Goal: Task Accomplishment & Management: Manage account settings

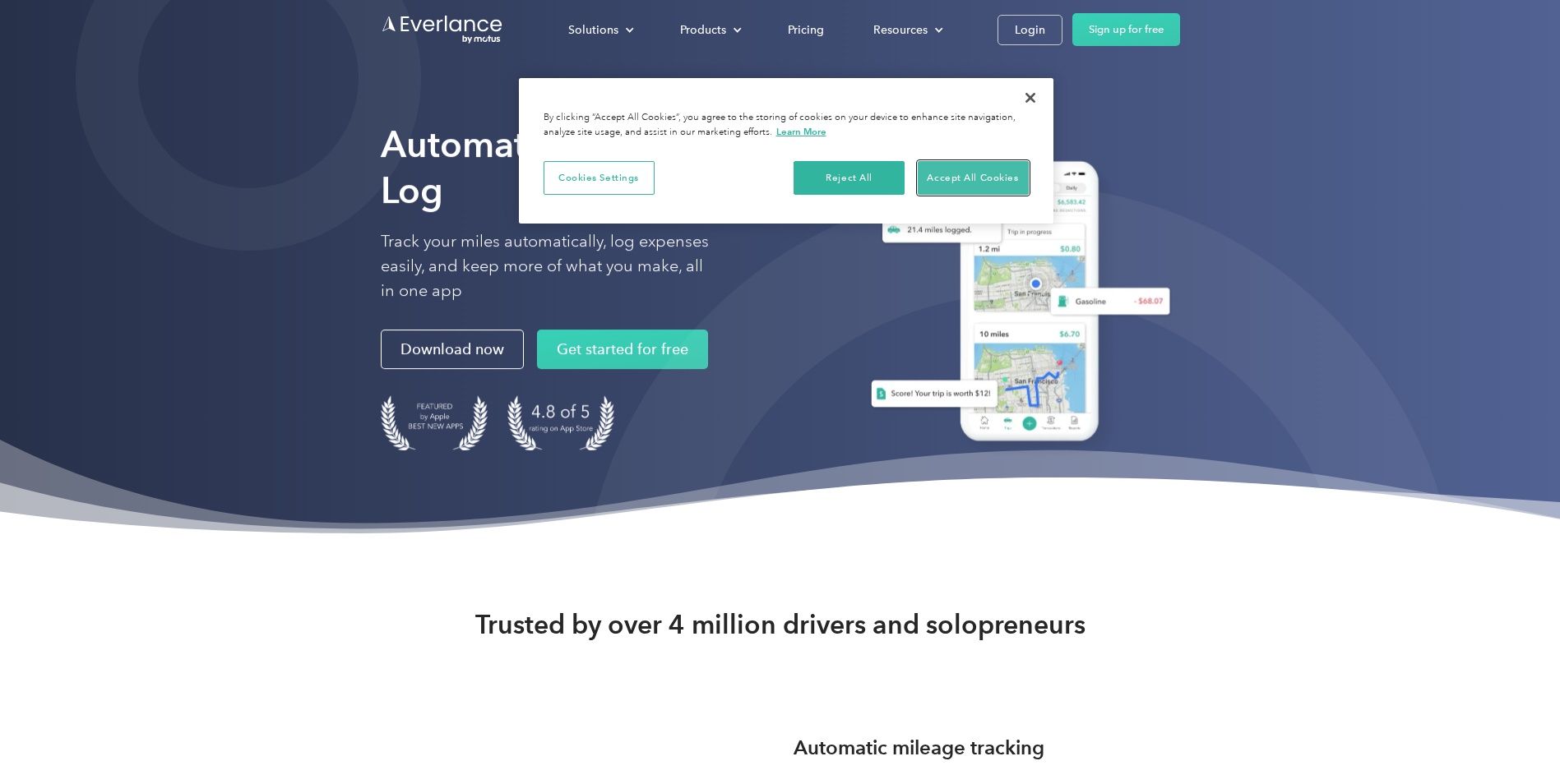
drag, startPoint x: 982, startPoint y: 167, endPoint x: 967, endPoint y: 157, distance: 18.0
click at [973, 167] on button "Accept All Cookies" at bounding box center [973, 178] width 111 height 34
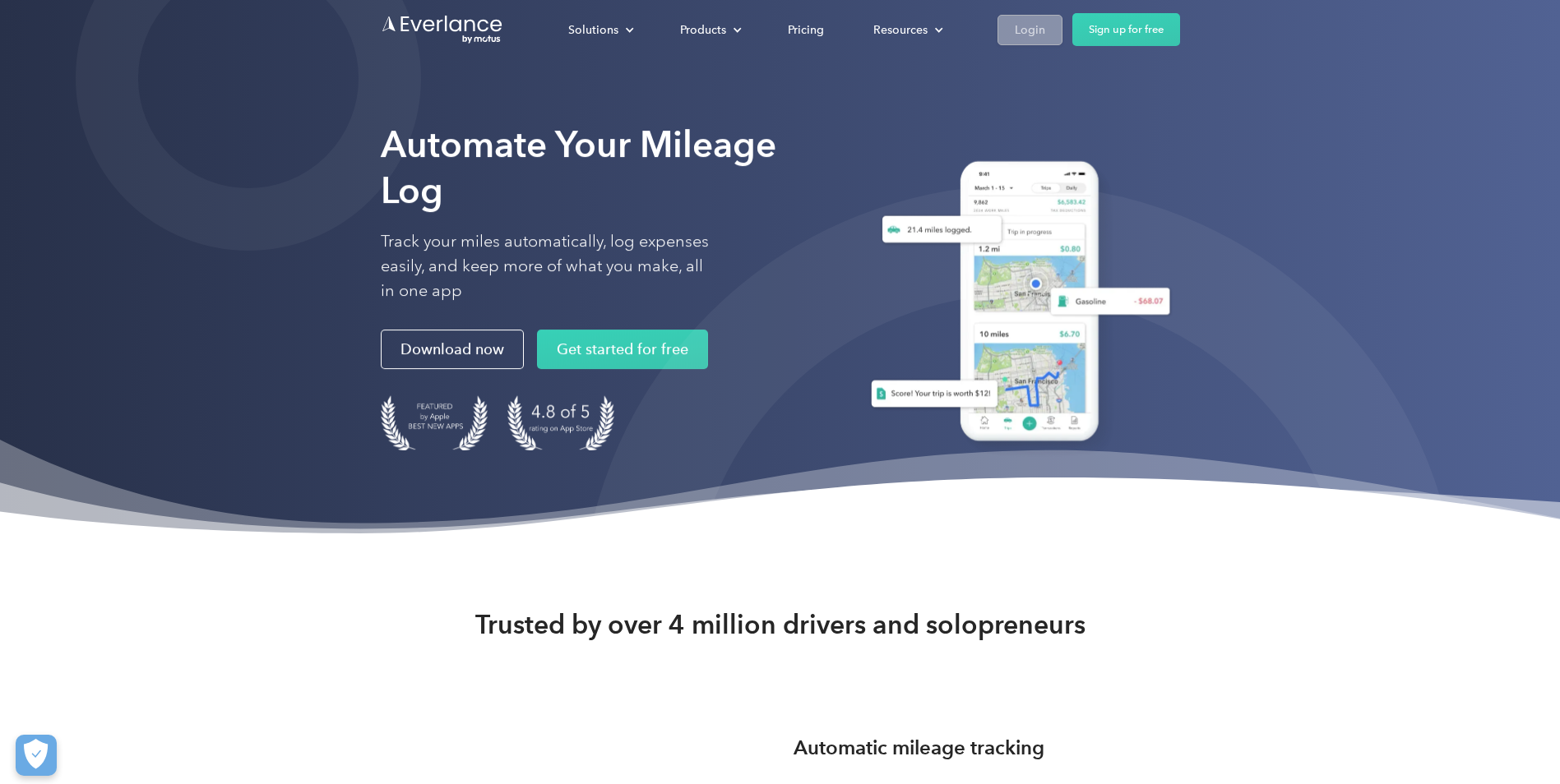
click at [1042, 22] on div "Login" at bounding box center [1030, 30] width 30 height 21
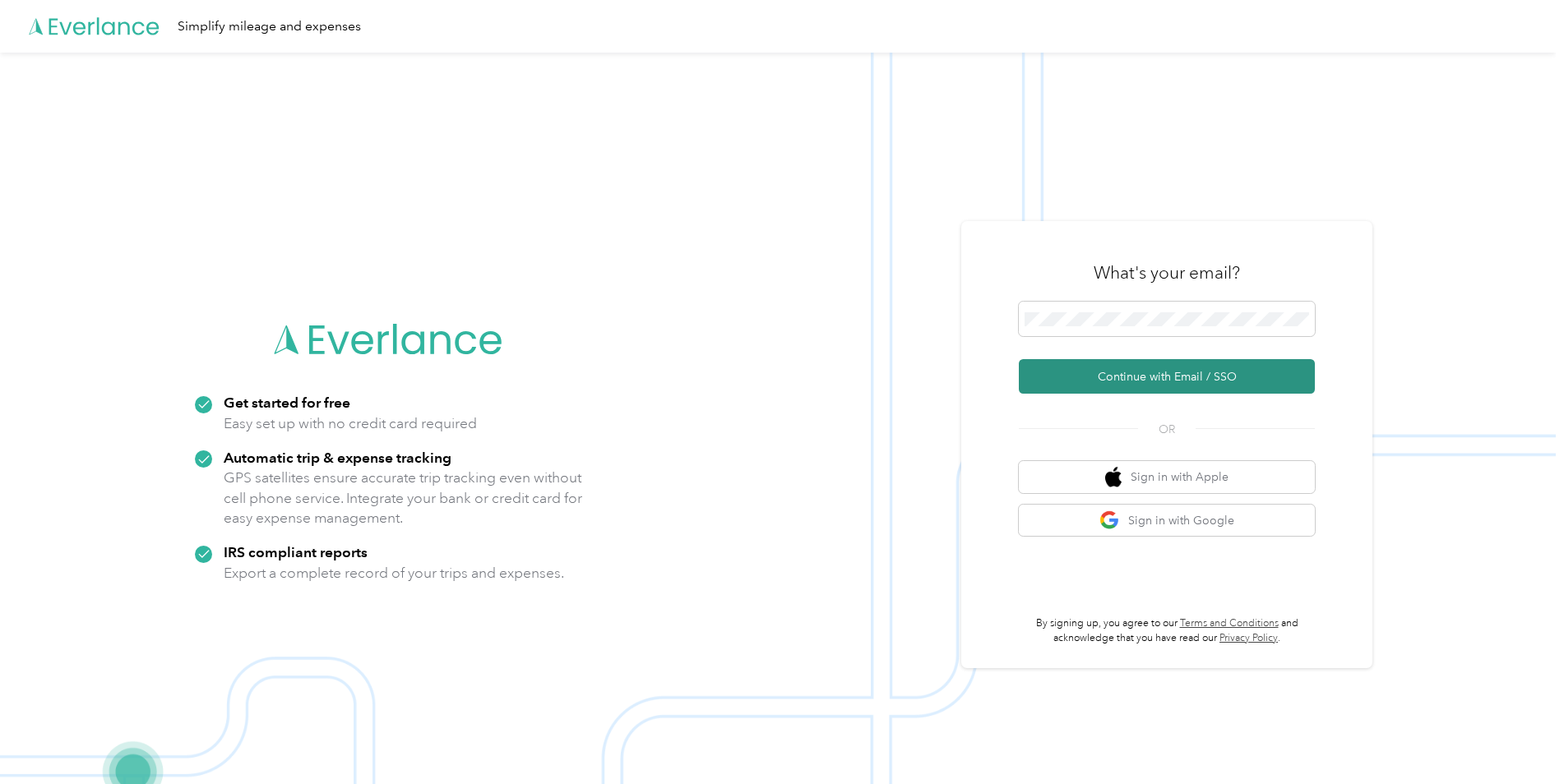
click at [1059, 373] on button "Continue with Email / SSO" at bounding box center [1167, 376] width 296 height 34
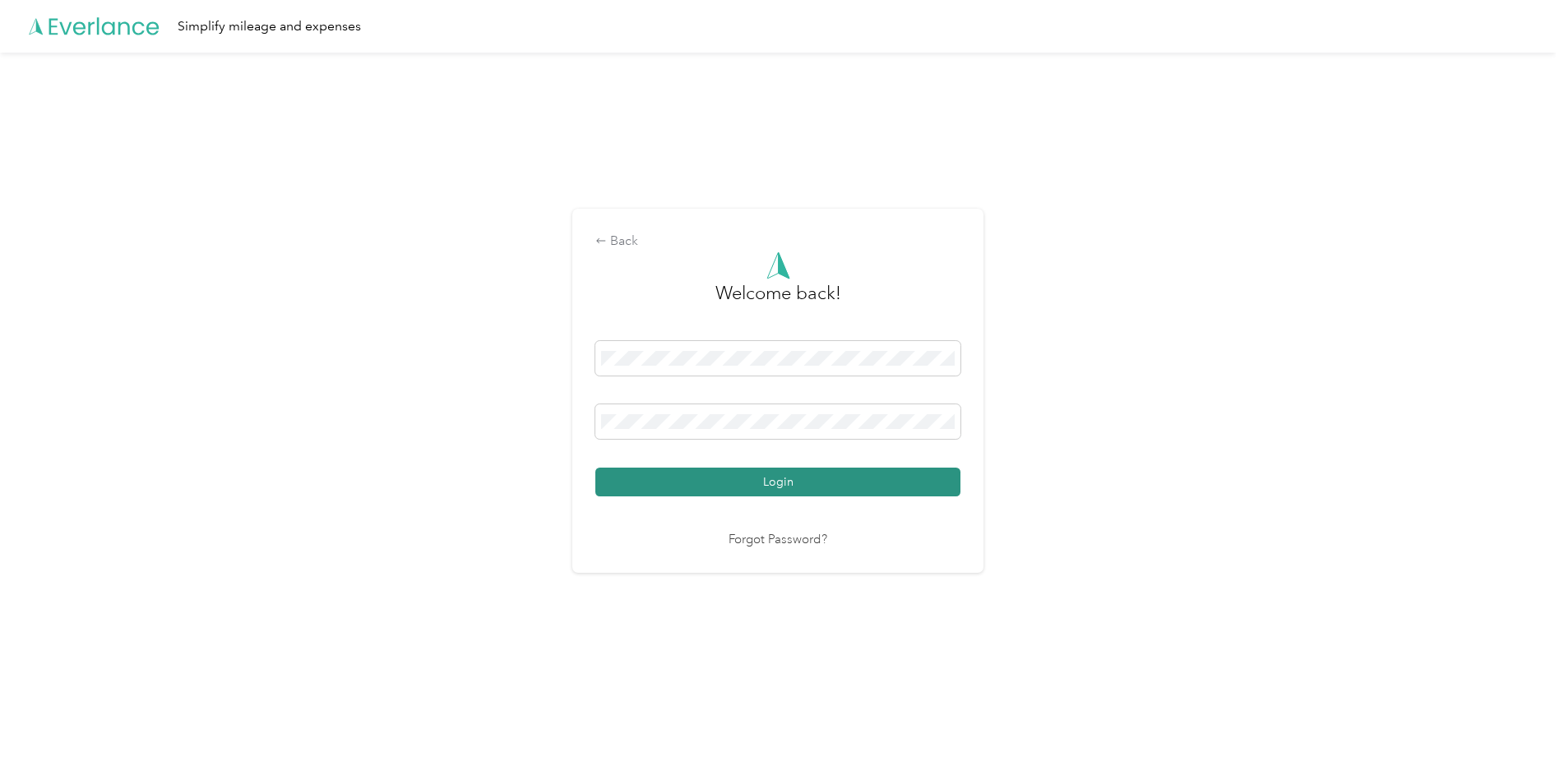
click at [700, 486] on button "Login" at bounding box center [777, 482] width 365 height 28
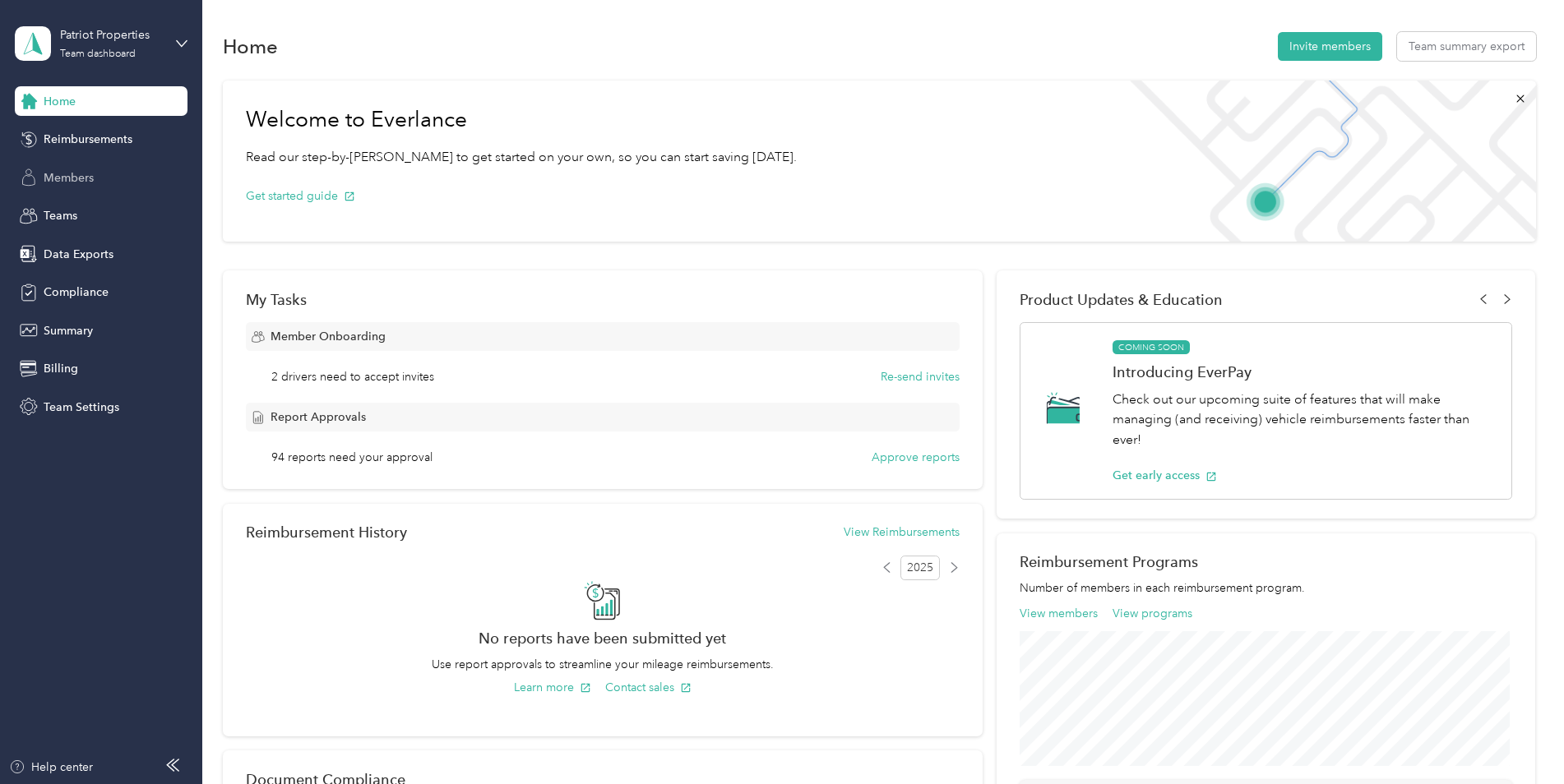
click at [111, 189] on div "Members" at bounding box center [101, 177] width 172 height 29
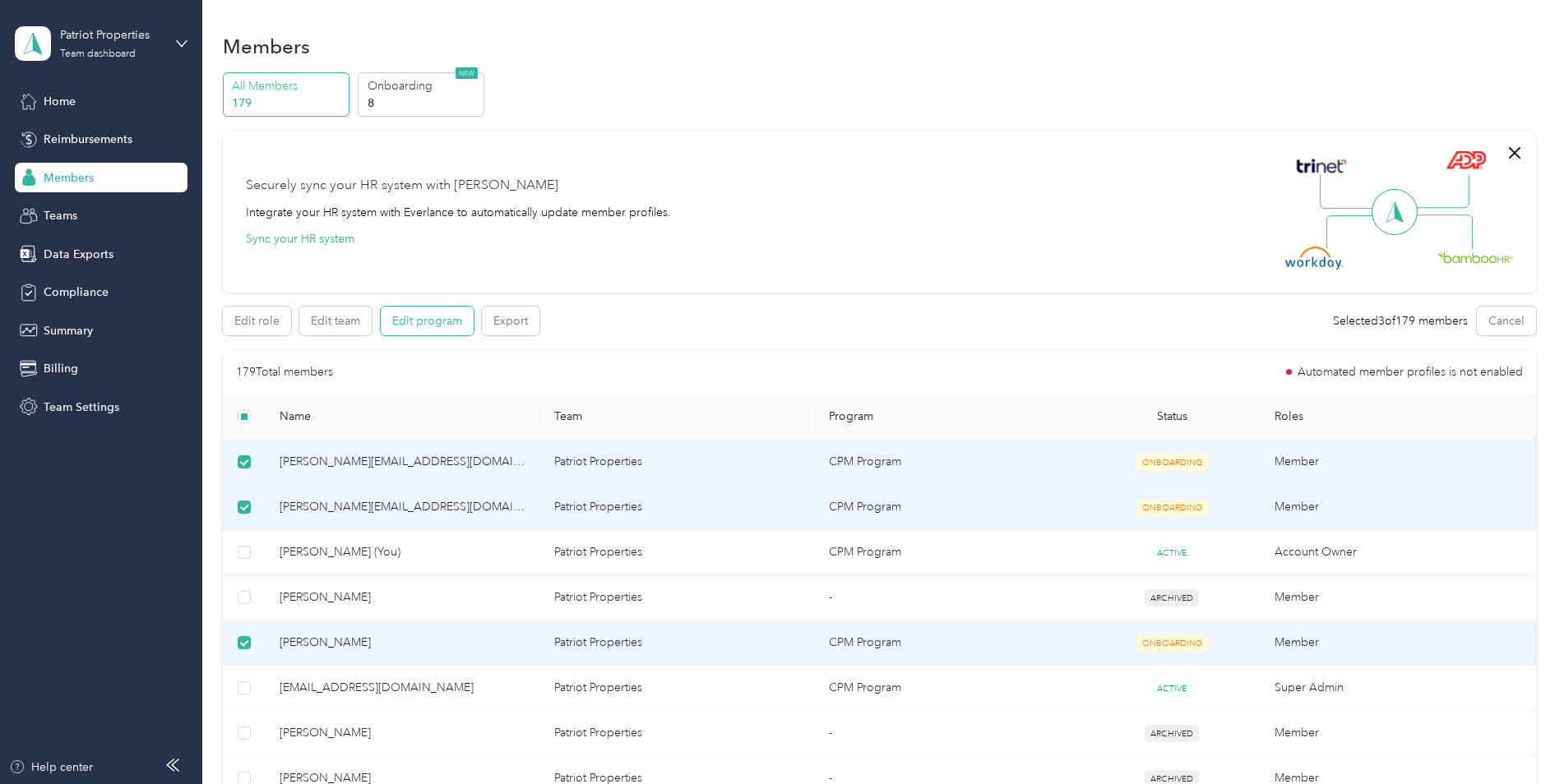
click at [424, 323] on button "Edit program" at bounding box center [427, 321] width 93 height 28
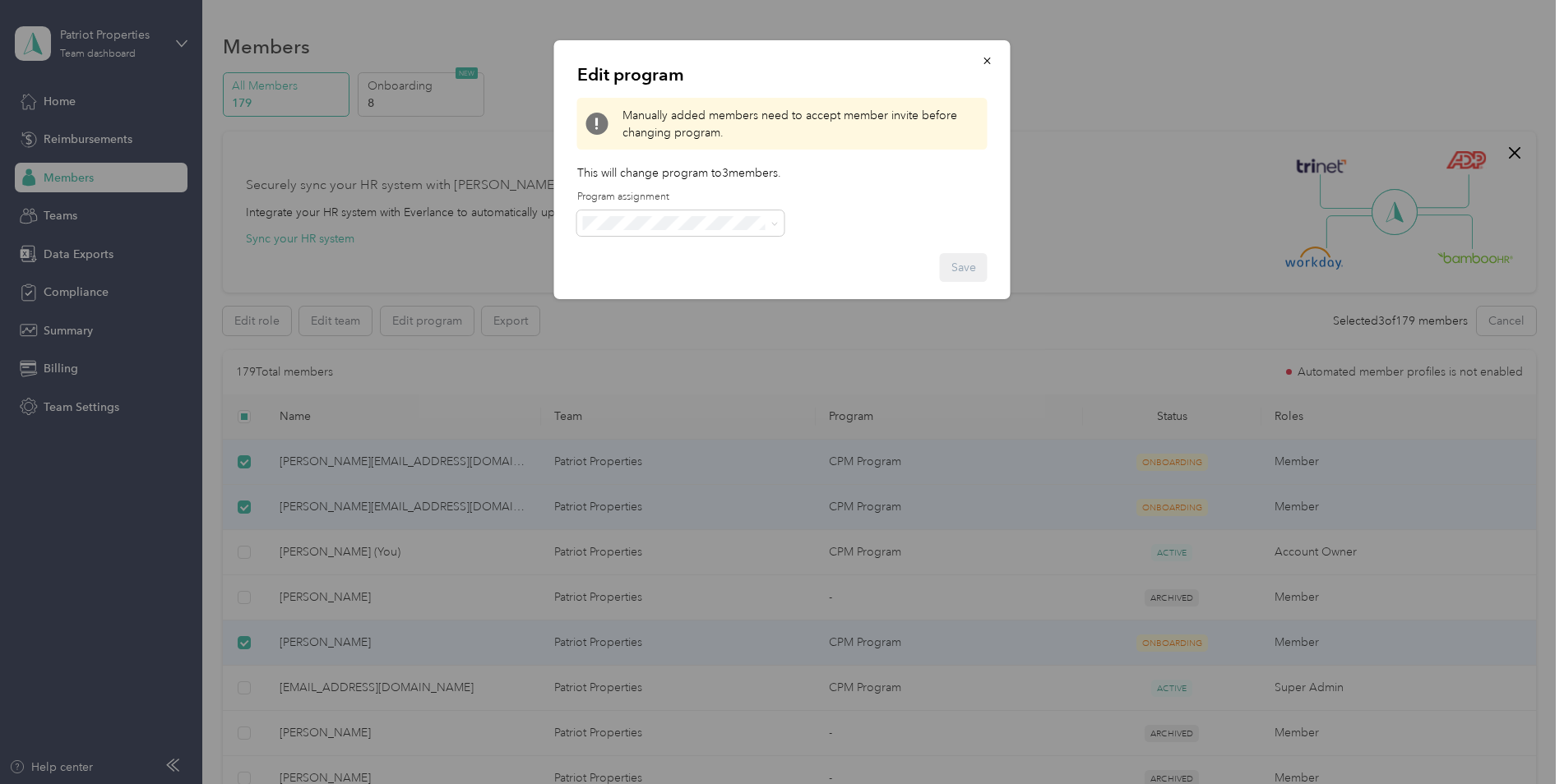
drag, startPoint x: 657, startPoint y: 241, endPoint x: 657, endPoint y: 230, distance: 11.0
click at [657, 239] on div "Edit program Manually added members need to accept member invite before changin…" at bounding box center [782, 170] width 456 height 259
click at [674, 344] on li "No program" at bounding box center [681, 338] width 208 height 28
click at [988, 63] on icon "button" at bounding box center [987, 61] width 7 height 7
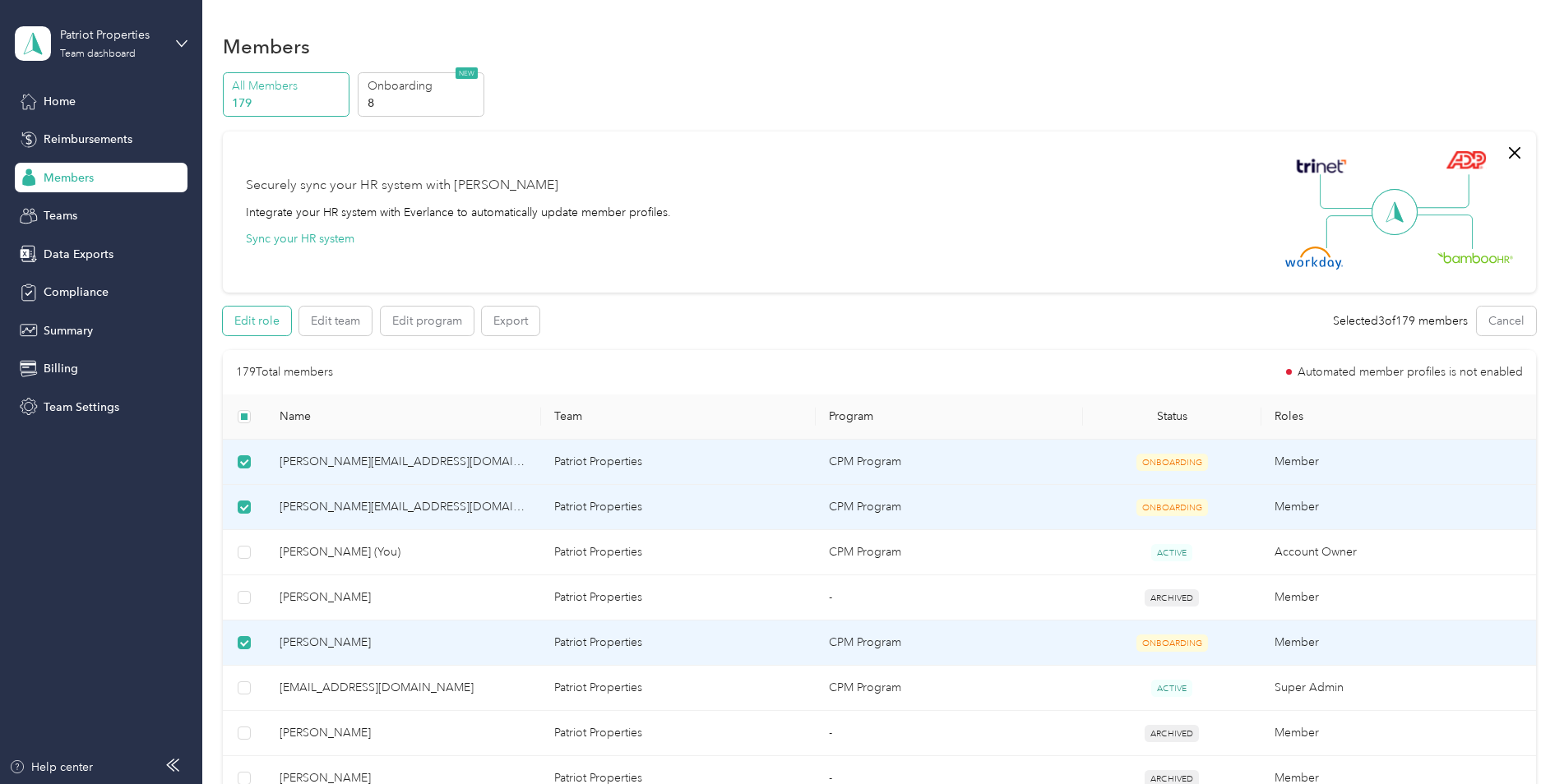
click at [266, 316] on button "Edit role" at bounding box center [257, 321] width 69 height 28
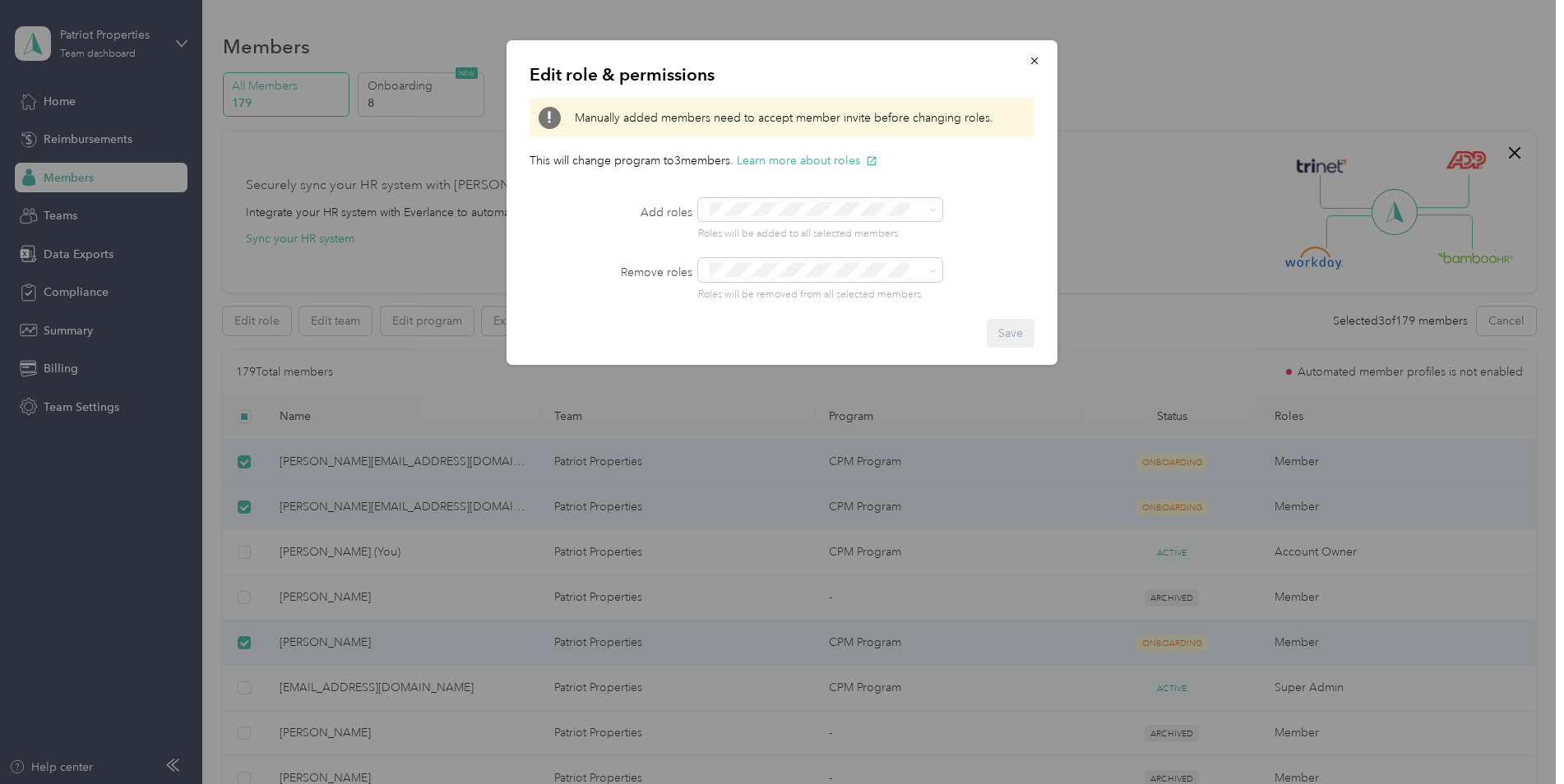
click at [773, 191] on div "Edit role & permissions Manually added members need to accept member invite bef…" at bounding box center [782, 202] width 551 height 325
click at [773, 201] on span at bounding box center [809, 209] width 212 height 18
click at [630, 260] on div "Remove roles Roles will be removed from all selected members." at bounding box center [782, 280] width 505 height 44
click at [733, 783] on div "Edit role & permissions Manually added members need to accept member invite bef…" at bounding box center [777, 784] width 1556 height 0
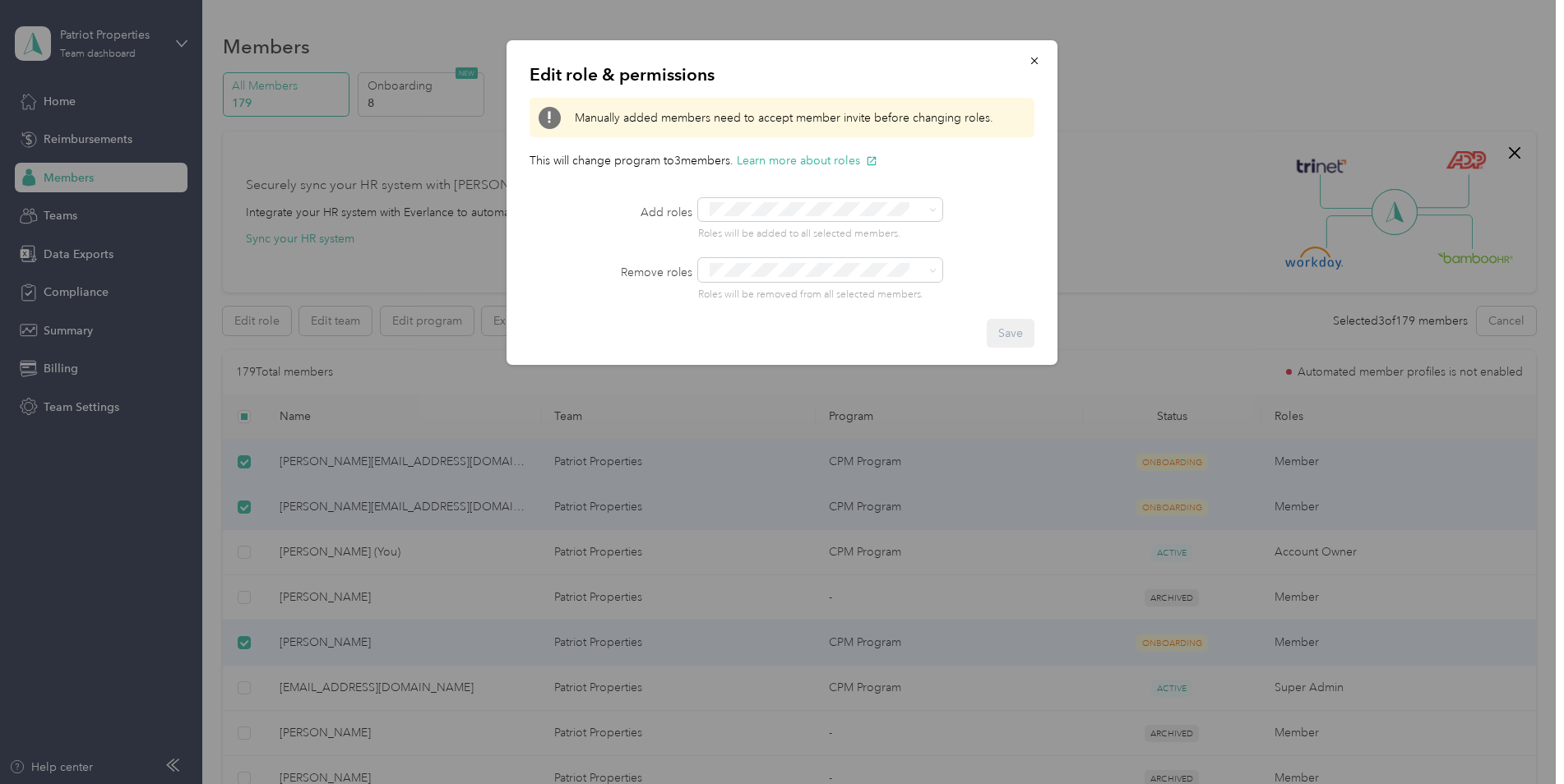
click at [817, 300] on div "Reviewer" at bounding box center [820, 299] width 222 height 21
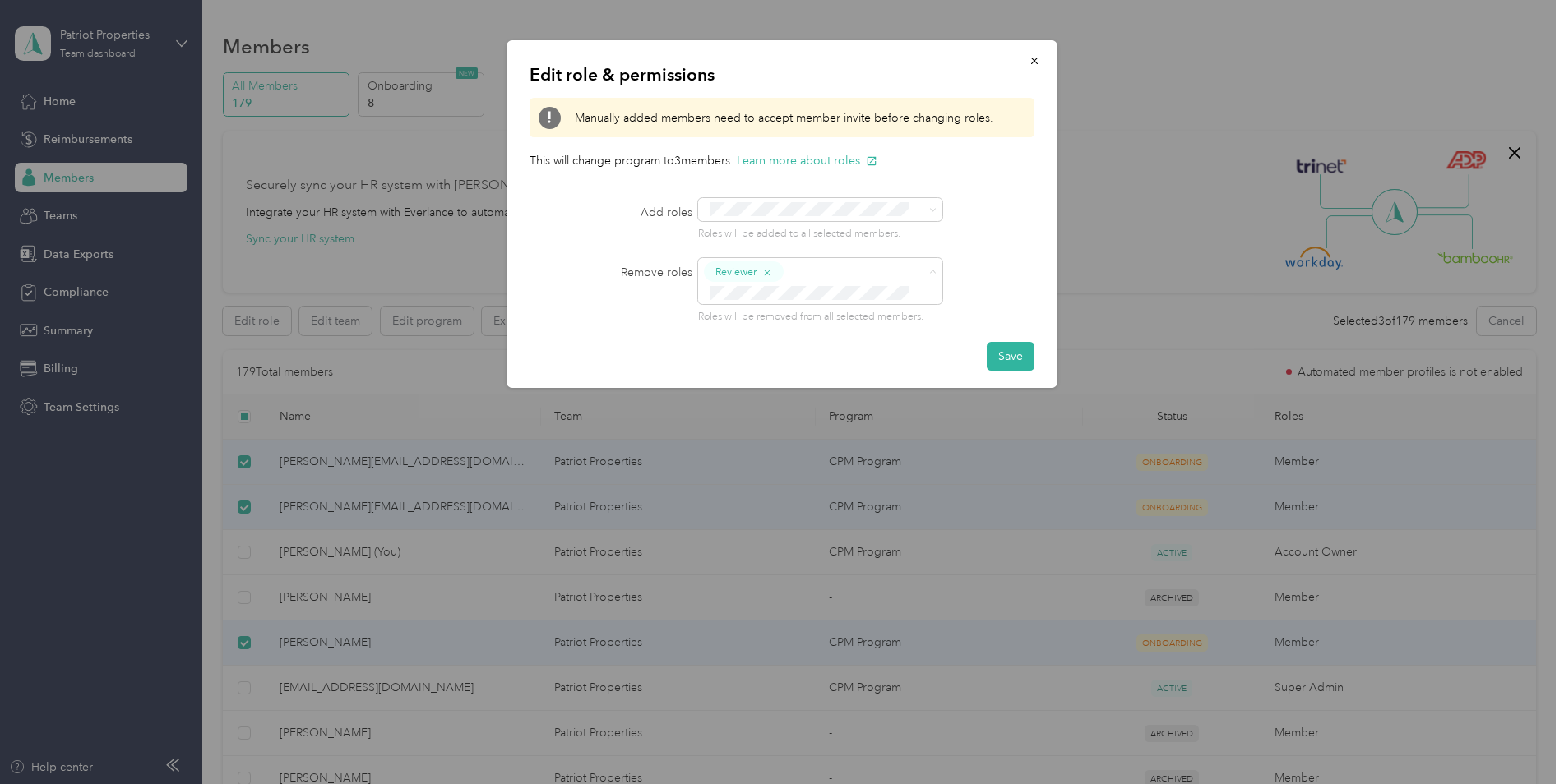
drag, startPoint x: 791, startPoint y: 353, endPoint x: 809, endPoint y: 343, distance: 20.6
click at [791, 354] on span "Manager Limited" at bounding box center [761, 354] width 79 height 15
click at [828, 305] on div "Reviewer Manager Limited Roles will be removed from all selected members." at bounding box center [845, 292] width 295 height 67
click at [807, 384] on div "Manager" at bounding box center [820, 385] width 222 height 21
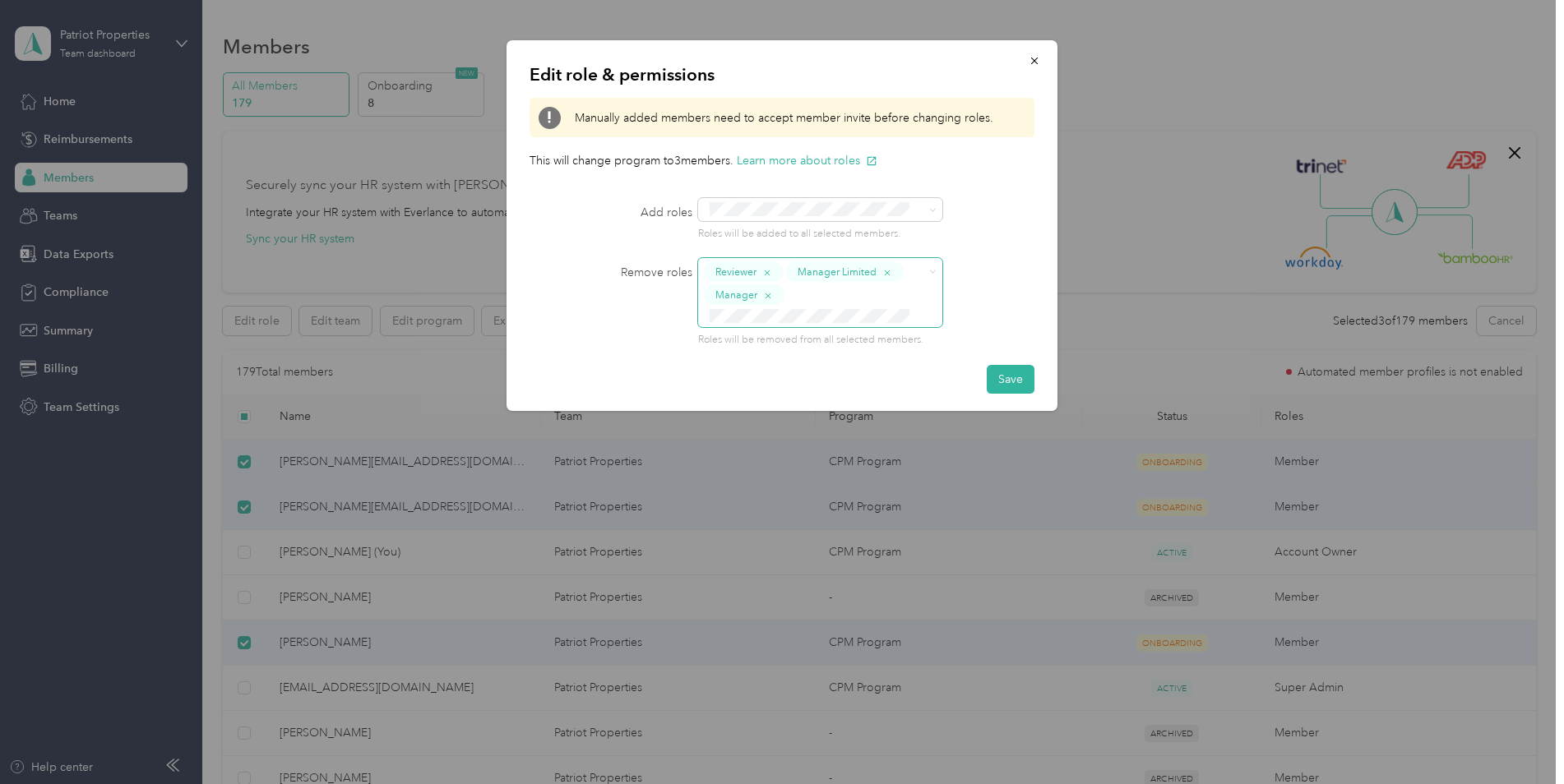
click at [801, 308] on span at bounding box center [809, 316] width 212 height 18
click at [804, 439] on div "Super Admin" at bounding box center [820, 440] width 222 height 21
click at [1013, 376] on button "Save" at bounding box center [1010, 379] width 48 height 28
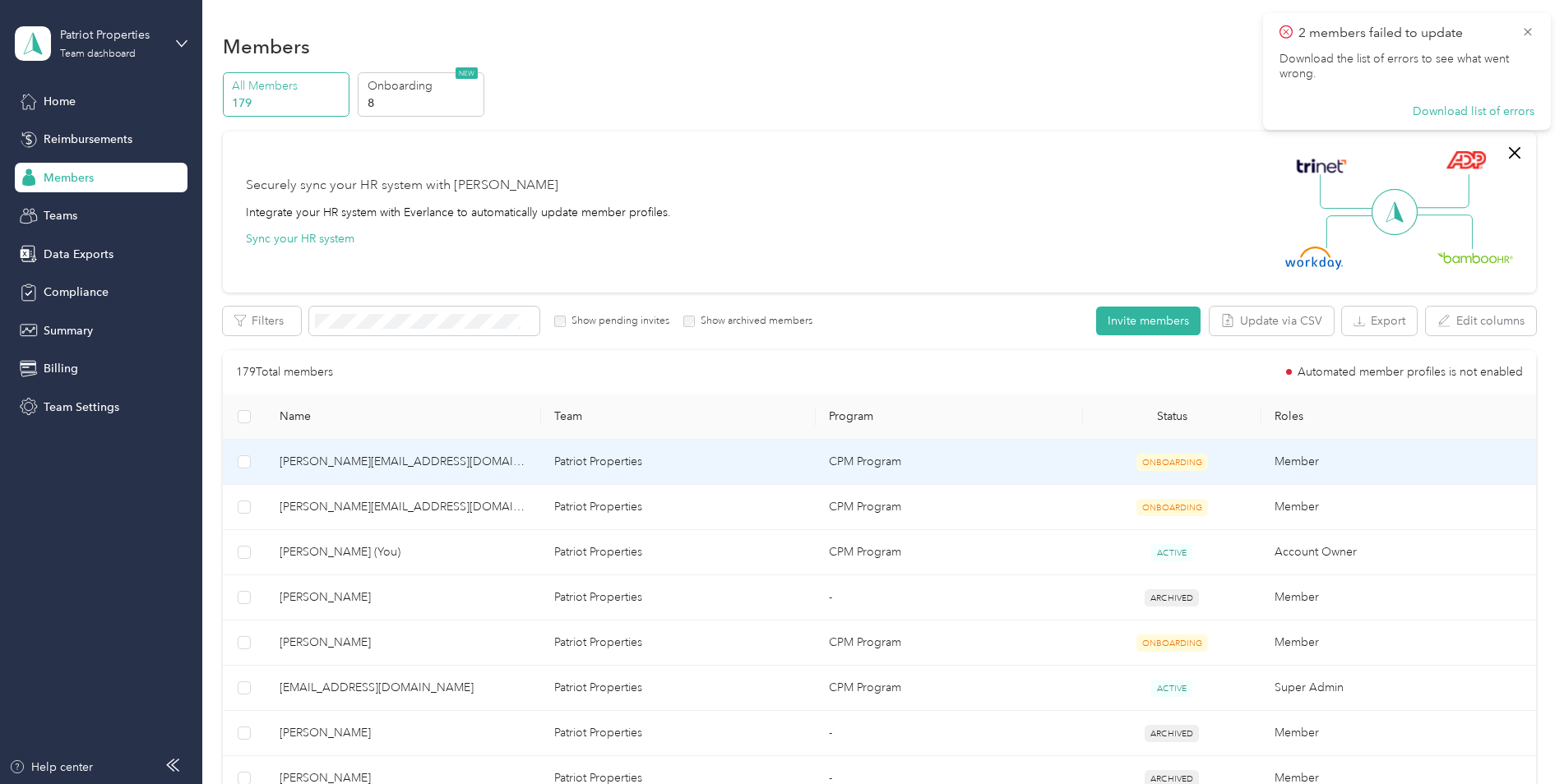
click at [485, 464] on span "damien@patriot-builders.com" at bounding box center [403, 462] width 249 height 18
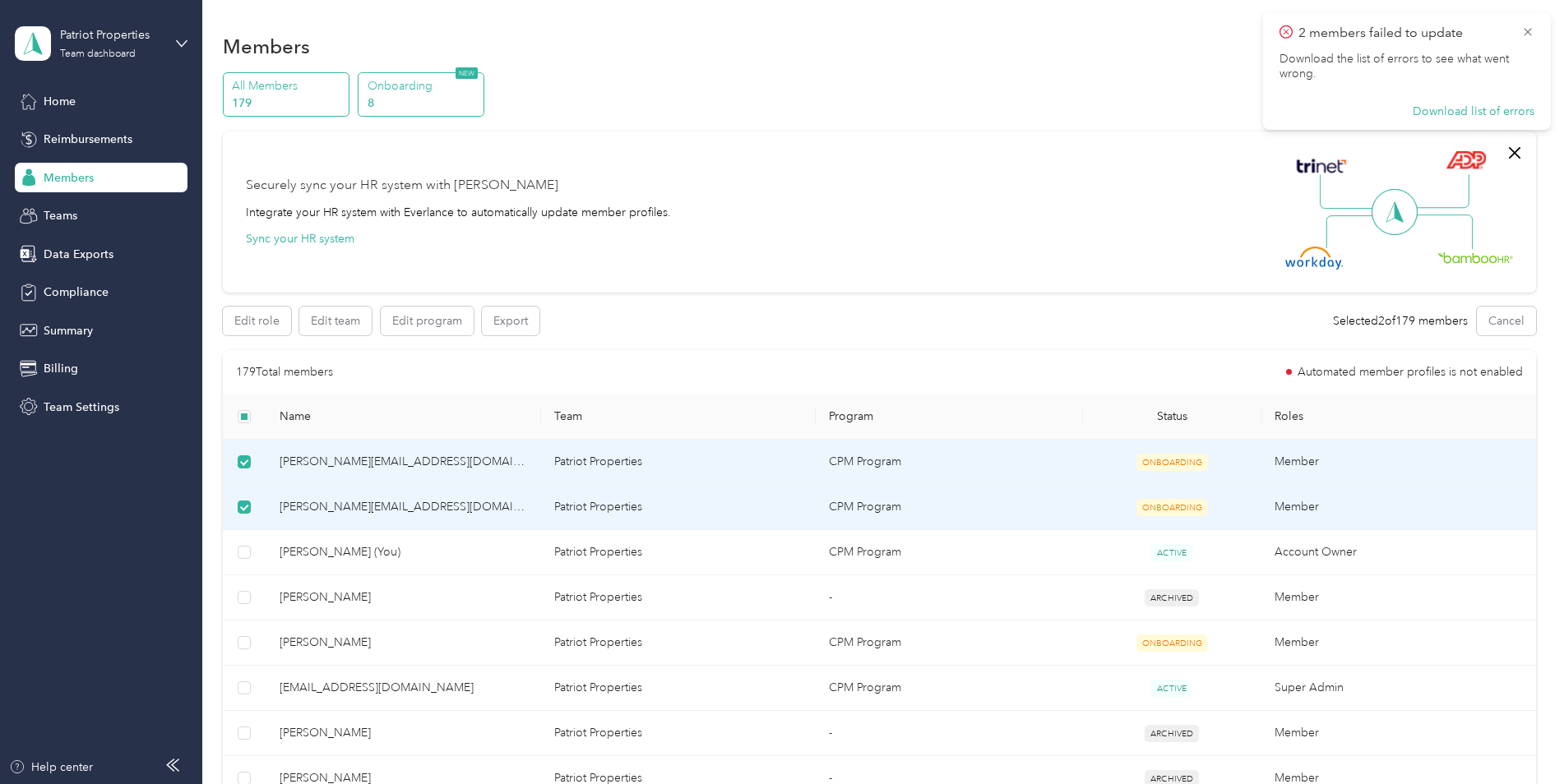
click at [461, 74] on span "NEW" at bounding box center [466, 74] width 23 height 12
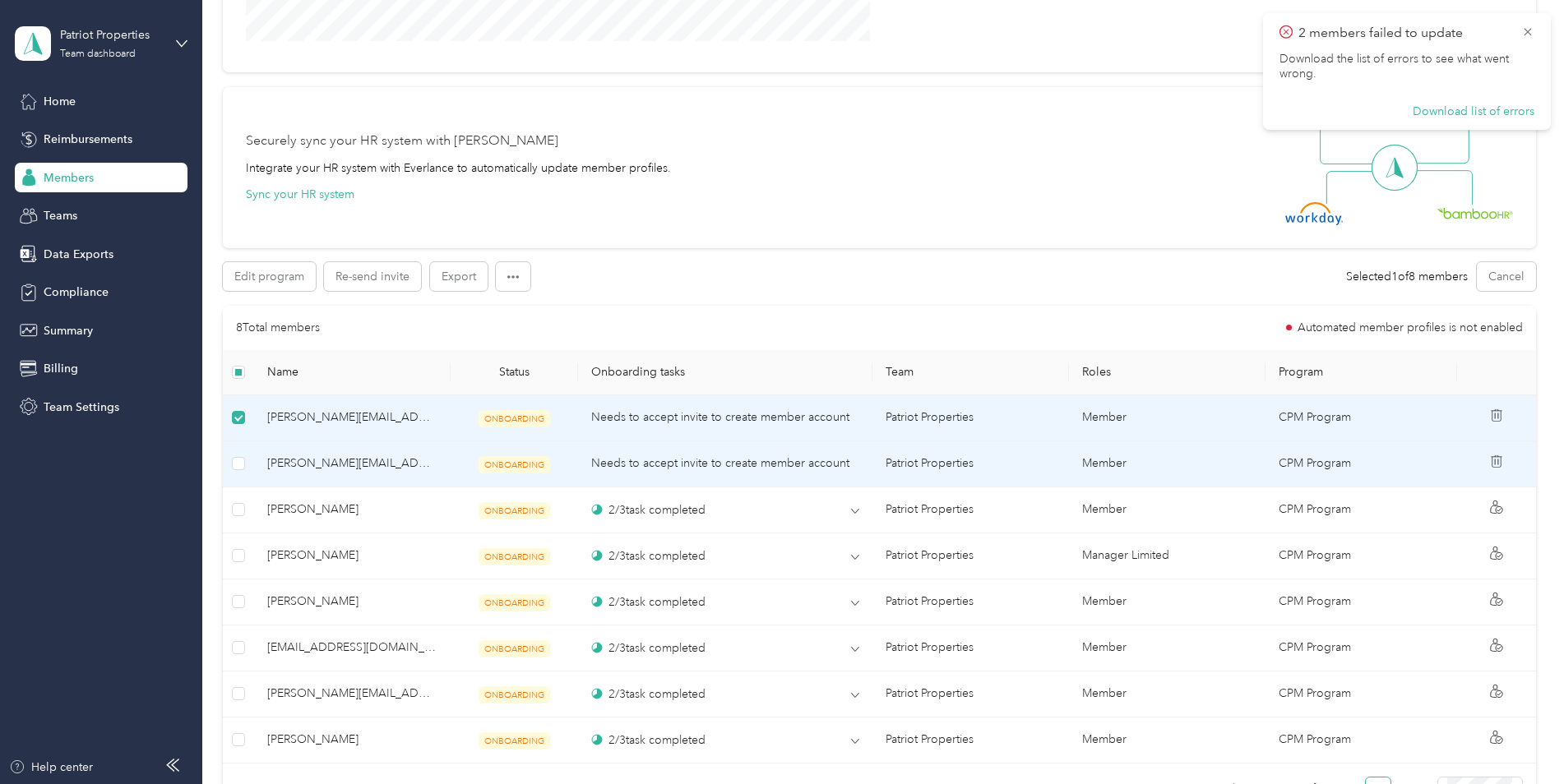
scroll to position [411, 0]
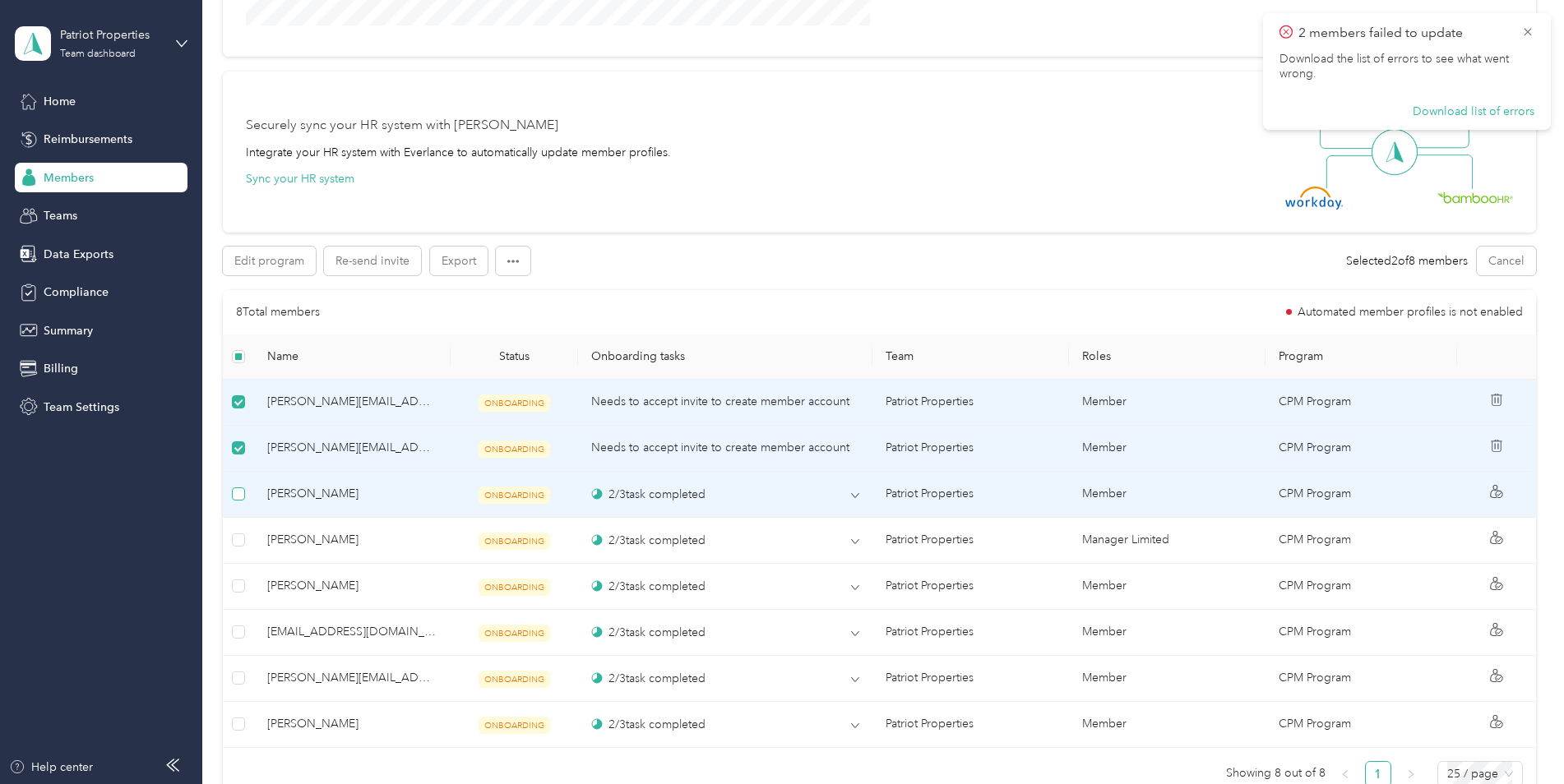
click at [244, 487] on label at bounding box center [238, 494] width 13 height 18
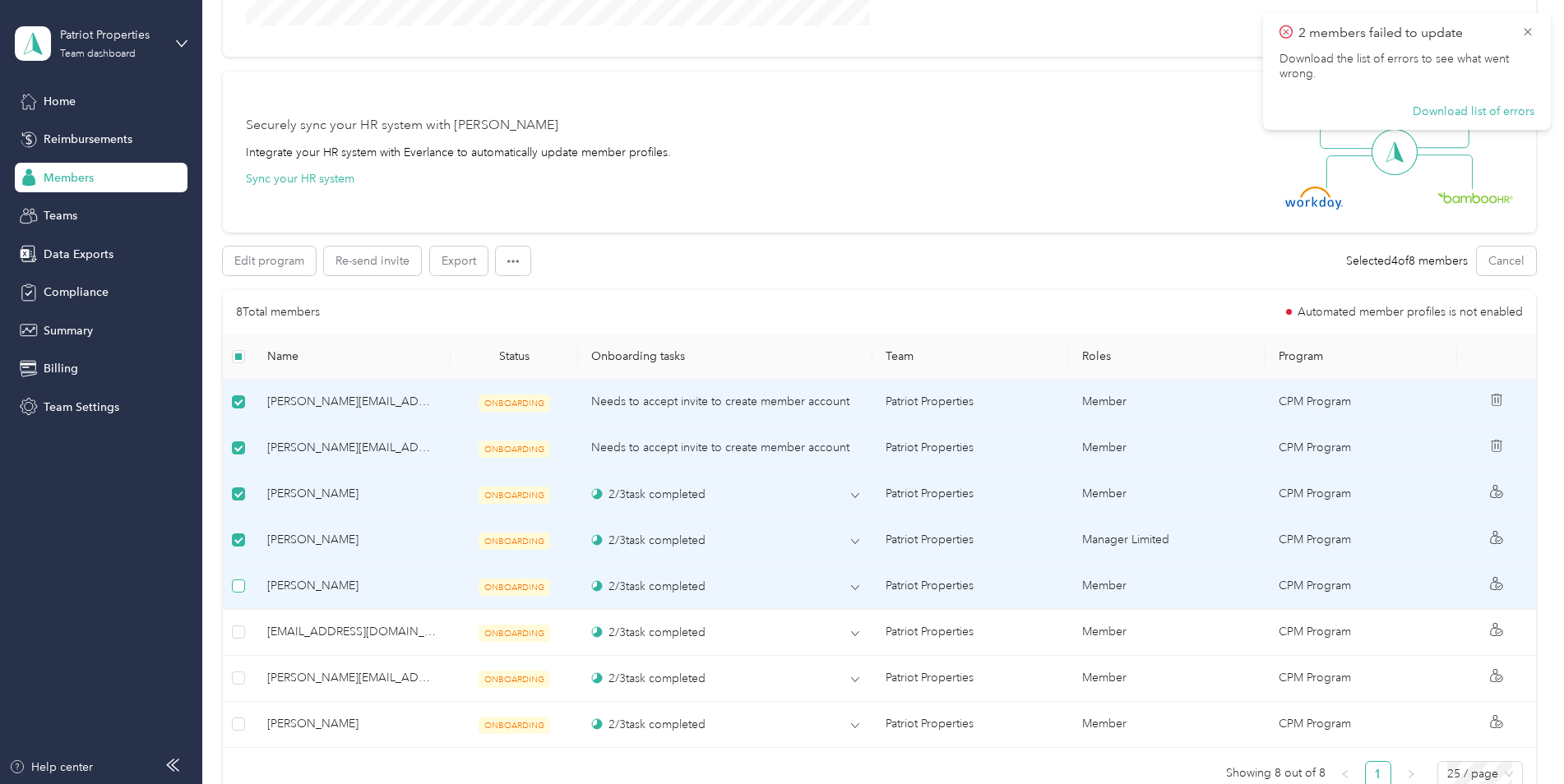
click at [240, 579] on label at bounding box center [238, 587] width 13 height 18
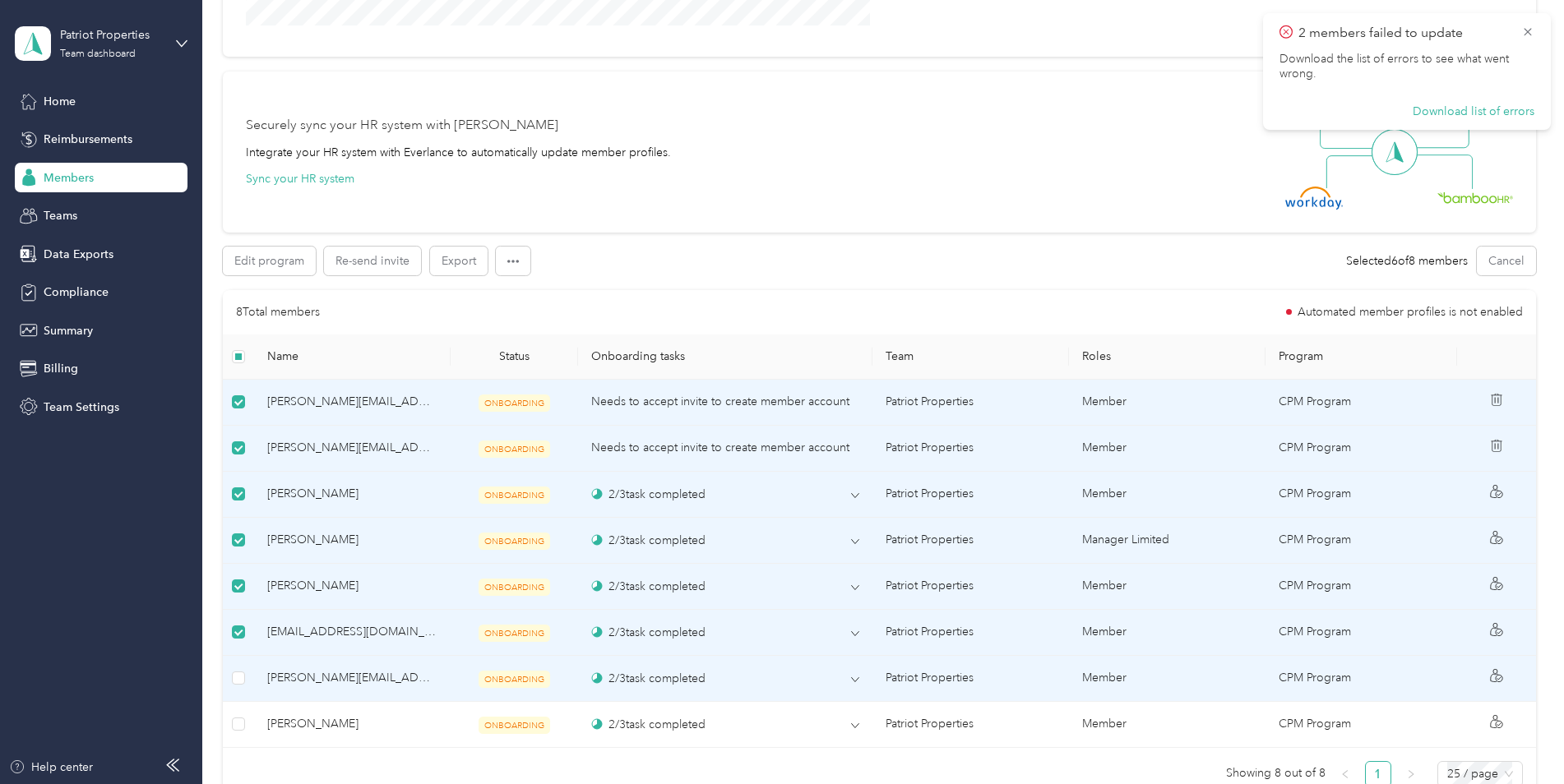
click at [245, 671] on td at bounding box center [238, 679] width 31 height 46
click at [237, 684] on label at bounding box center [238, 679] width 13 height 18
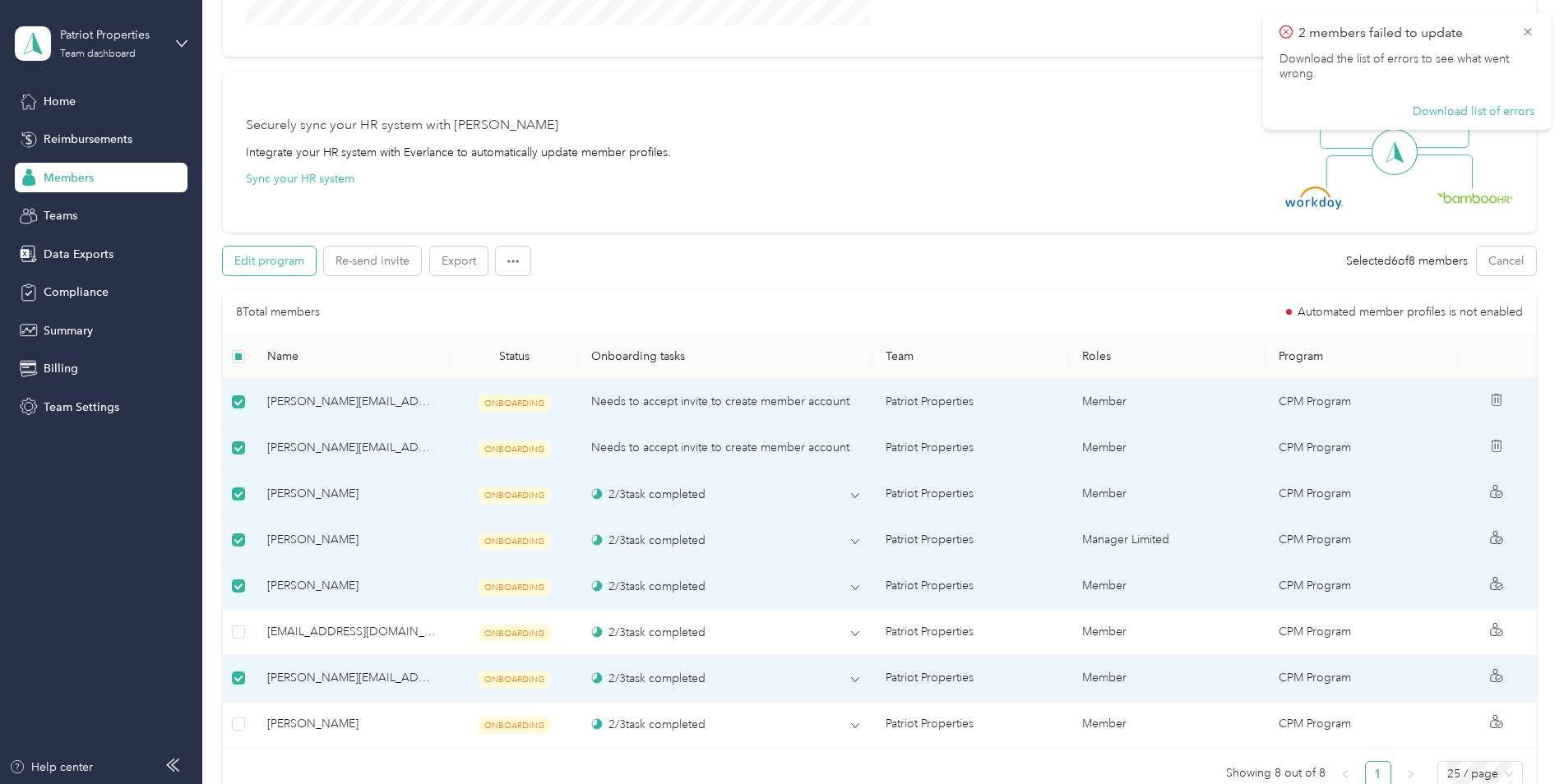
click at [274, 261] on button "Edit program" at bounding box center [269, 261] width 93 height 28
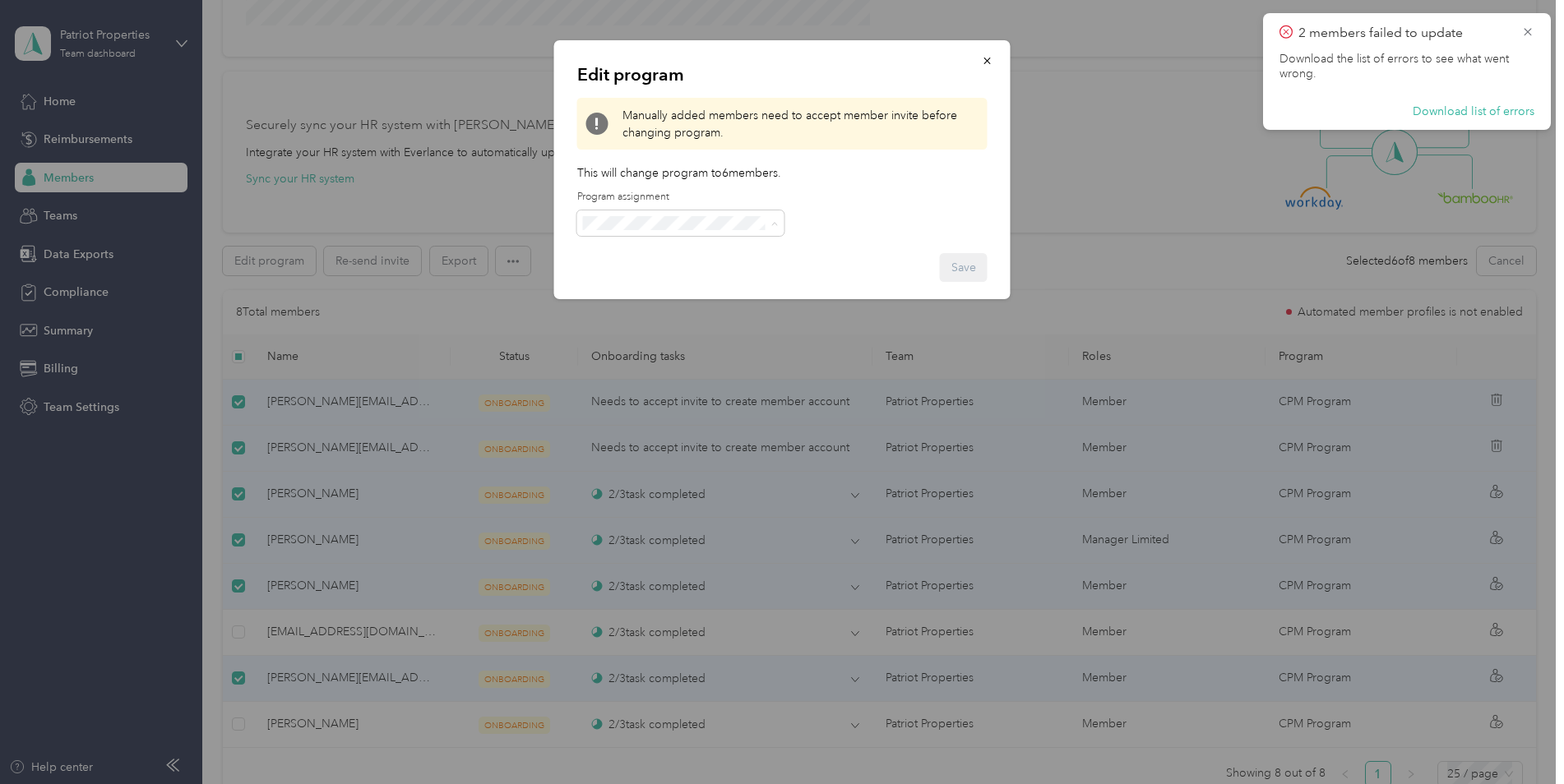
click at [659, 331] on div "No program" at bounding box center [681, 338] width 184 height 18
click at [954, 270] on button "Save" at bounding box center [963, 268] width 48 height 28
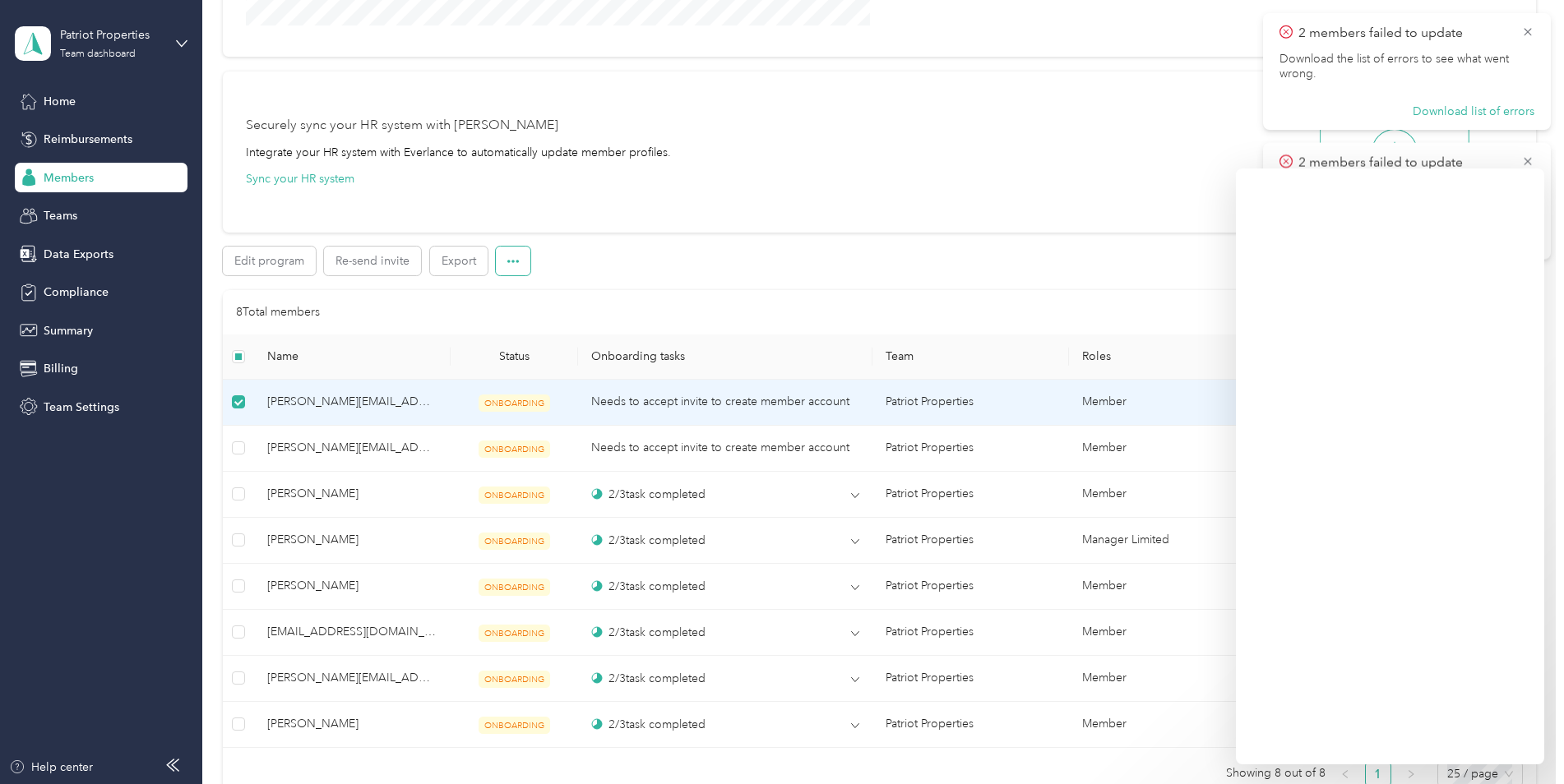
click at [508, 260] on icon "button" at bounding box center [513, 262] width 12 height 12
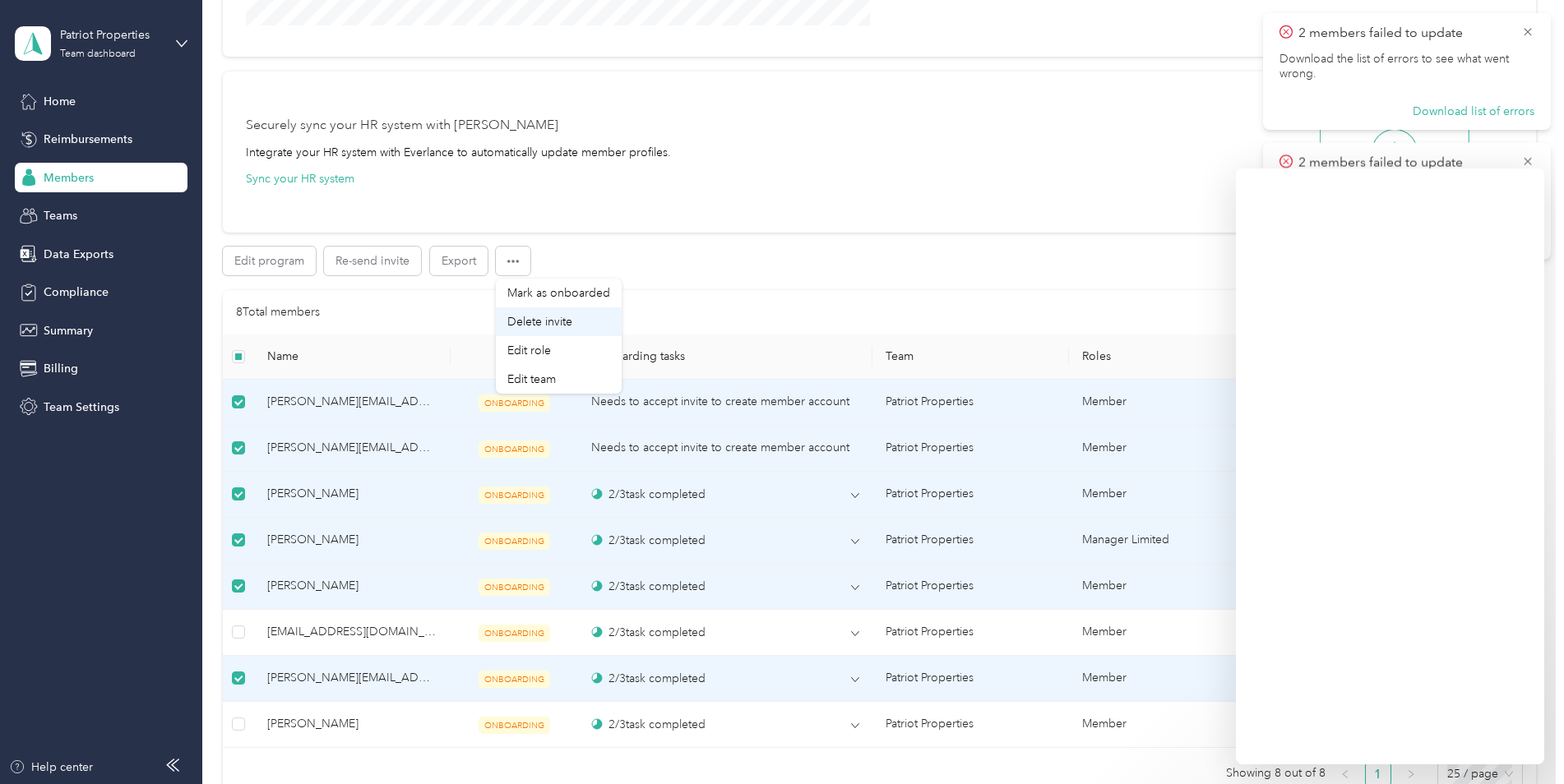
click at [539, 328] on span "Delete invite" at bounding box center [540, 321] width 65 height 18
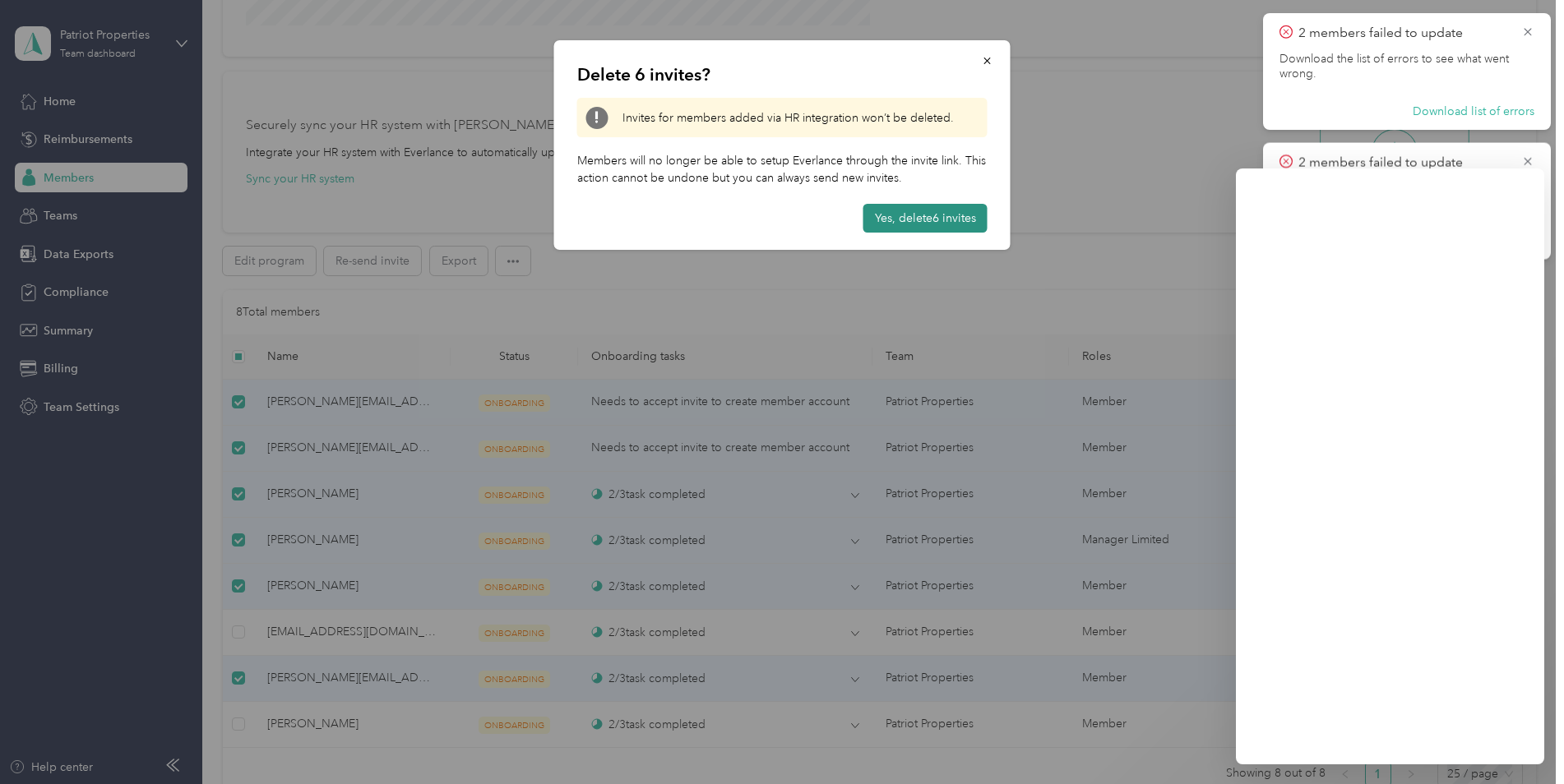
click at [901, 209] on button "Yes, delete 6 invites" at bounding box center [926, 218] width 124 height 28
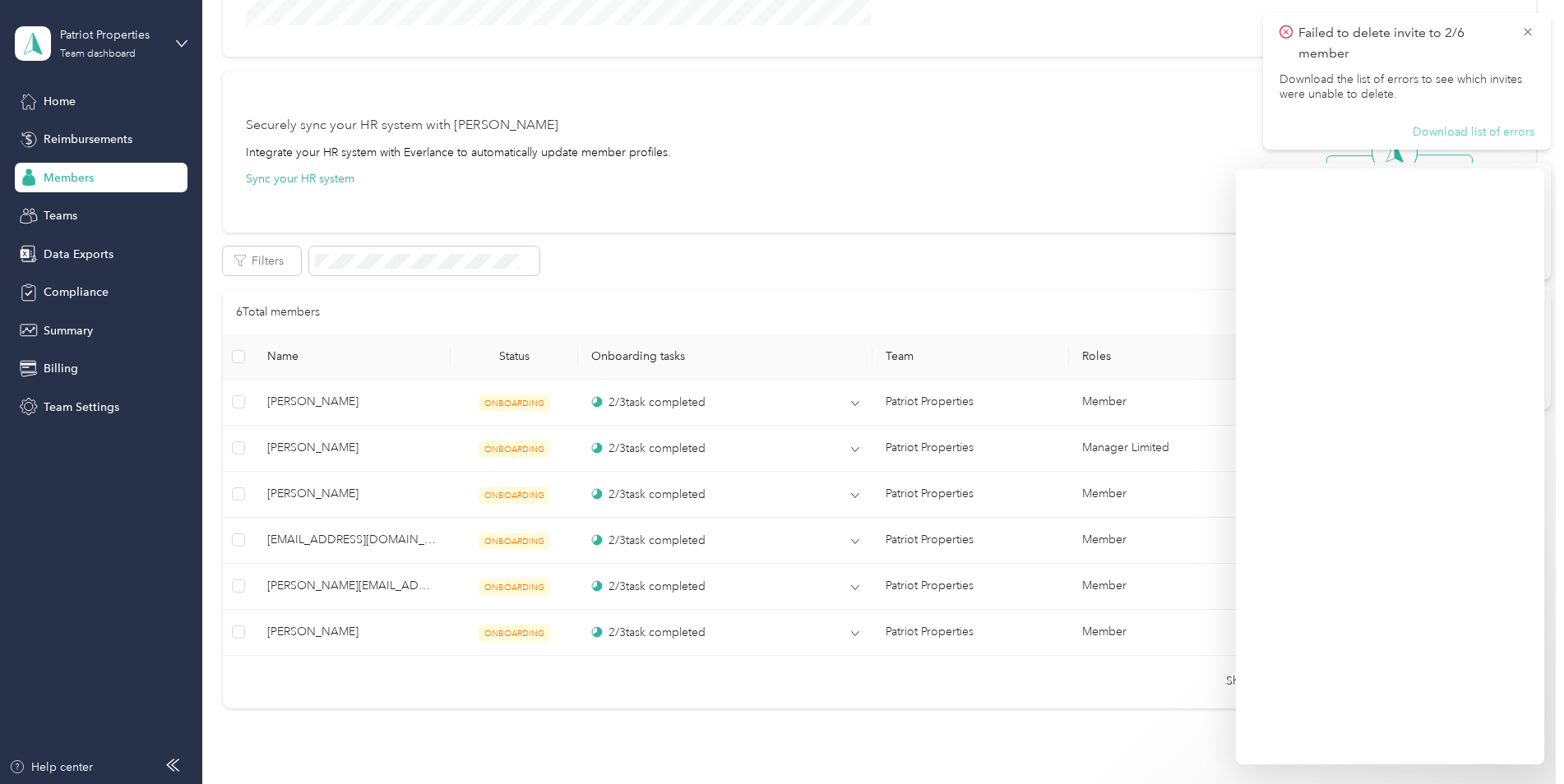
click at [1496, 127] on button "Download list of errors" at bounding box center [1473, 132] width 121 height 15
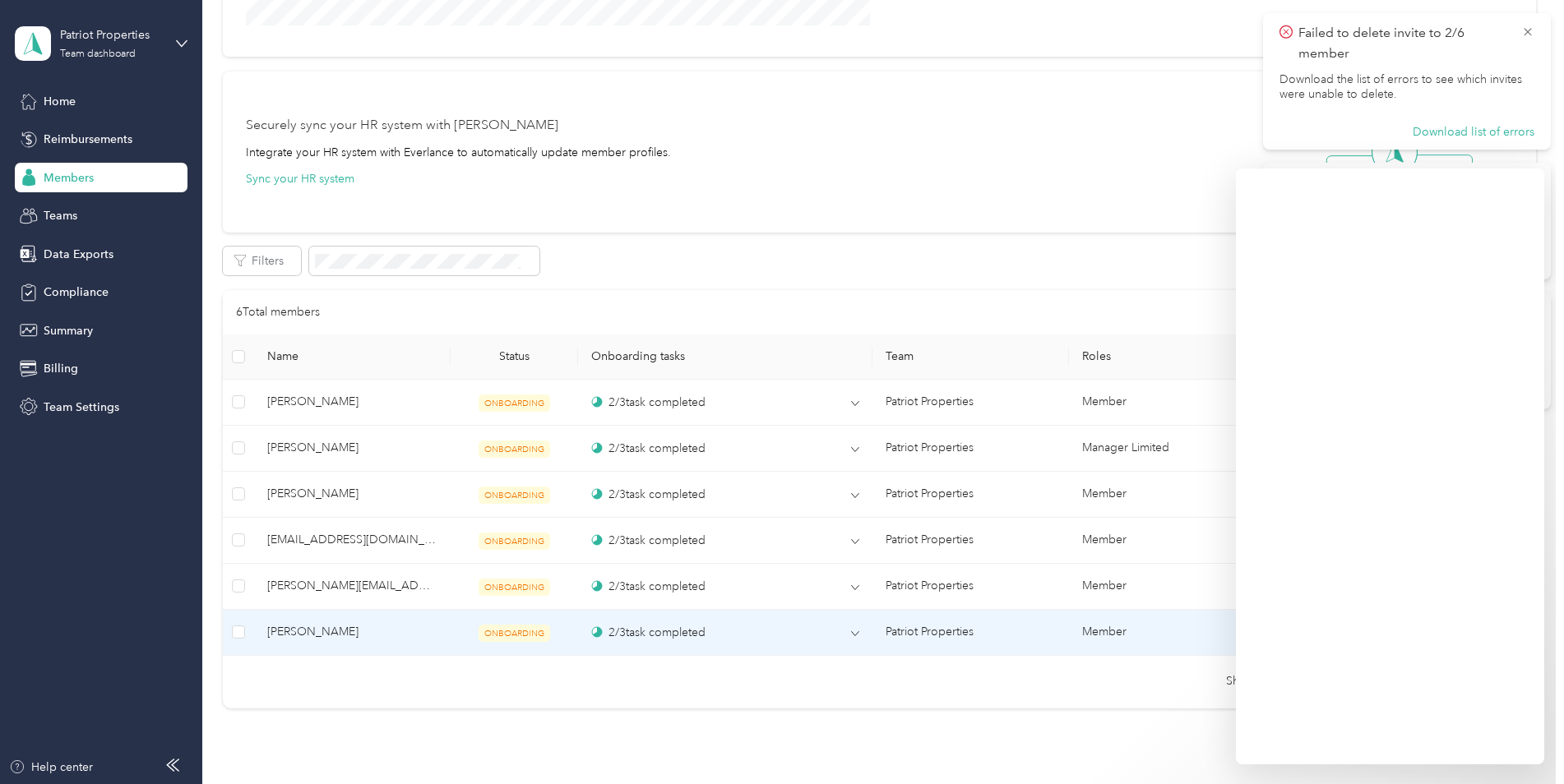
click at [286, 628] on span "Olivia O" at bounding box center [351, 633] width 170 height 18
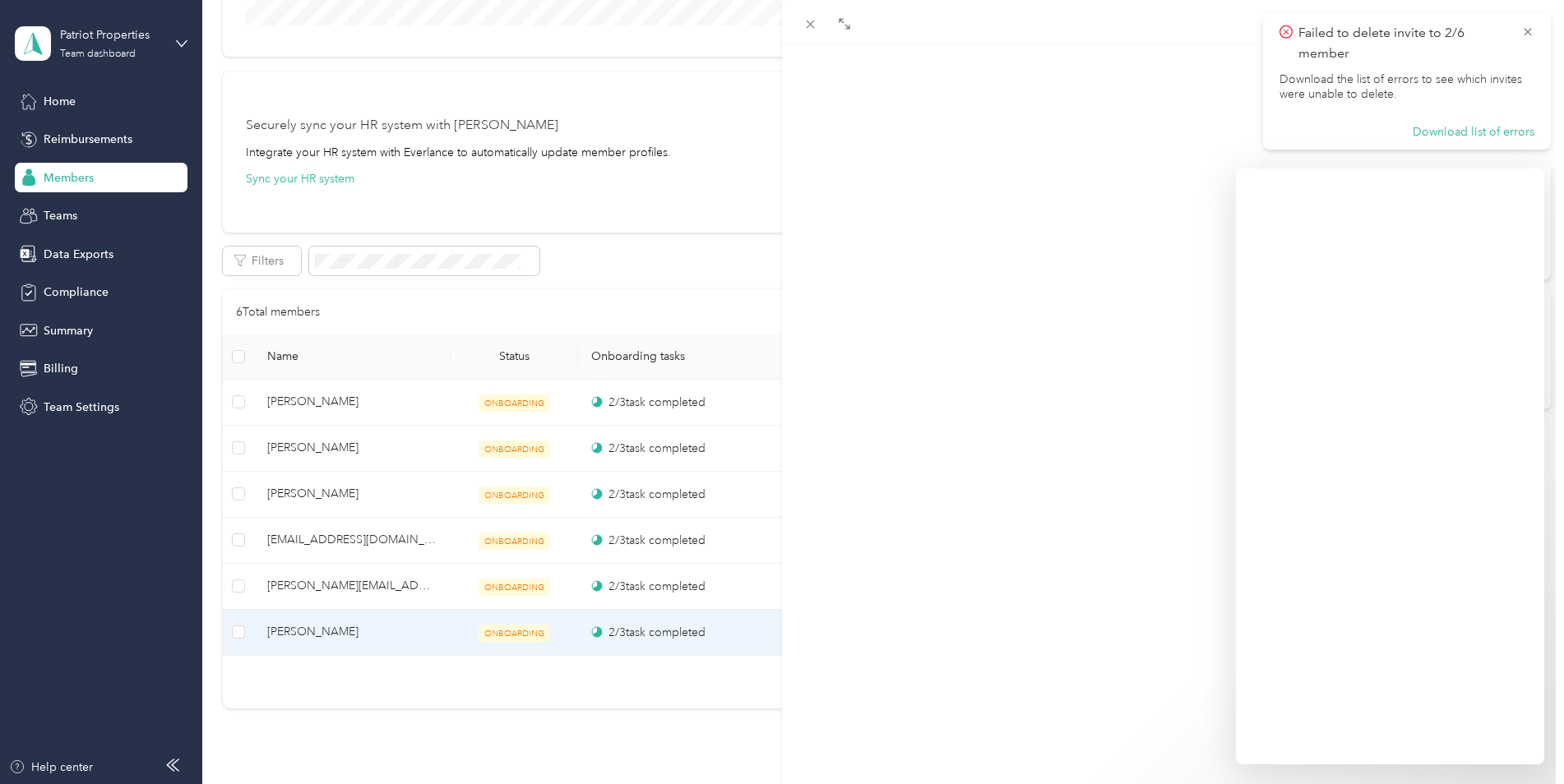
drag, startPoint x: 286, startPoint y: 628, endPoint x: 239, endPoint y: 629, distance: 47.0
click at [239, 629] on div "Olivia O Archive Trips Expenses Reports Member info Program Rates Work hours Tr…" at bounding box center [782, 392] width 1564 height 784
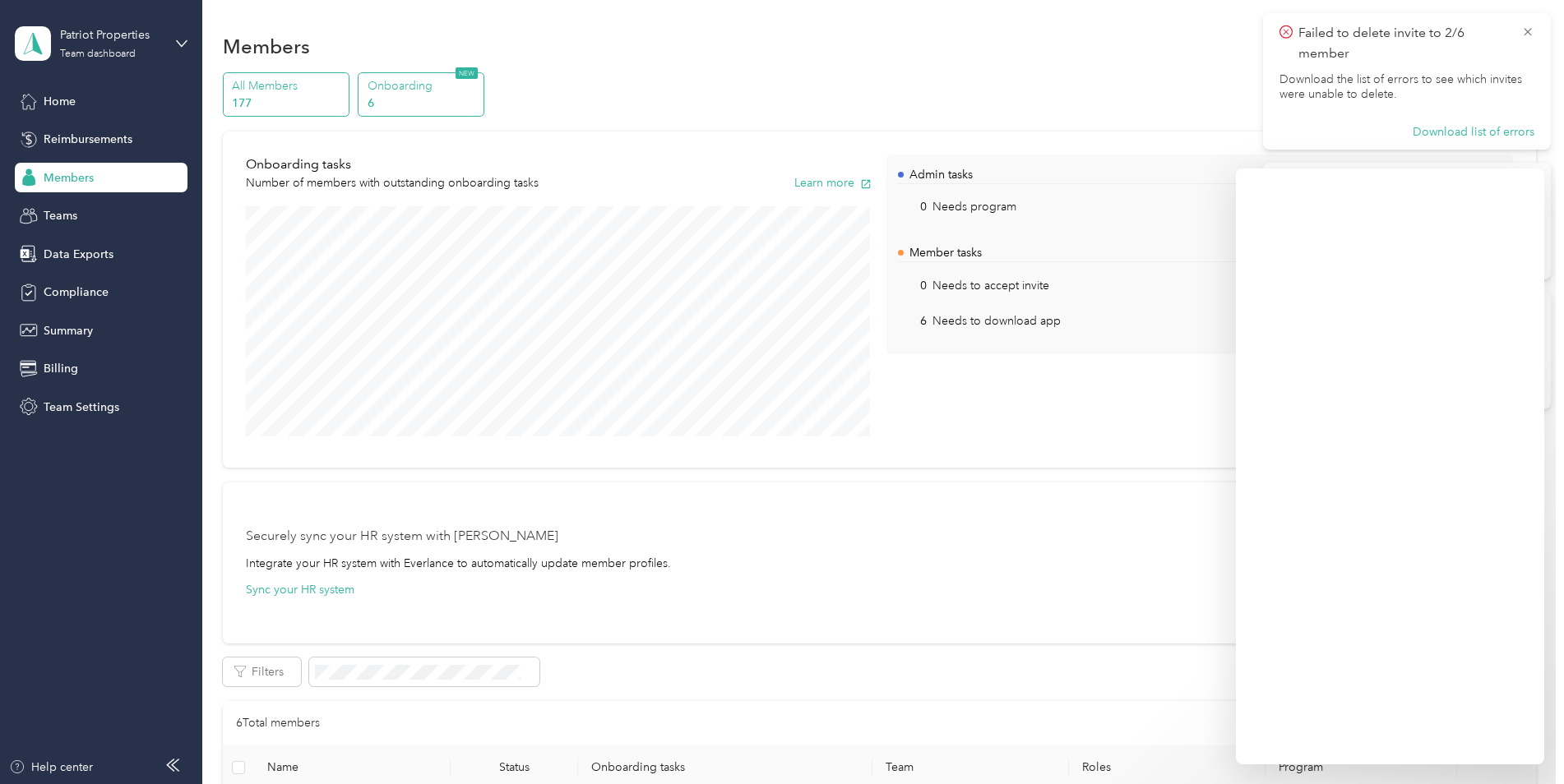
click at [318, 113] on div "All Members 177" at bounding box center [285, 95] width 126 height 45
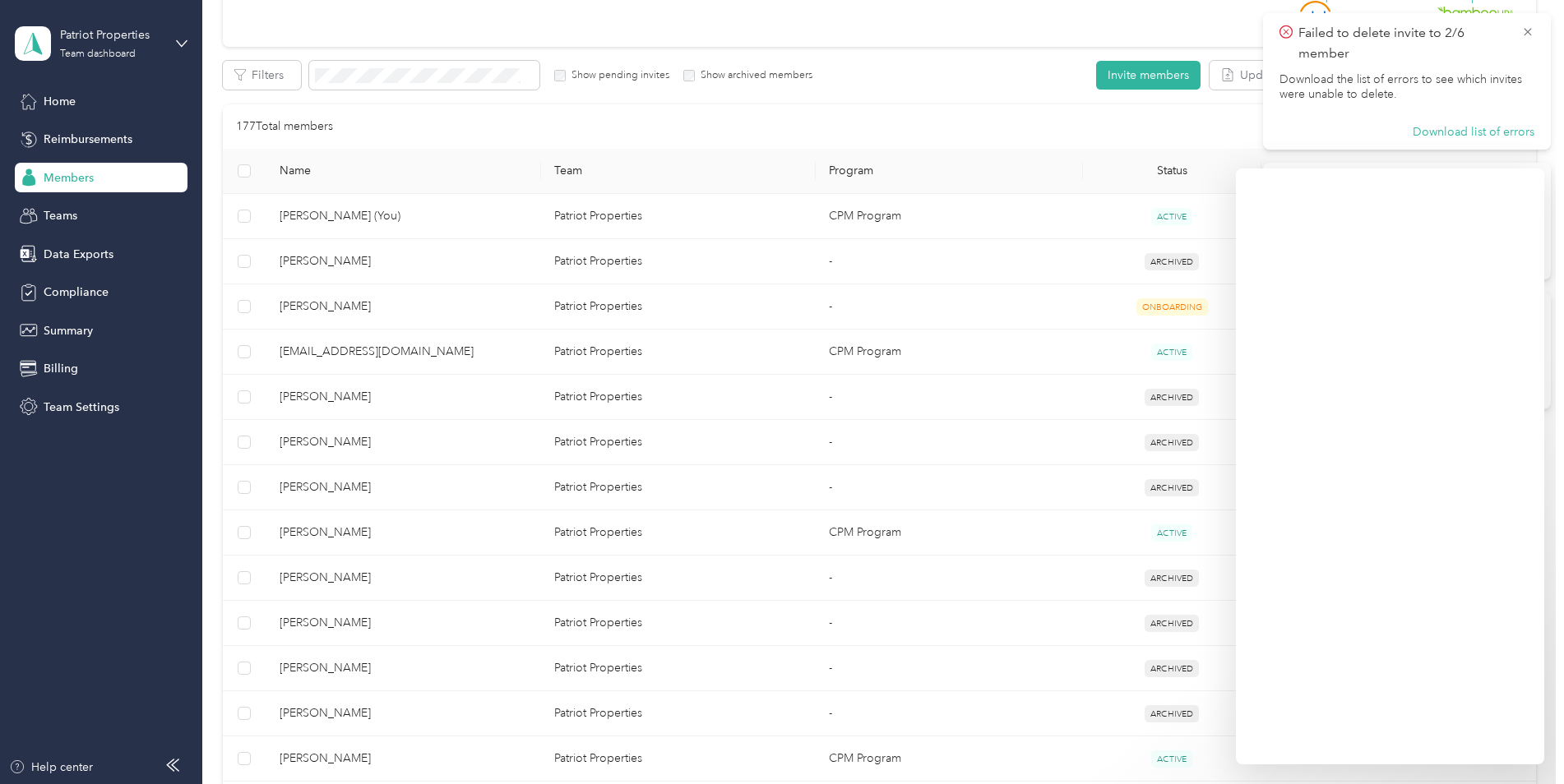
scroll to position [82, 0]
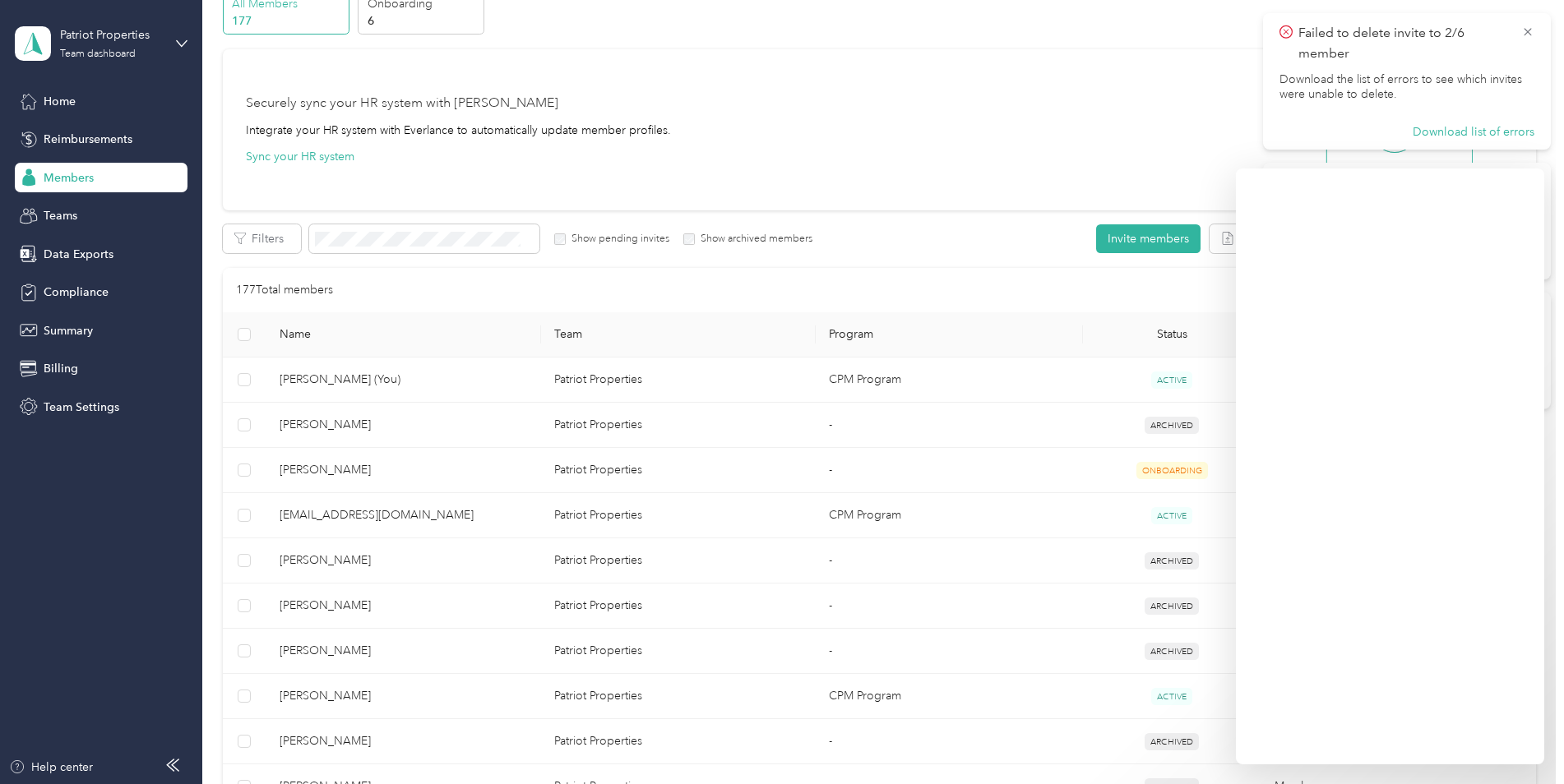
click at [1142, 335] on th "Status" at bounding box center [1172, 335] width 178 height 45
click at [1164, 336] on th "Status" at bounding box center [1172, 335] width 178 height 45
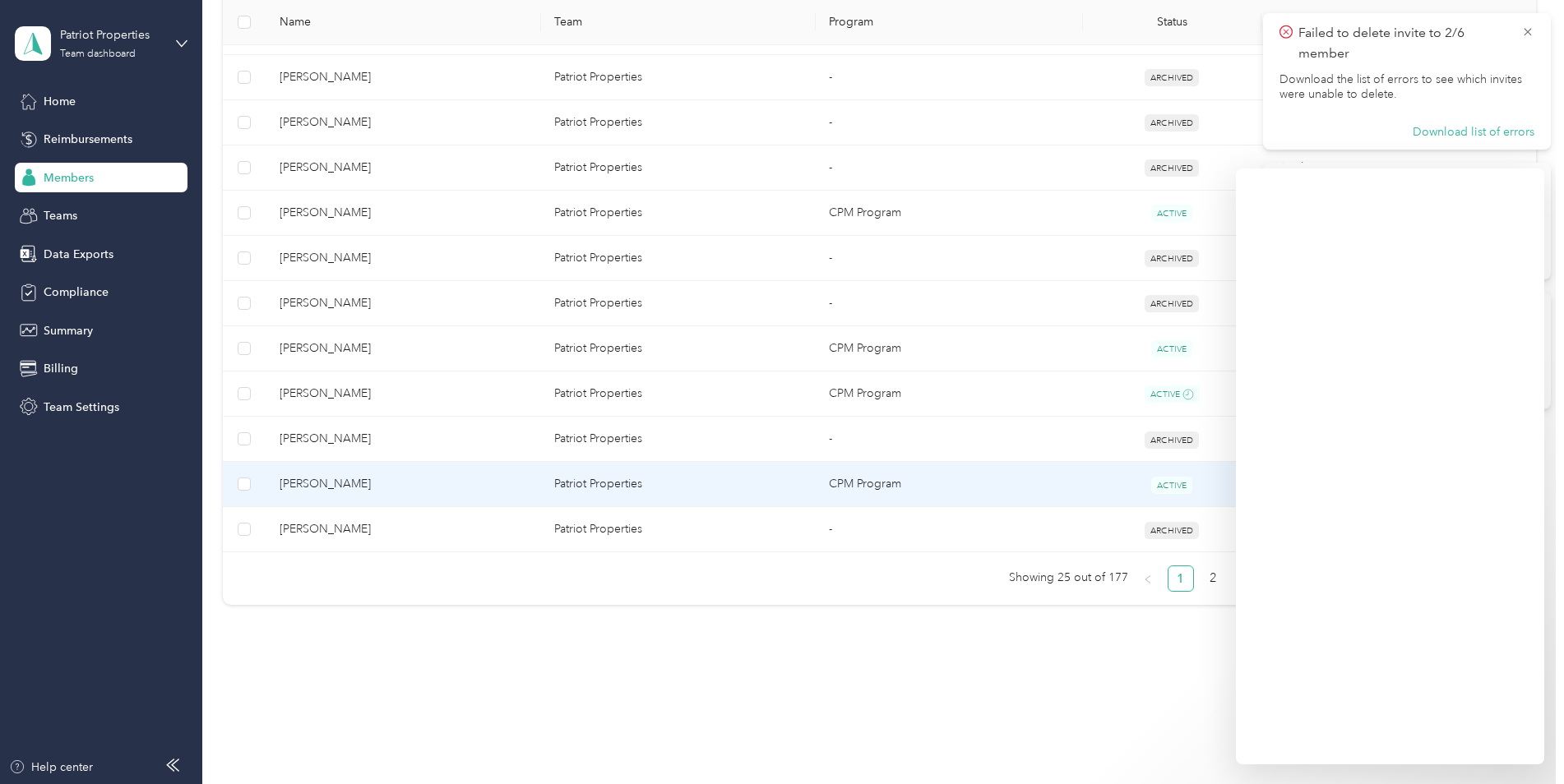
scroll to position [1022, 0]
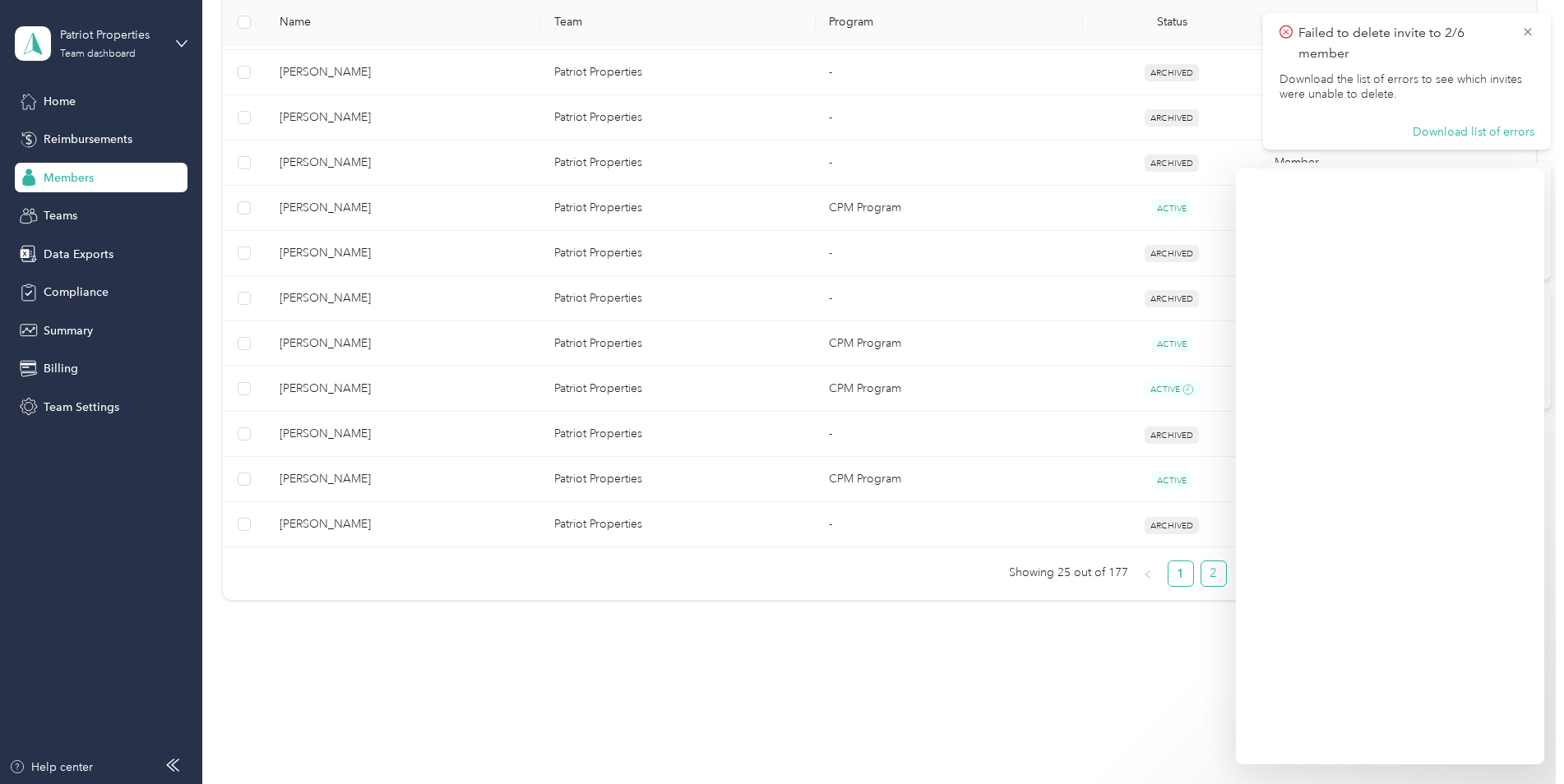
click at [1212, 576] on link "2" at bounding box center [1213, 573] width 24 height 24
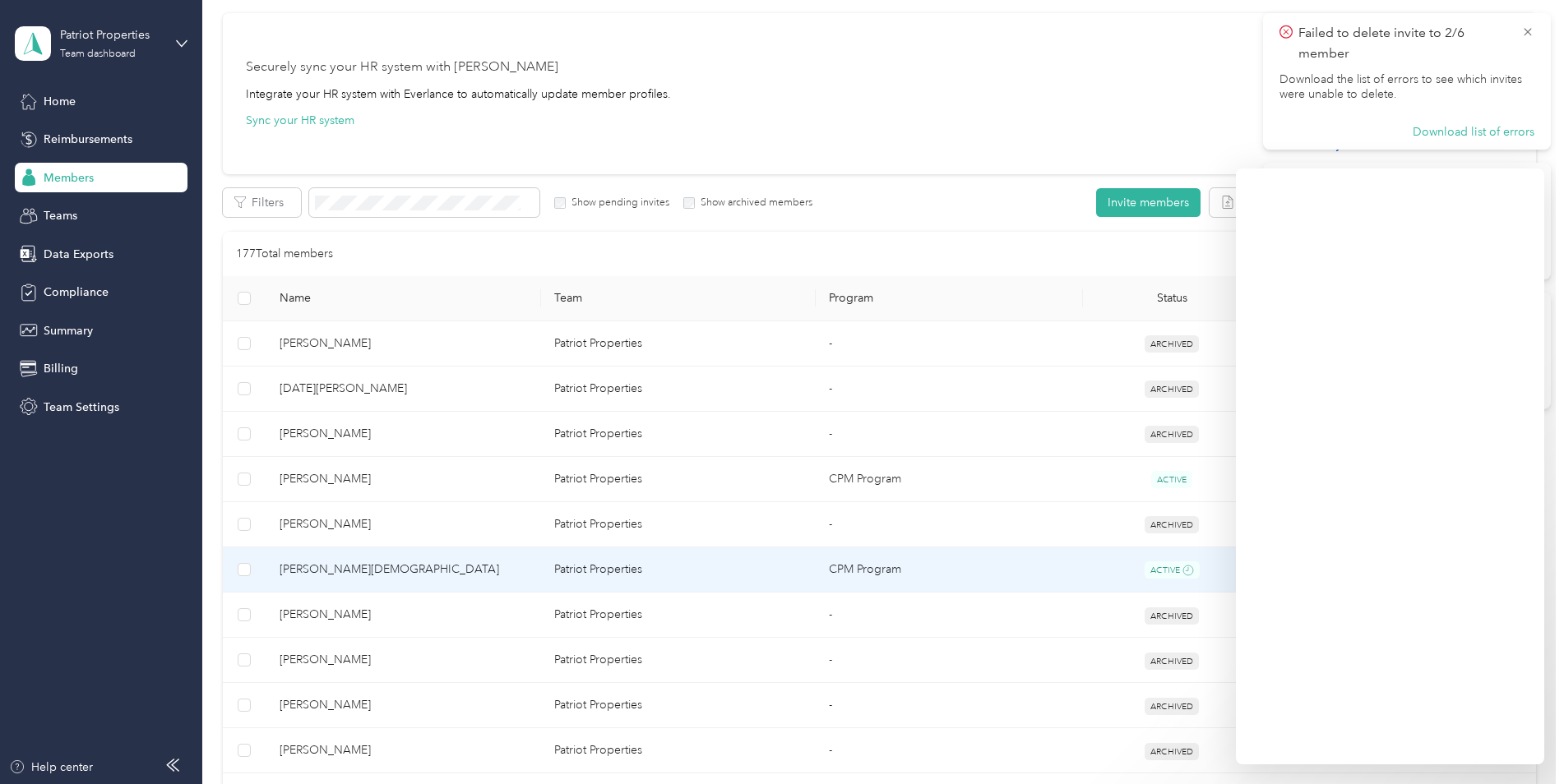
scroll to position [201, 0]
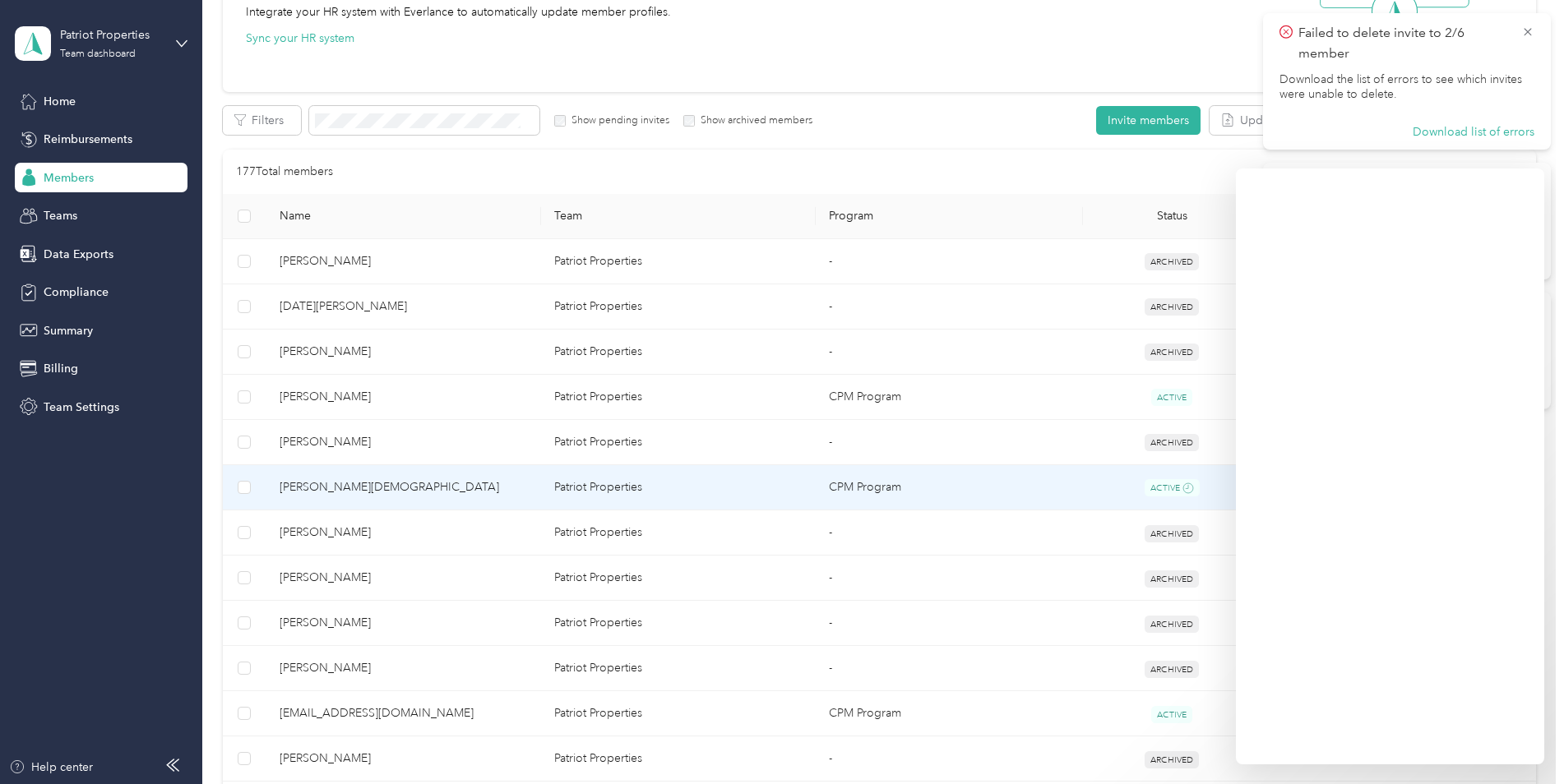
click at [990, 492] on td "CPM Program" at bounding box center [949, 488] width 267 height 46
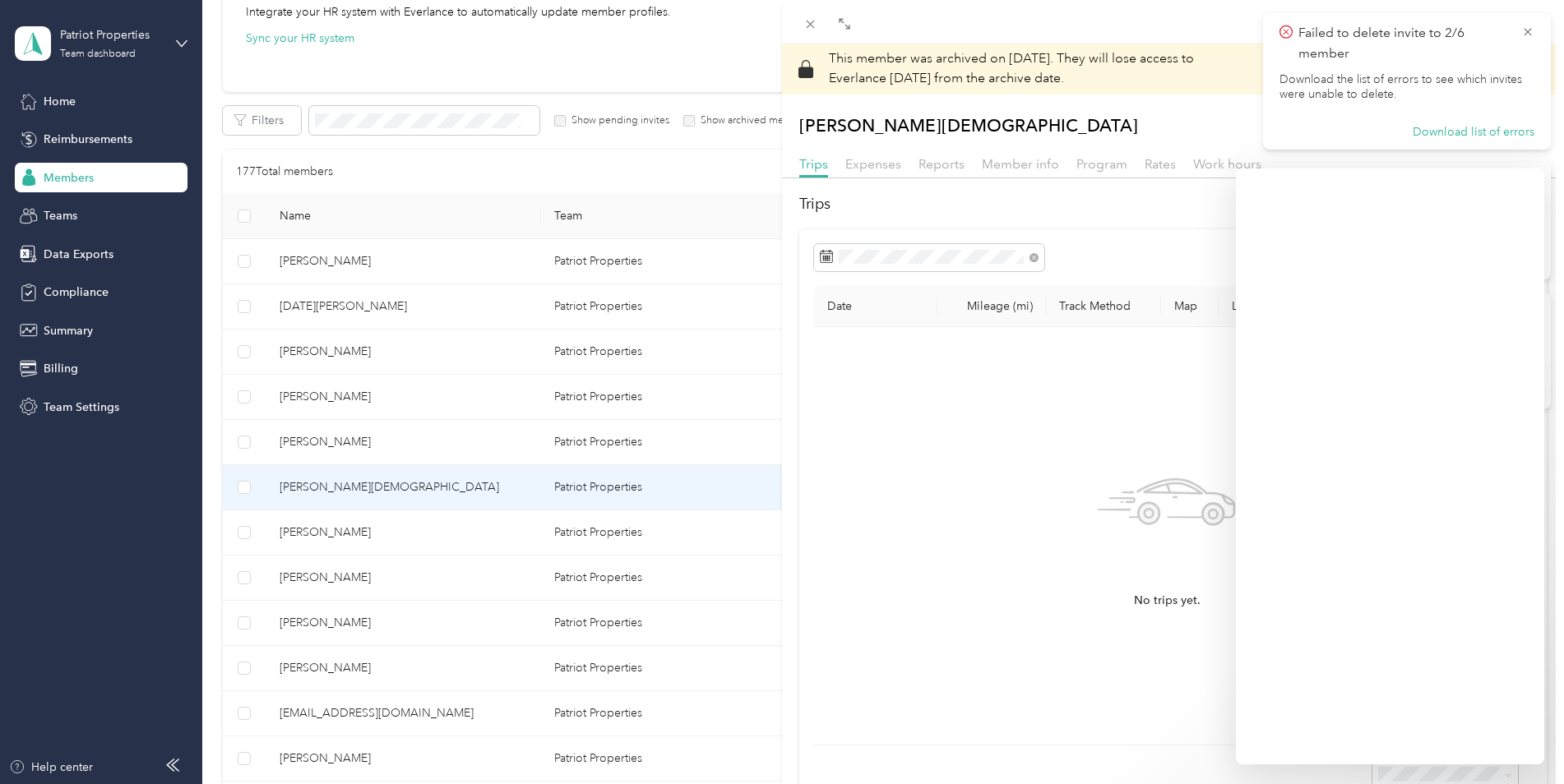
click at [699, 397] on div "This member was archived on August 20, 2025 . They will lose access to Everlanc…" at bounding box center [782, 392] width 1564 height 784
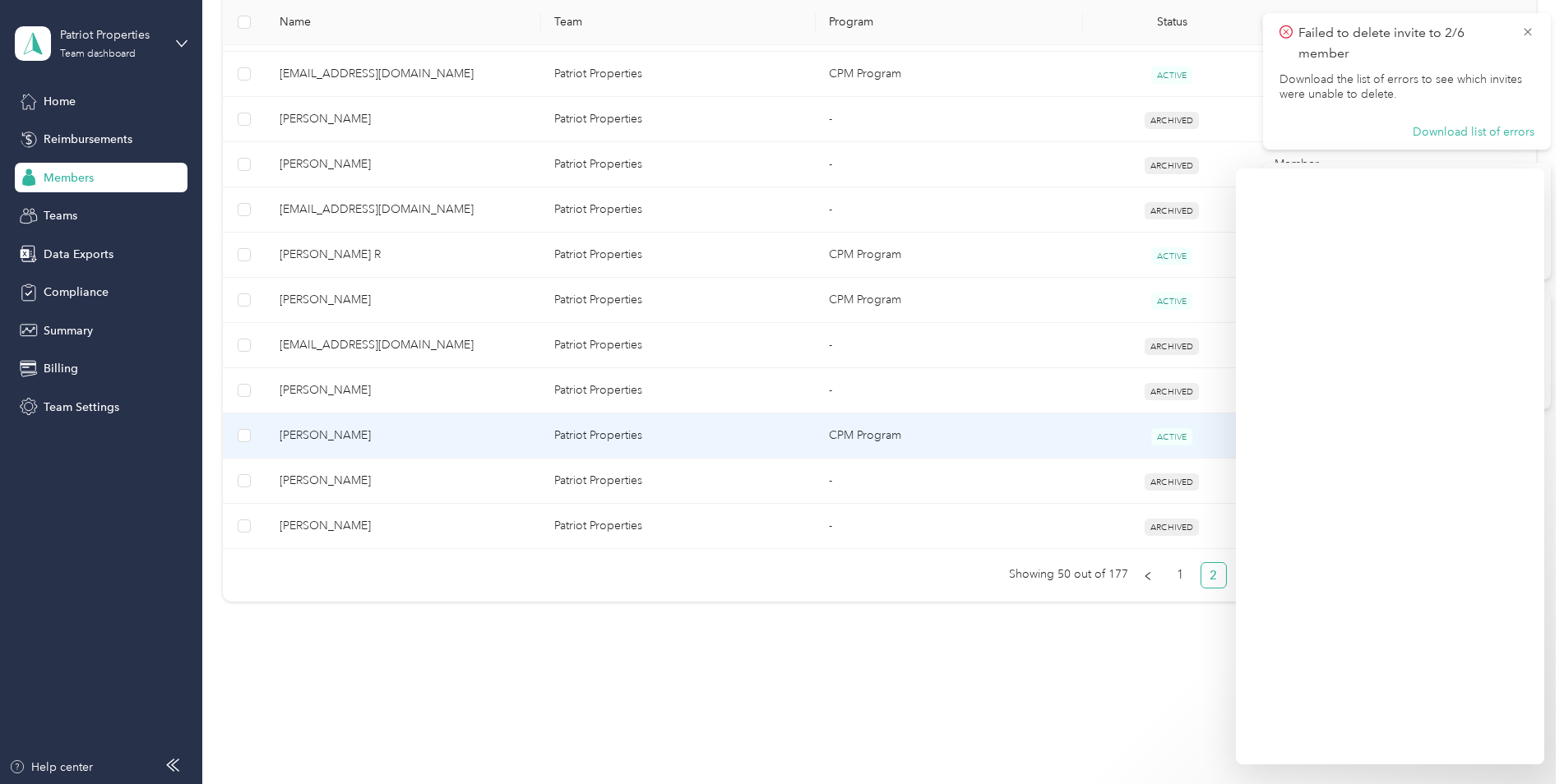
scroll to position [1022, 0]
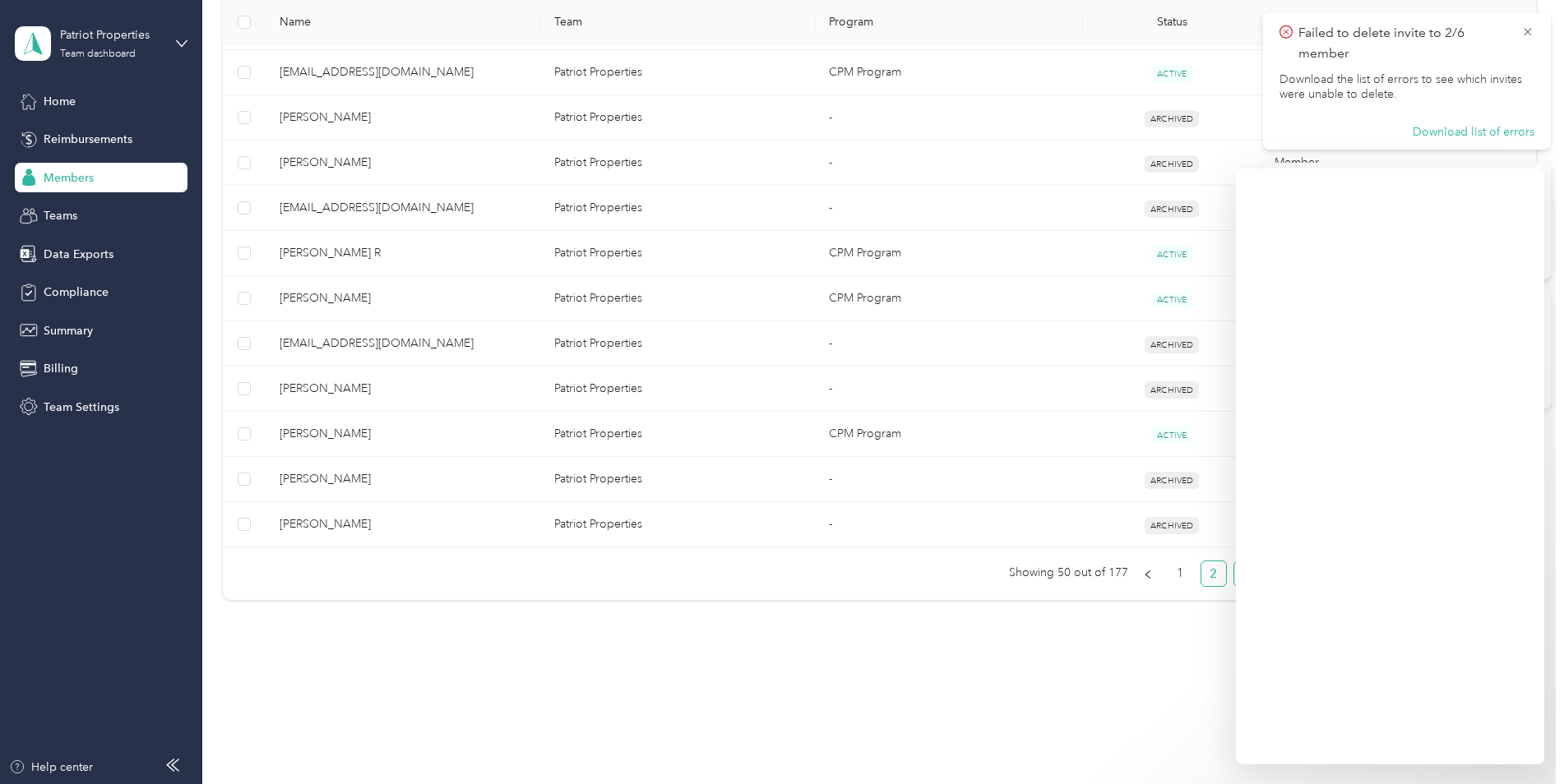
click at [1233, 576] on li "3" at bounding box center [1246, 573] width 26 height 26
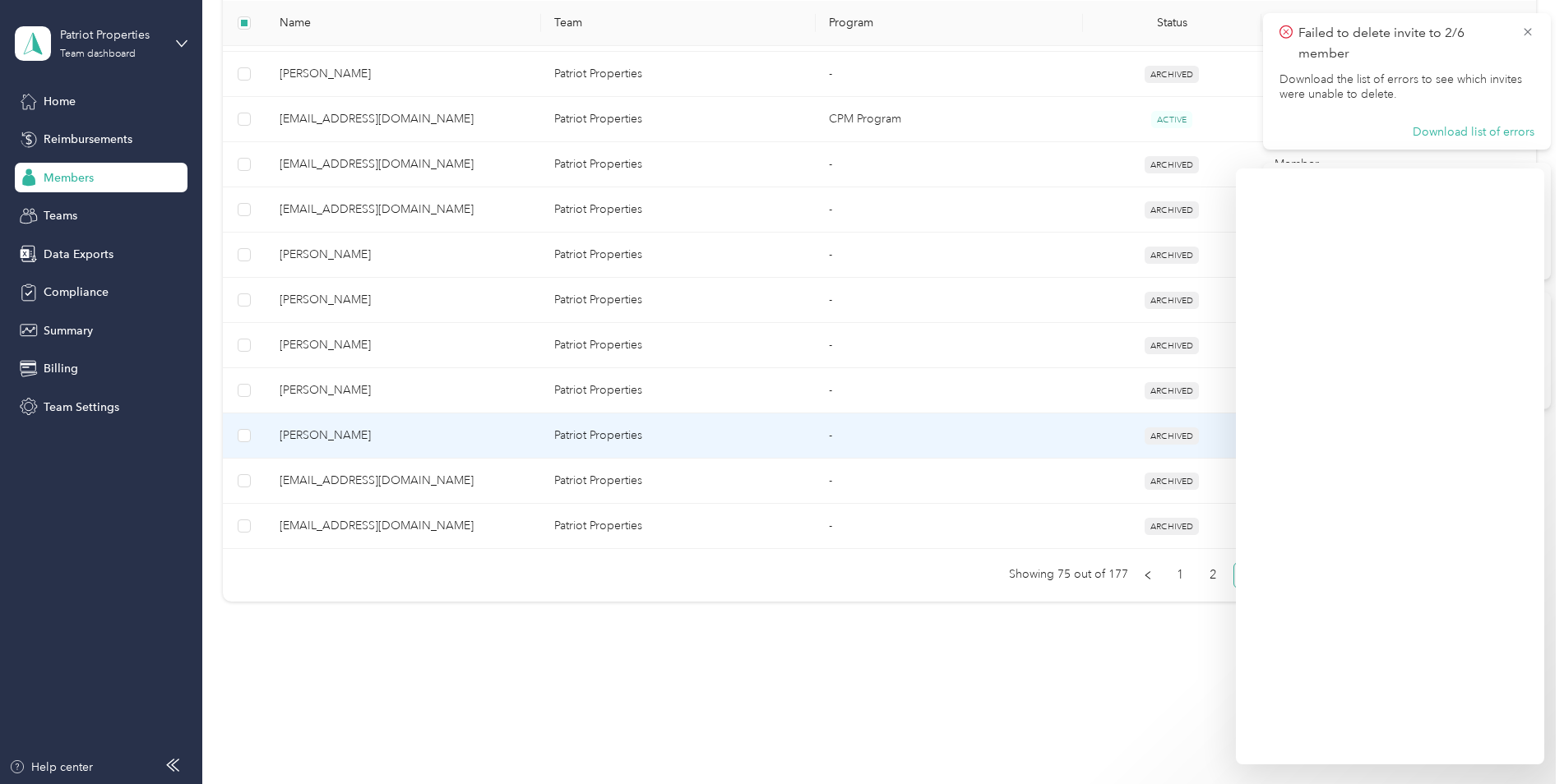
scroll to position [1022, 0]
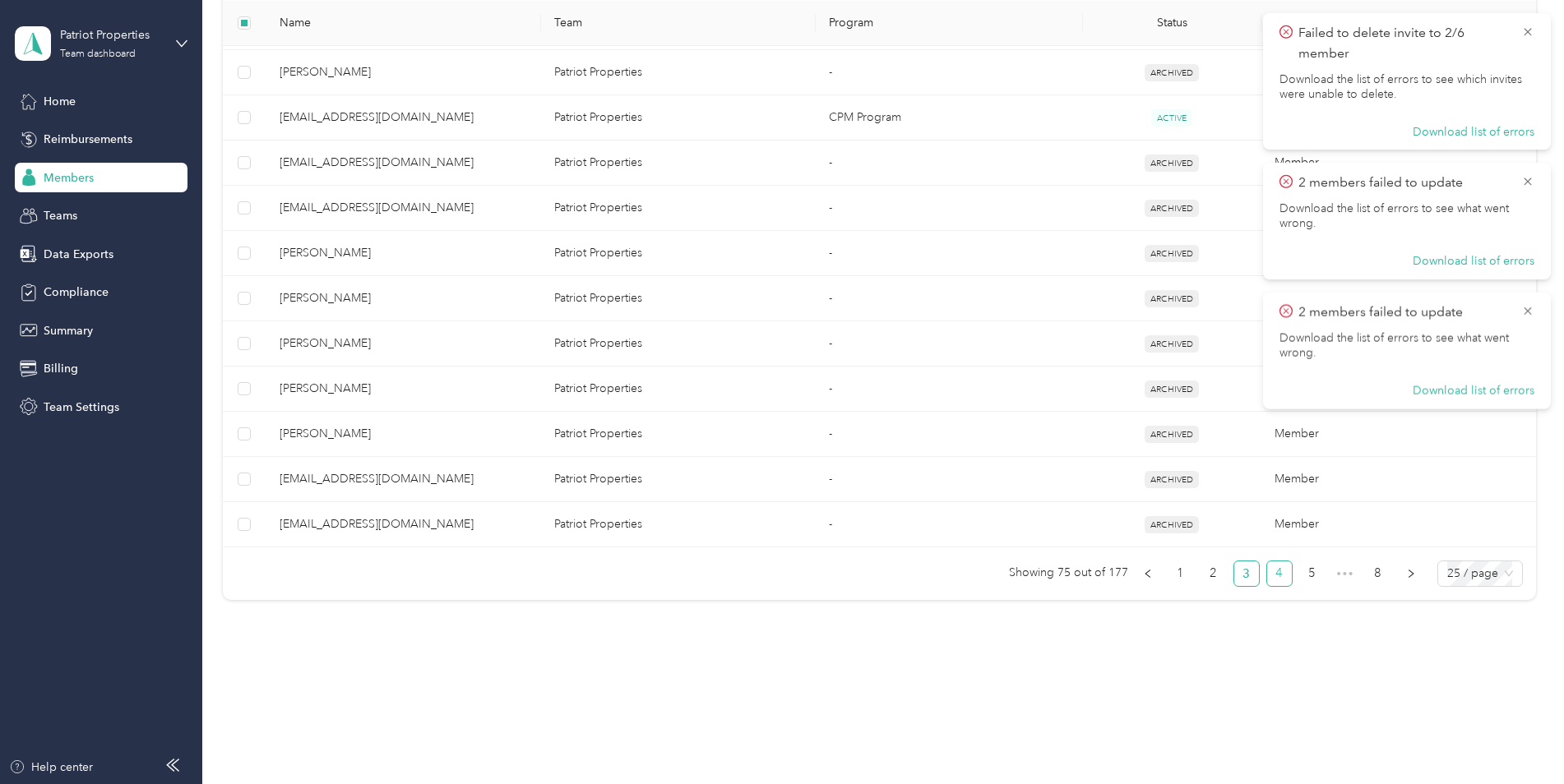
click at [1283, 576] on link "4" at bounding box center [1279, 573] width 24 height 24
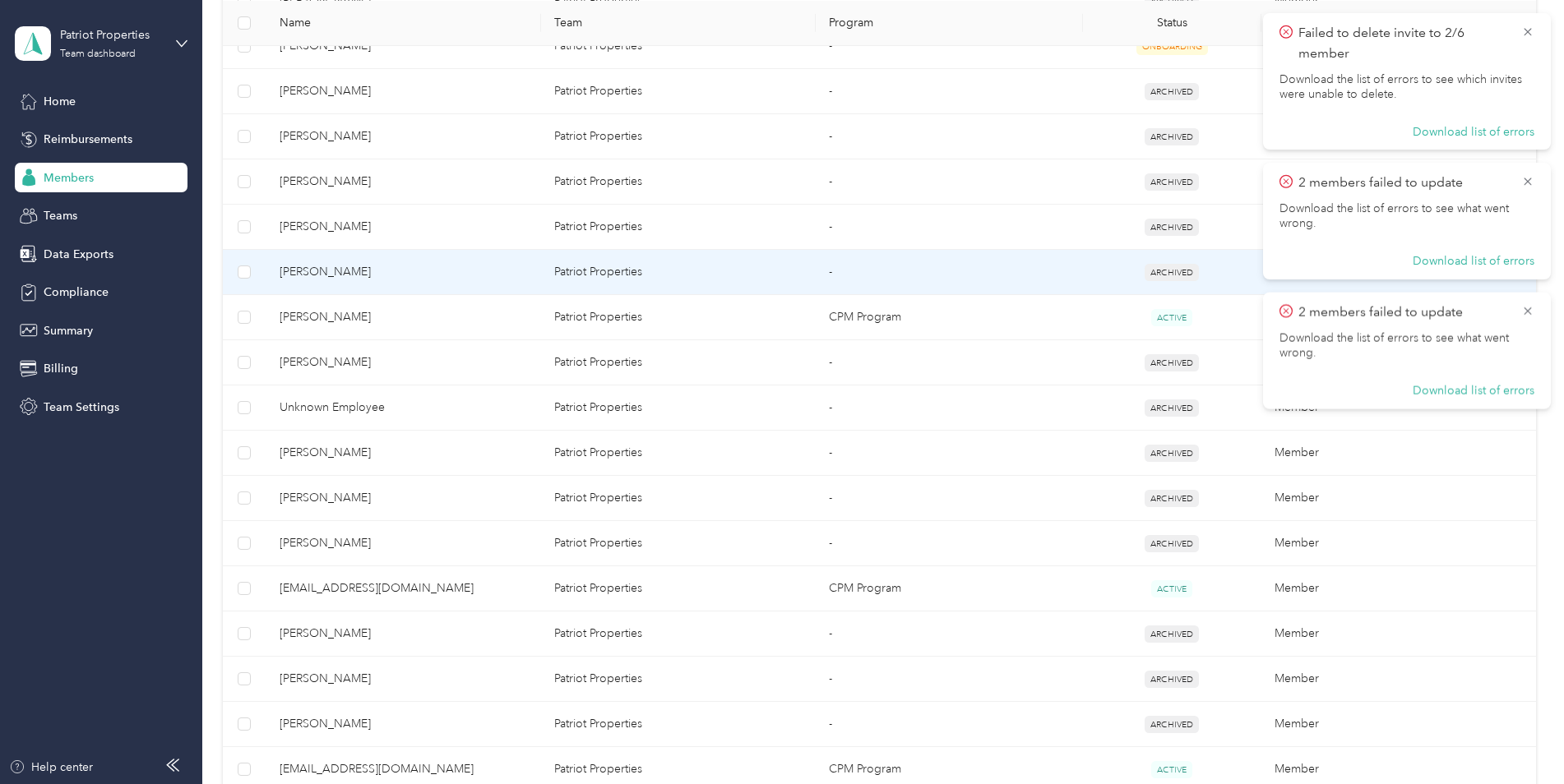
scroll to position [448, 0]
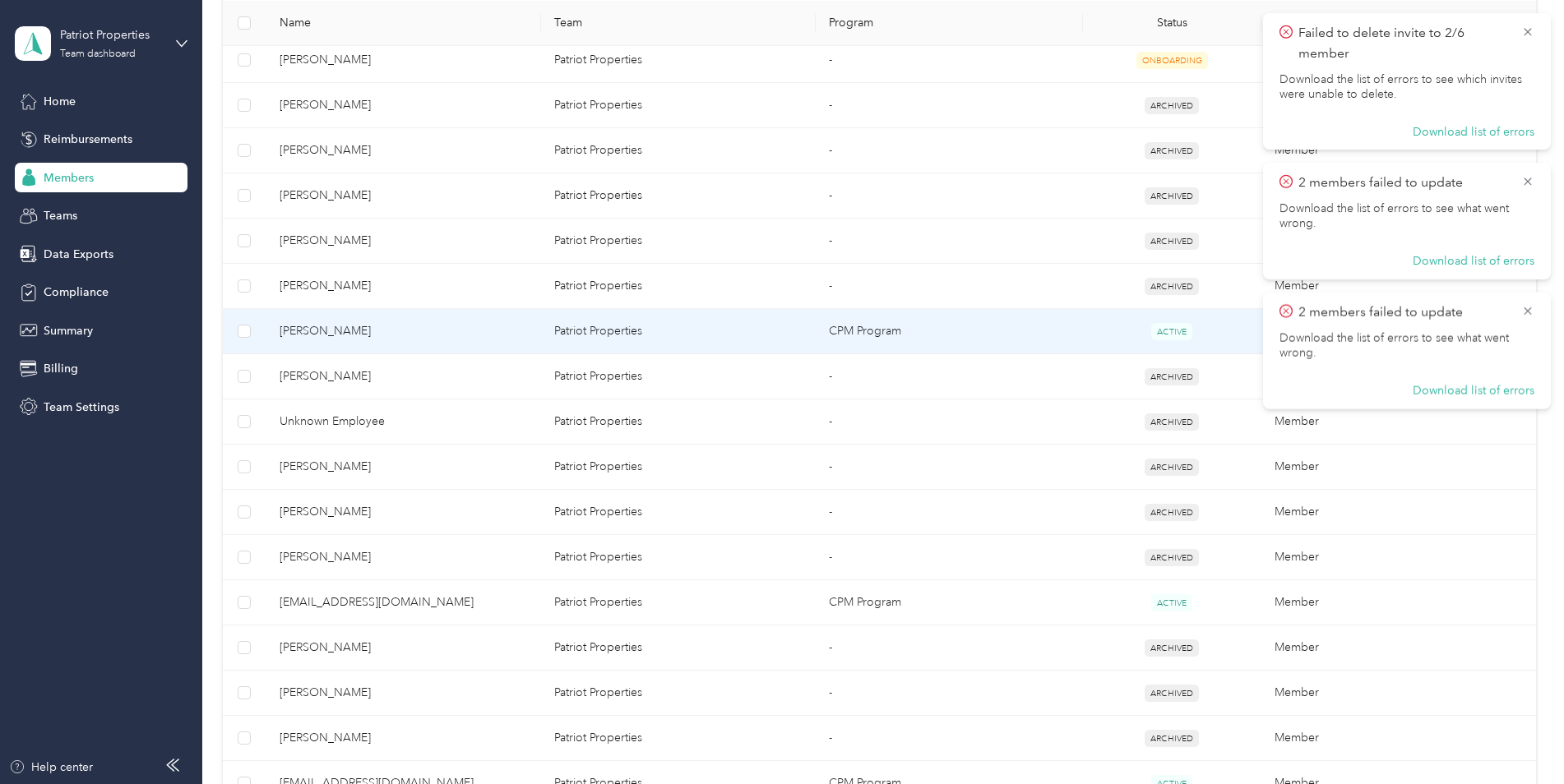
click at [497, 317] on td "Laura Beach" at bounding box center [403, 331] width 274 height 45
click at [649, 336] on td "Patriot Properties" at bounding box center [679, 331] width 274 height 45
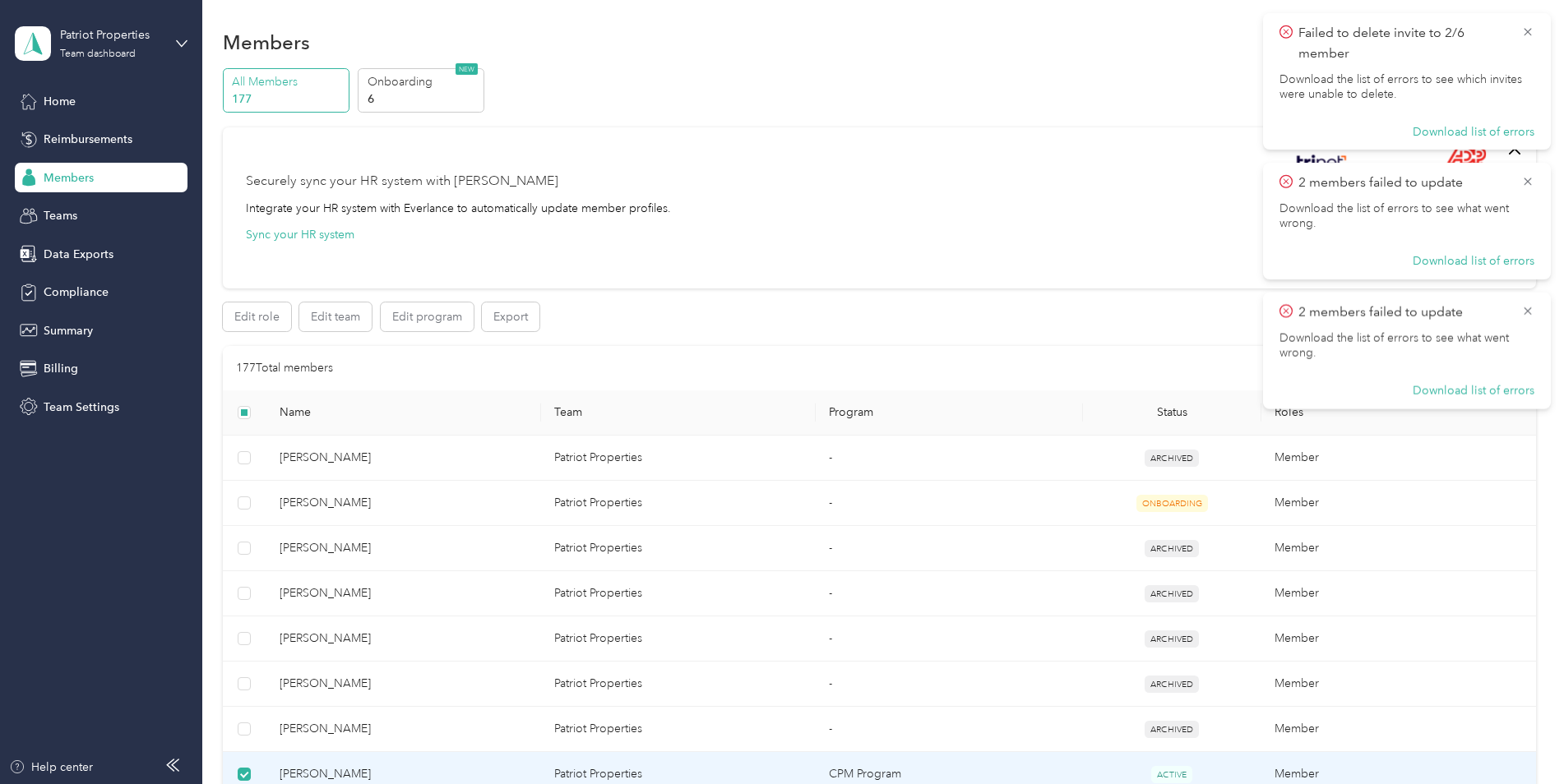
scroll to position [0, 0]
click at [1525, 312] on icon at bounding box center [1528, 311] width 13 height 15
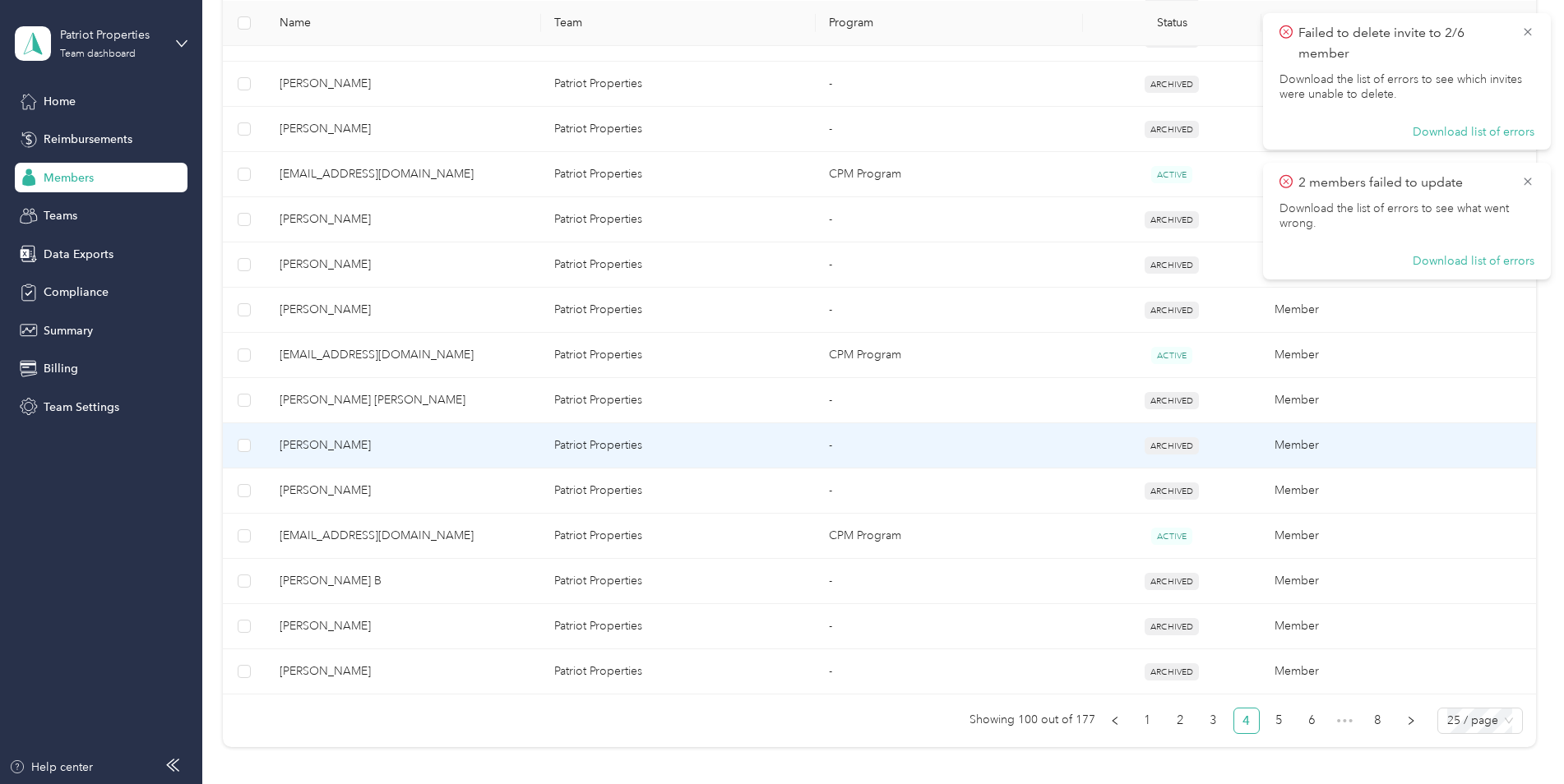
scroll to position [904, 0]
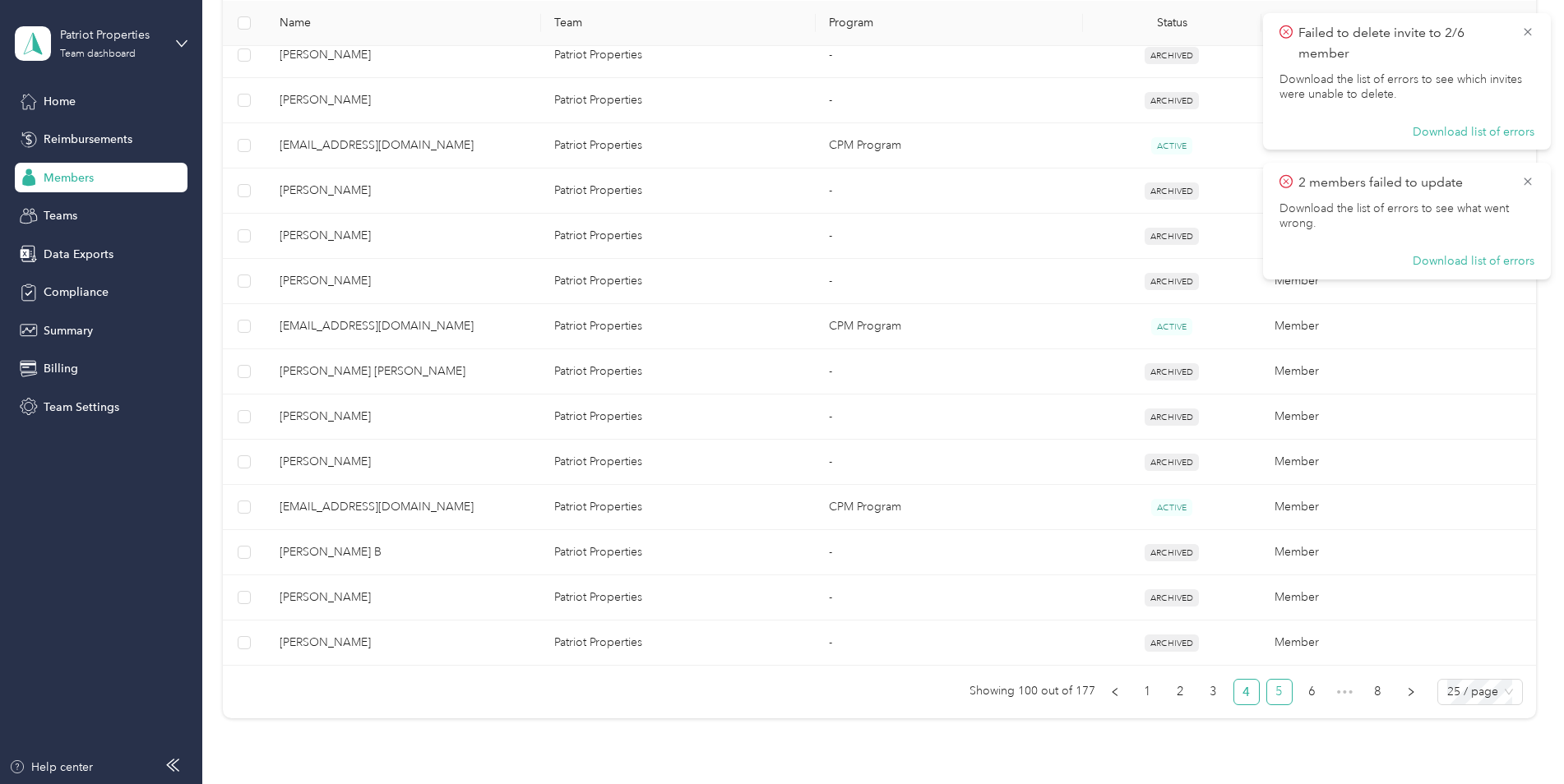
click at [1272, 694] on link "5" at bounding box center [1279, 692] width 24 height 24
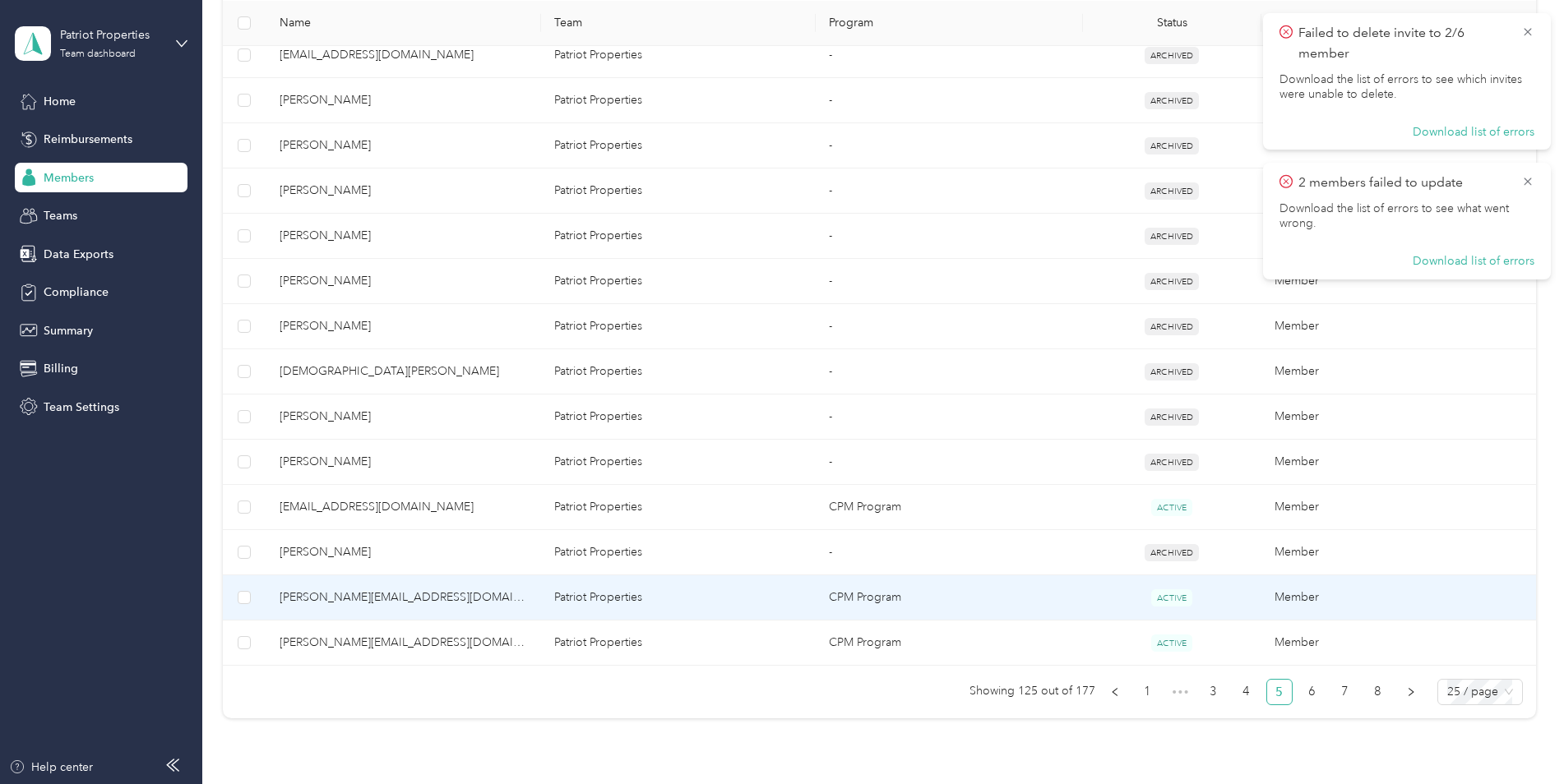
scroll to position [1022, 0]
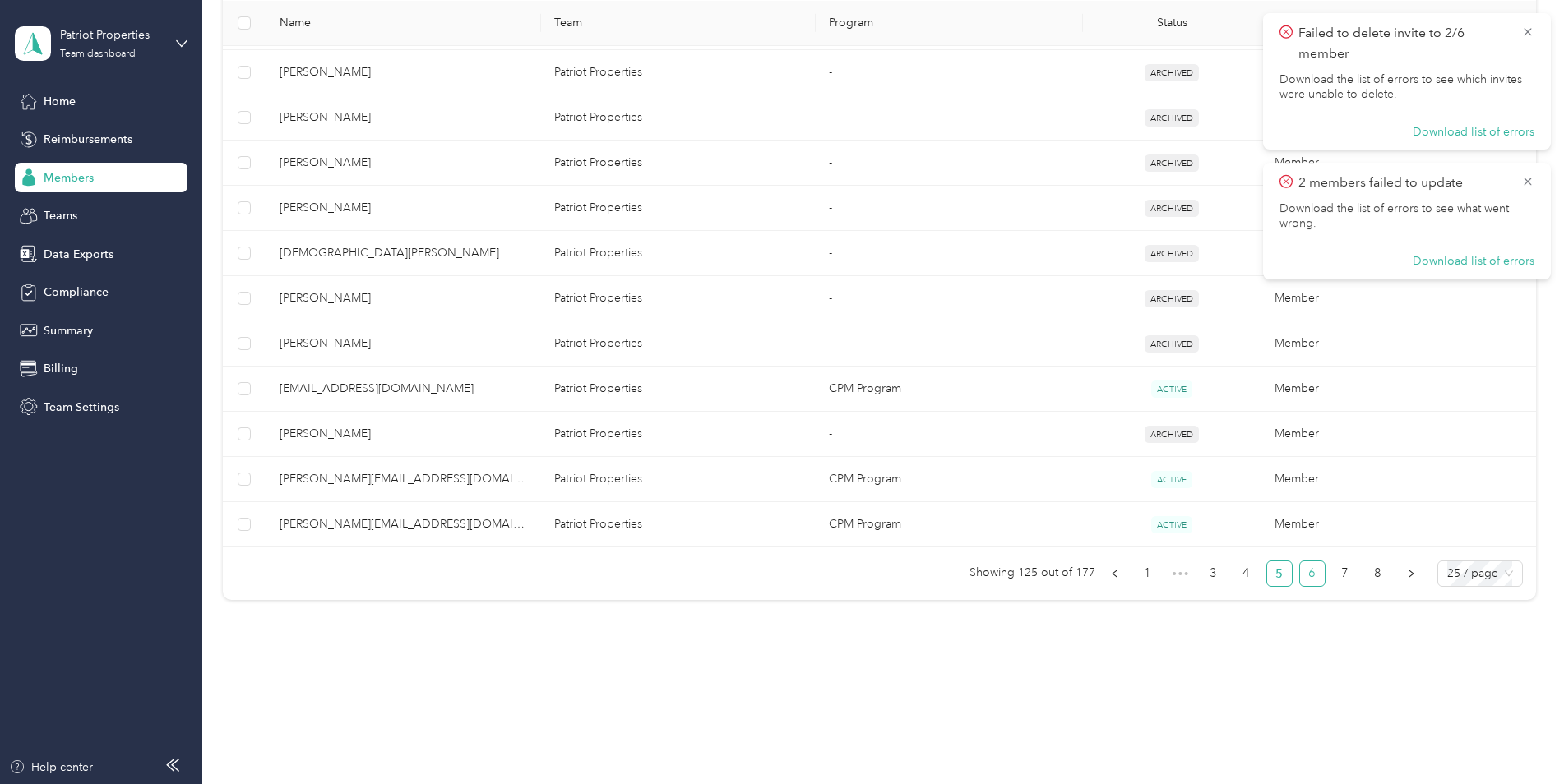
click at [1306, 569] on link "6" at bounding box center [1312, 573] width 24 height 24
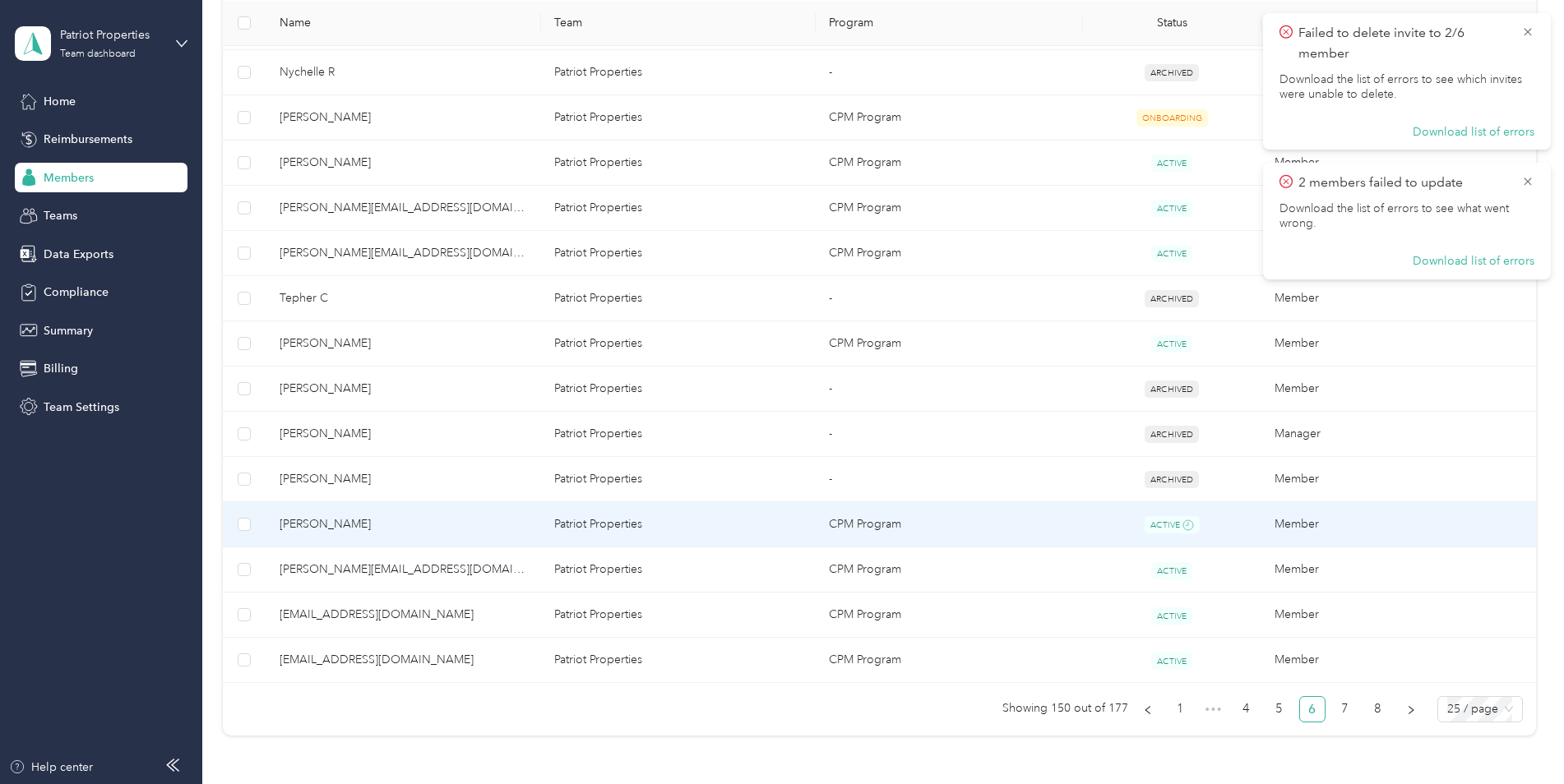
scroll to position [904, 0]
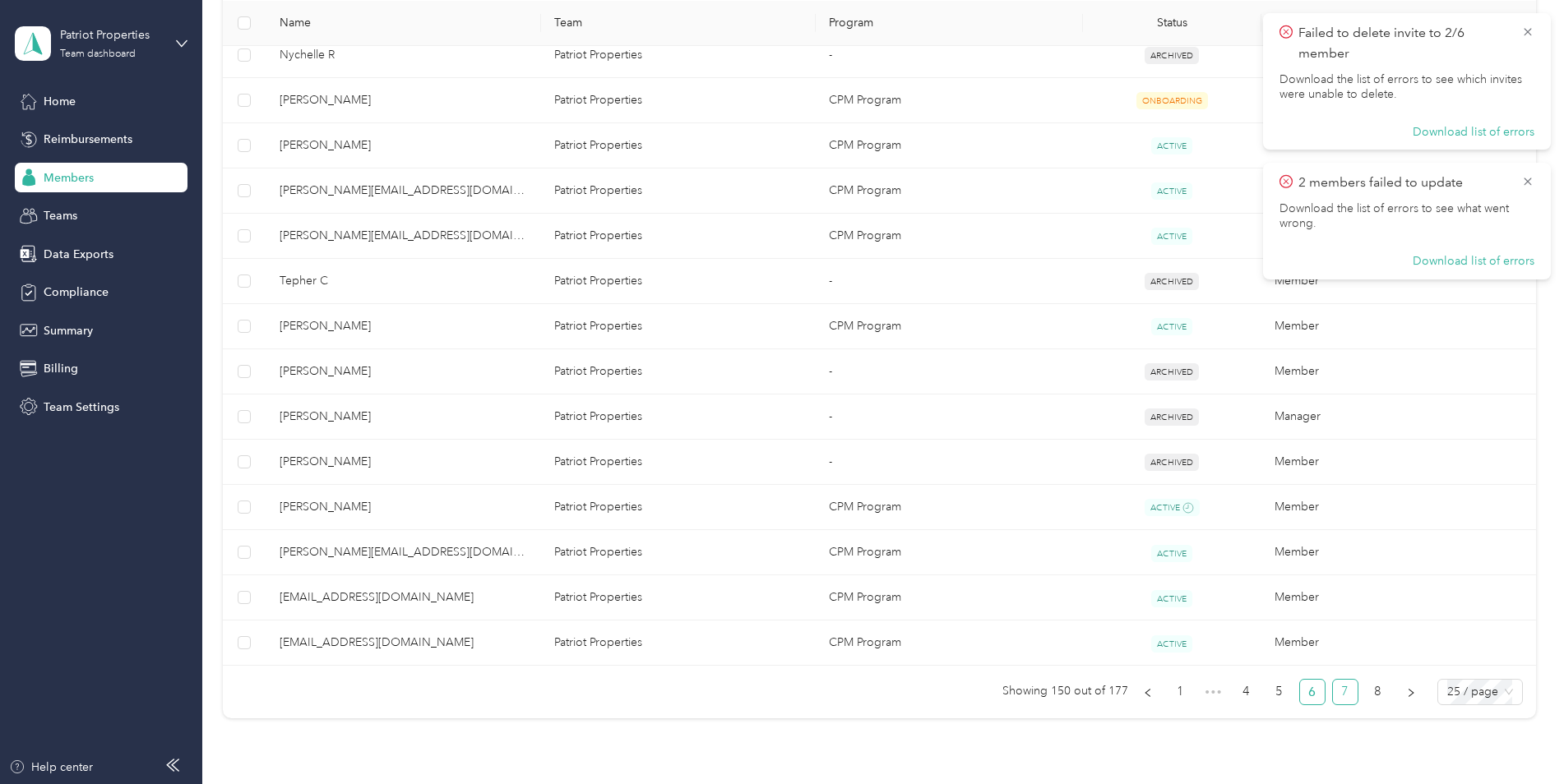
click at [1339, 689] on link "7" at bounding box center [1345, 692] width 24 height 24
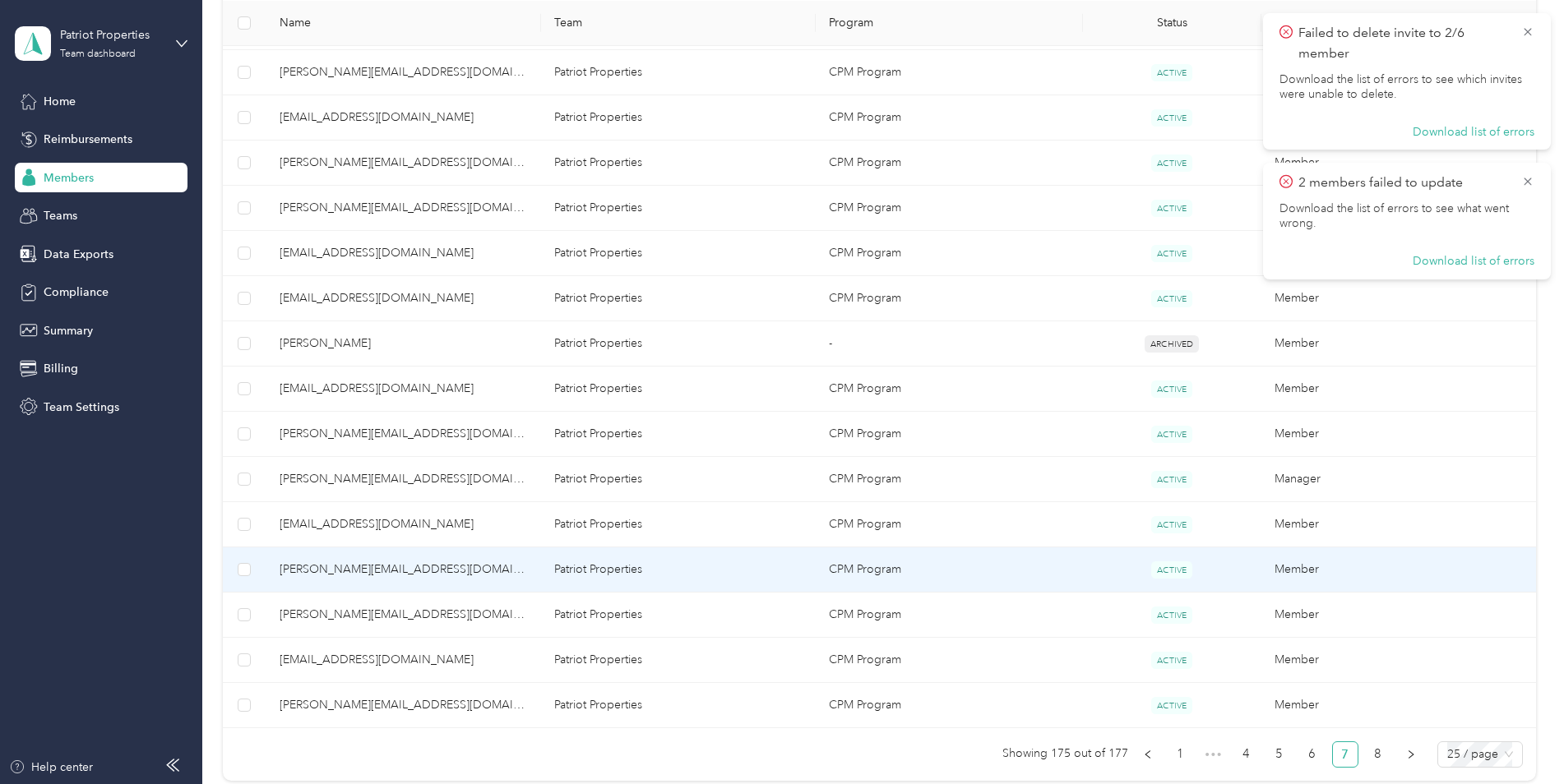
scroll to position [904, 0]
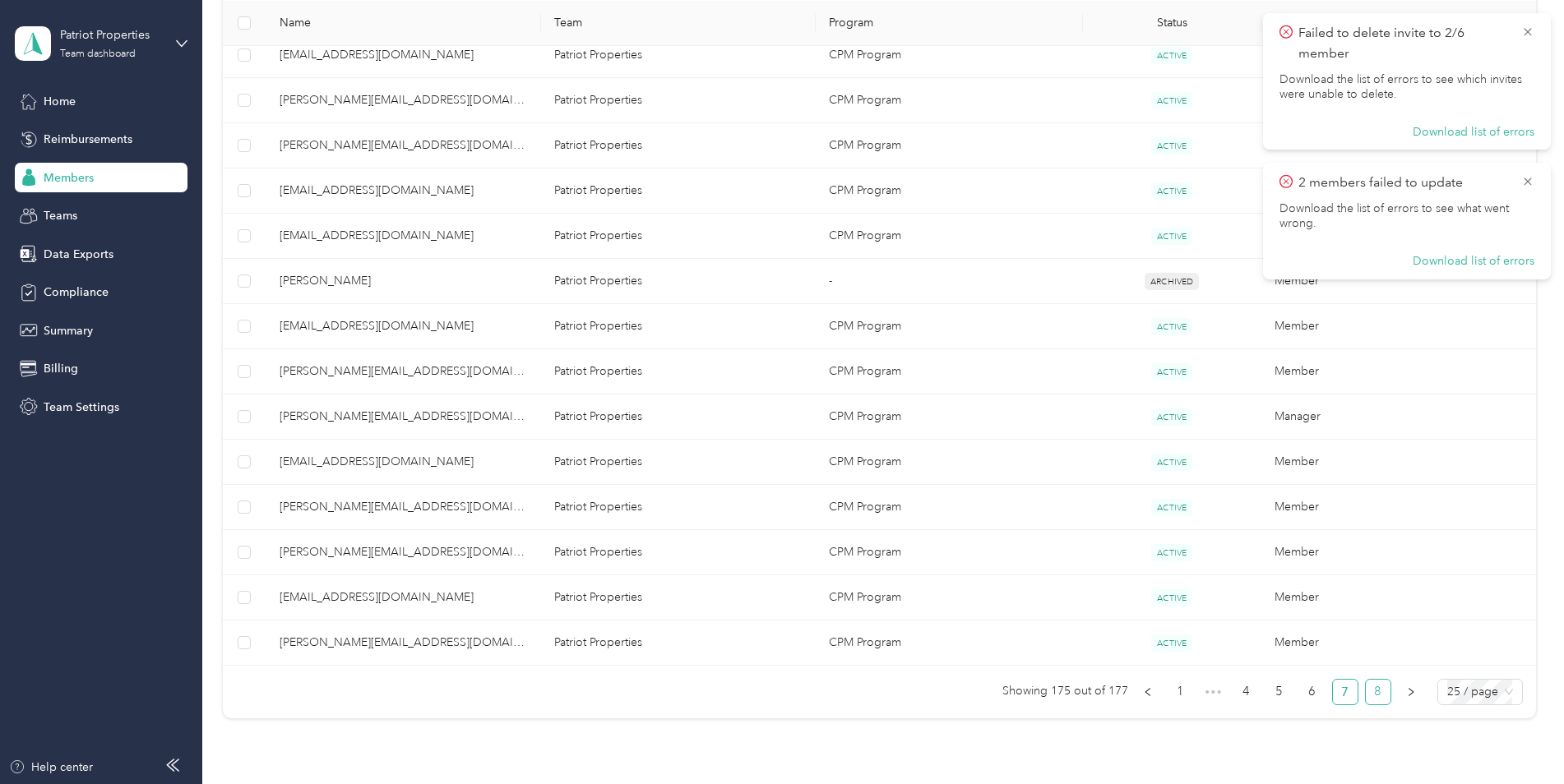
click at [1377, 684] on link "8" at bounding box center [1377, 692] width 24 height 24
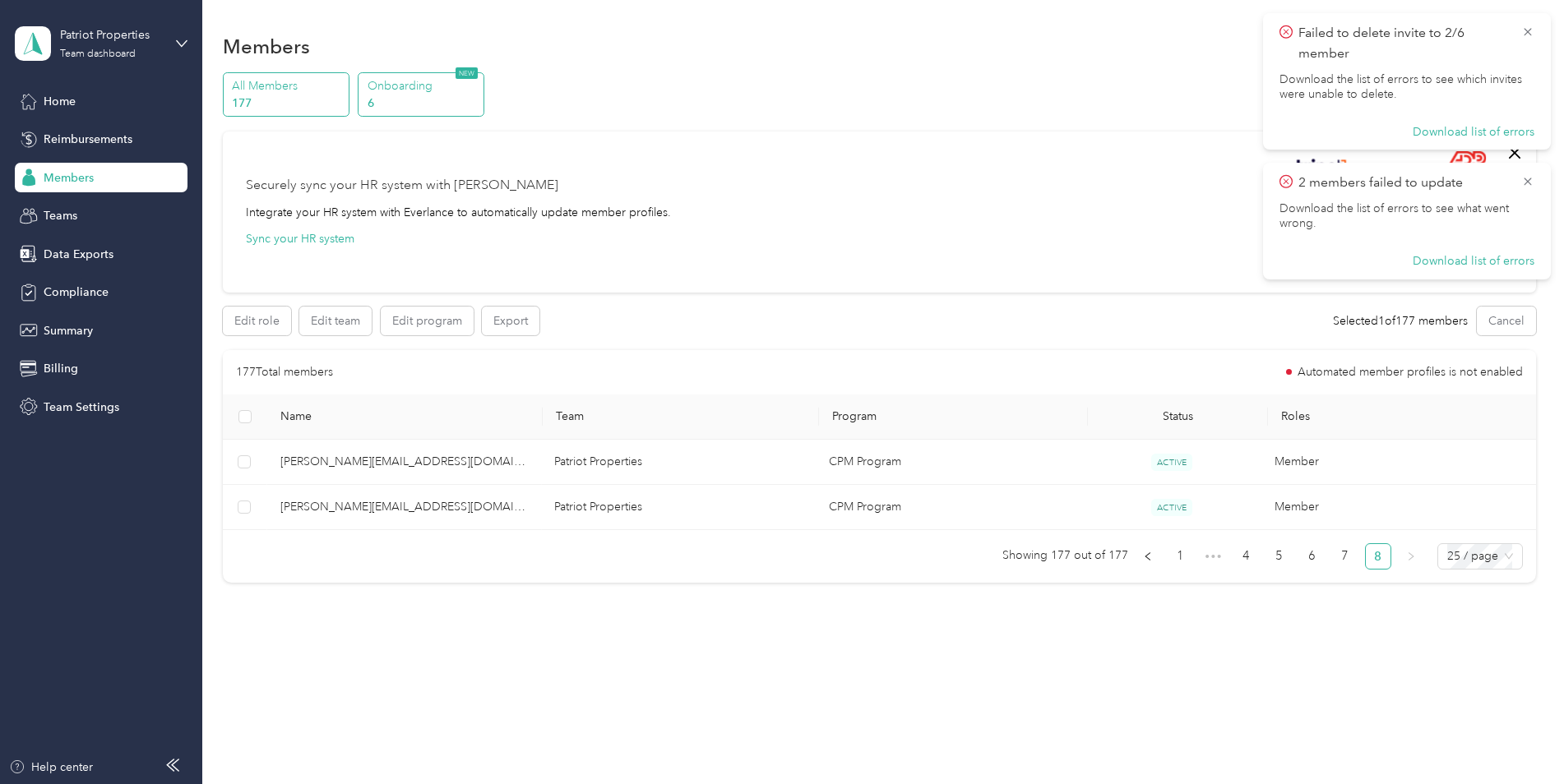
click at [407, 100] on p "6" at bounding box center [423, 103] width 112 height 18
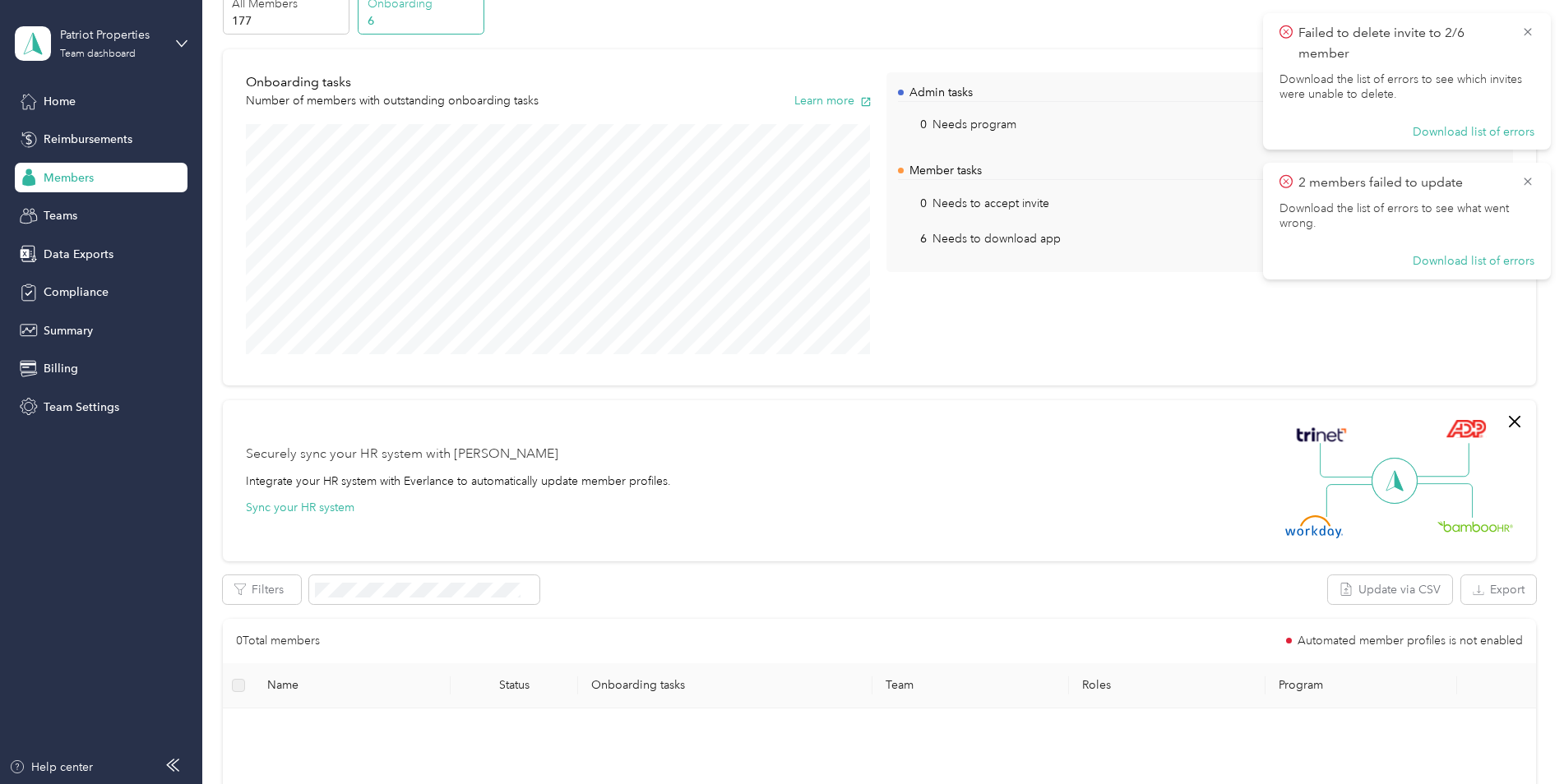
click at [862, 535] on div "Securely sync your HR system with Everlance Integrate your HR system with Everl…" at bounding box center [872, 481] width 1253 height 115
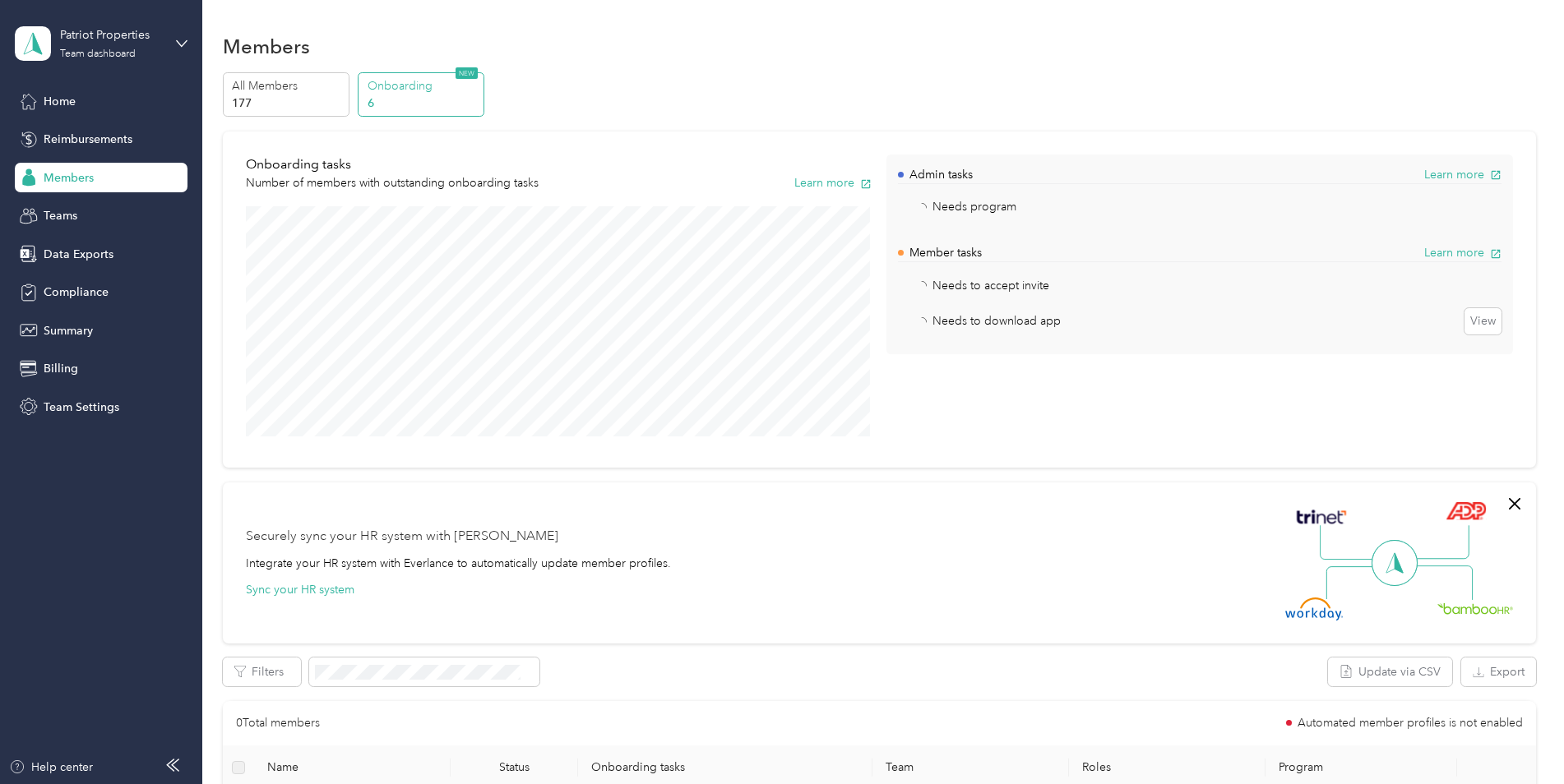
click at [382, 103] on p "6" at bounding box center [423, 103] width 112 height 18
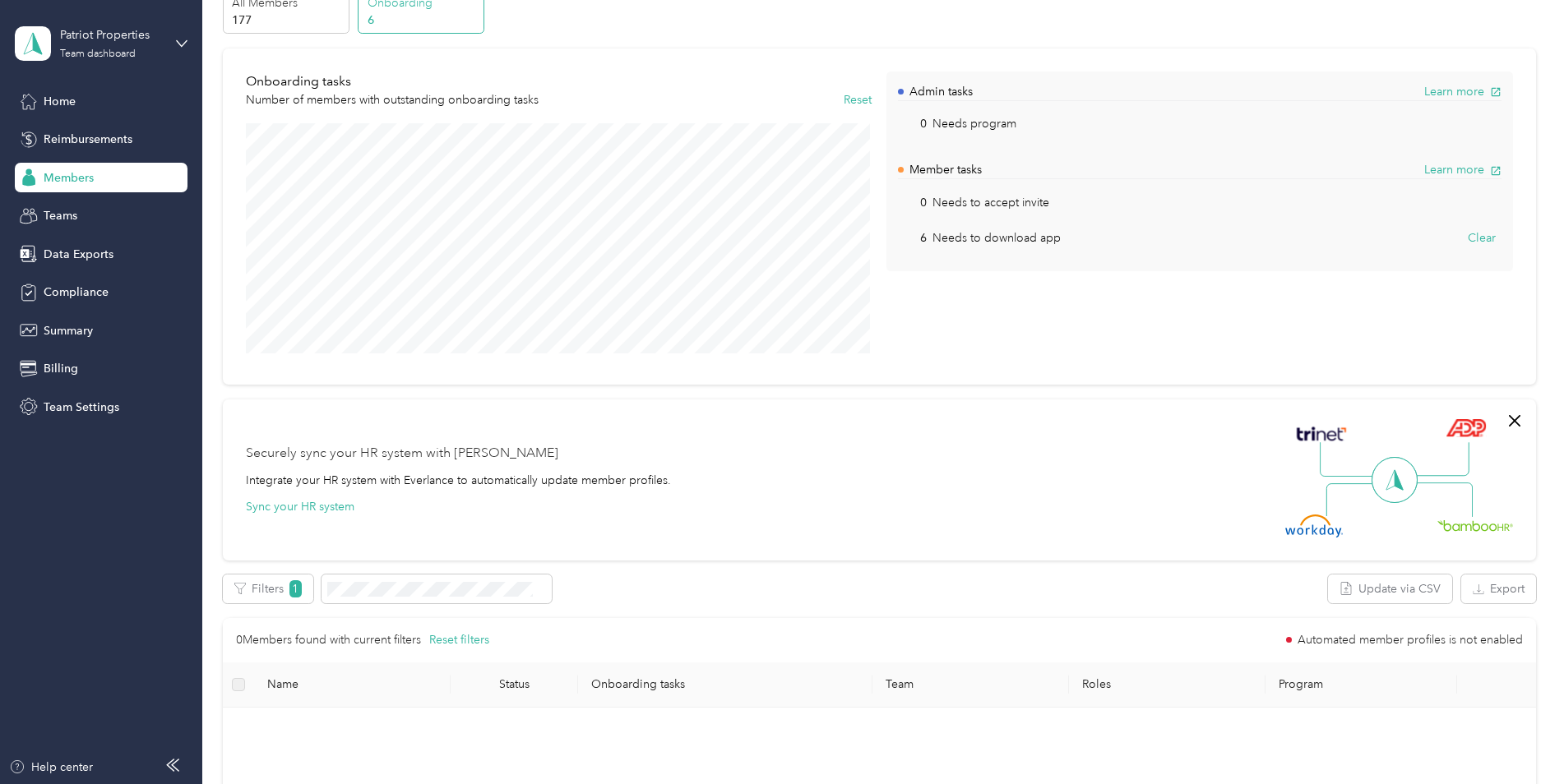
scroll to position [247, 0]
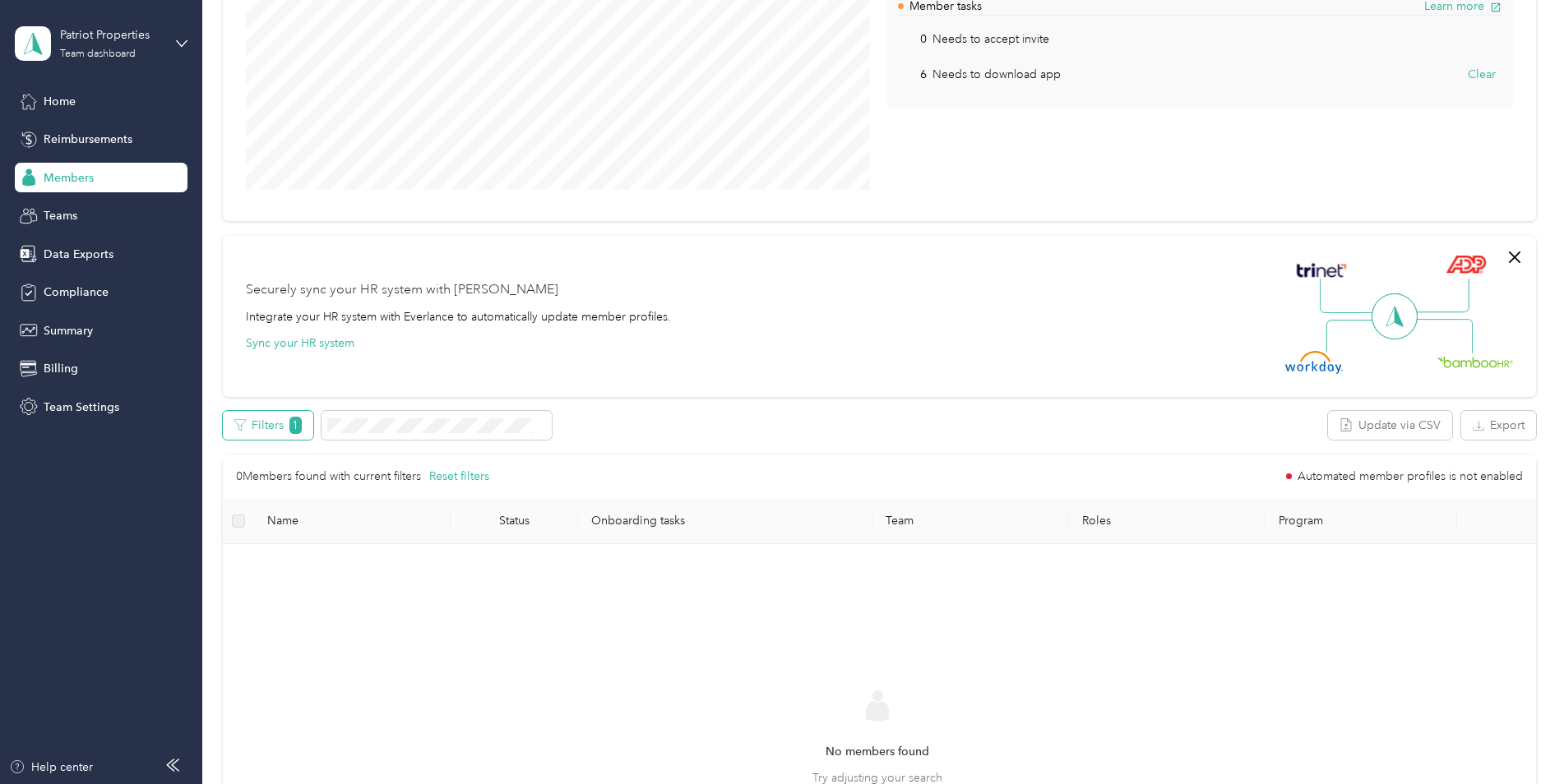
click at [257, 431] on button "Filters 1" at bounding box center [268, 425] width 90 height 28
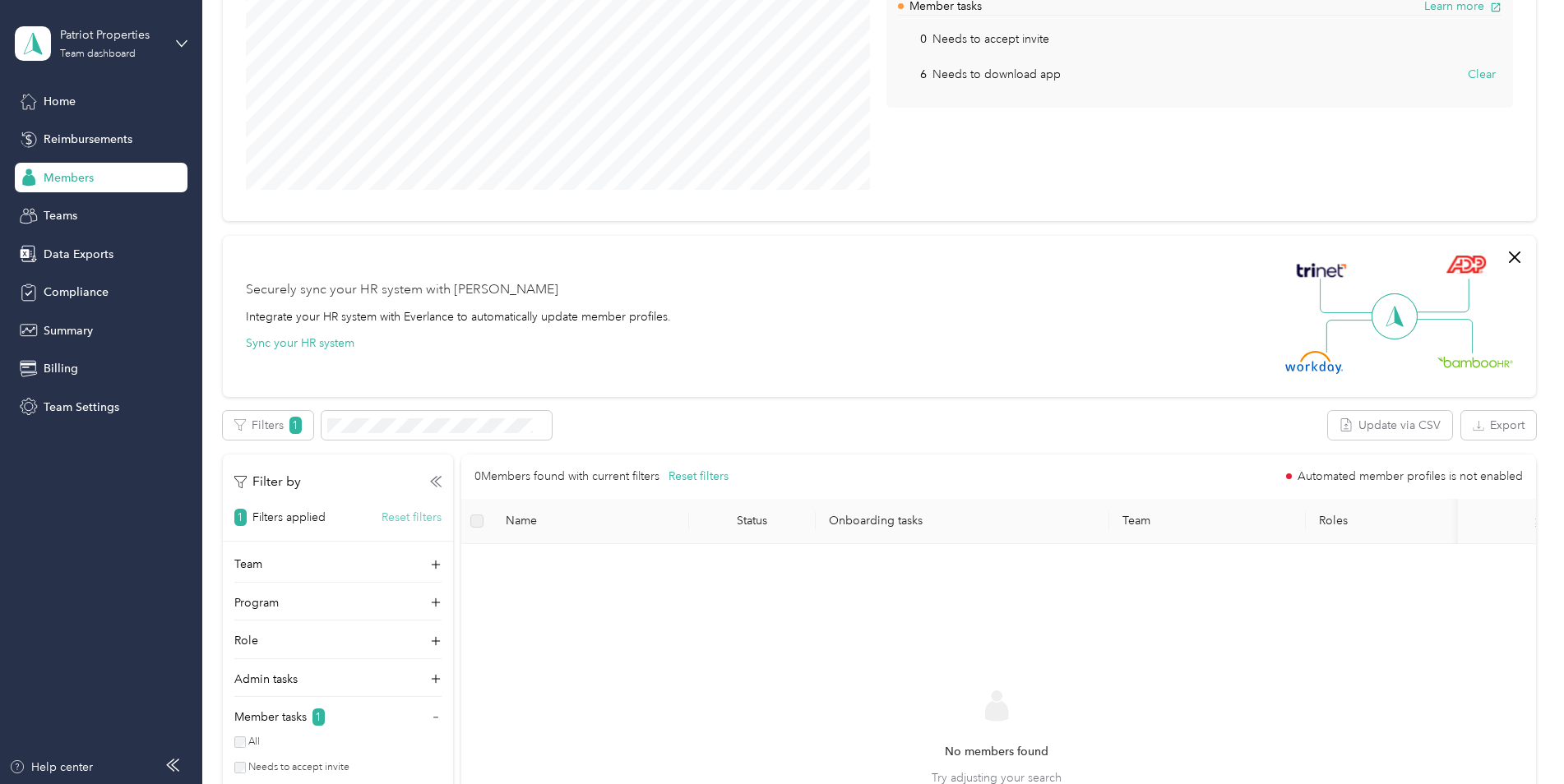
click at [403, 520] on button "Reset filters" at bounding box center [412, 517] width 60 height 18
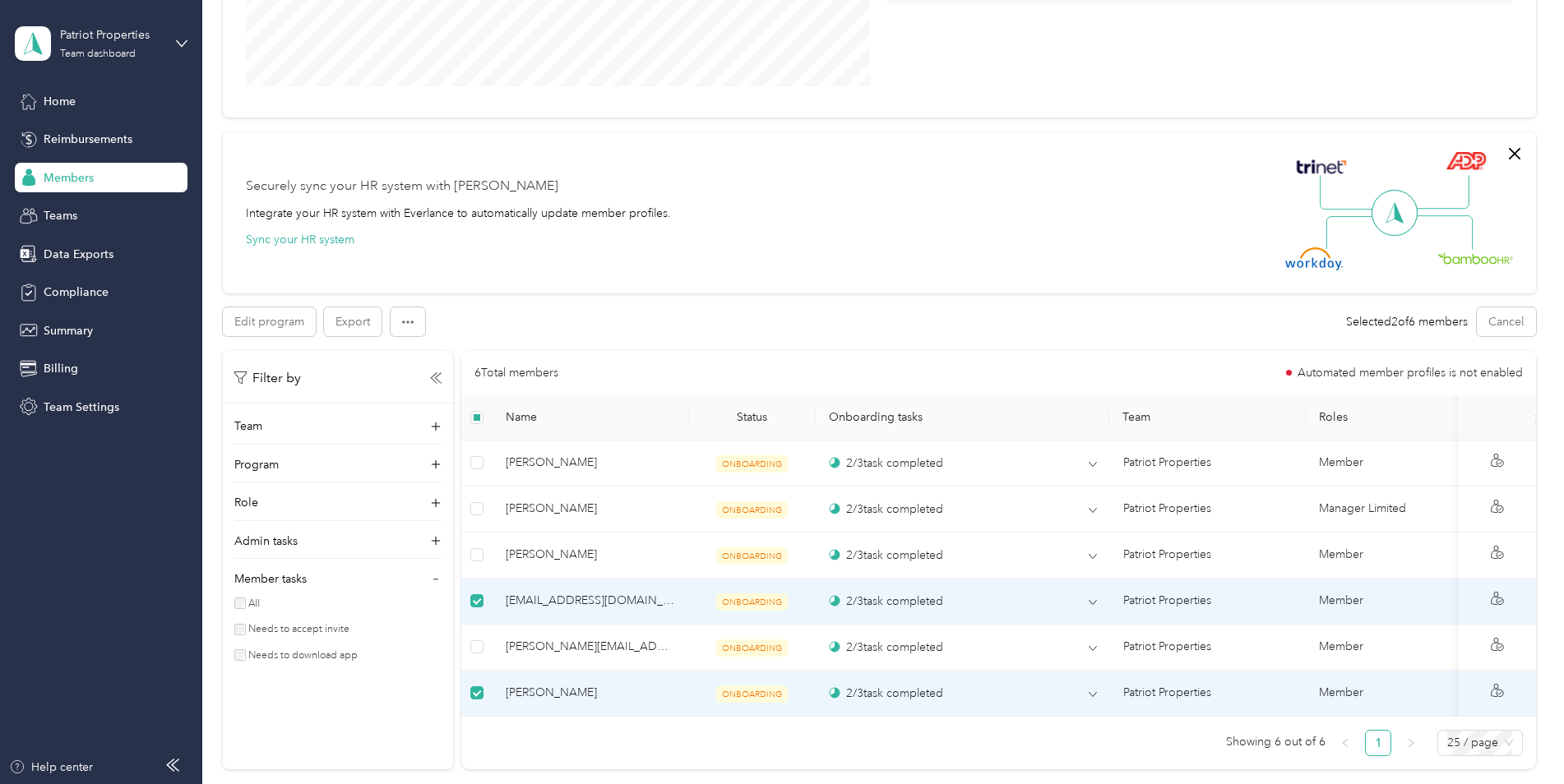
scroll to position [329, 0]
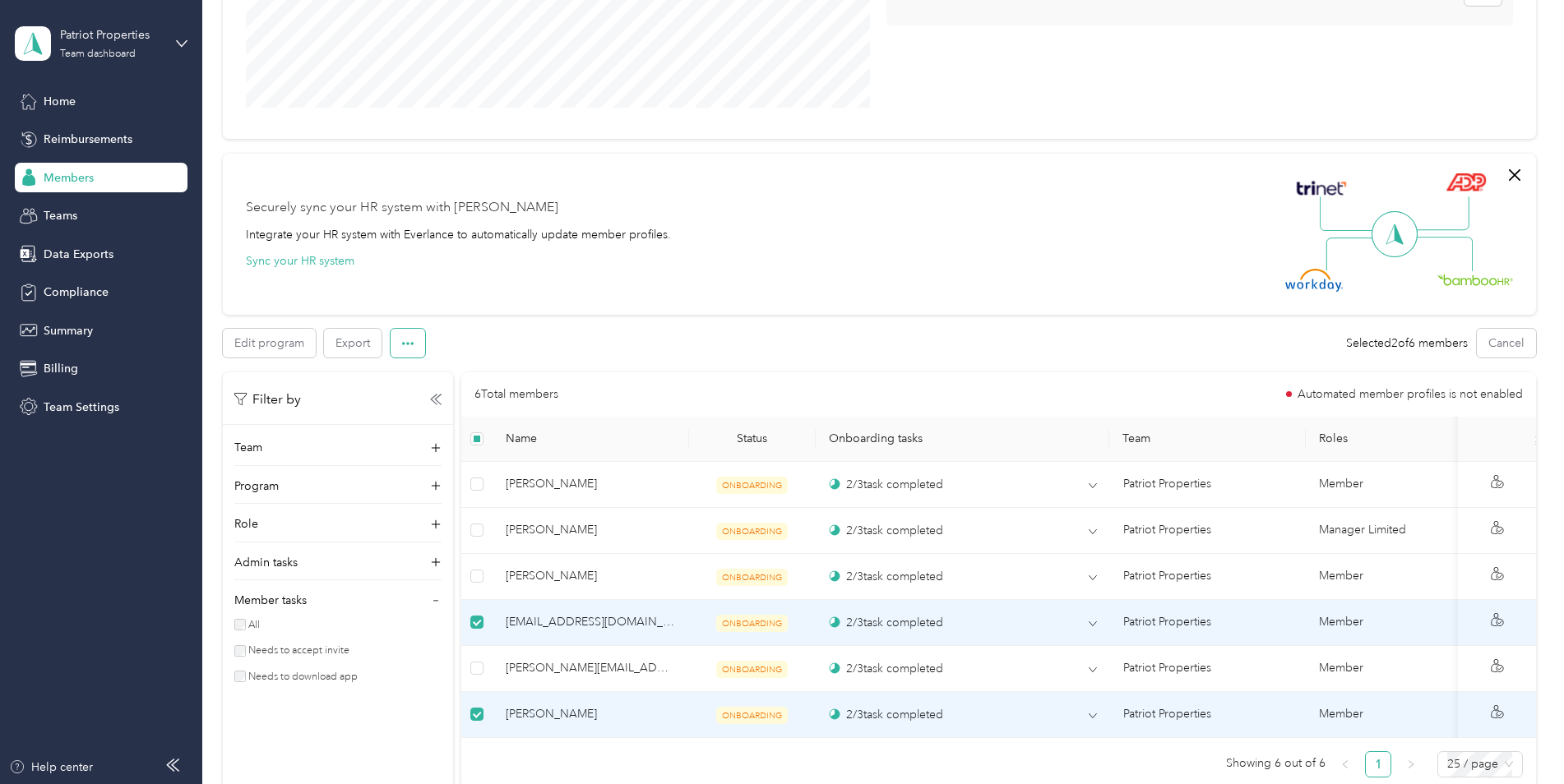
click at [413, 343] on button "button" at bounding box center [408, 343] width 34 height 28
click at [658, 314] on div "Securely sync your HR system with Everlance Integrate your HR system with Everl…" at bounding box center [879, 234] width 1313 height 161
click at [431, 403] on icon at bounding box center [436, 400] width 12 height 12
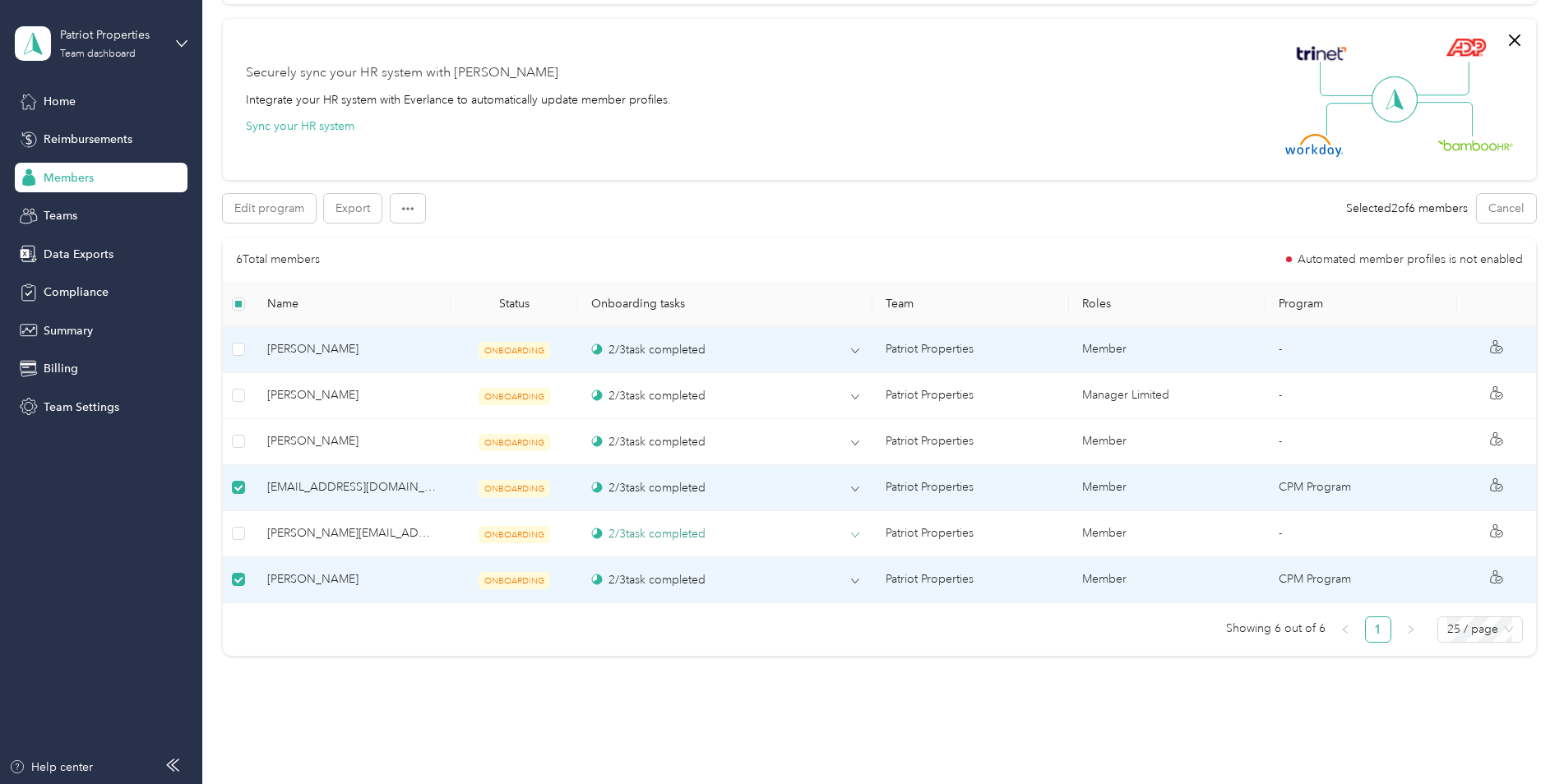
scroll to position [520, 0]
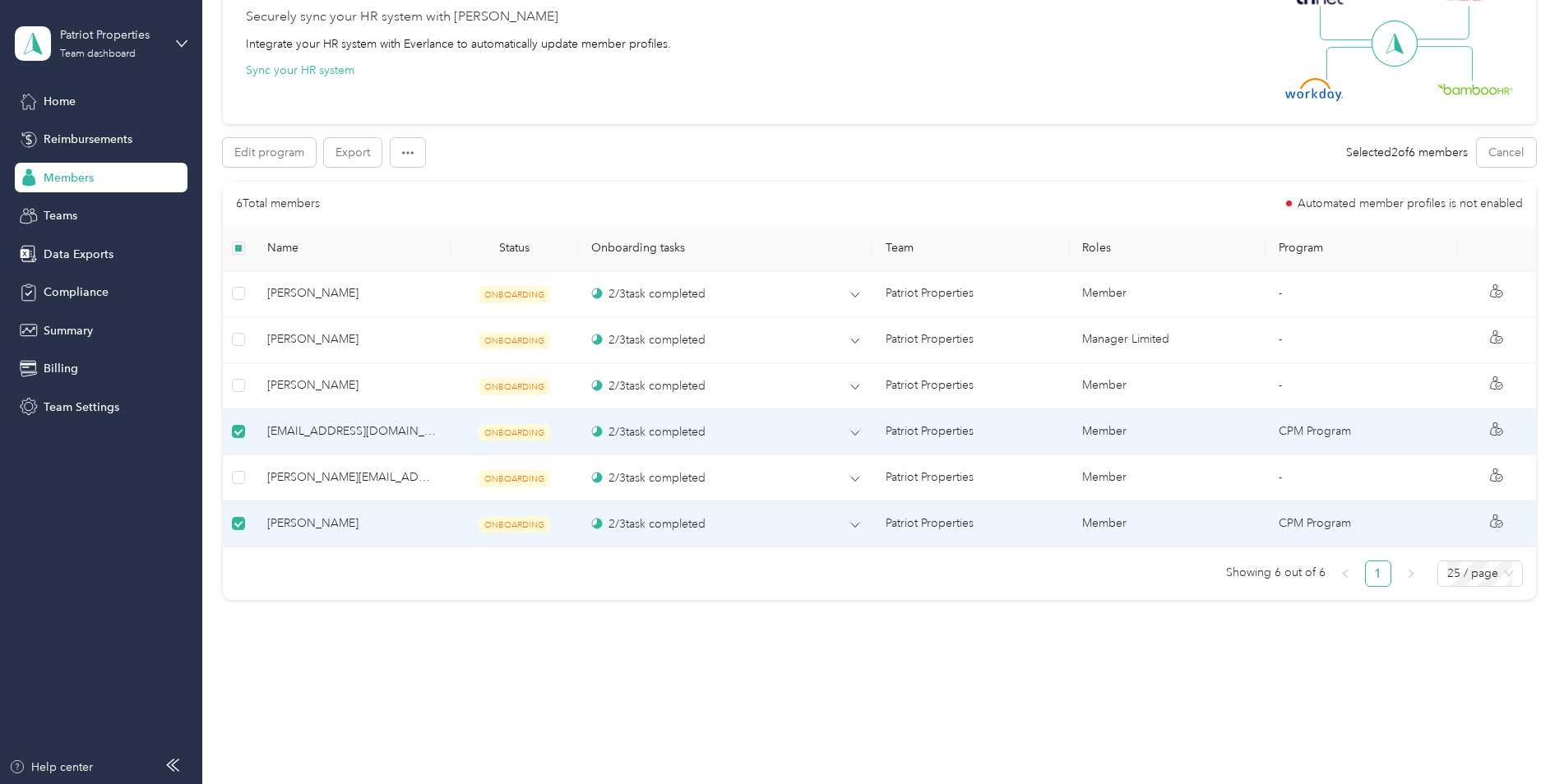
click at [415, 424] on span "kenna@patriot-properties.com" at bounding box center [351, 432] width 170 height 18
click at [532, 439] on span "ONBOARDING" at bounding box center [514, 433] width 71 height 18
click at [859, 429] on td "2 / 3 task completed" at bounding box center [726, 432] width 295 height 46
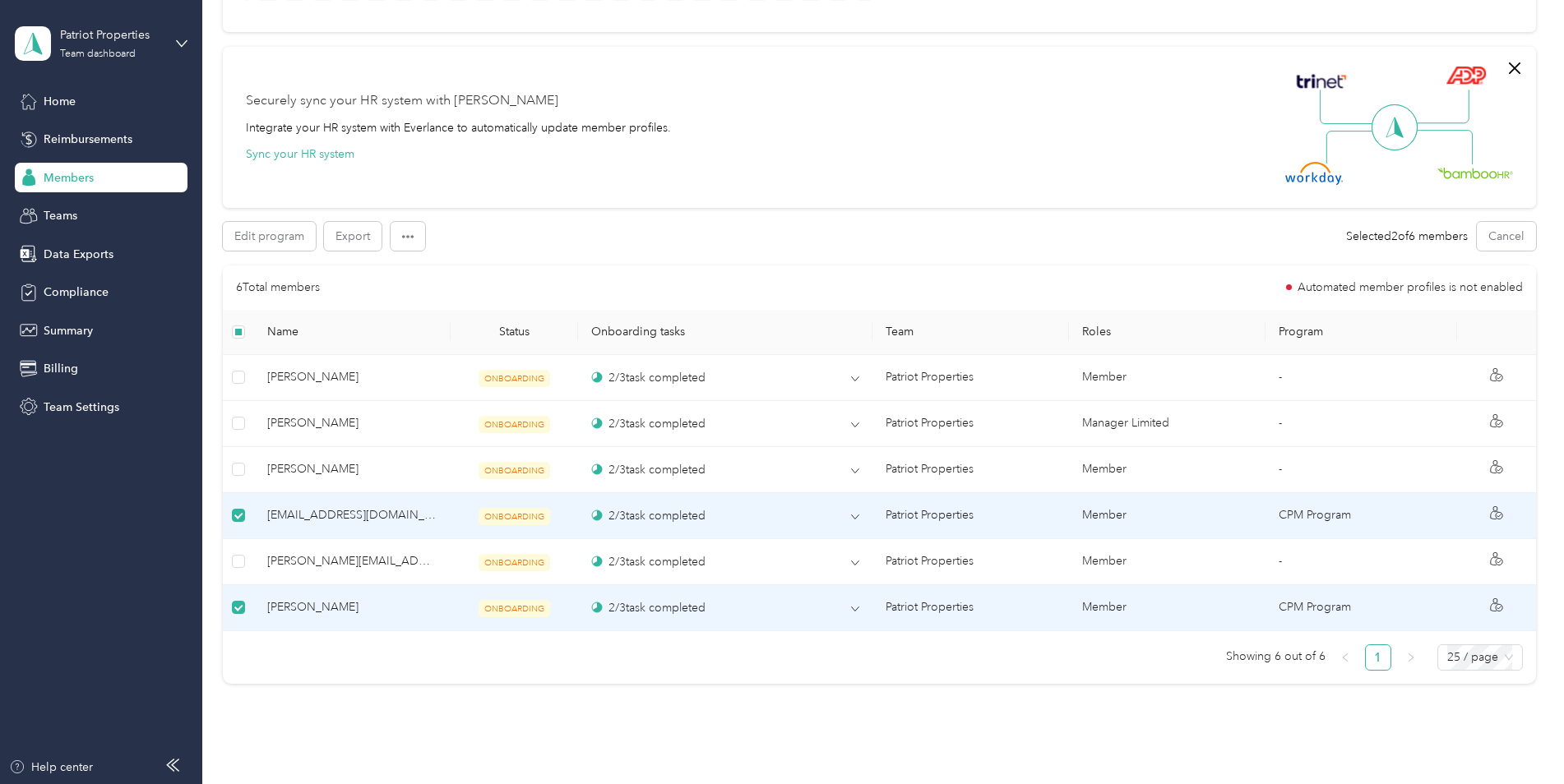
scroll to position [356, 0]
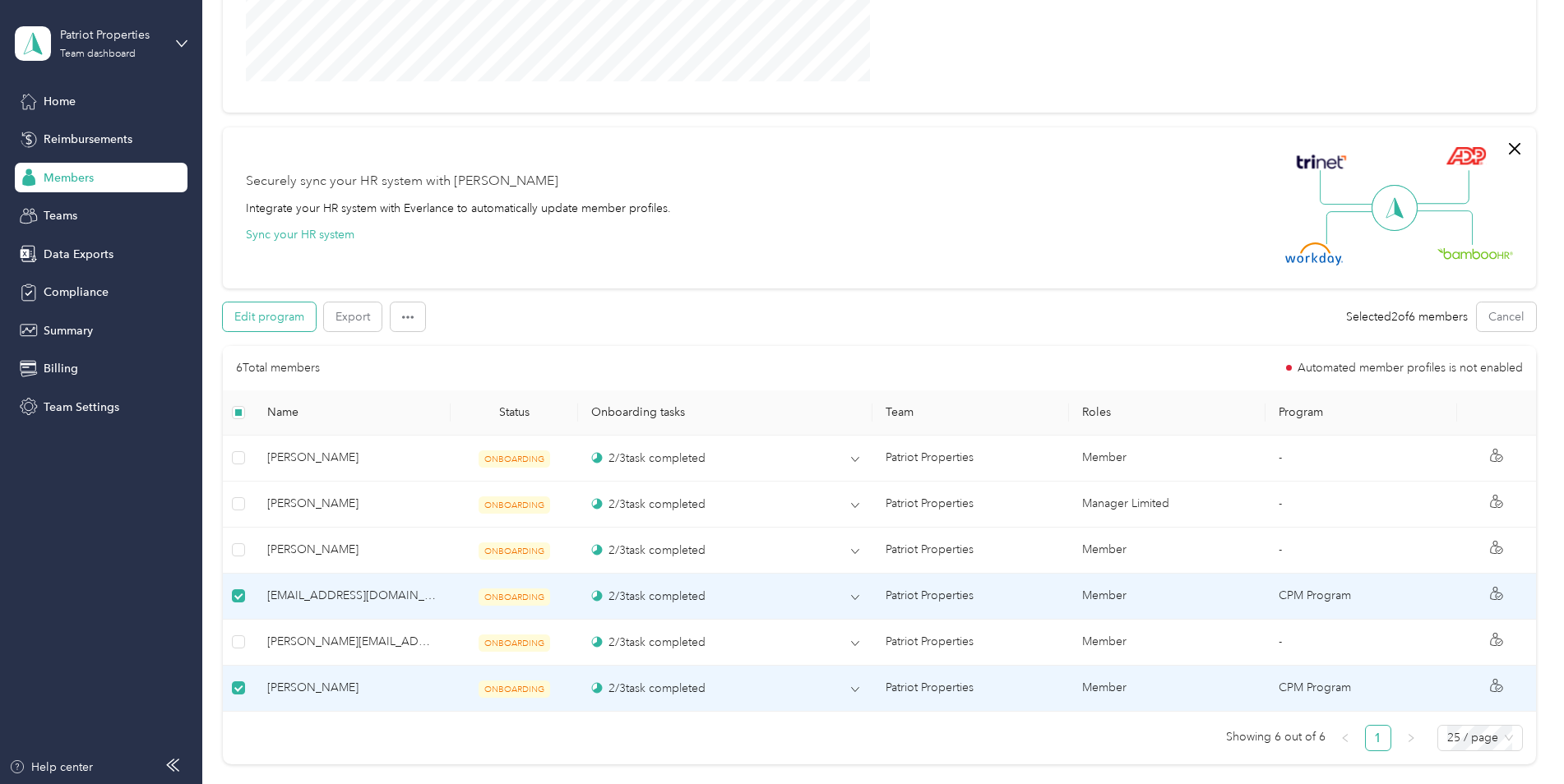
click at [274, 314] on button "Edit program" at bounding box center [269, 317] width 93 height 28
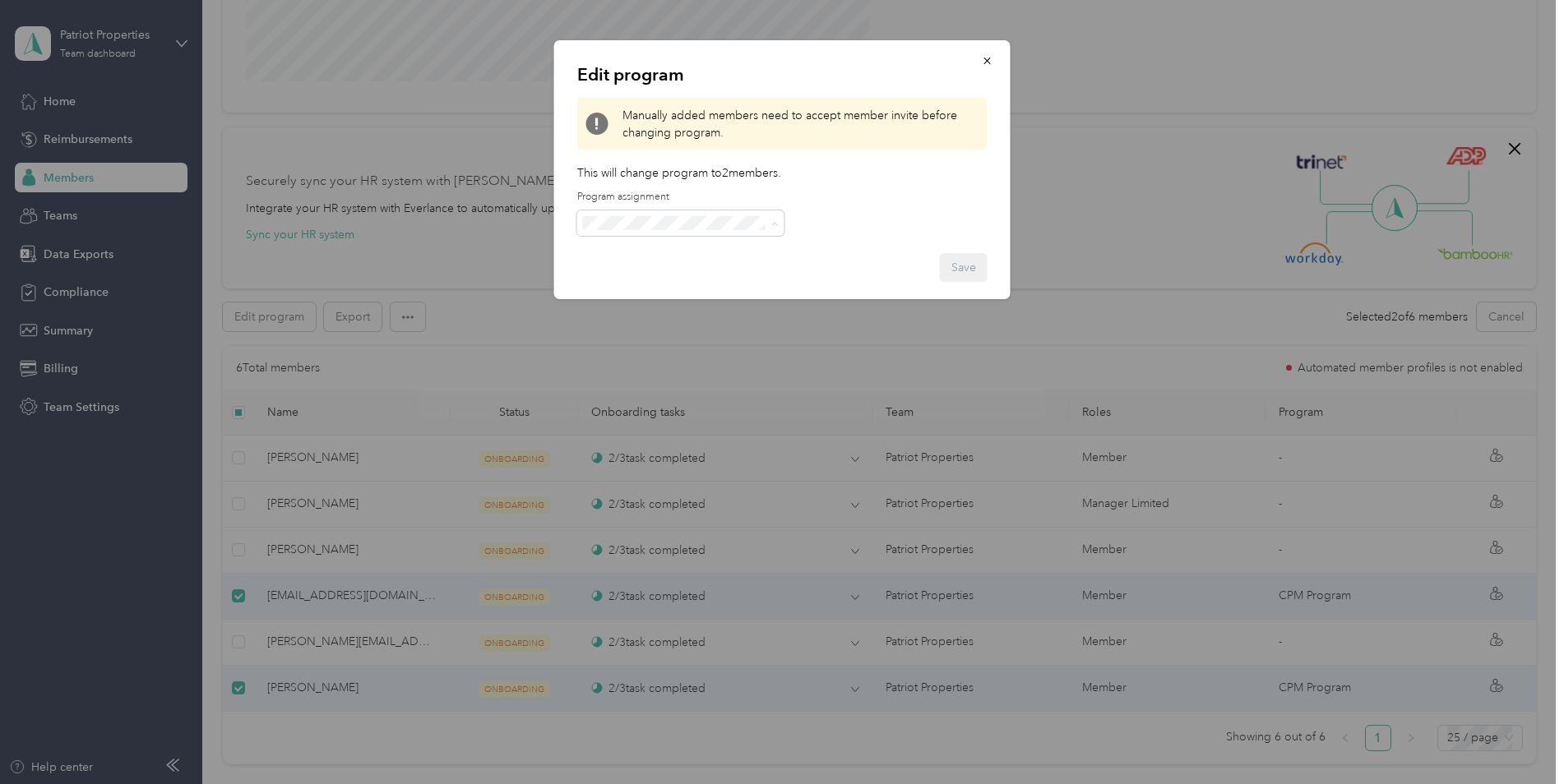
click at [315, 213] on div at bounding box center [782, 392] width 1564 height 784
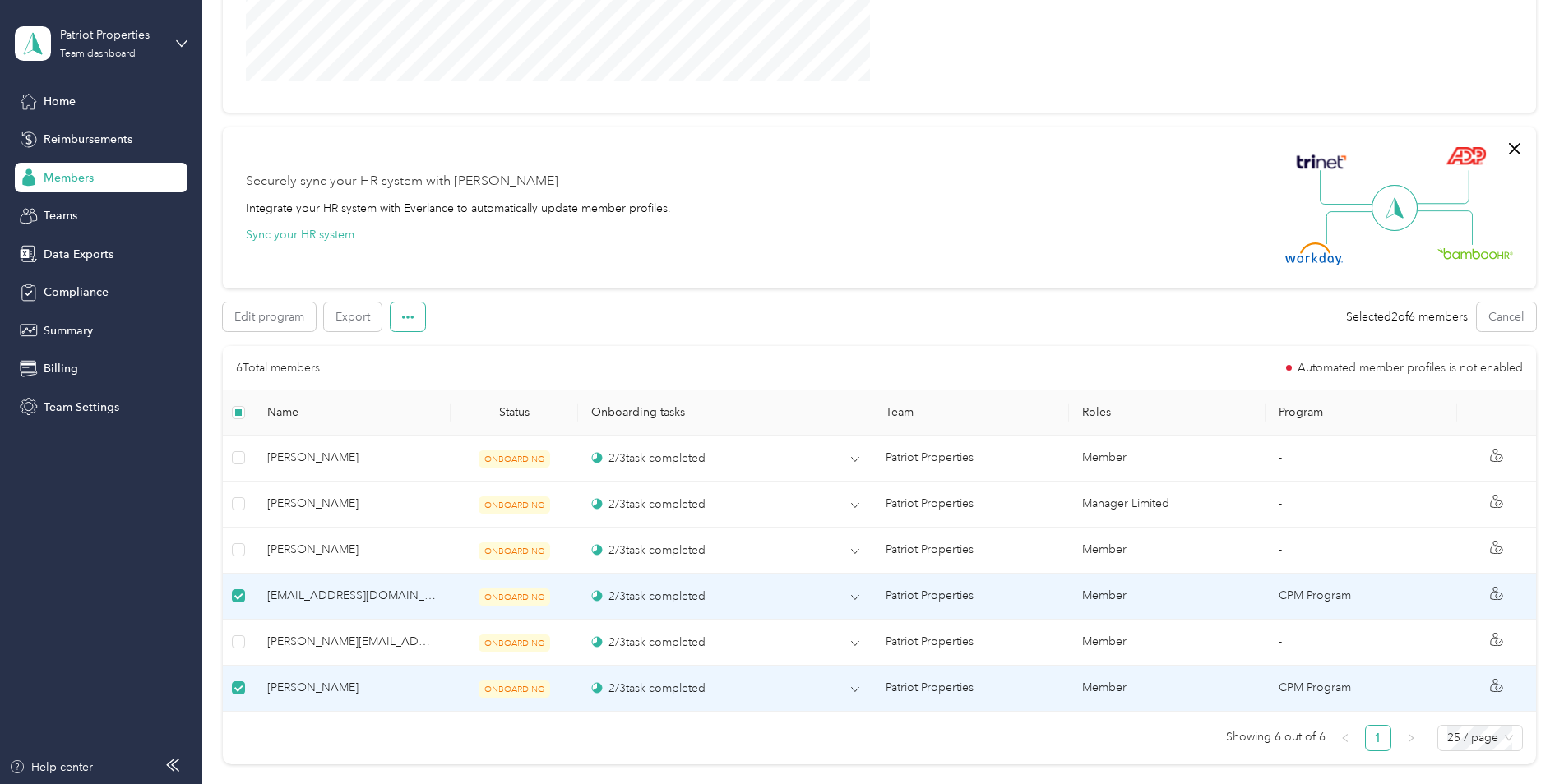
click at [408, 315] on icon "button" at bounding box center [408, 317] width 12 height 12
click at [432, 355] on span "Mark as onboarded" at bounding box center [453, 349] width 103 height 18
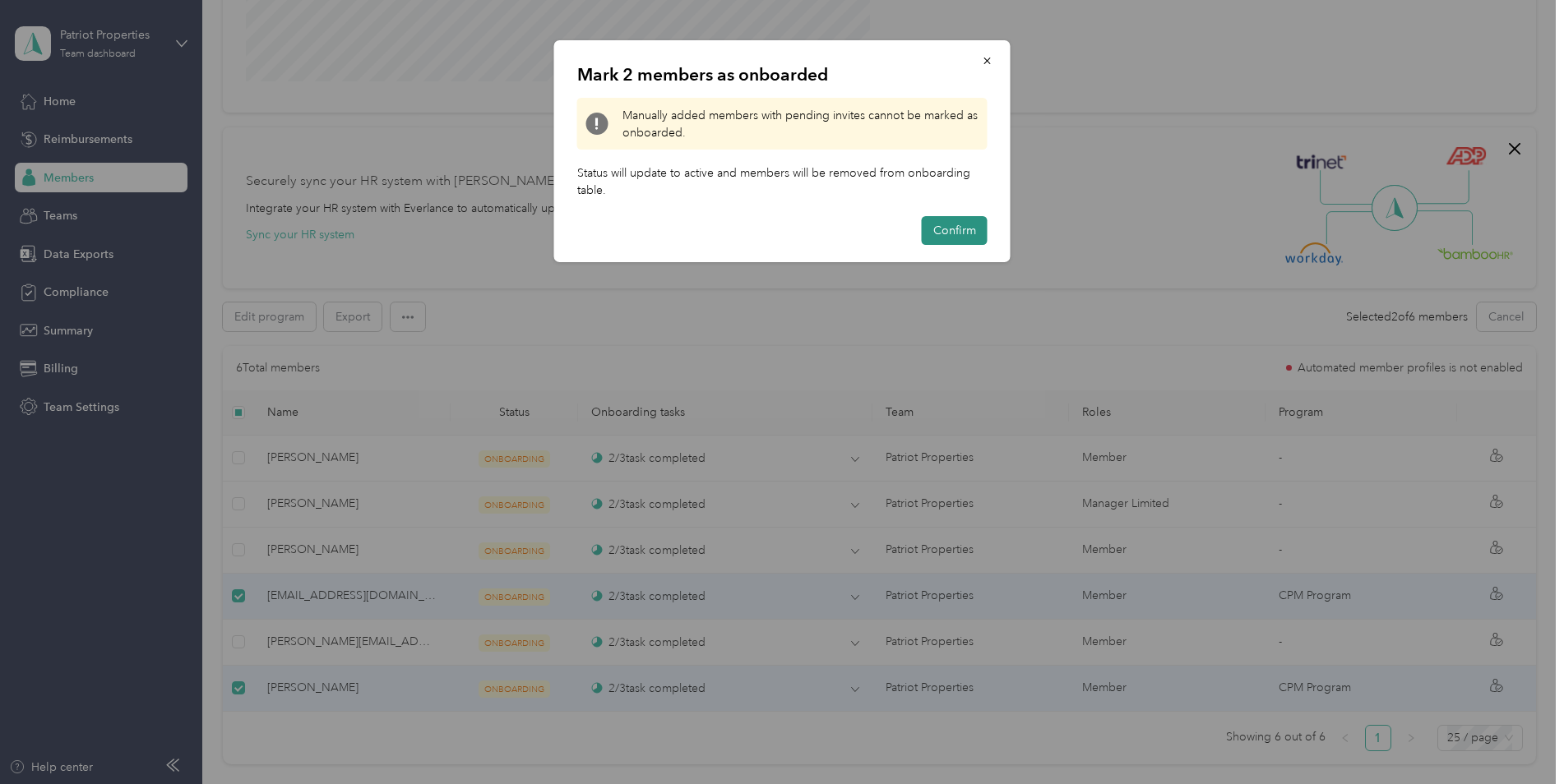
click at [935, 224] on button "Confirm" at bounding box center [955, 230] width 66 height 28
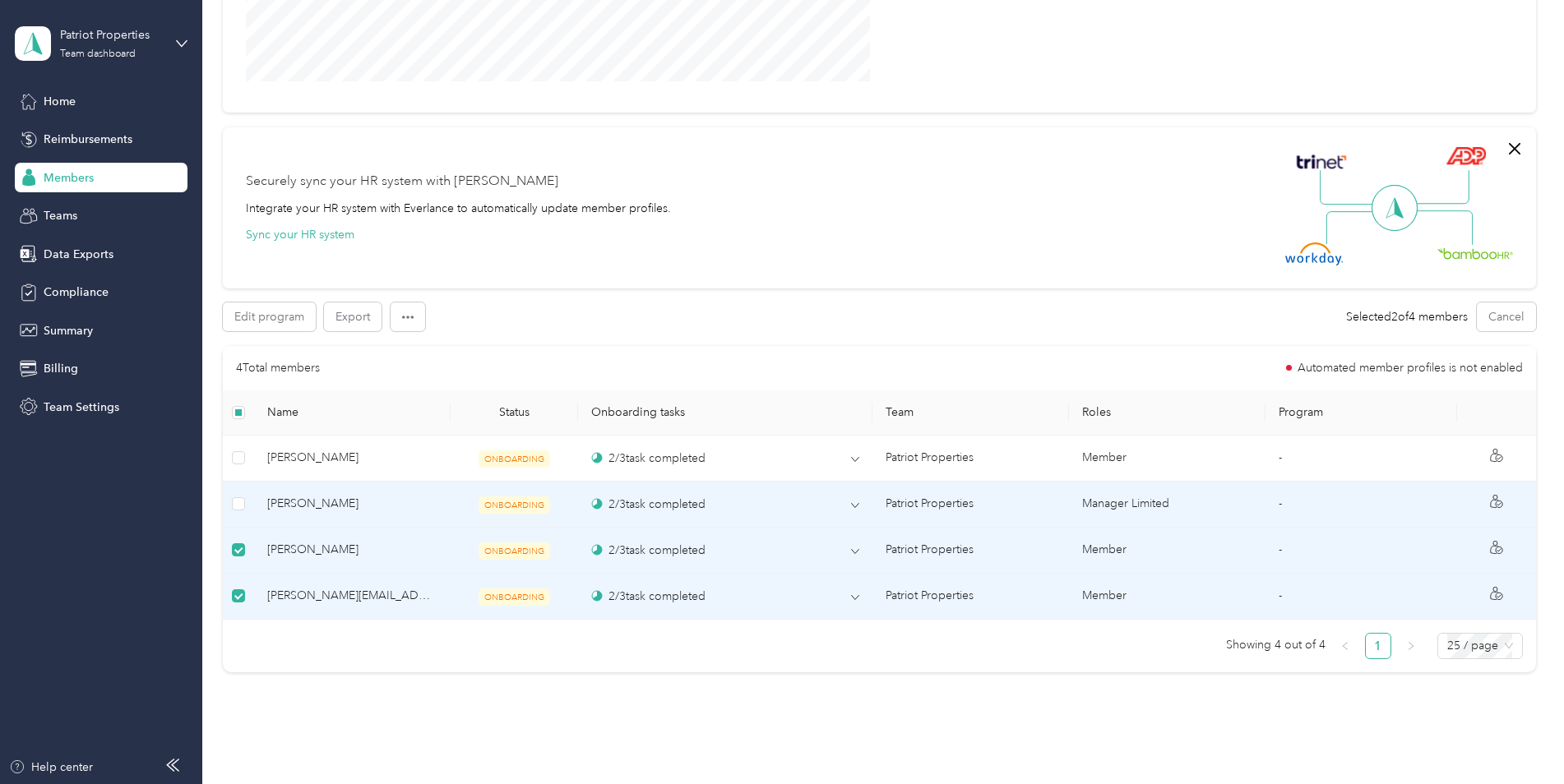
click at [239, 520] on td at bounding box center [238, 505] width 31 height 46
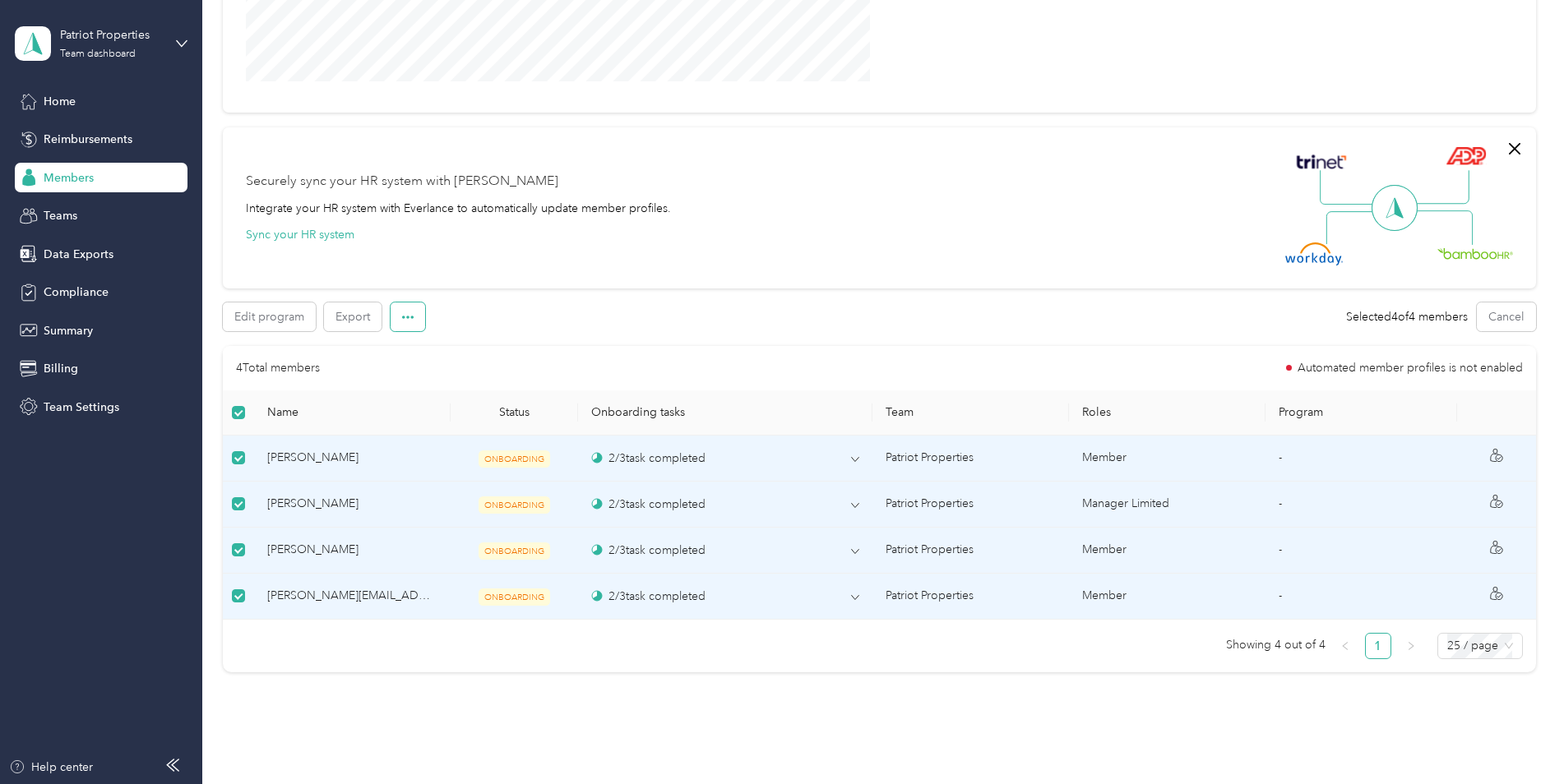
click at [395, 317] on button "button" at bounding box center [408, 317] width 34 height 28
click at [435, 349] on span "Mark as onboarded" at bounding box center [453, 349] width 103 height 18
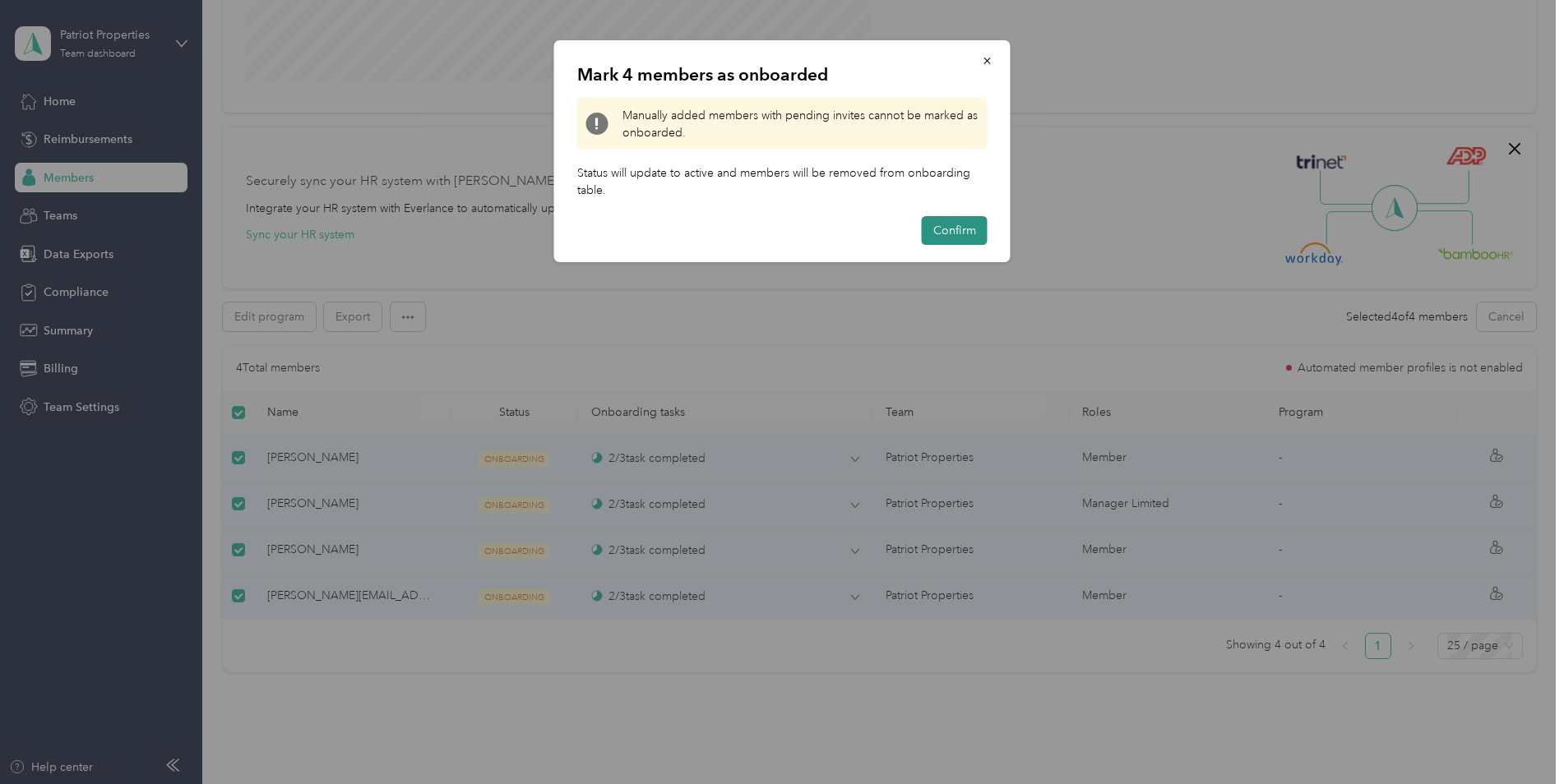
click at [945, 231] on button "Confirm" at bounding box center [955, 230] width 66 height 28
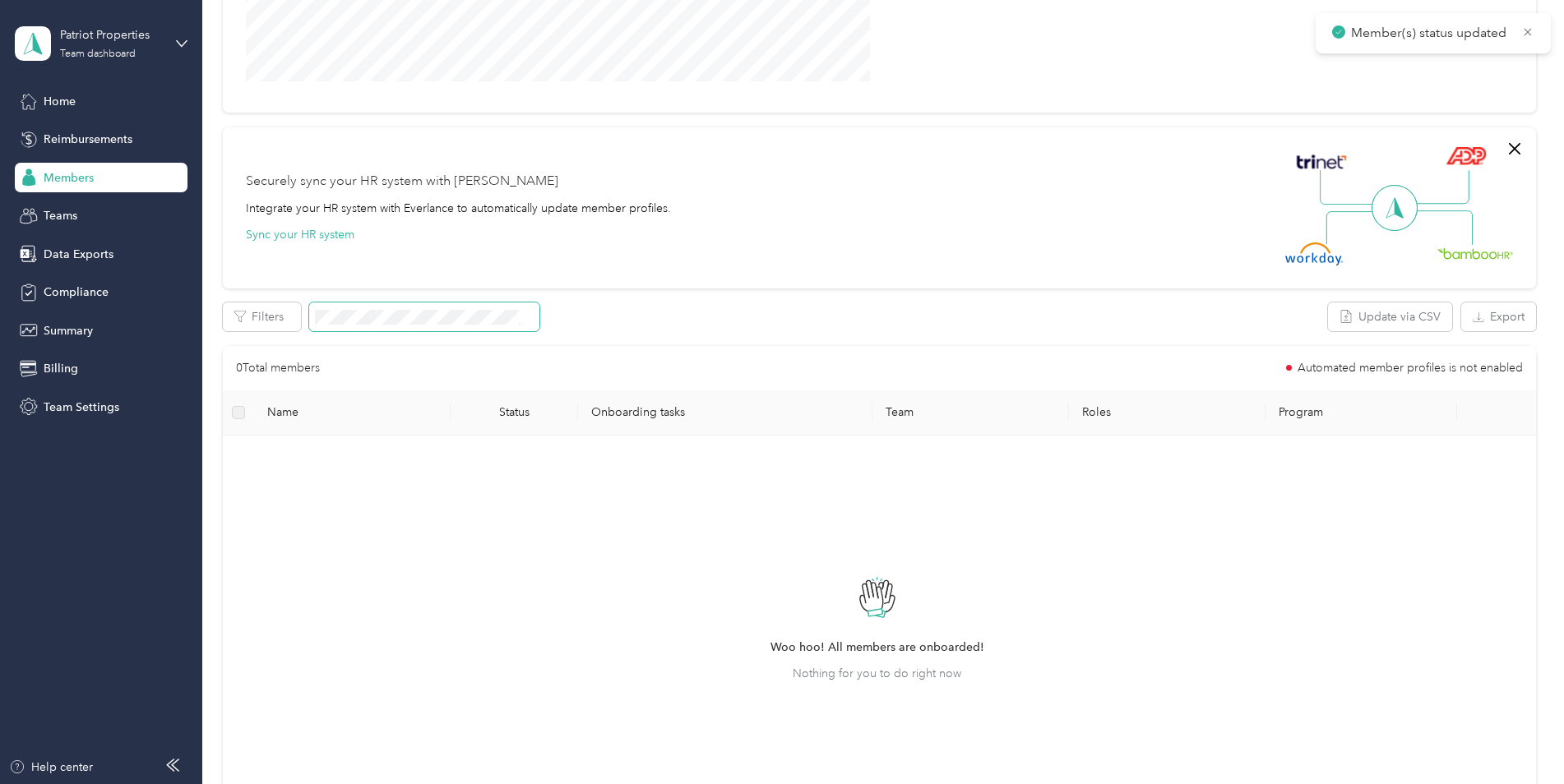
click at [339, 325] on span at bounding box center [423, 317] width 230 height 28
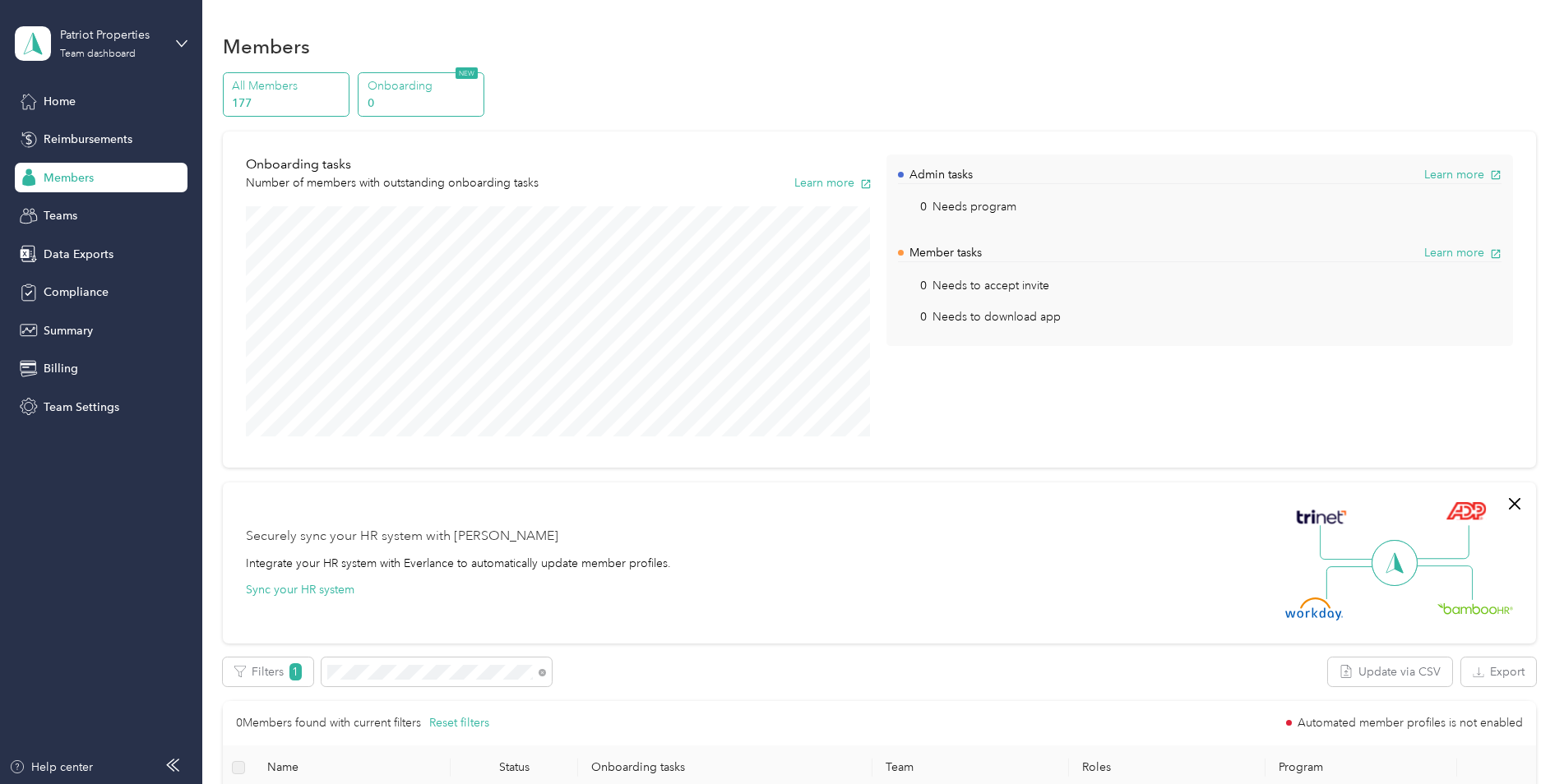
click at [318, 110] on p "177" at bounding box center [288, 103] width 112 height 18
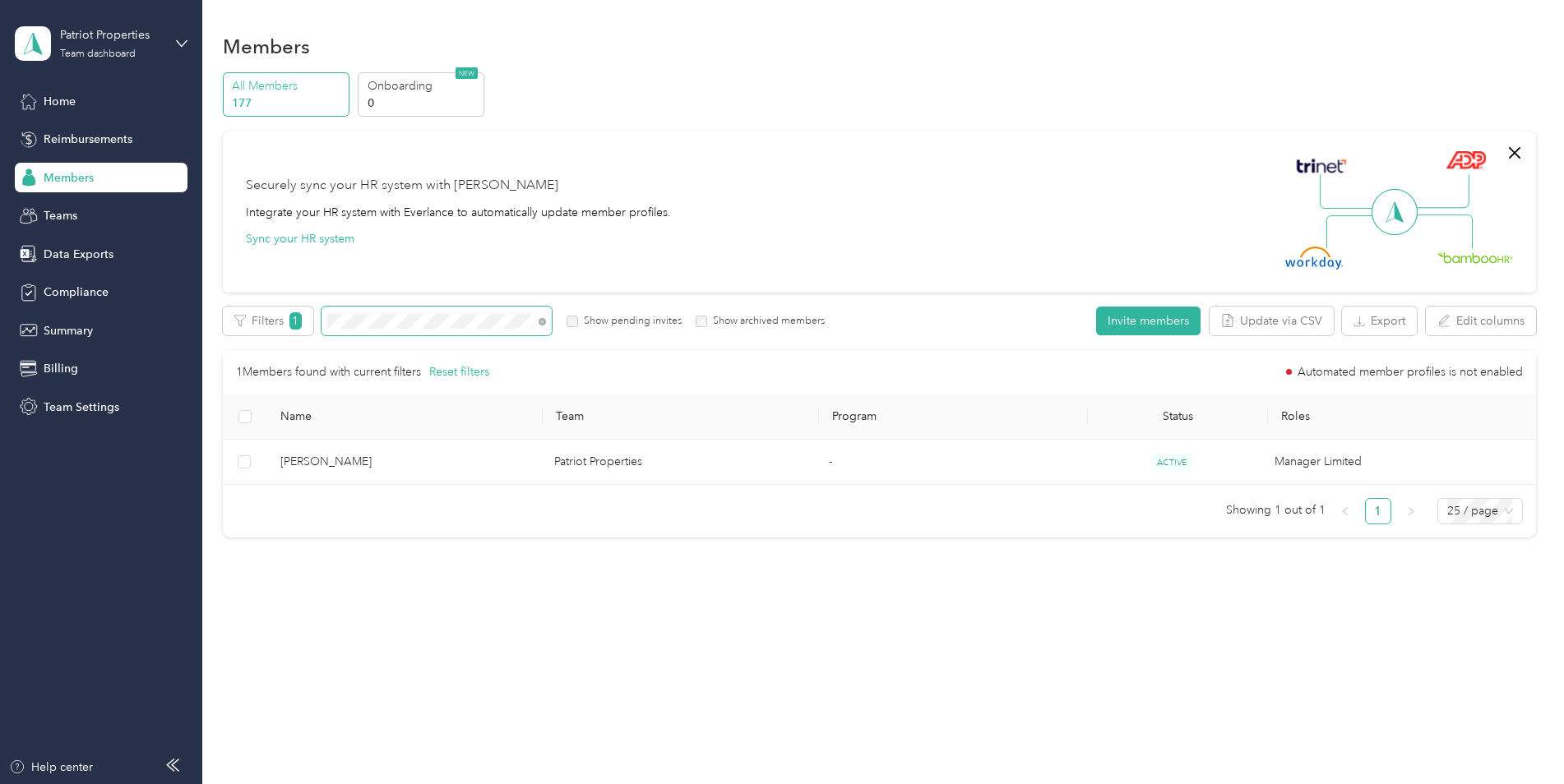
click at [494, 333] on span at bounding box center [436, 321] width 230 height 28
click at [540, 320] on icon at bounding box center [542, 321] width 8 height 8
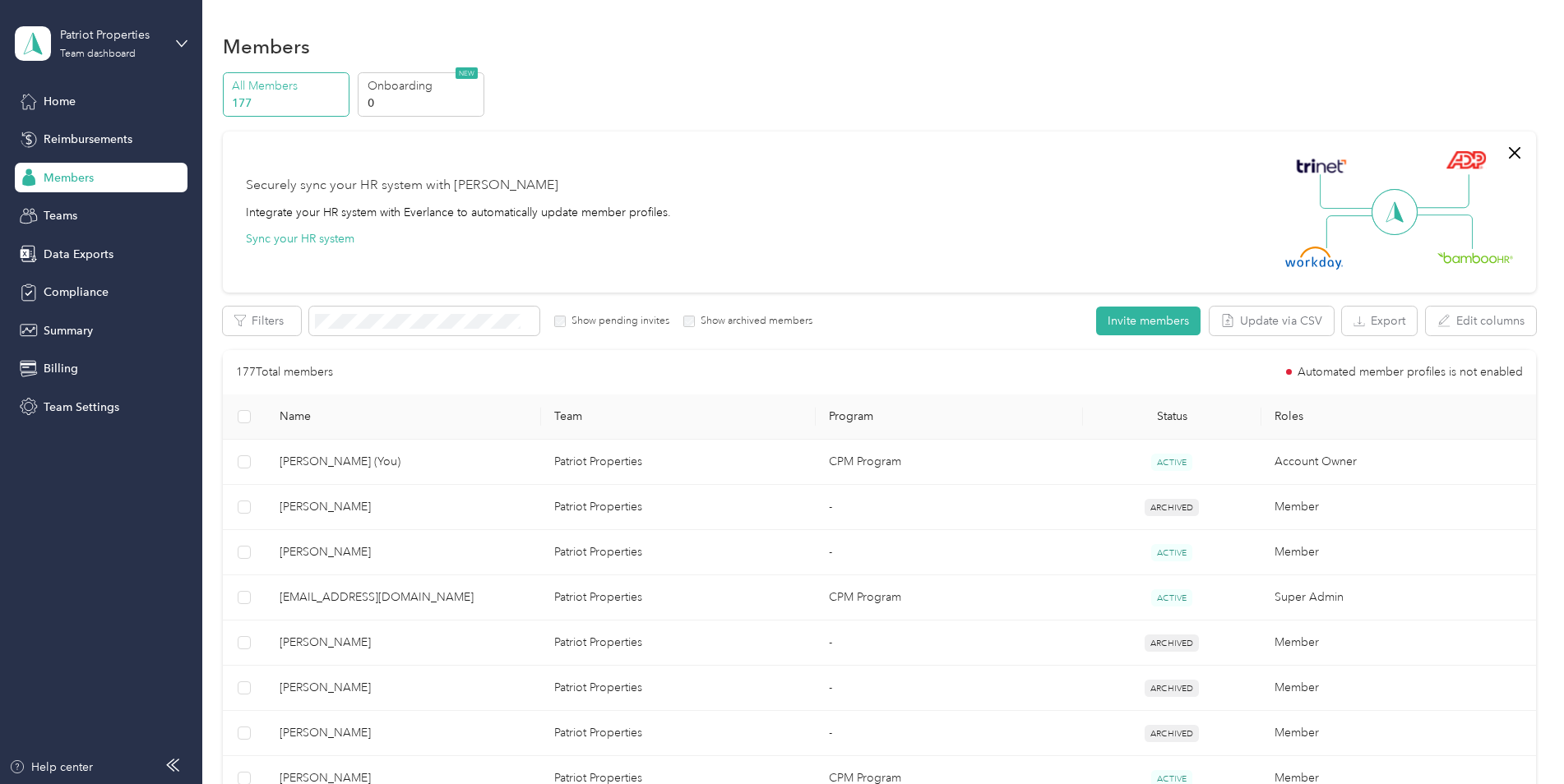
click at [613, 330] on div "Filters Show pending invites Show archived members" at bounding box center [518, 321] width 591 height 28
click at [700, 326] on label "Show archived members" at bounding box center [753, 321] width 118 height 15
click at [633, 320] on label "Show pending invites" at bounding box center [618, 321] width 104 height 15
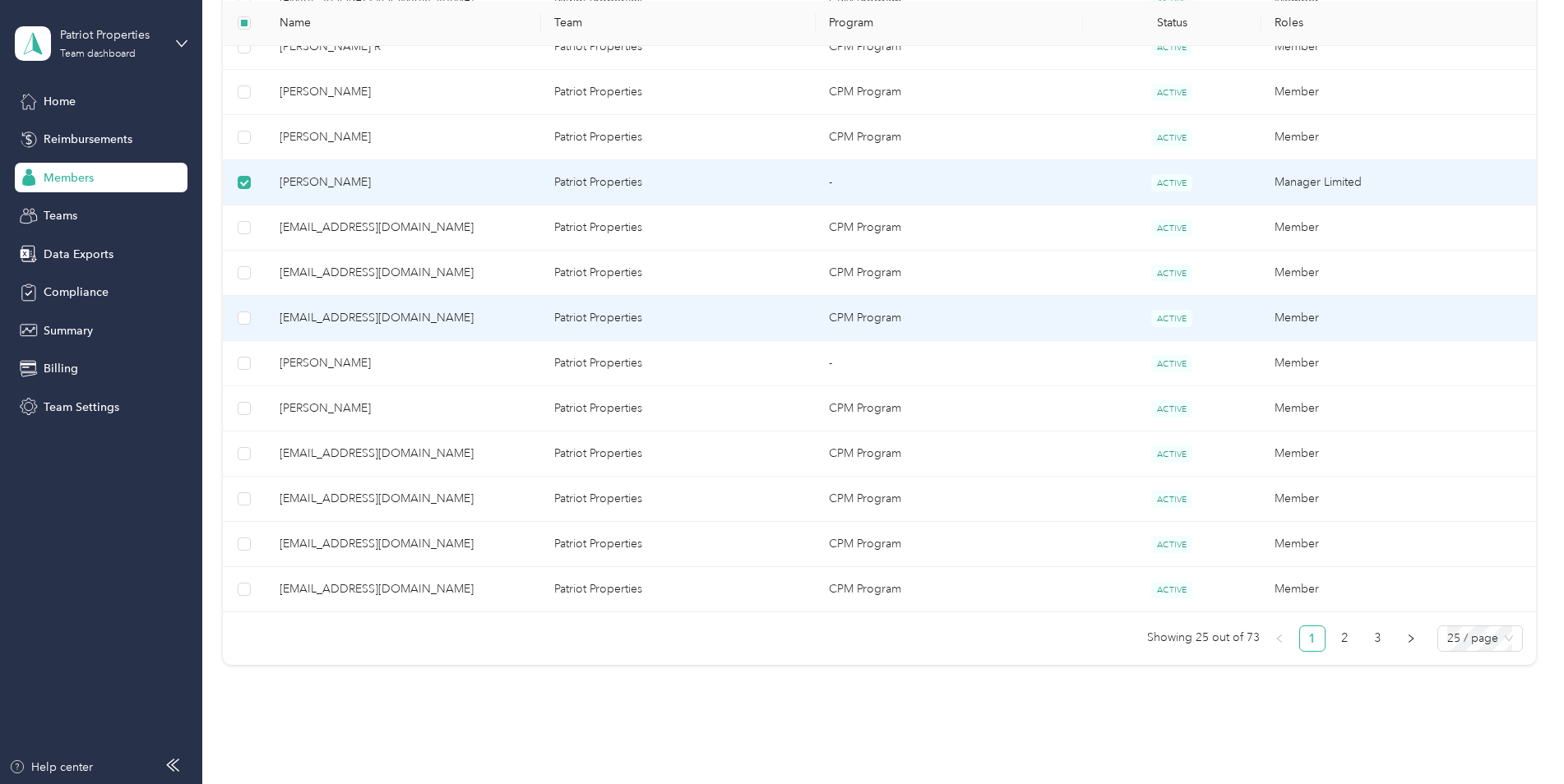
scroll to position [986, 0]
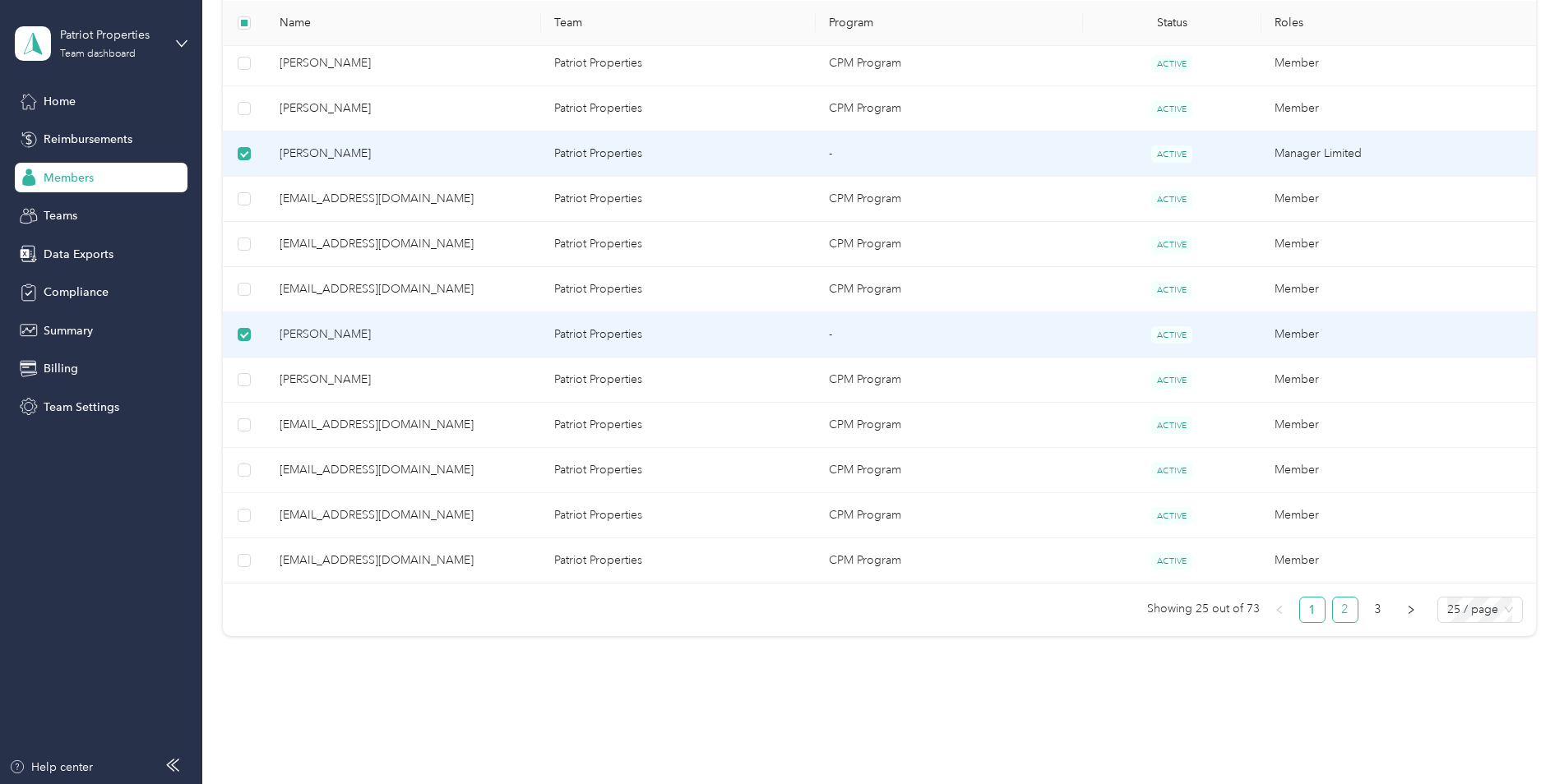
click at [1342, 612] on link "2" at bounding box center [1345, 609] width 24 height 24
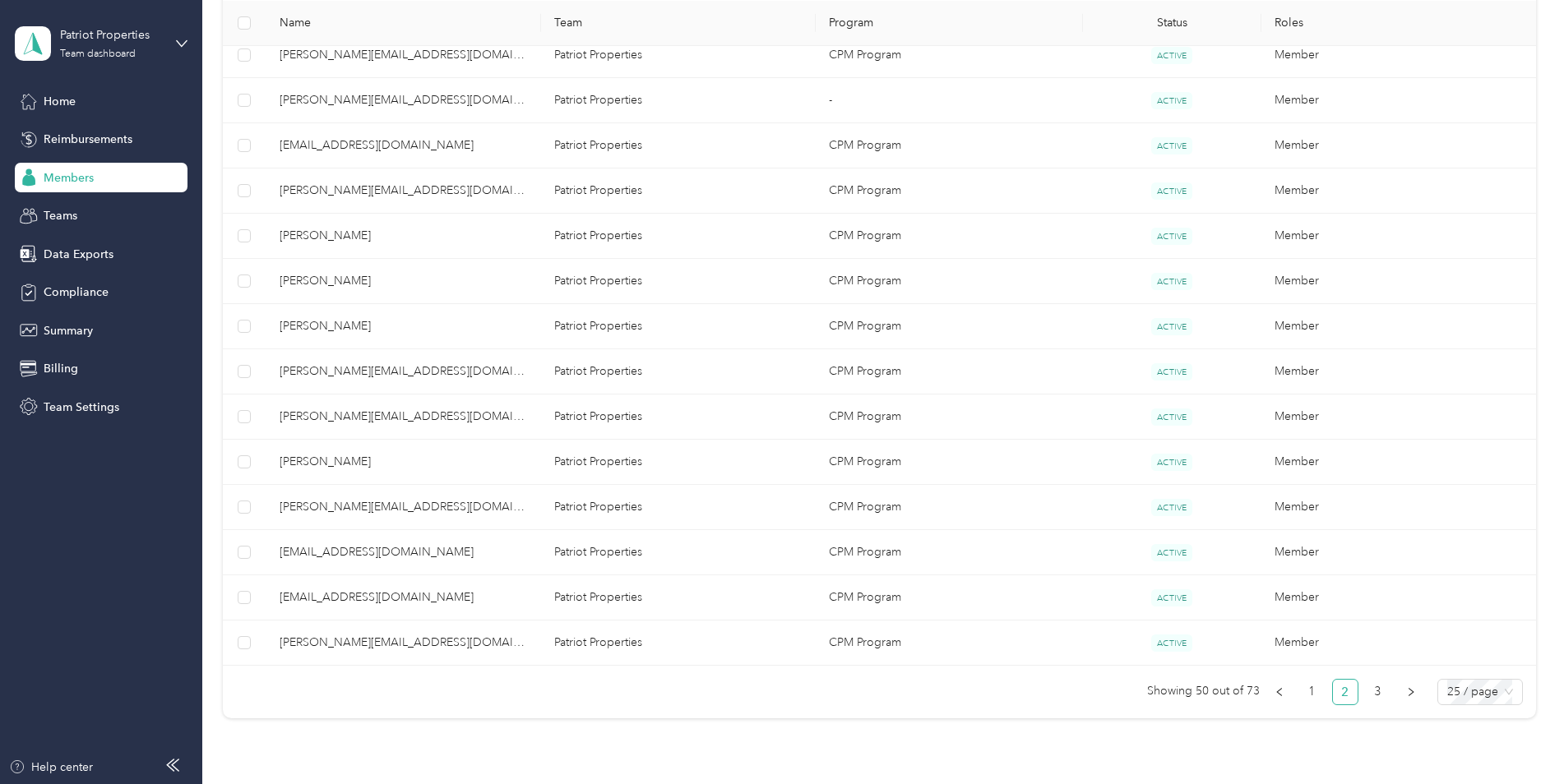
scroll to position [1022, 0]
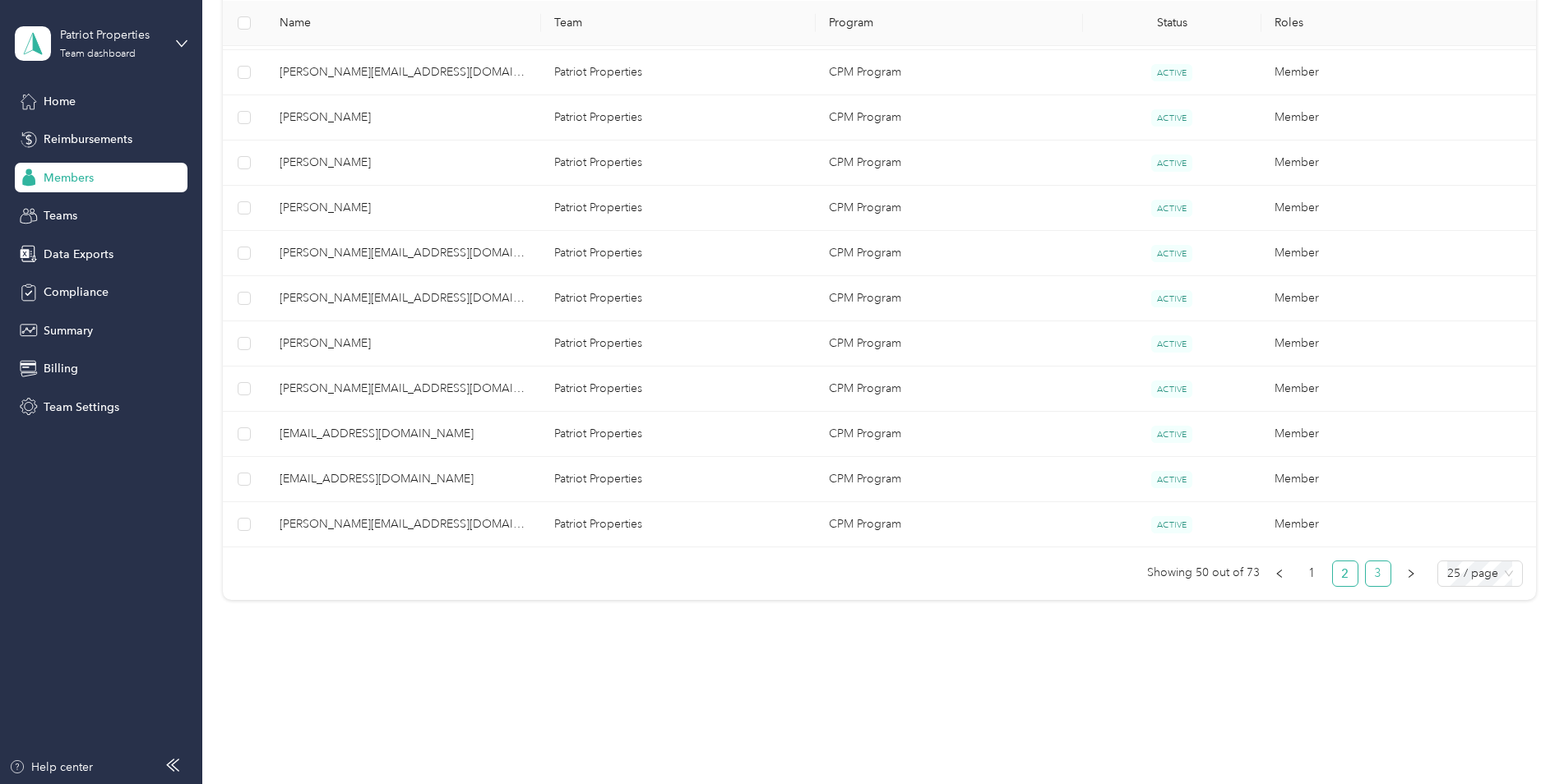
click at [1371, 565] on link "3" at bounding box center [1377, 573] width 24 height 24
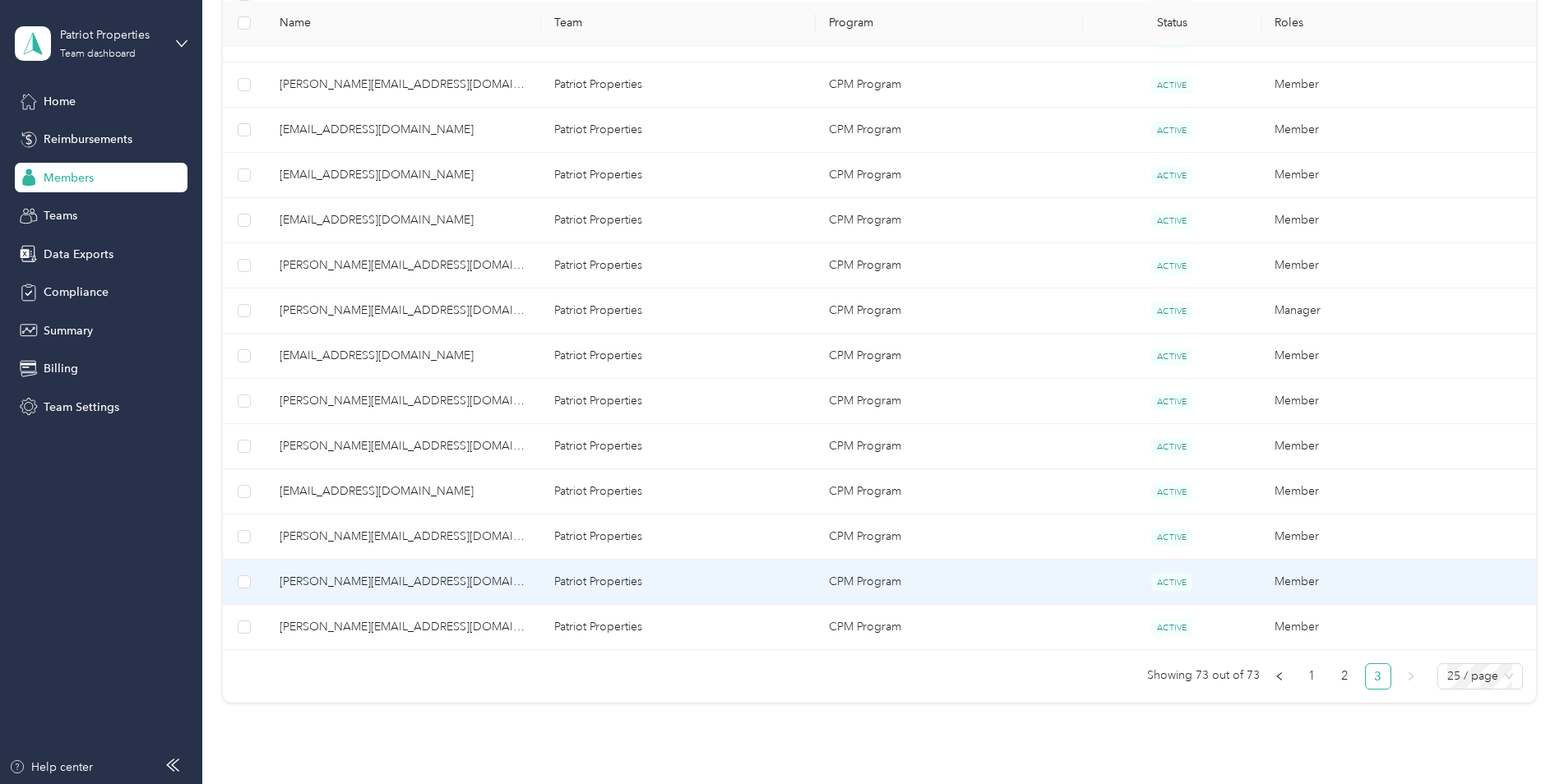
scroll to position [932, 0]
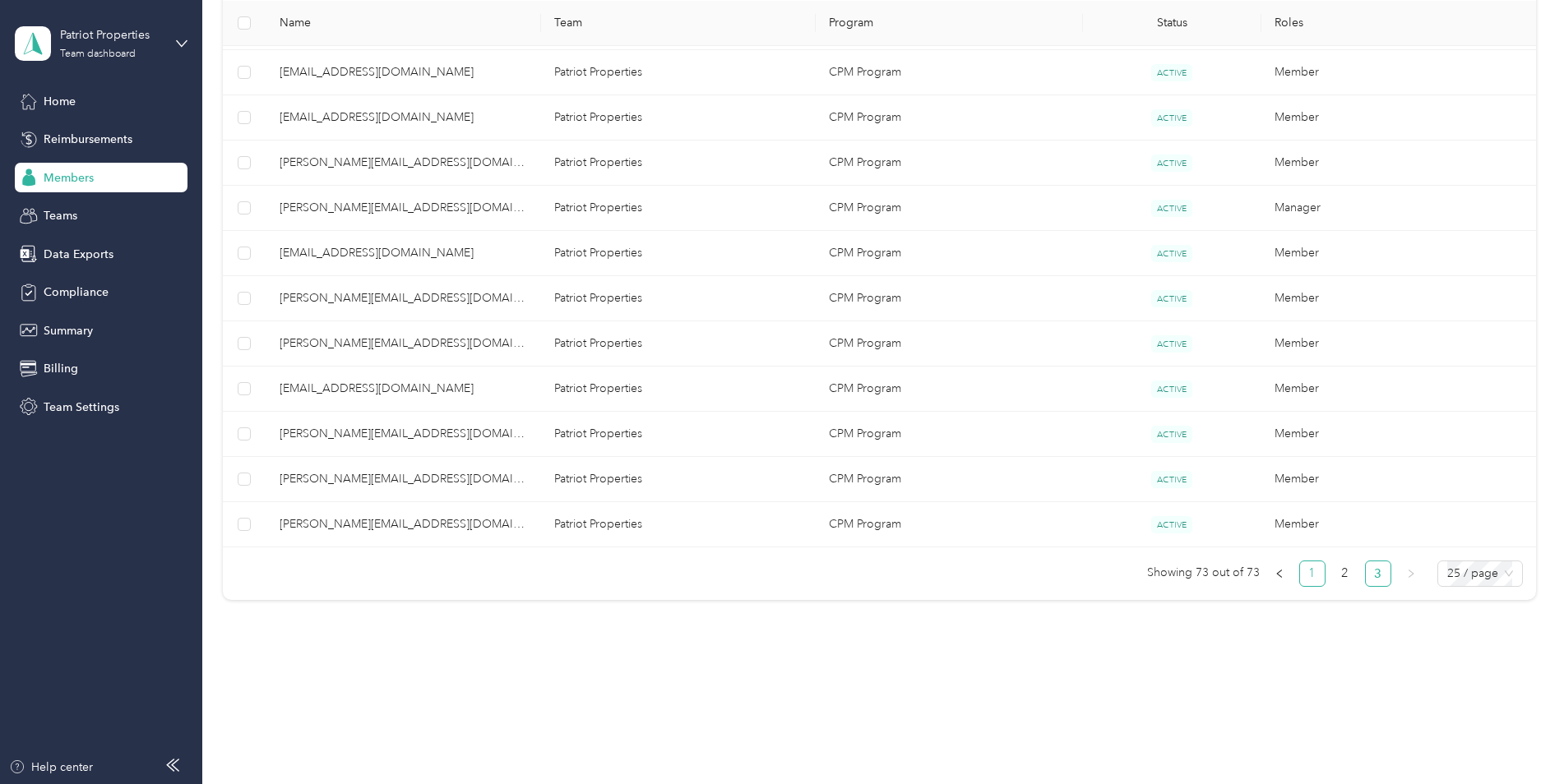
click at [1312, 568] on link "1" at bounding box center [1312, 573] width 24 height 24
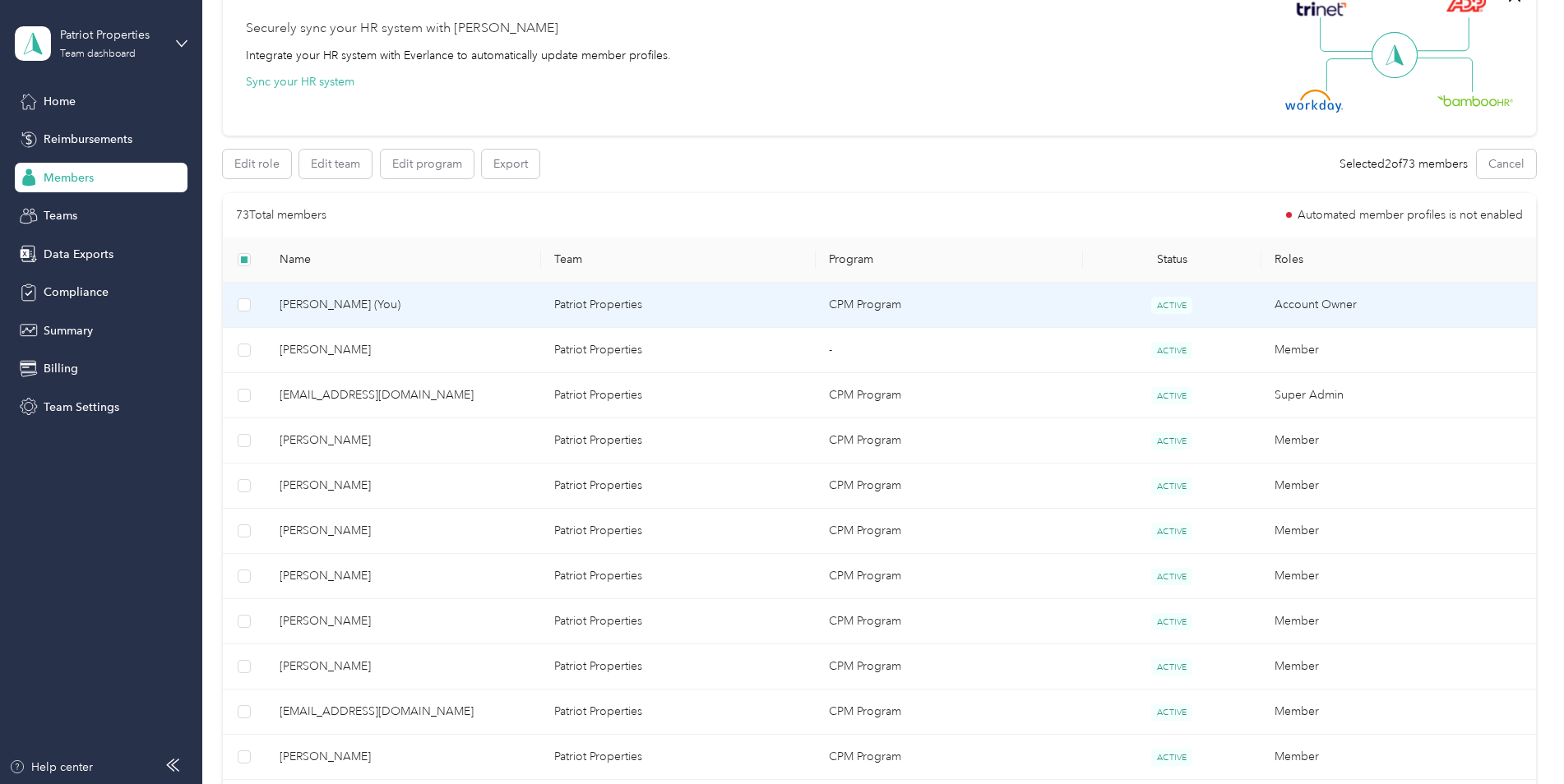
scroll to position [165, 0]
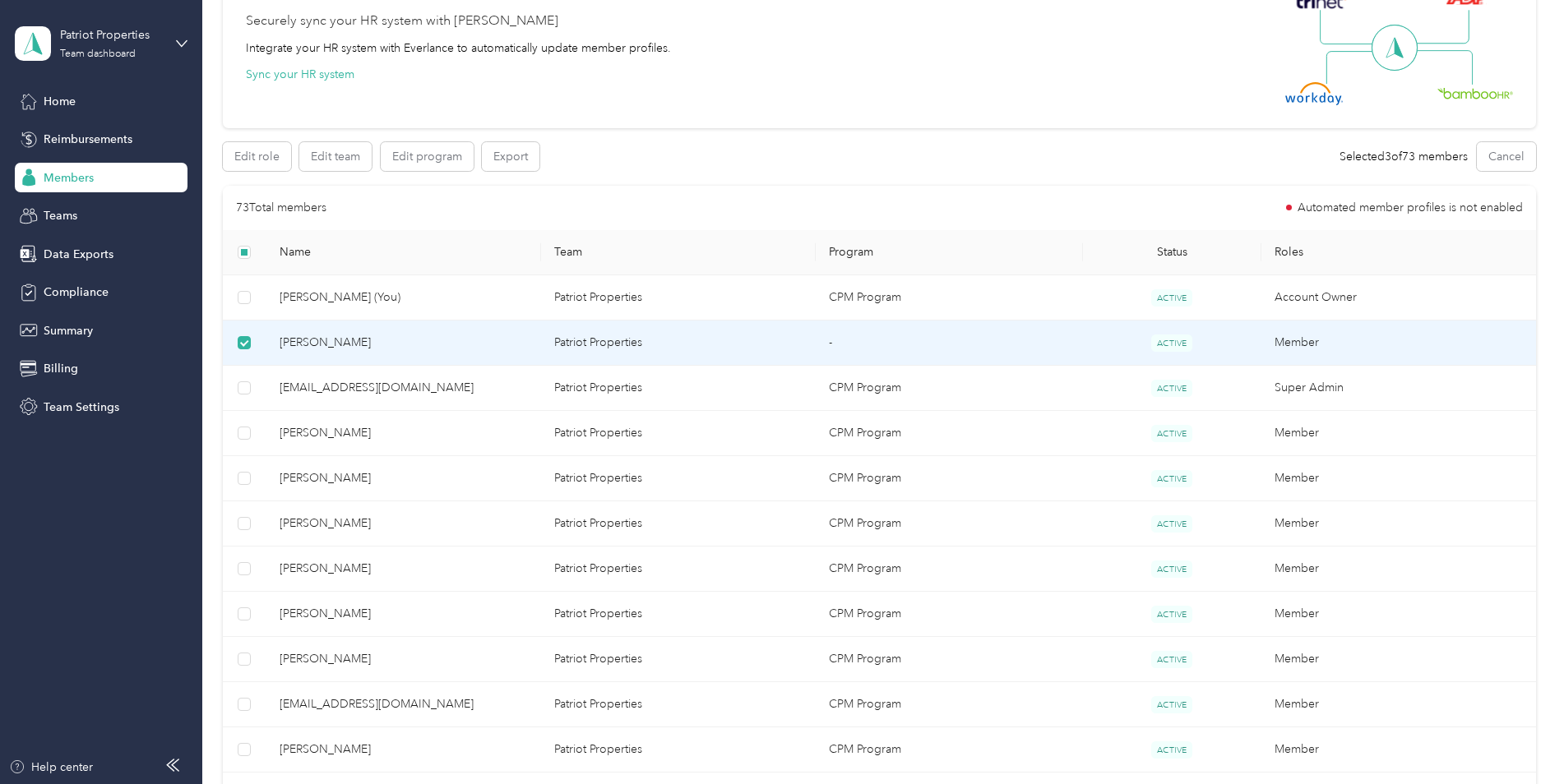
click at [805, 170] on div "Edit role Edit team Edit program Export Selected 3 of 73 members Cancel" at bounding box center [879, 156] width 1313 height 28
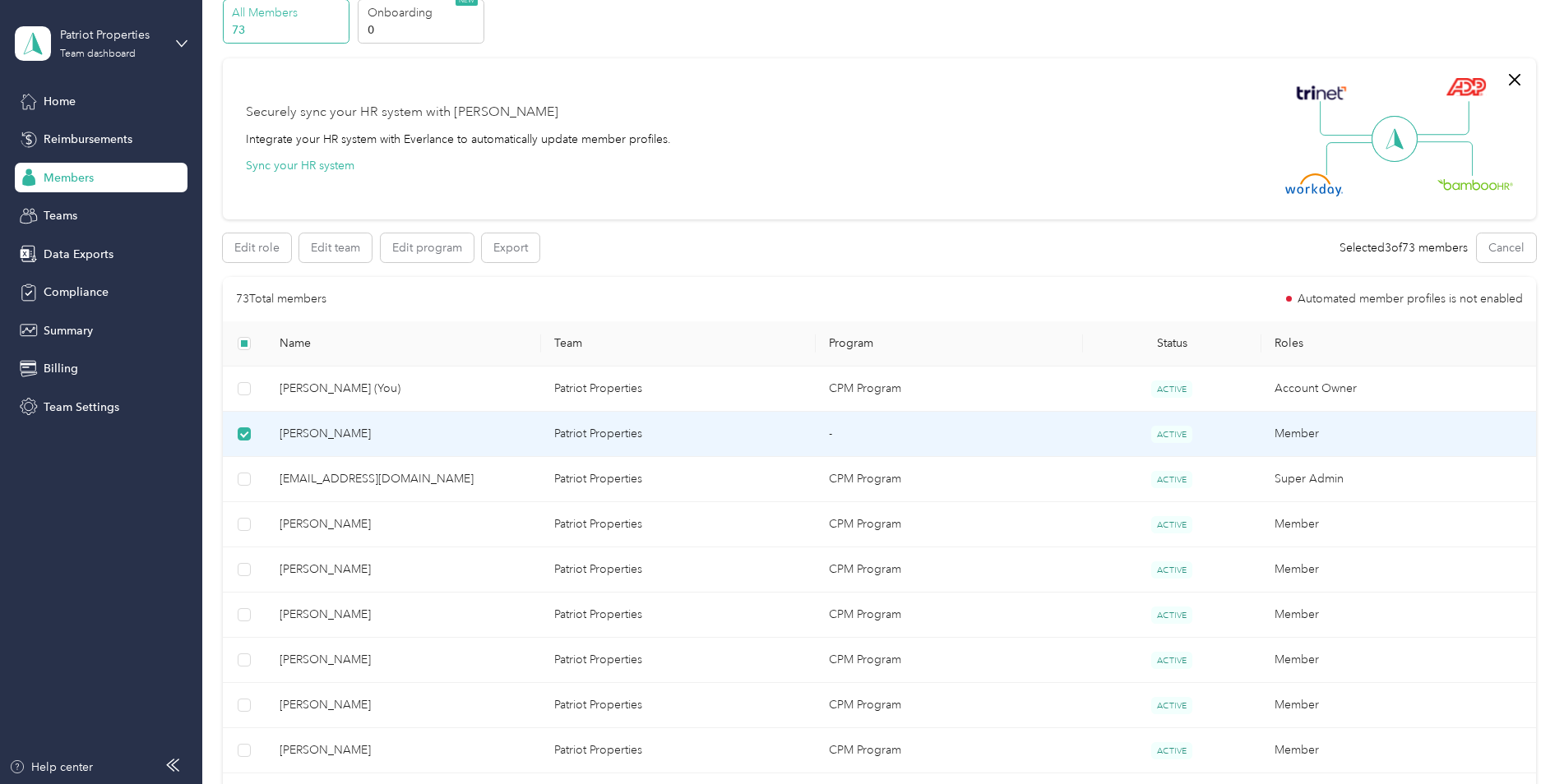
scroll to position [0, 0]
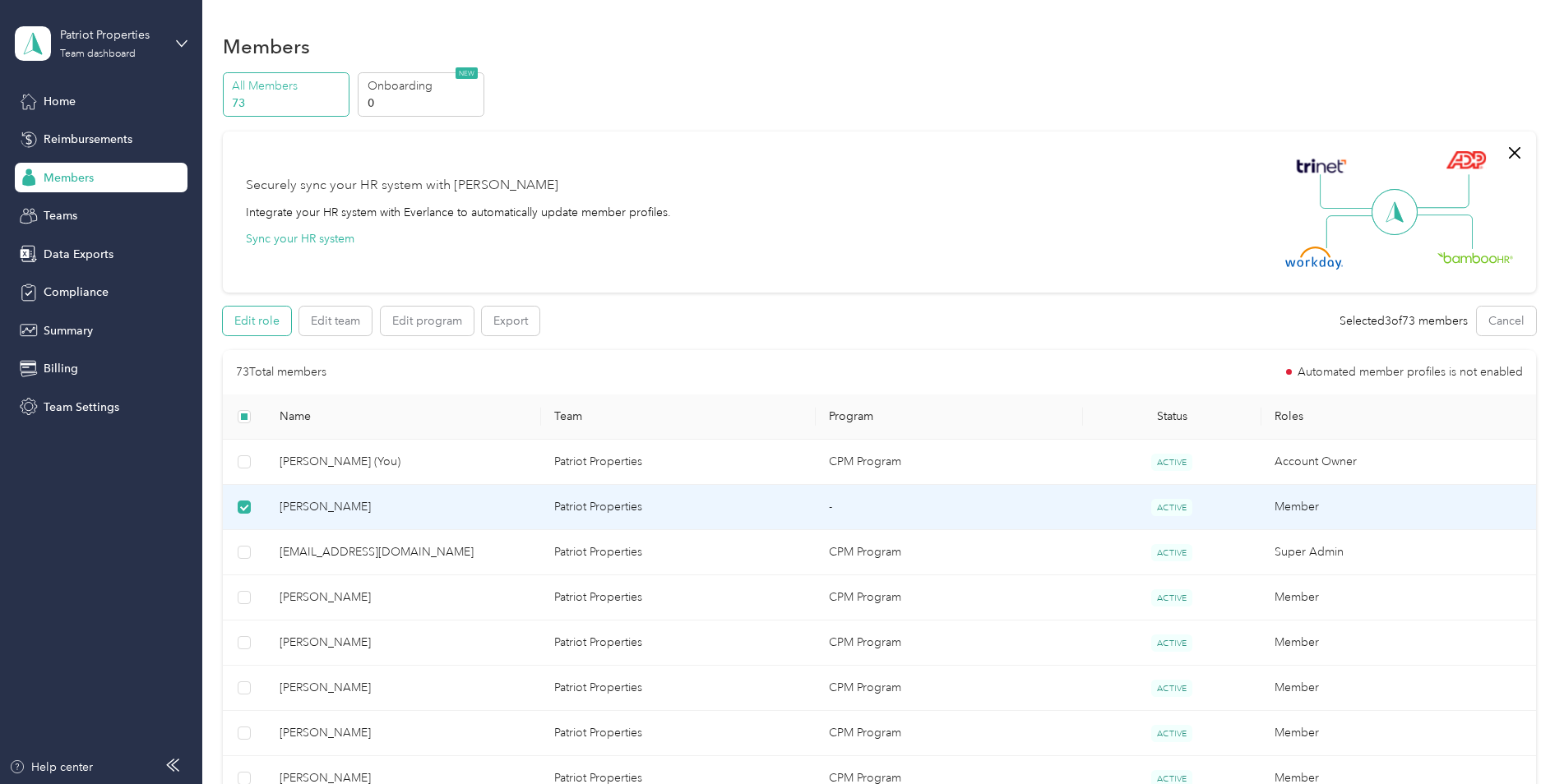
click at [236, 319] on button "Edit role" at bounding box center [257, 321] width 69 height 28
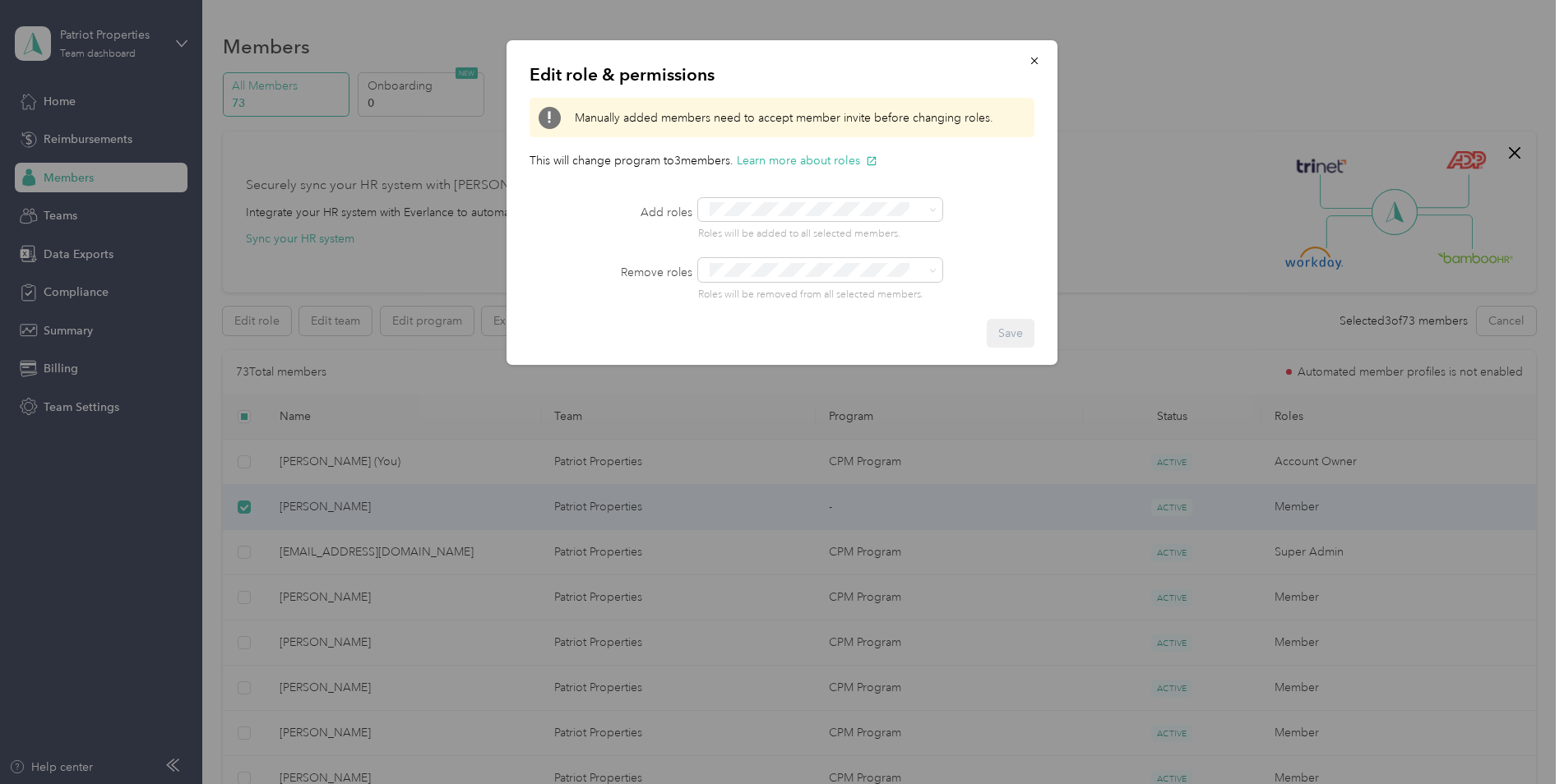
click at [1086, 179] on div "Edit role & permissions Manually added members need to accept member invite bef…" at bounding box center [1058, 205] width 551 height 330
click at [1044, 54] on button "button" at bounding box center [1034, 60] width 34 height 28
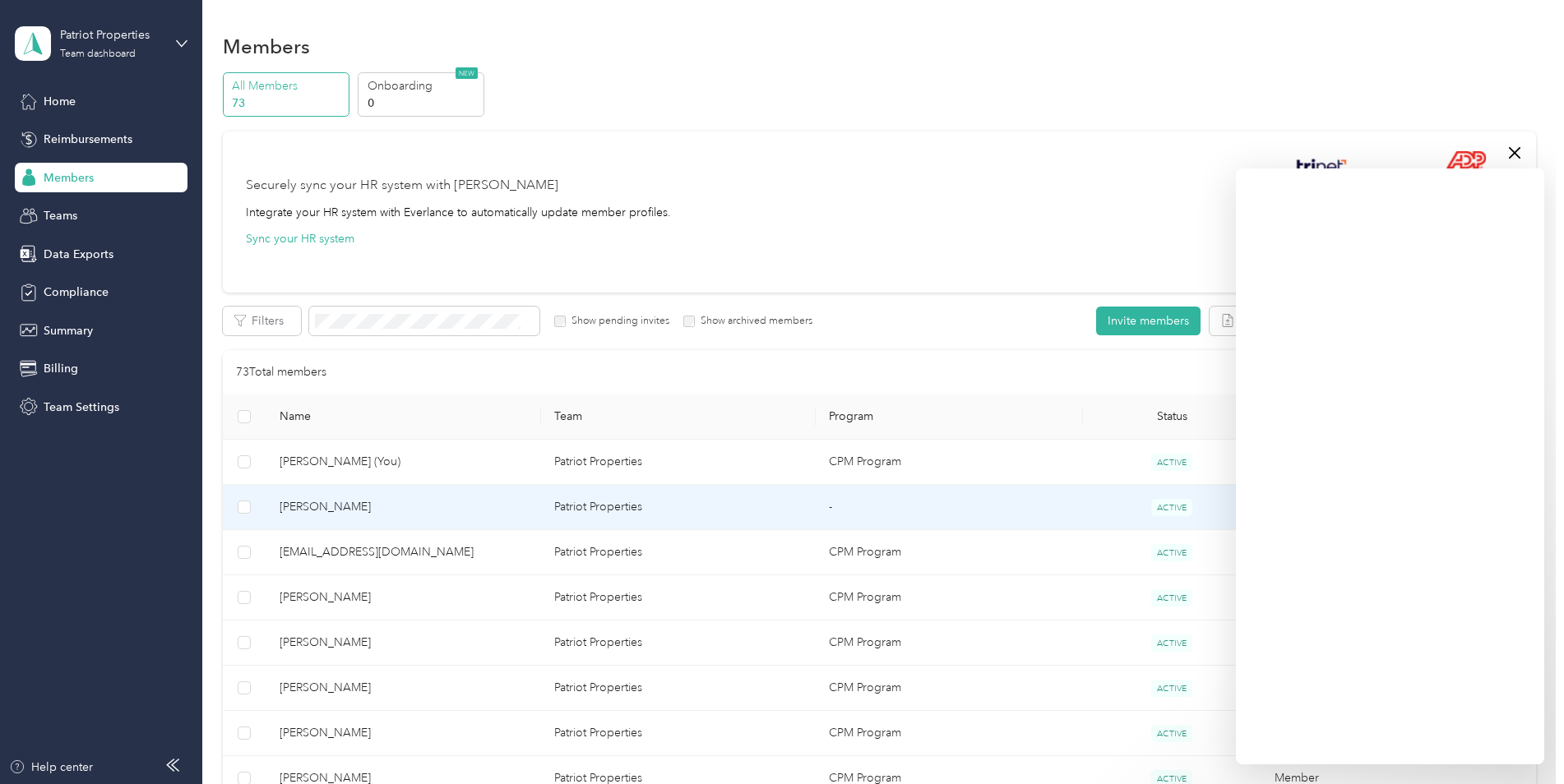
click at [521, 505] on span "Jacob Walter" at bounding box center [403, 508] width 249 height 18
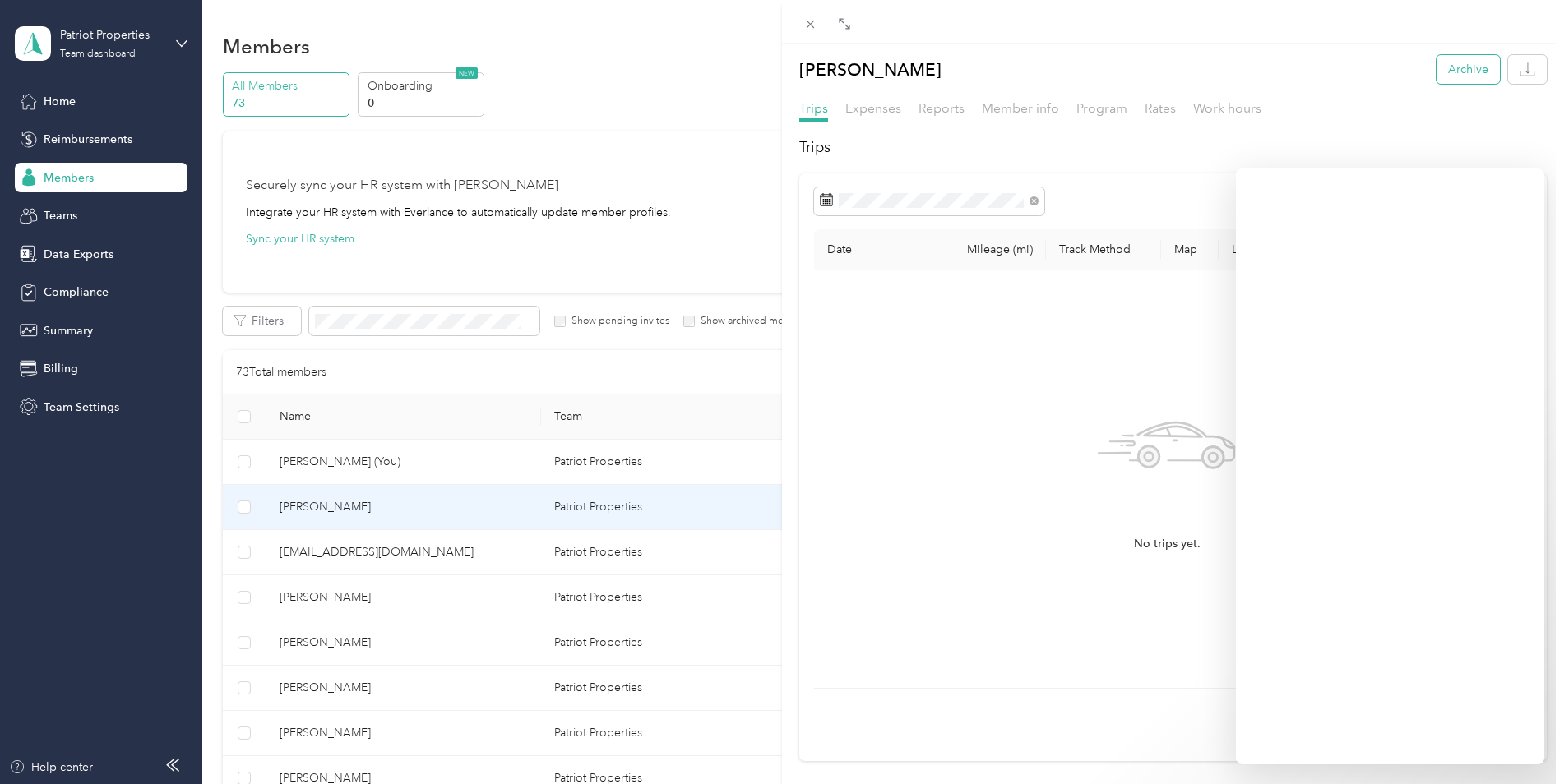
click at [1437, 69] on button "Archive" at bounding box center [1469, 69] width 64 height 28
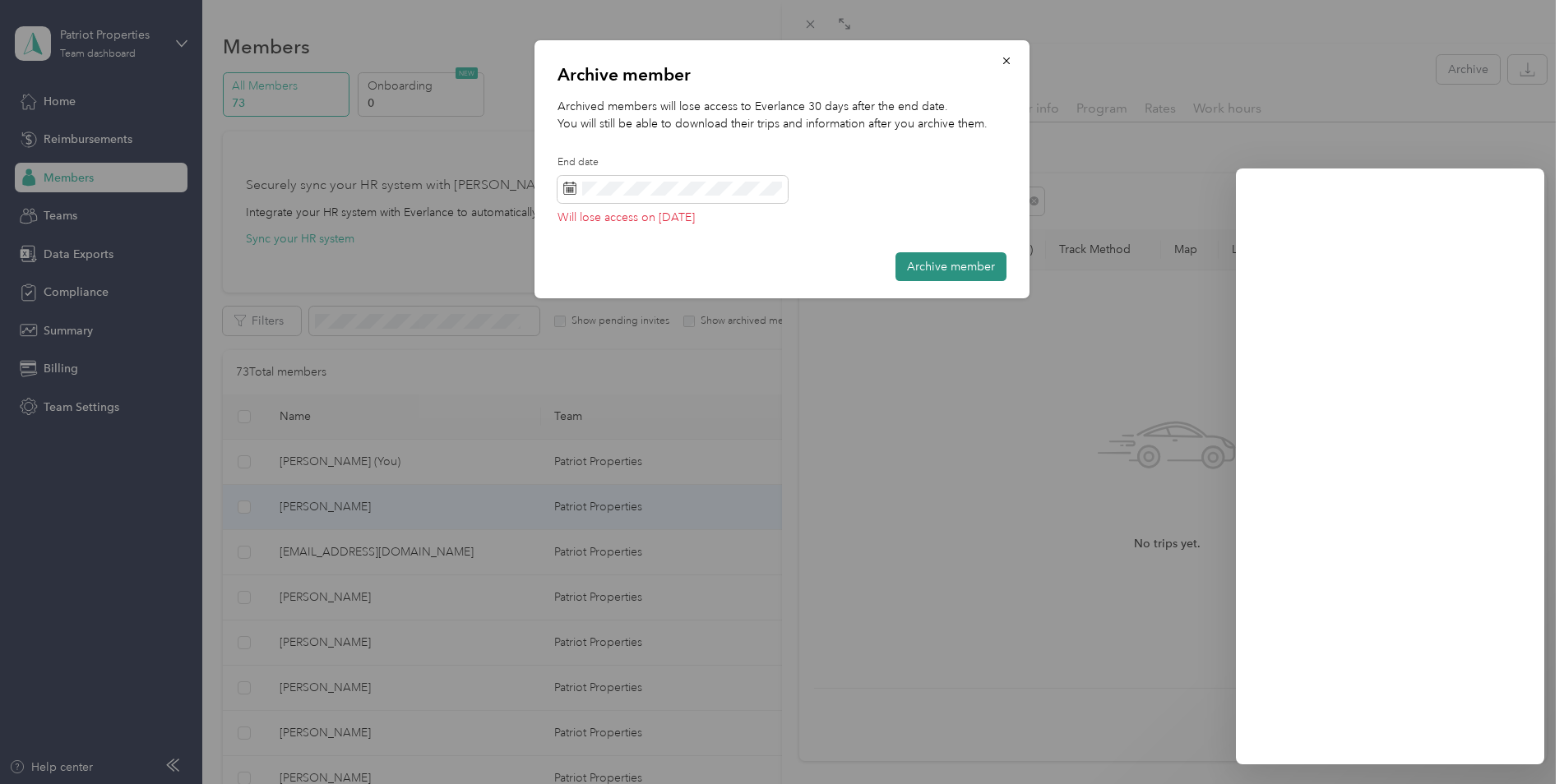
click at [951, 261] on button "Archive member" at bounding box center [951, 267] width 111 height 28
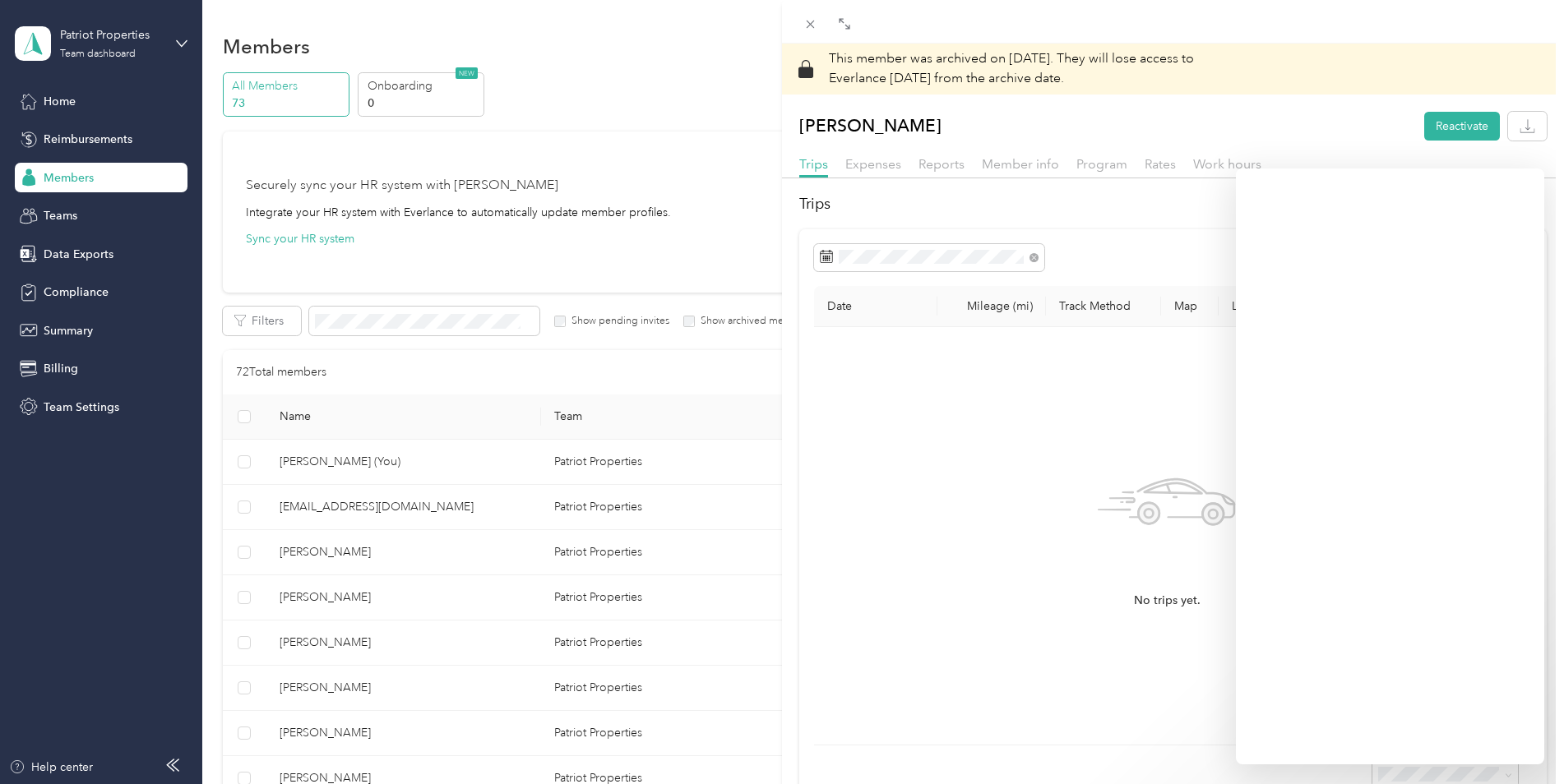
click at [563, 289] on div "This member was archived on August 29, 2025 . They will lose access to Everlanc…" at bounding box center [782, 392] width 1564 height 784
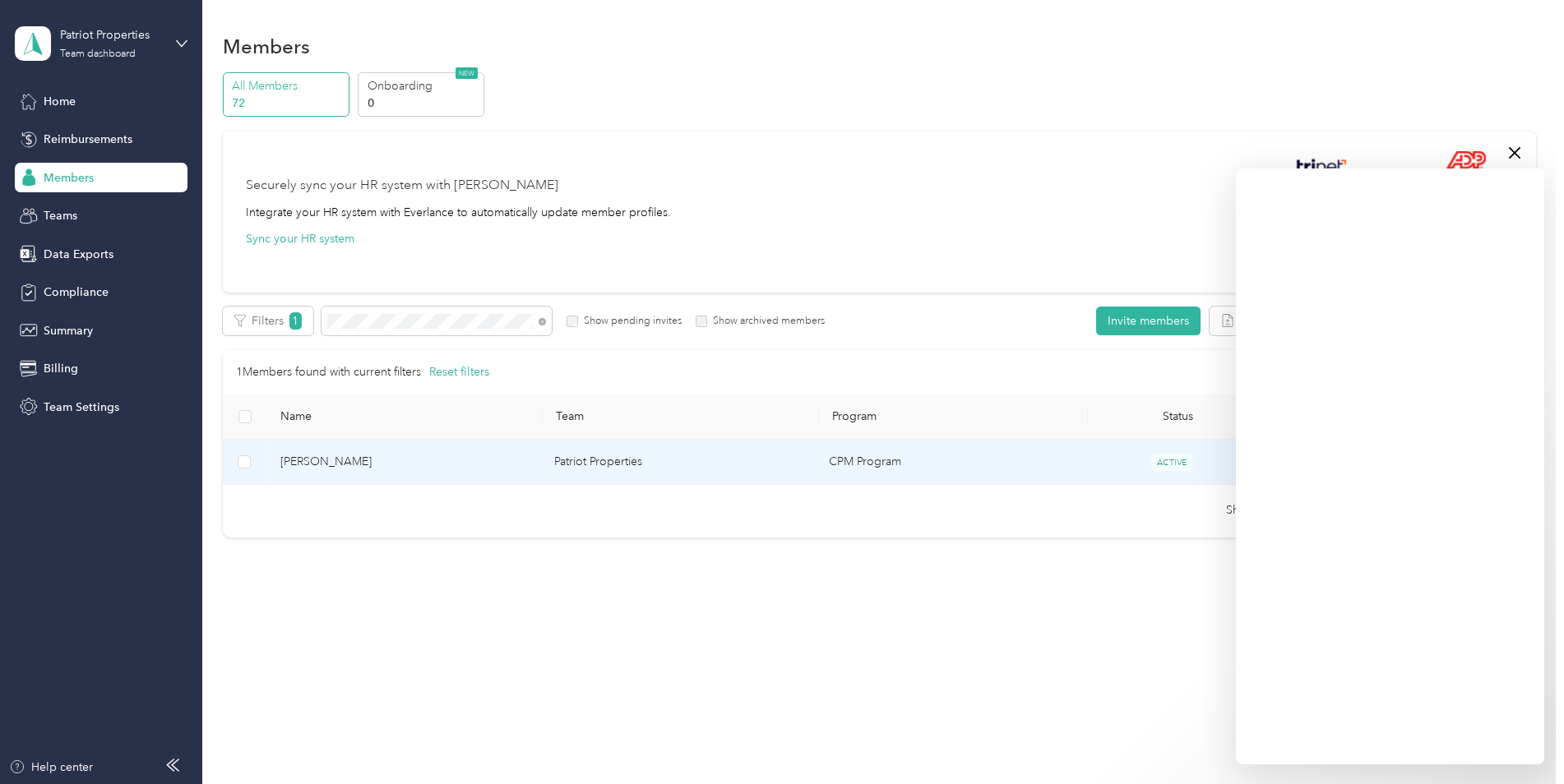
click at [292, 460] on span "Laura Beach" at bounding box center [404, 462] width 249 height 18
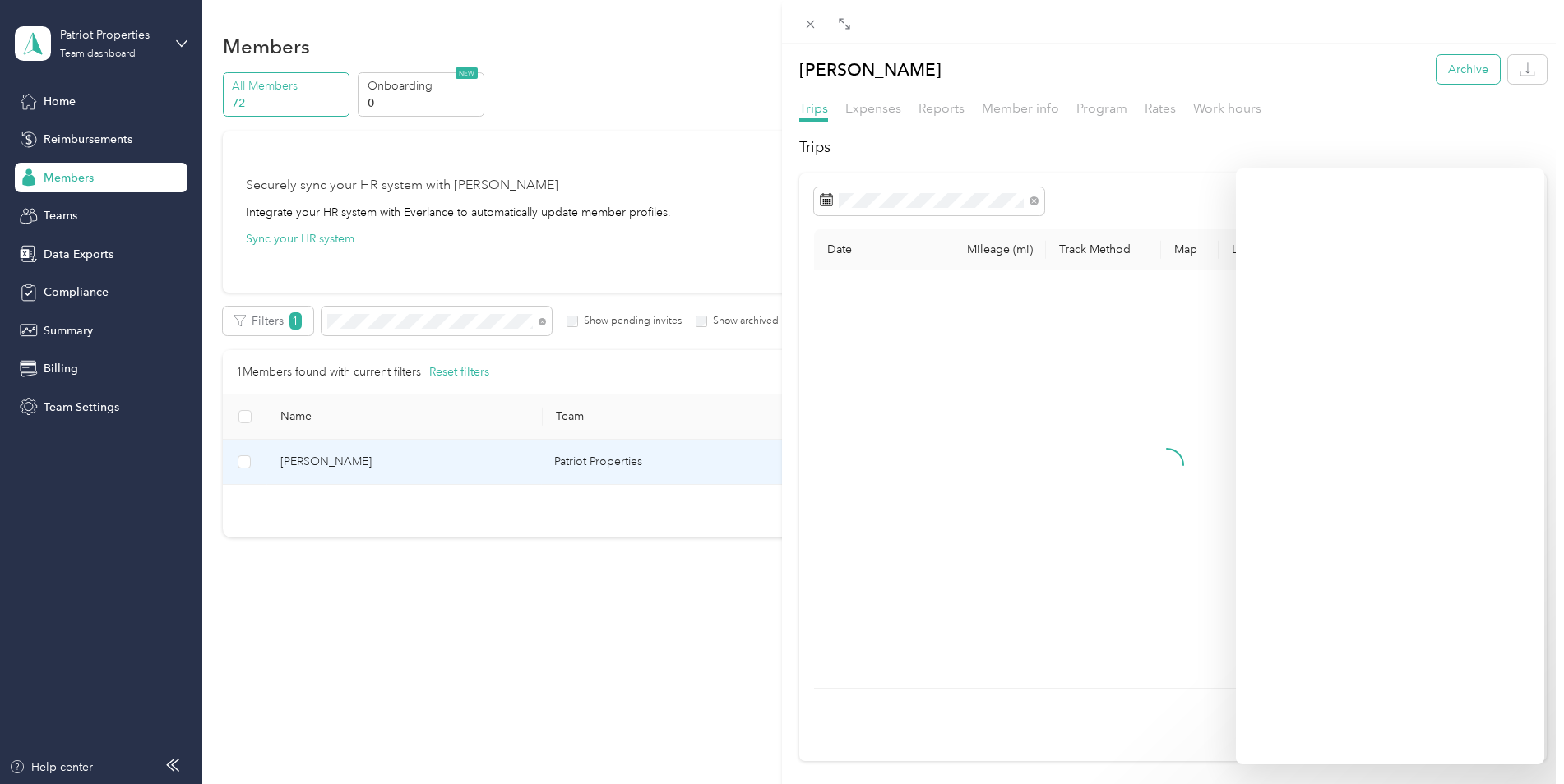
click at [1440, 69] on button "Archive" at bounding box center [1469, 69] width 64 height 28
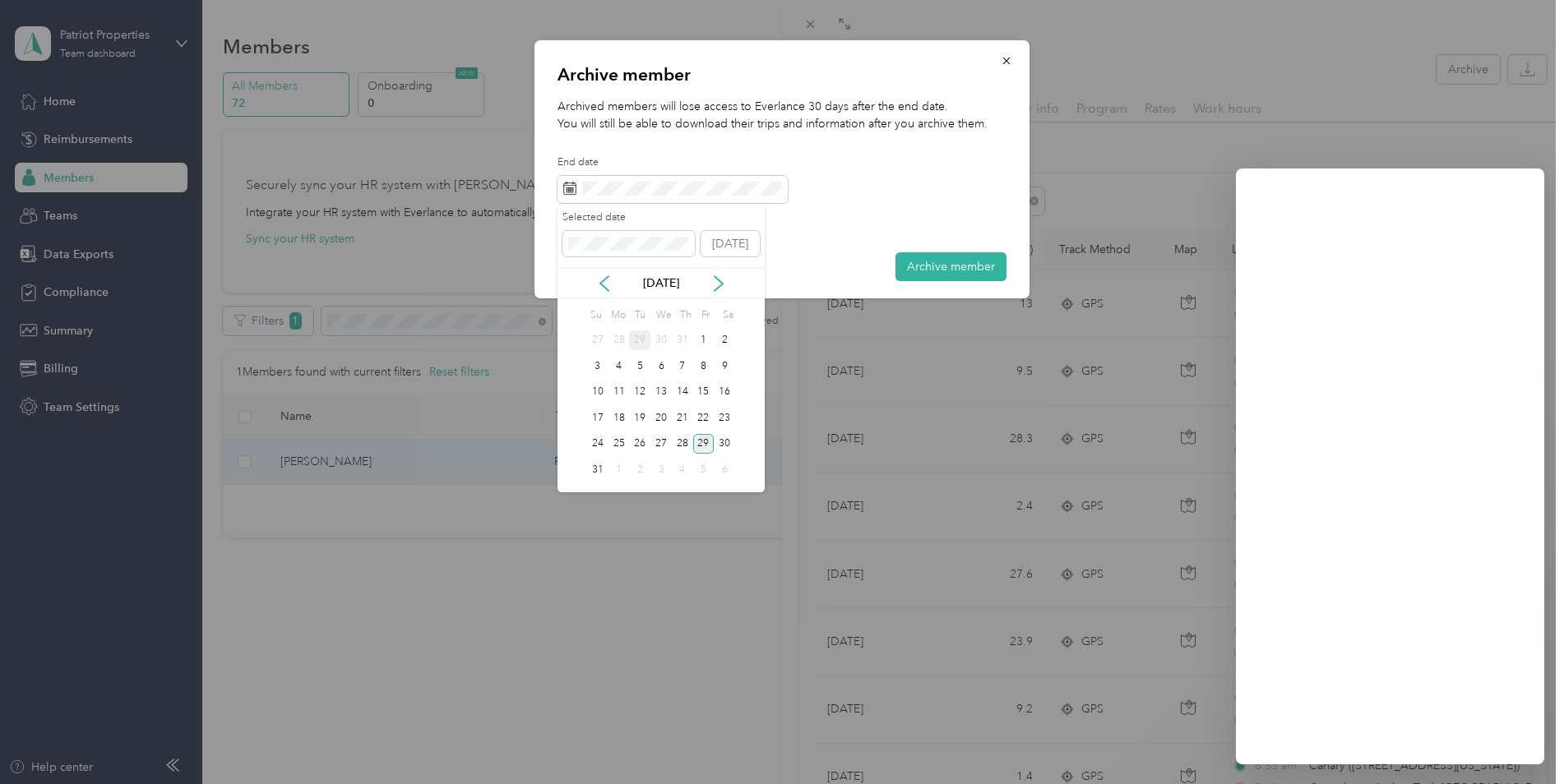
click at [639, 336] on div "29" at bounding box center [640, 341] width 22 height 21
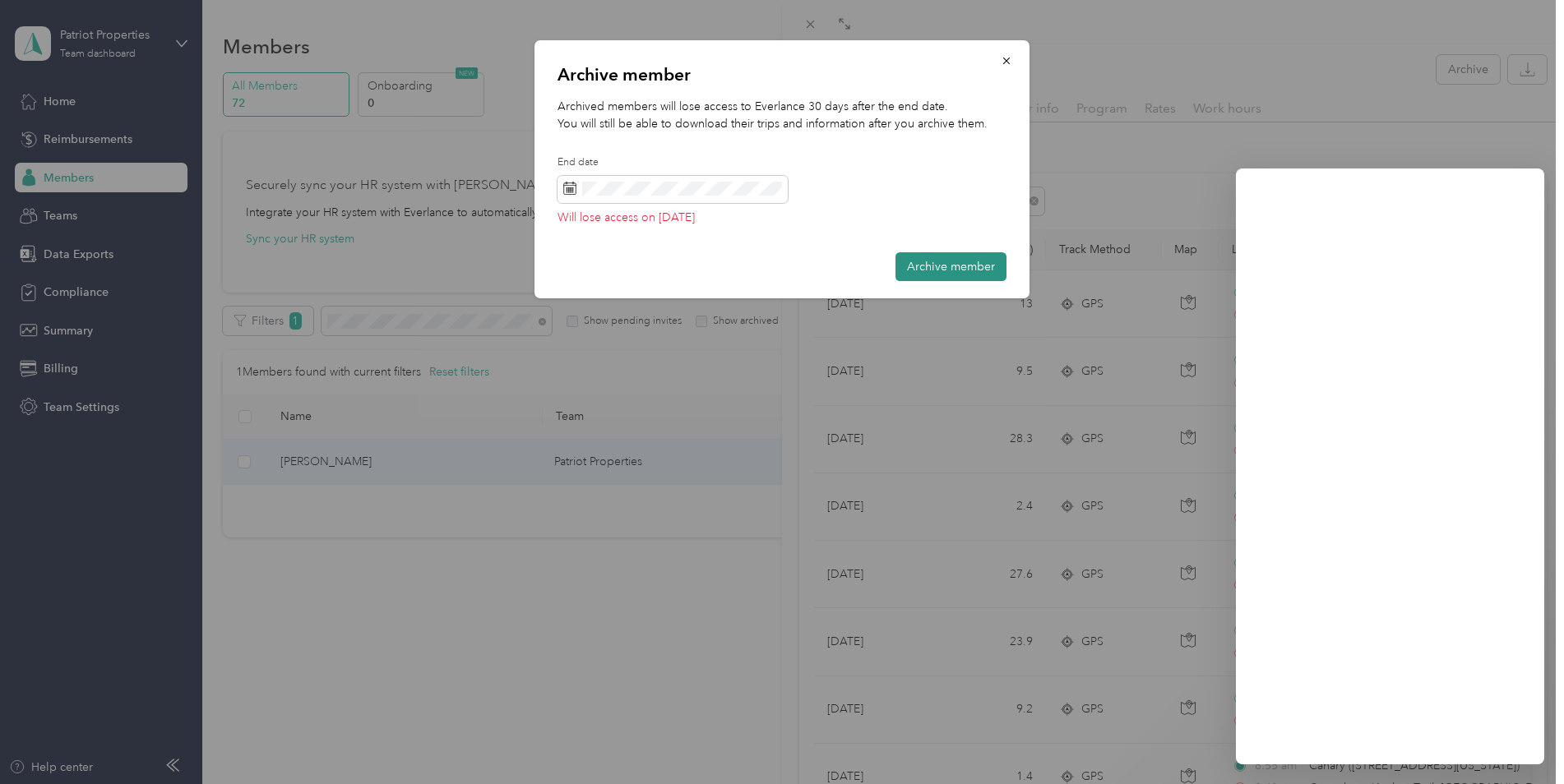
click at [926, 262] on button "Archive member" at bounding box center [951, 267] width 111 height 28
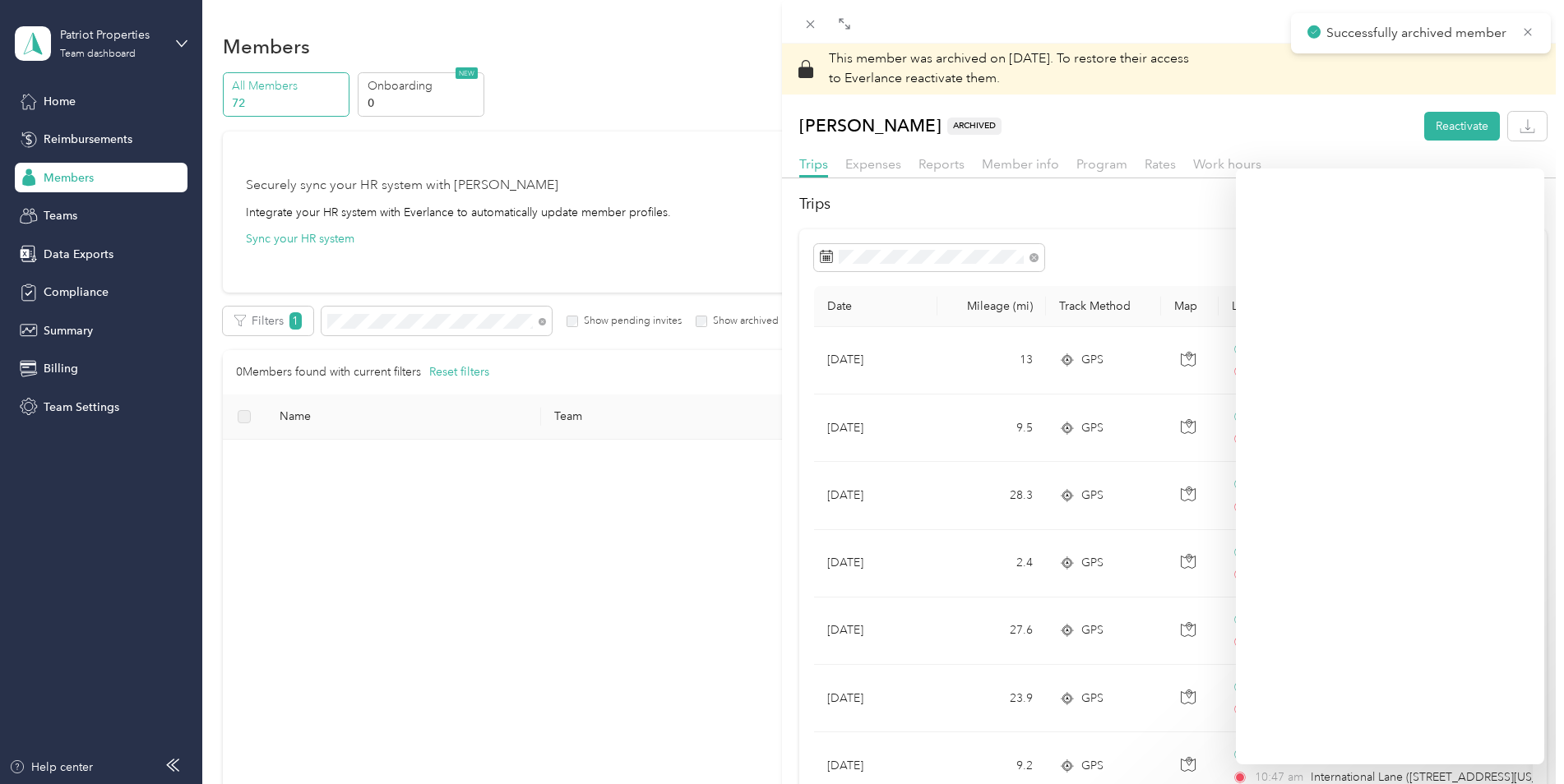
click at [669, 193] on div "This member was archived on July 29, 2025 . To restore their access to Everlanc…" at bounding box center [782, 392] width 1564 height 784
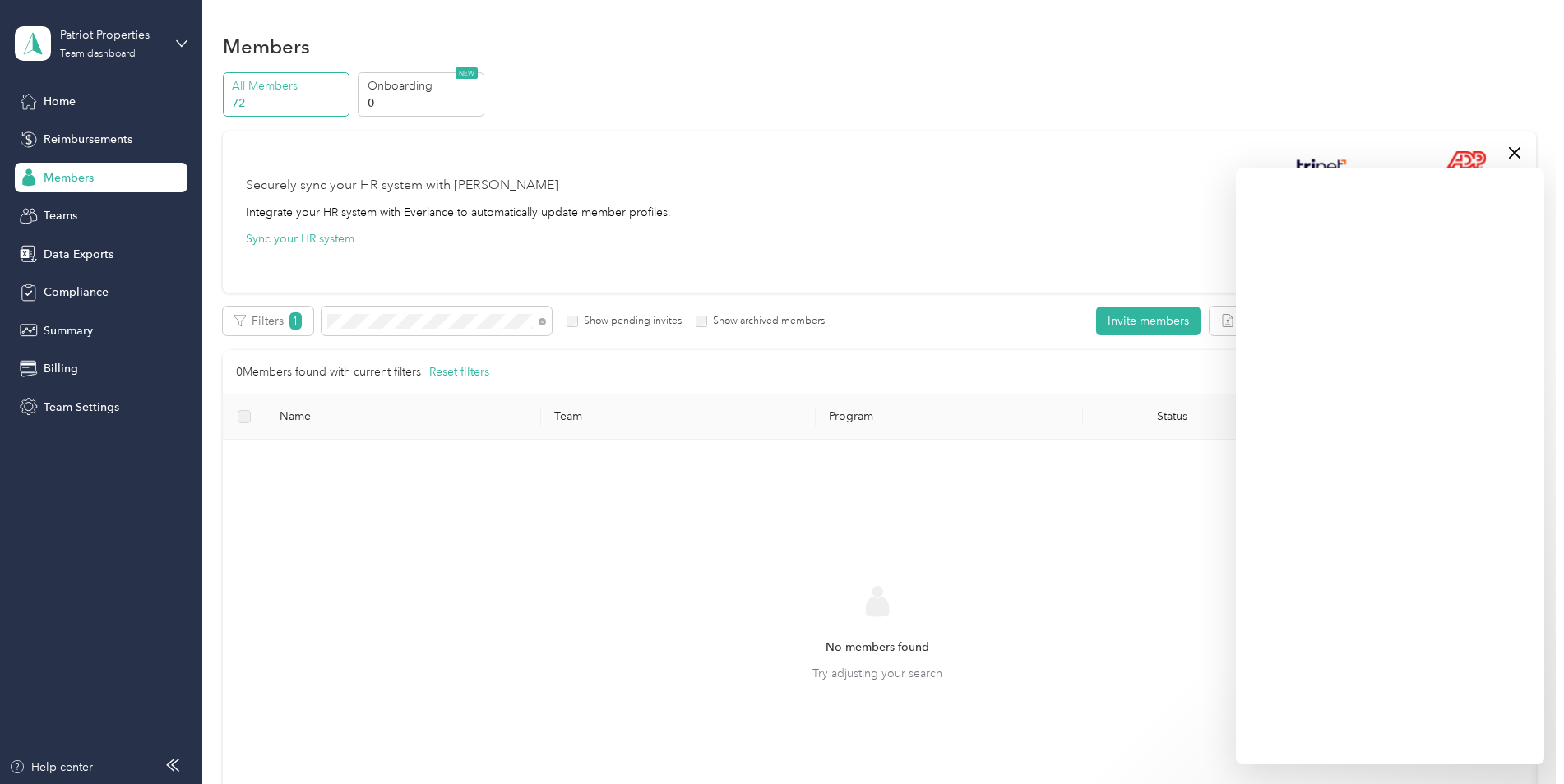
click at [413, 300] on div "All Members 72 Onboarding 0 NEW Securely sync your HR system with Everlance Int…" at bounding box center [879, 472] width 1313 height 801
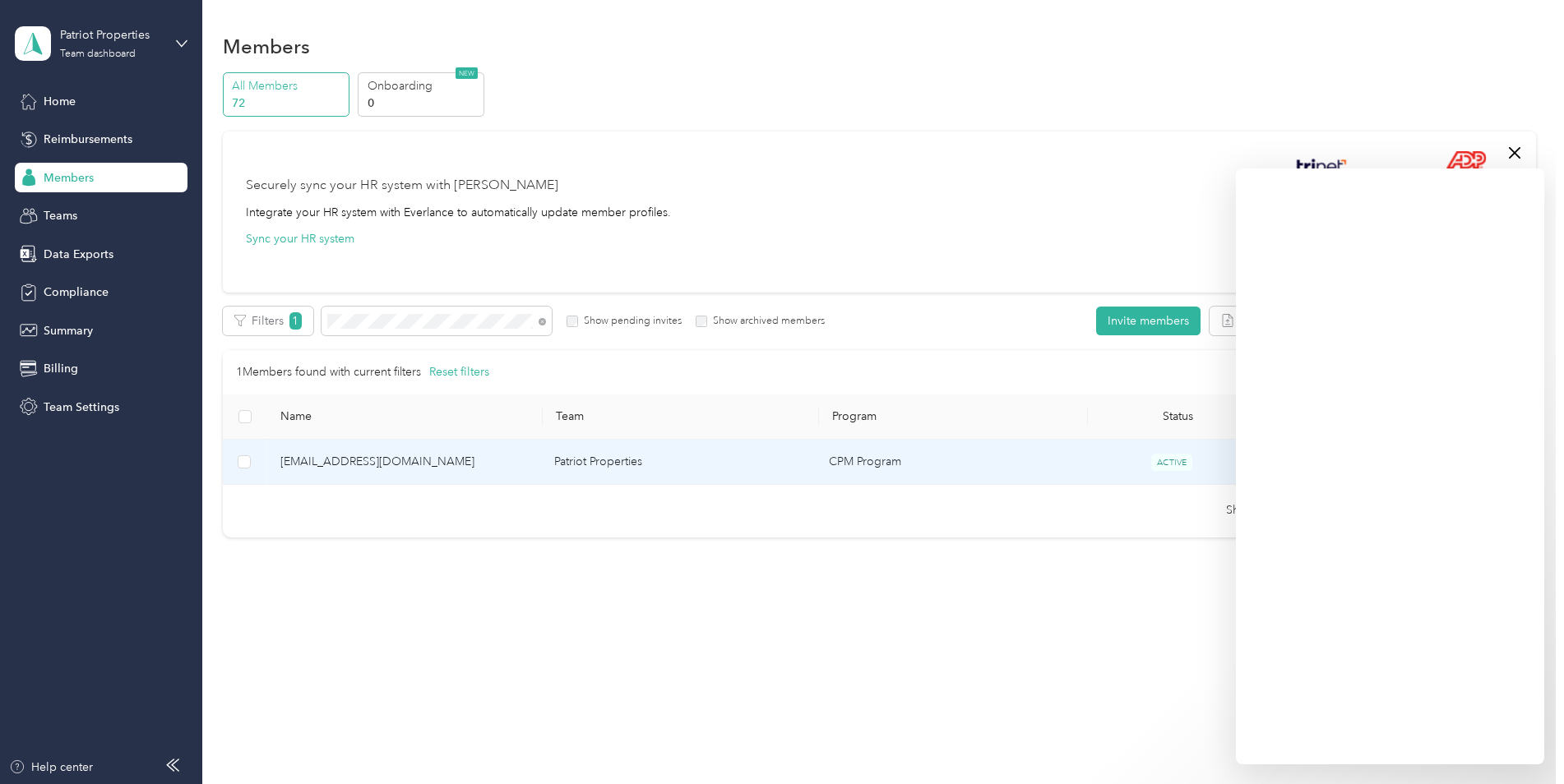
click at [375, 469] on span "taylar@patriot-properties.com" at bounding box center [404, 462] width 249 height 18
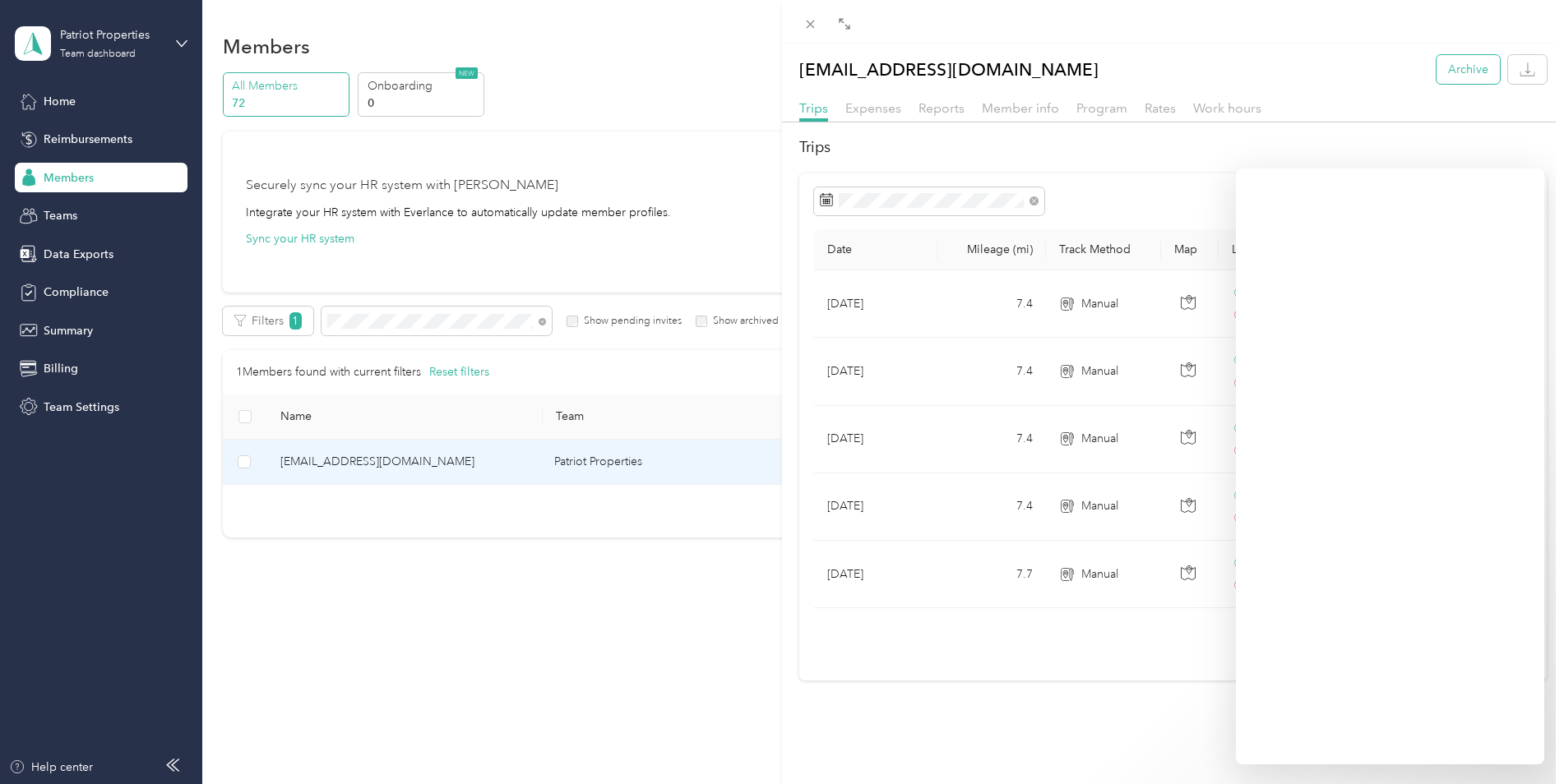
click at [1443, 74] on button "Archive" at bounding box center [1469, 69] width 64 height 28
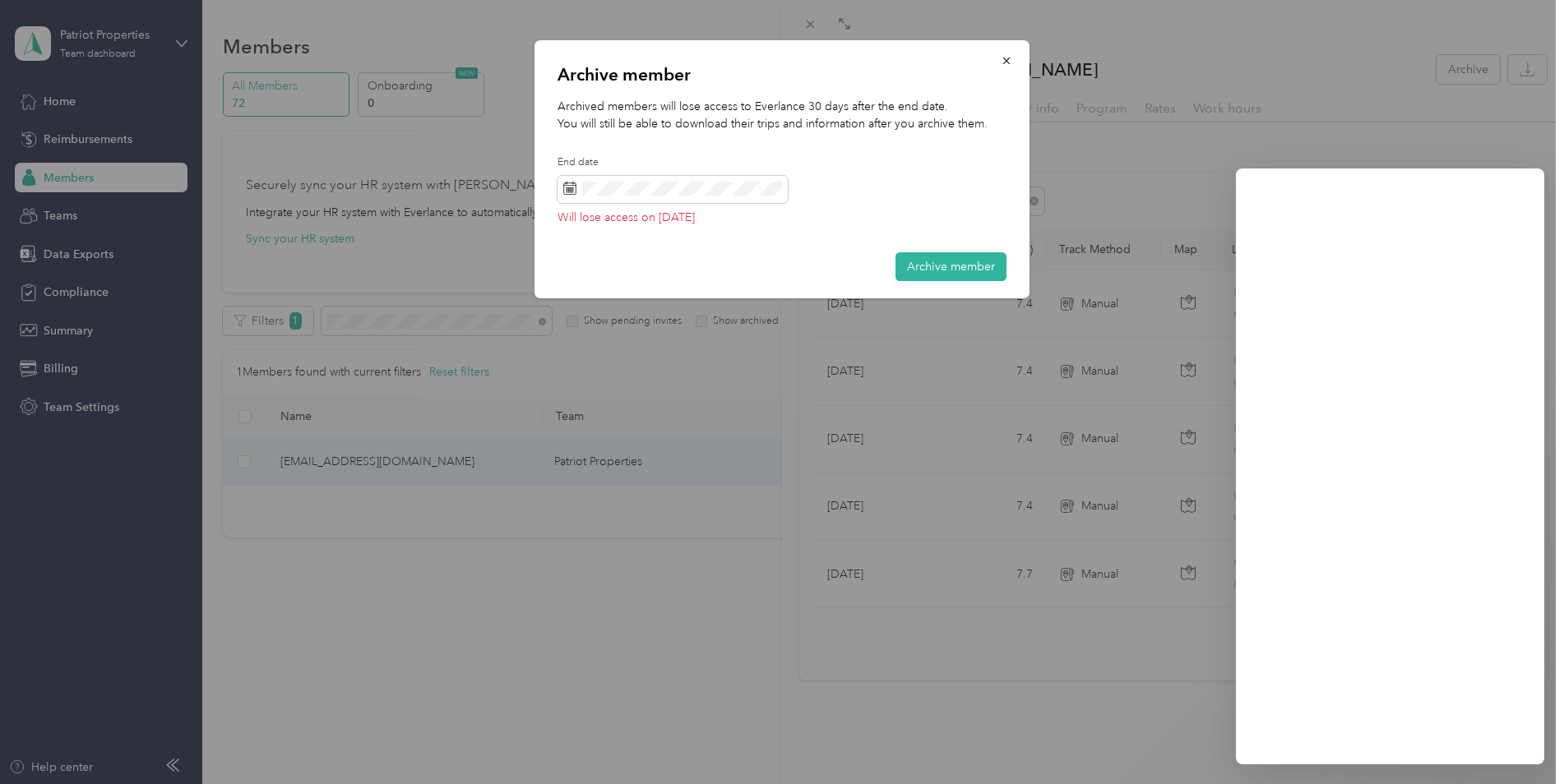
click at [734, 207] on div "Will lose access on 09/28/2025" at bounding box center [672, 199] width 230 height 48
click at [572, 184] on icon at bounding box center [570, 188] width 13 height 13
click at [575, 184] on icon at bounding box center [570, 188] width 13 height 13
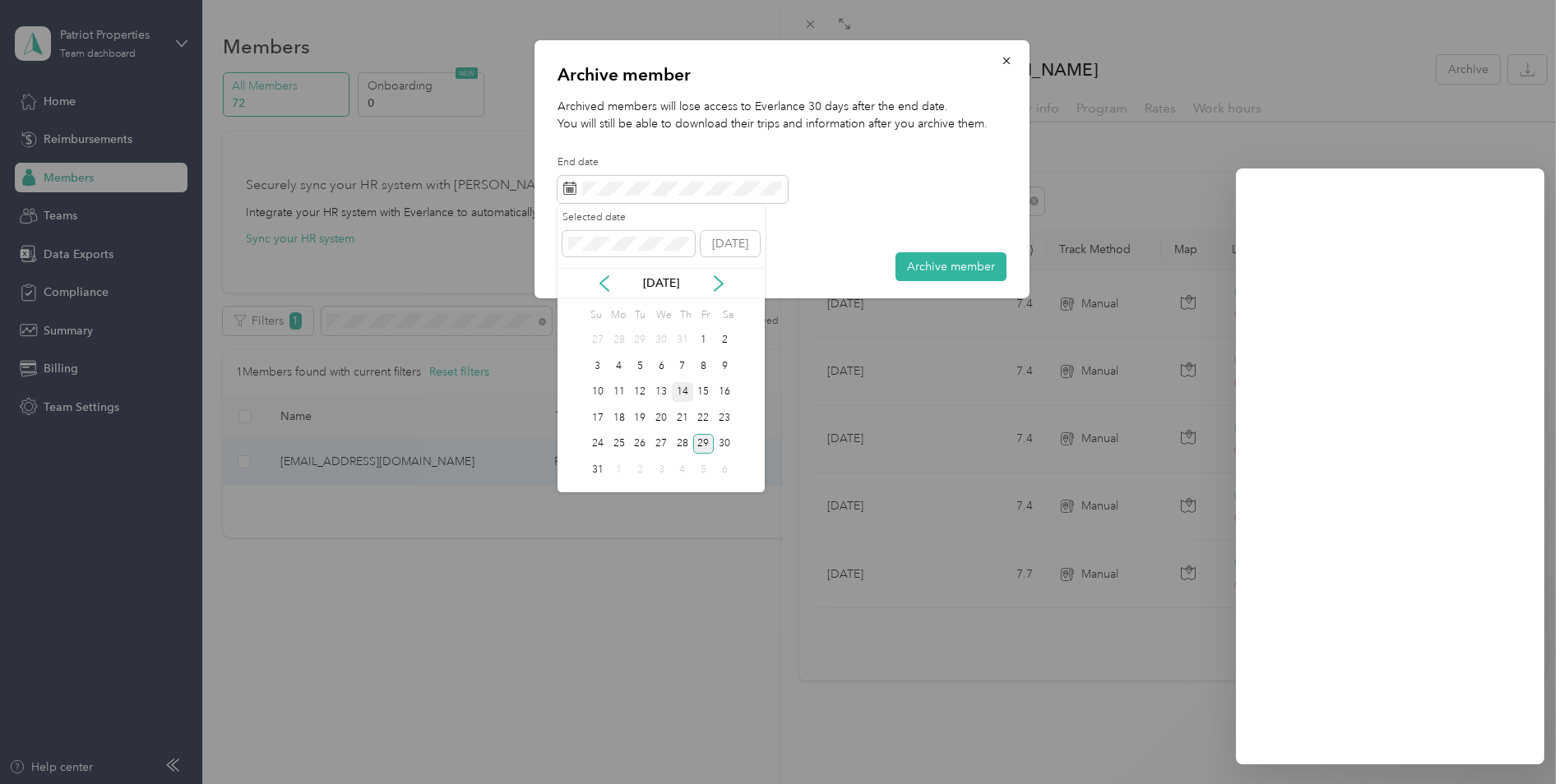
click at [682, 392] on div "14" at bounding box center [683, 392] width 22 height 21
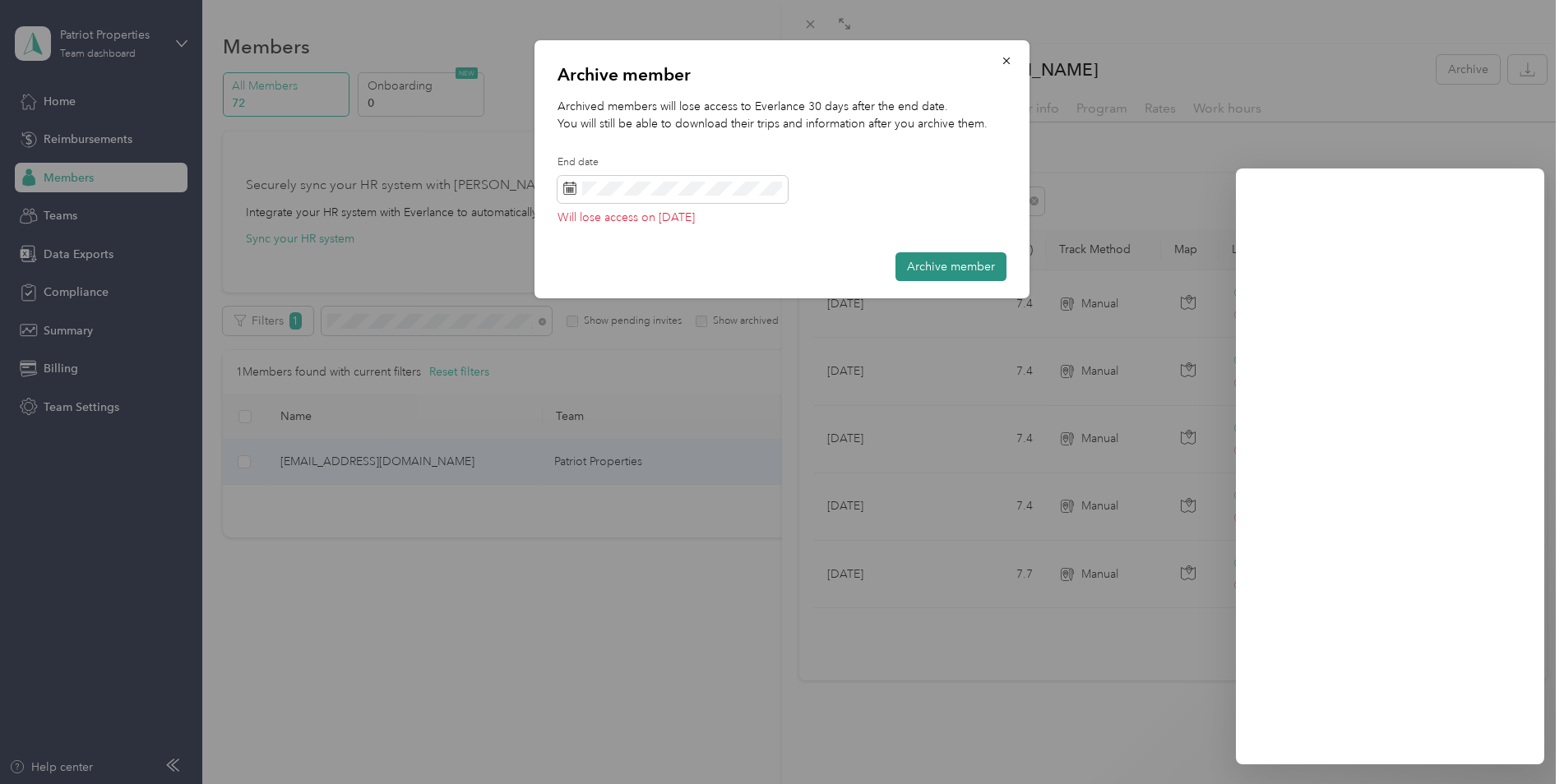
click at [922, 264] on button "Archive member" at bounding box center [951, 267] width 111 height 28
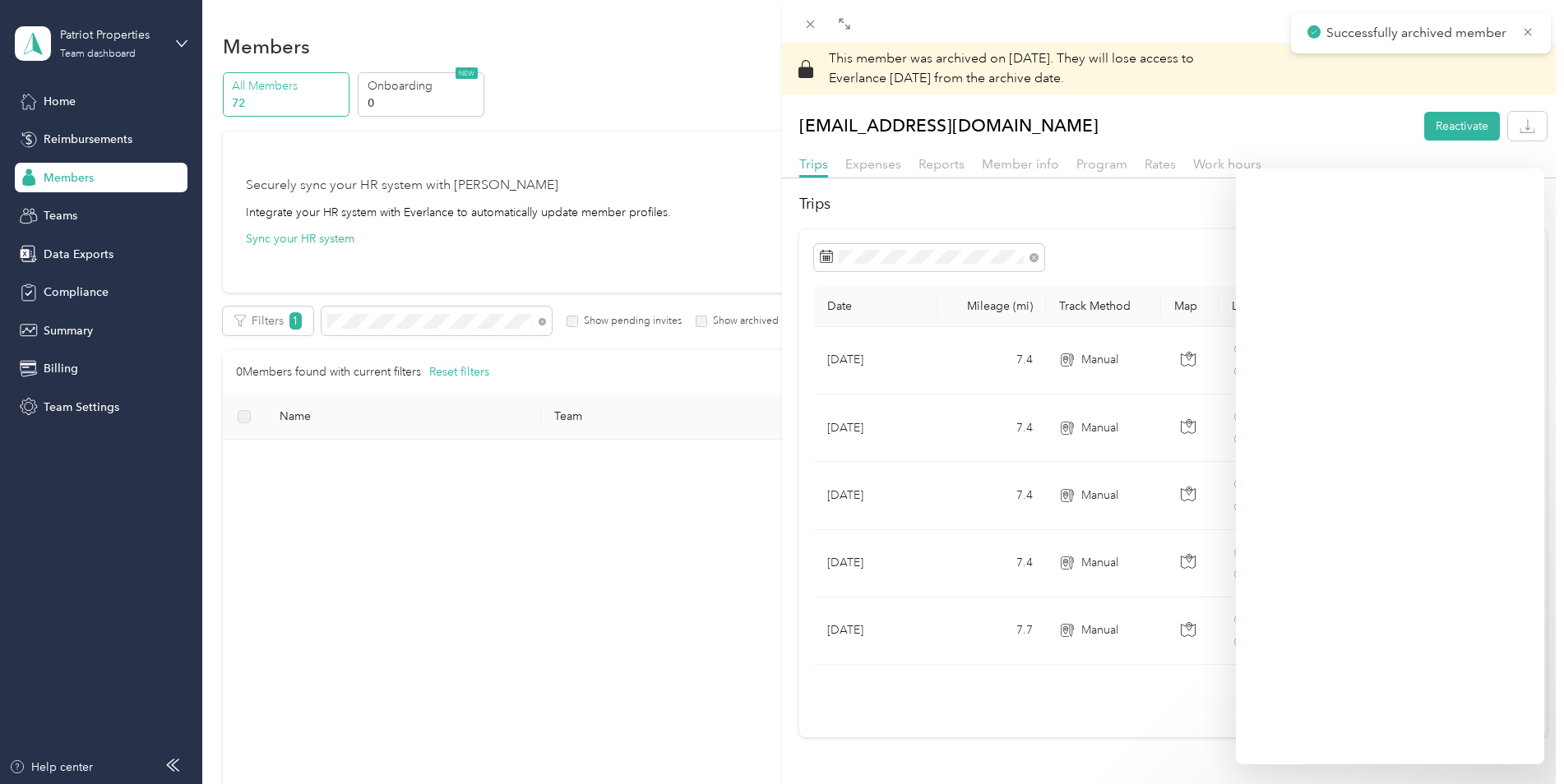
click at [551, 125] on div "This member was archived on August 14, 2025 . They will lose access to Everlanc…" at bounding box center [782, 392] width 1564 height 784
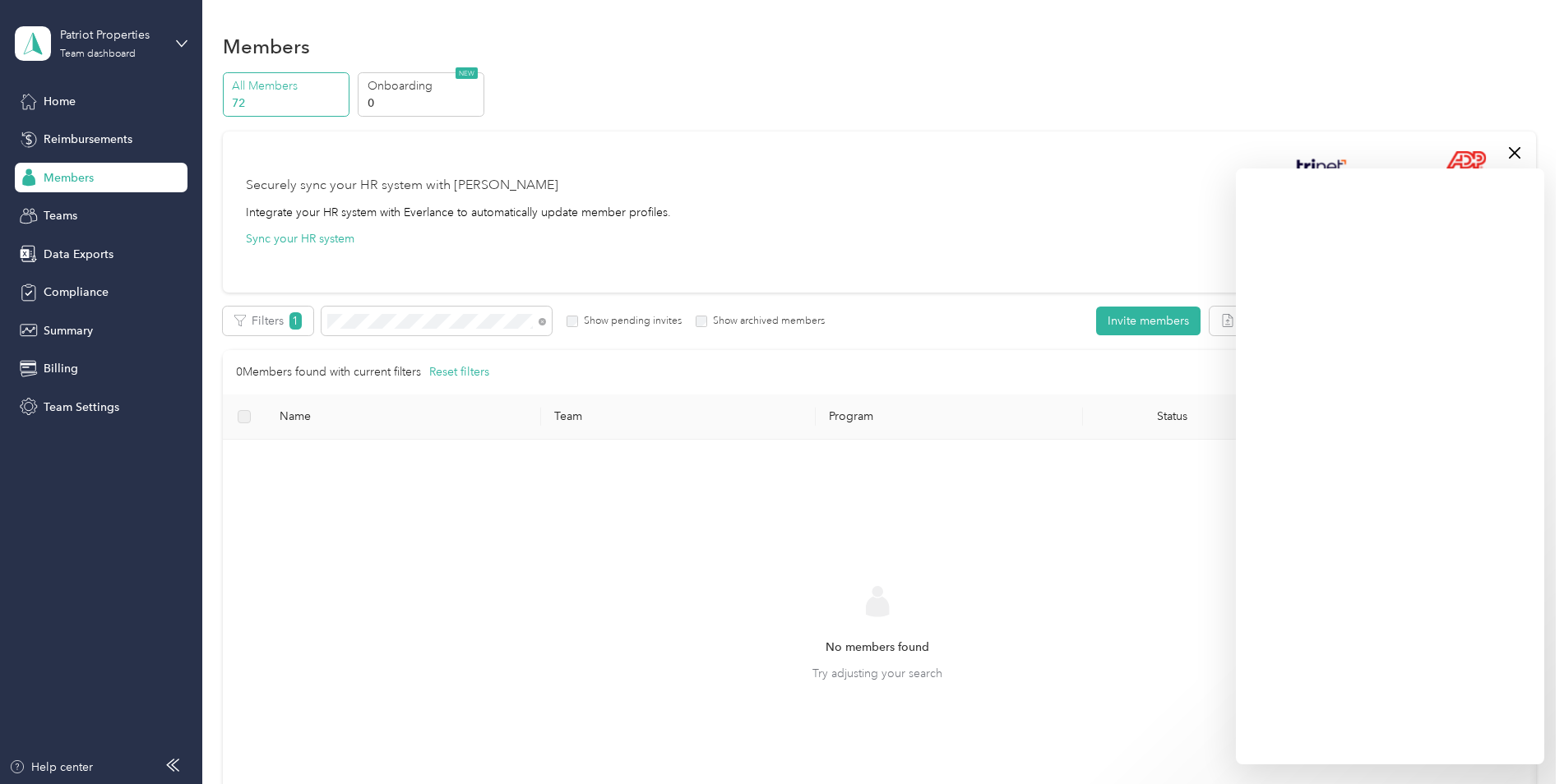
click at [954, 345] on div "Edit role Edit team Edit program Export Selected 0 of 0 members Cancel Filters …" at bounding box center [879, 582] width 1313 height 551
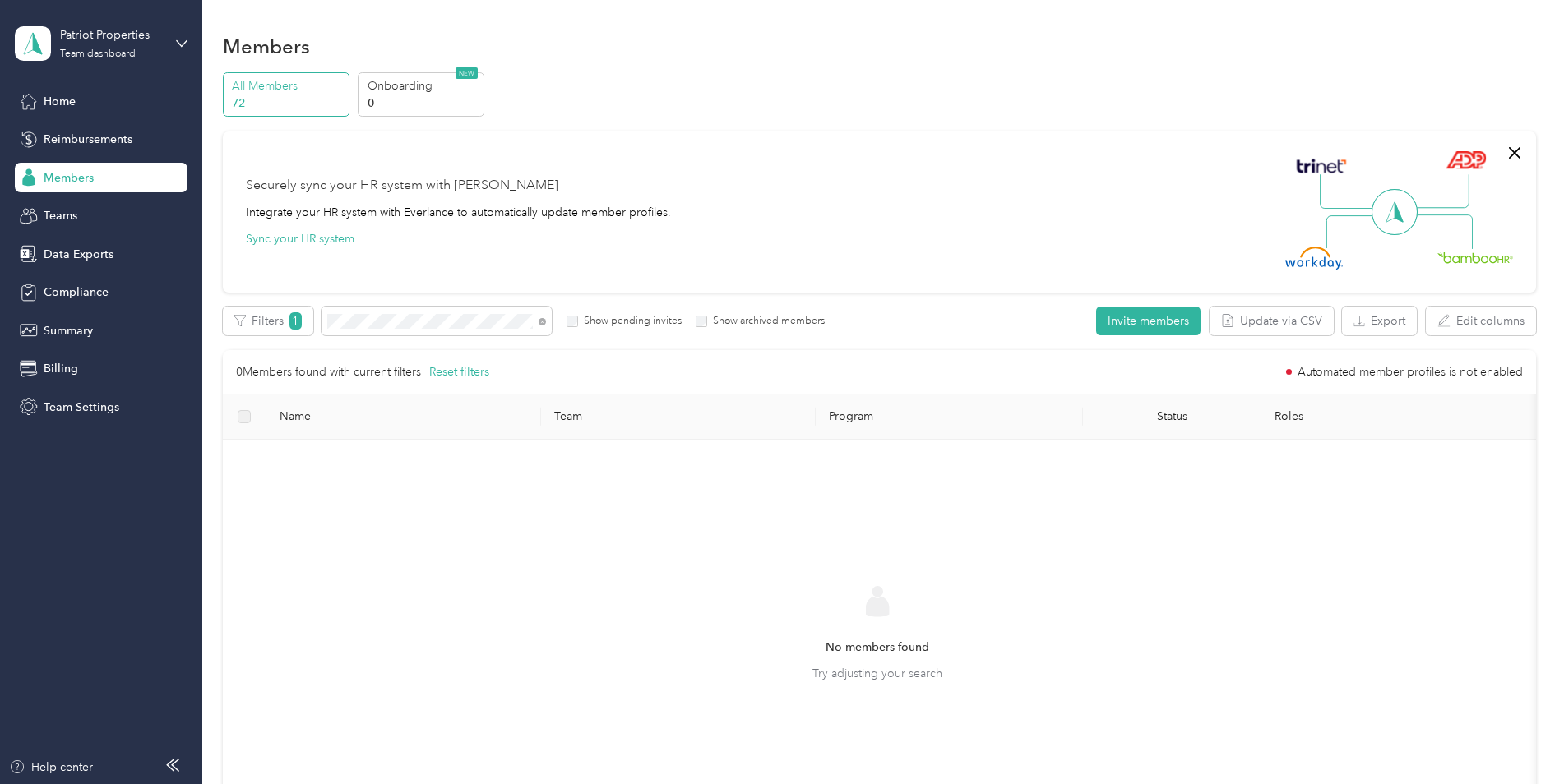
click at [1384, 704] on div "No members found Try adjusting your search" at bounding box center [877, 648] width 1283 height 392
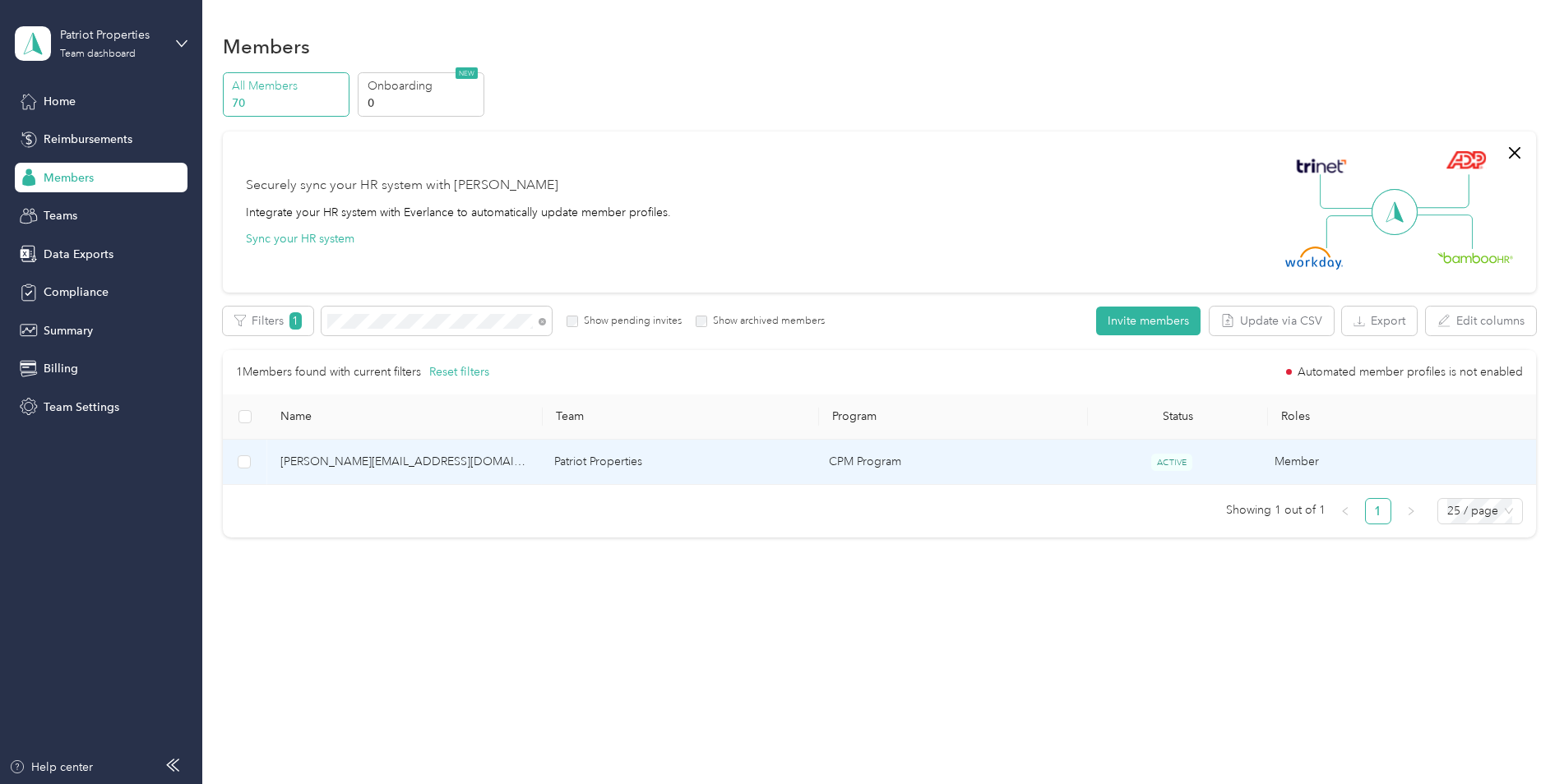
click at [413, 456] on span "brock@patriot-properties.com" at bounding box center [404, 462] width 249 height 18
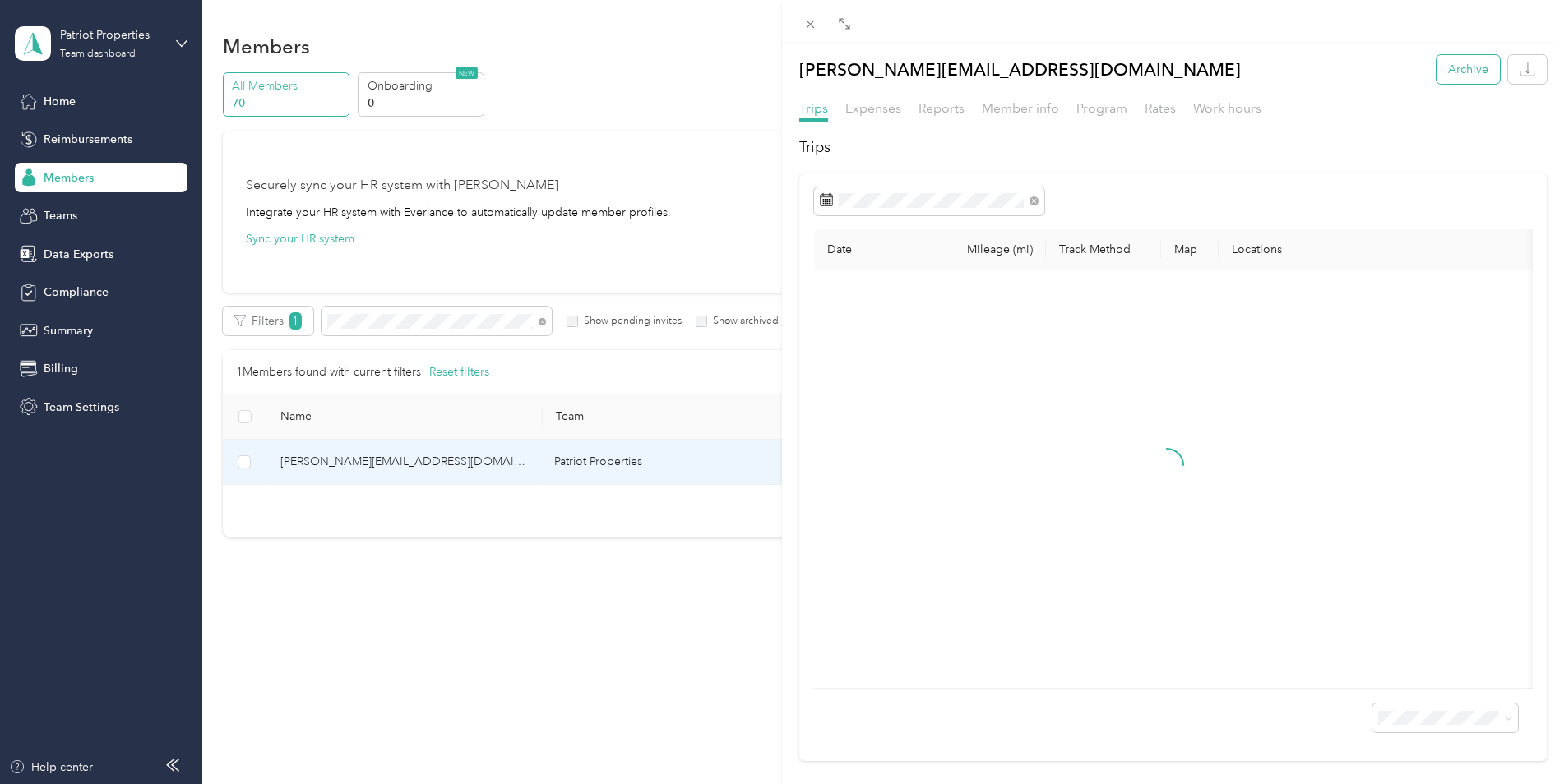
click at [1458, 71] on button "Archive" at bounding box center [1469, 69] width 64 height 28
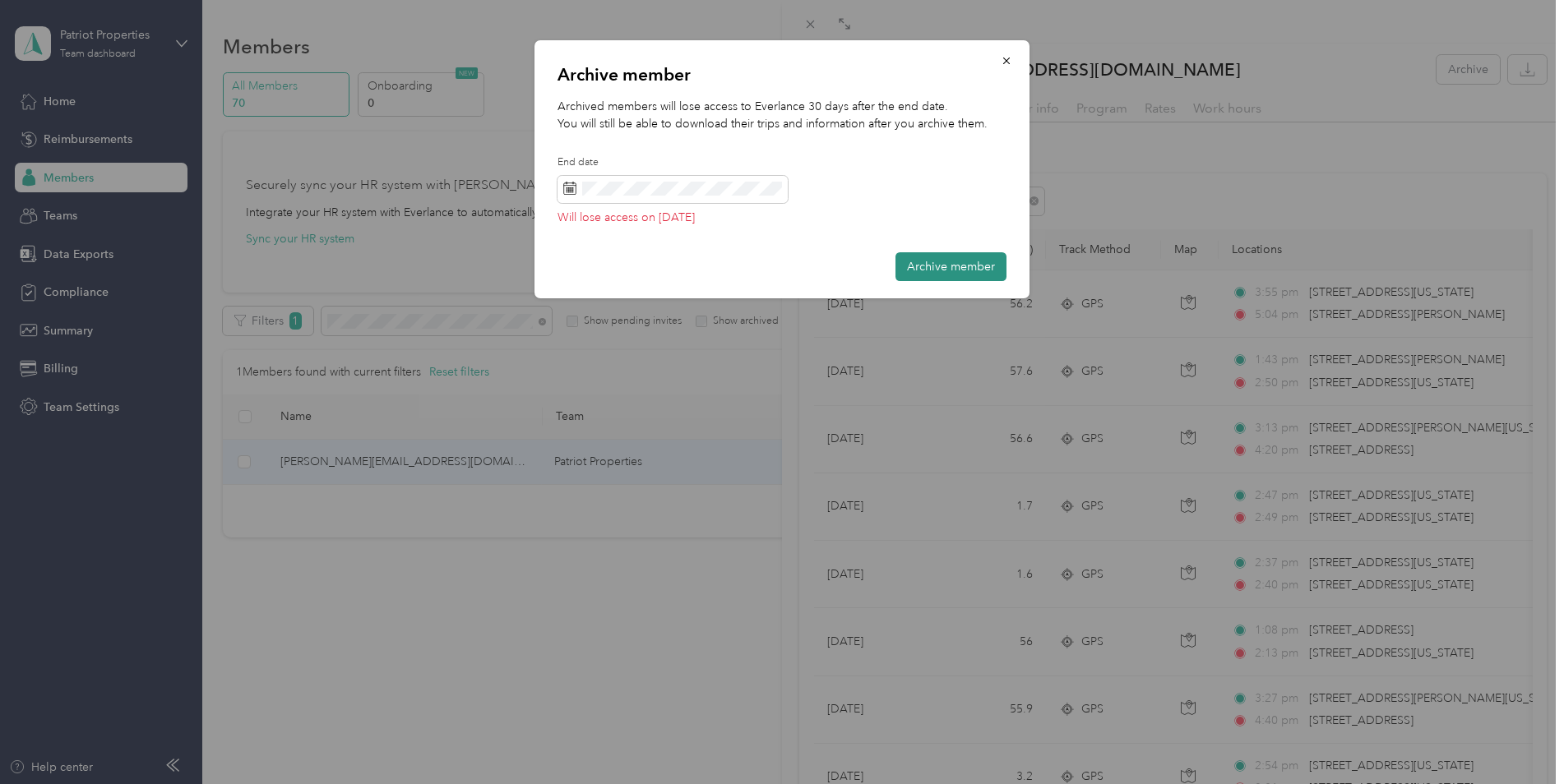
click at [938, 269] on button "Archive member" at bounding box center [951, 267] width 111 height 28
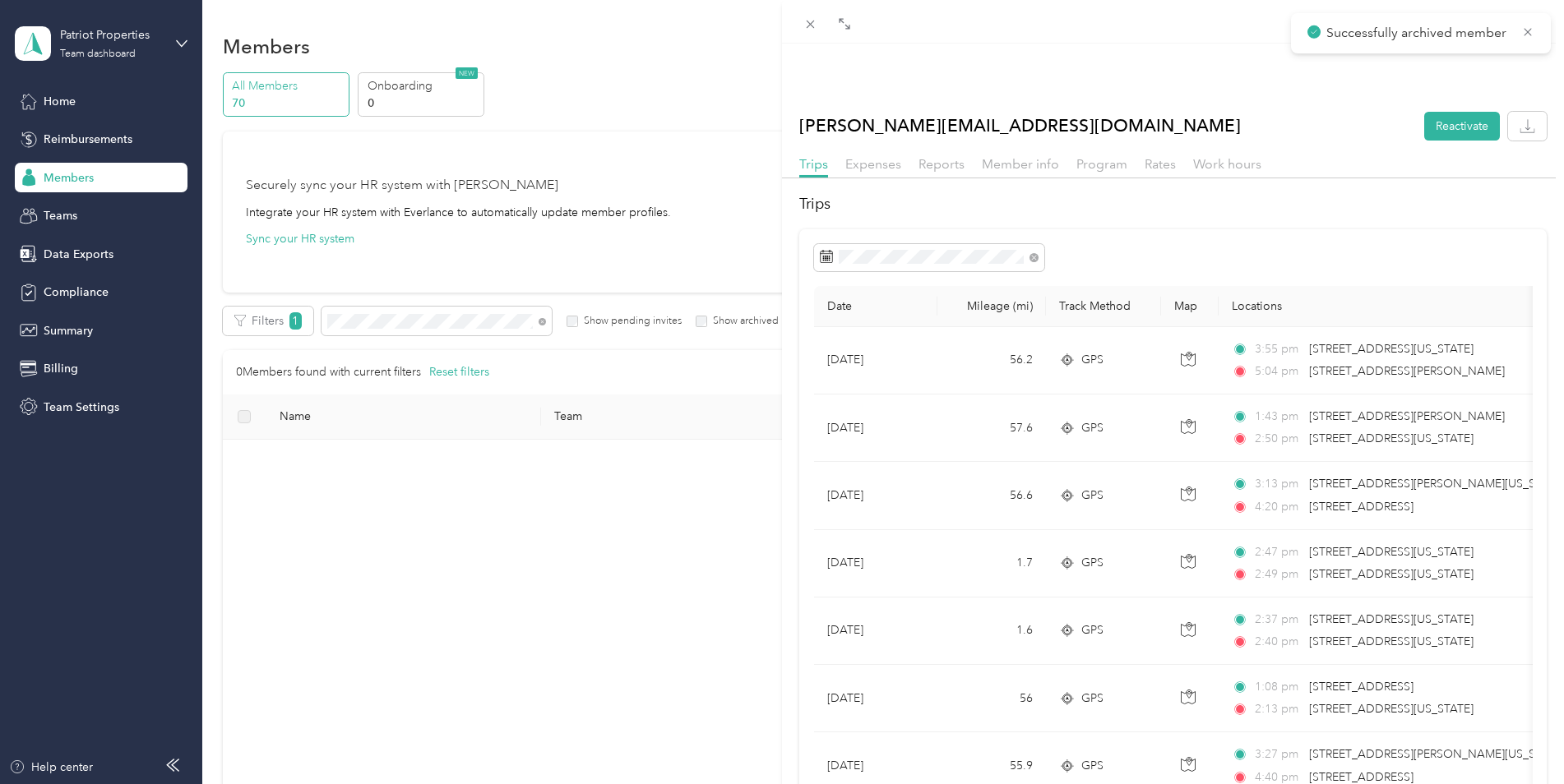
click at [435, 321] on div "This member was archived on August 29, 2025 . They will lose access to Everlanc…" at bounding box center [782, 392] width 1564 height 784
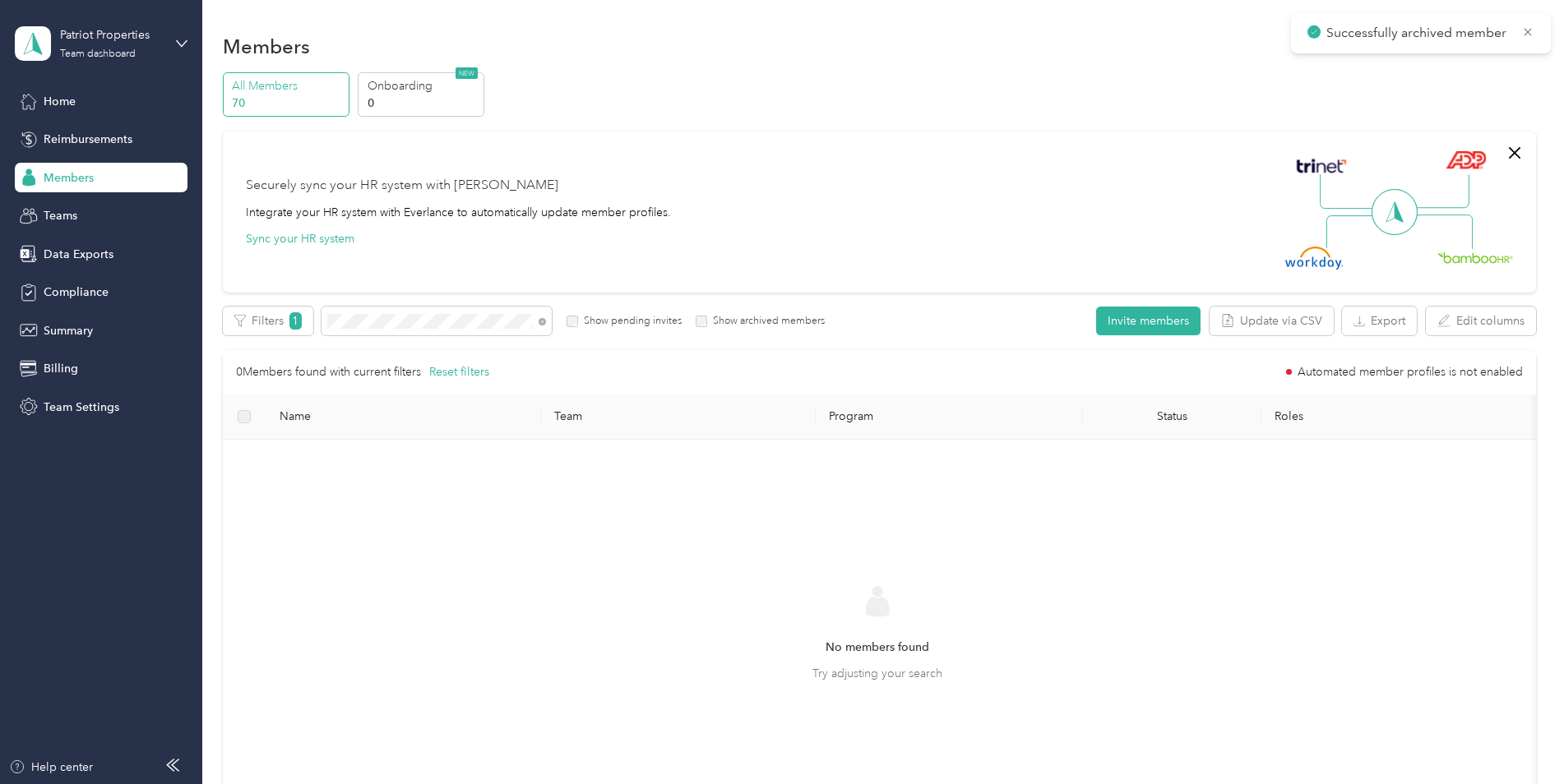
click at [434, 783] on div "Drag to resize Click to close This member was archived on August 29, 2025 . The…" at bounding box center [777, 784] width 1556 height 0
drag, startPoint x: 434, startPoint y: 320, endPoint x: 407, endPoint y: 315, distance: 27.5
click at [407, 315] on div at bounding box center [782, 392] width 1564 height 784
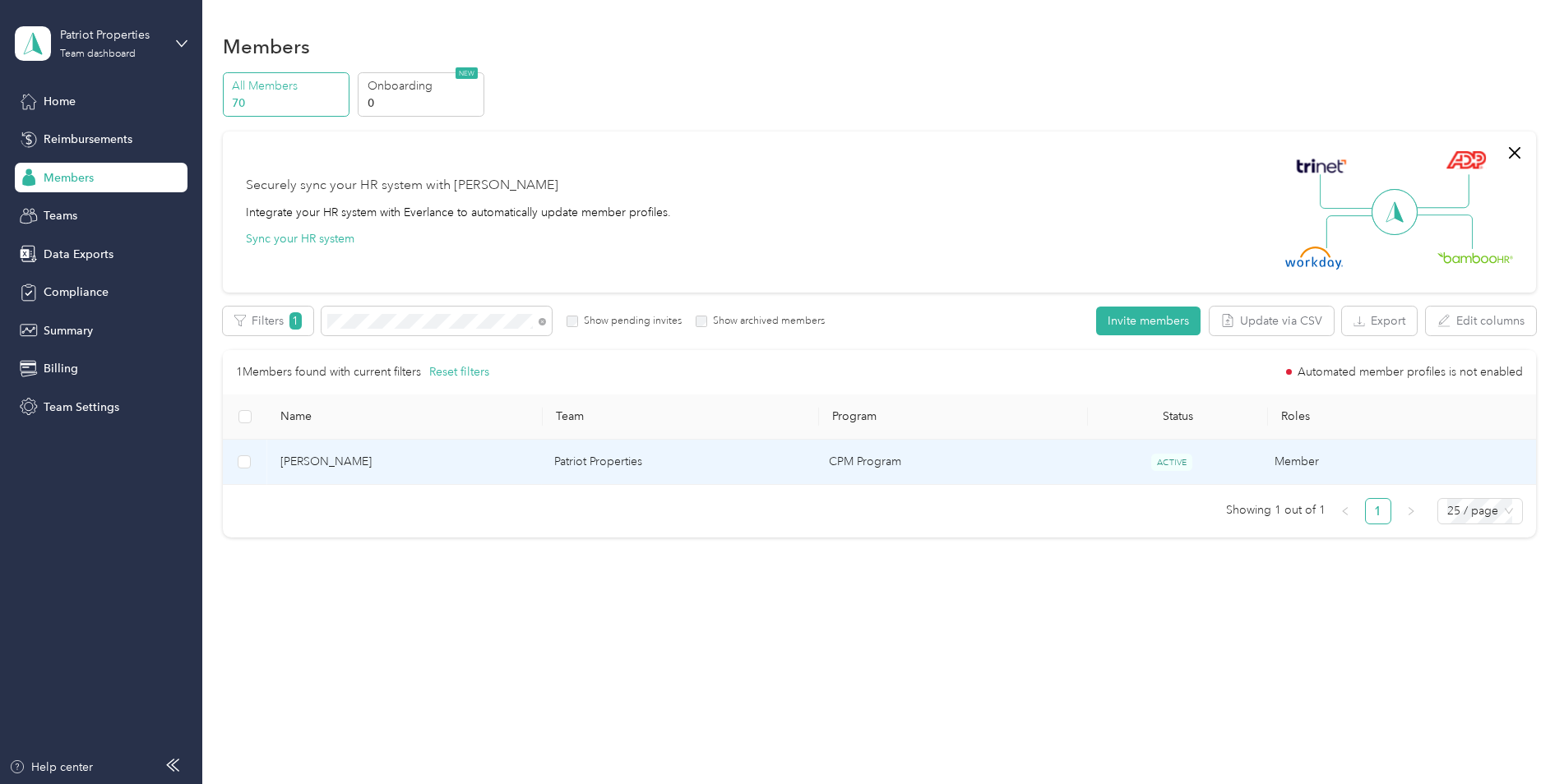
click at [376, 474] on td "Kyle M" at bounding box center [404, 463] width 274 height 45
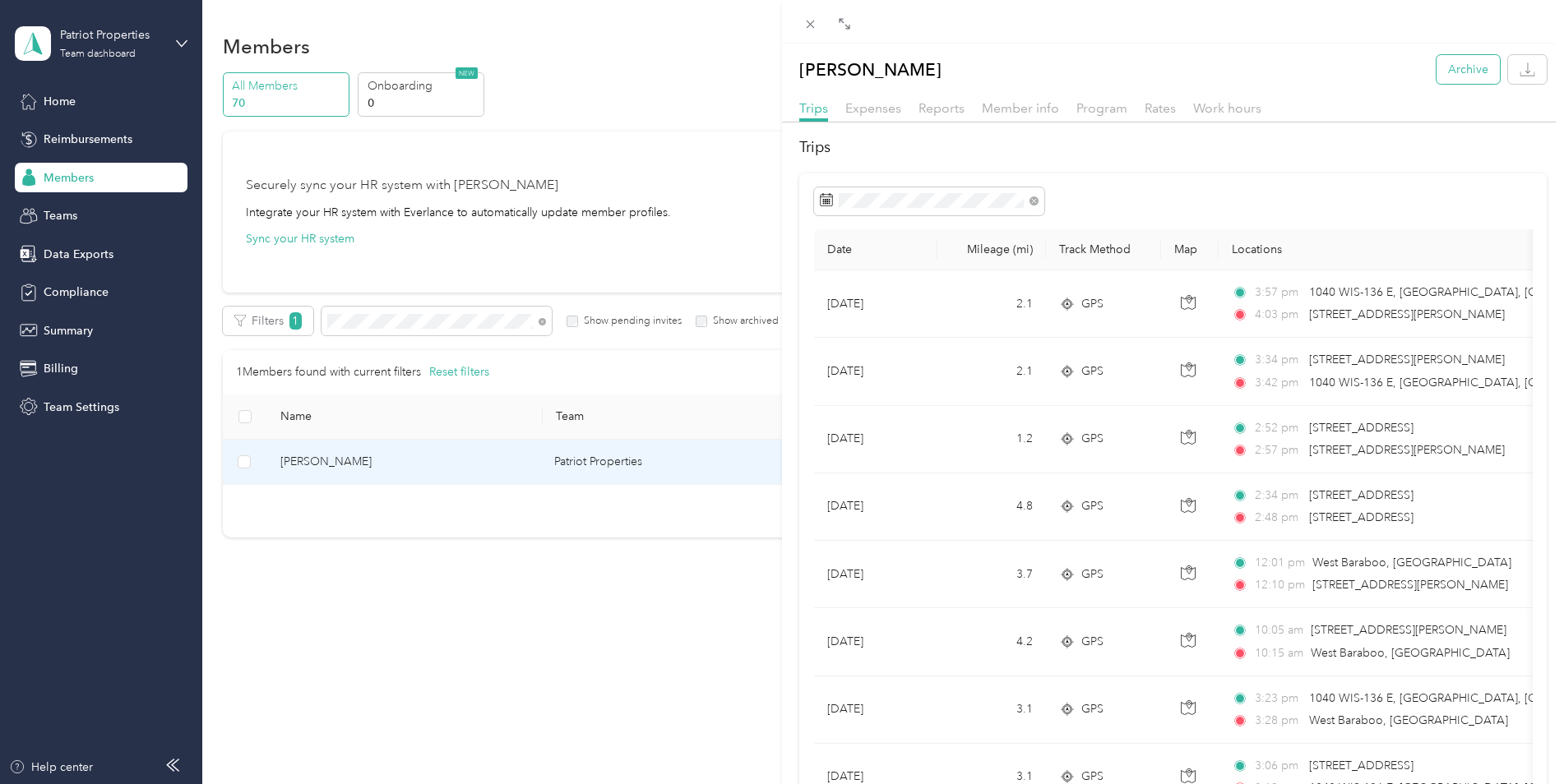
click at [1449, 70] on button "Archive" at bounding box center [1469, 69] width 64 height 28
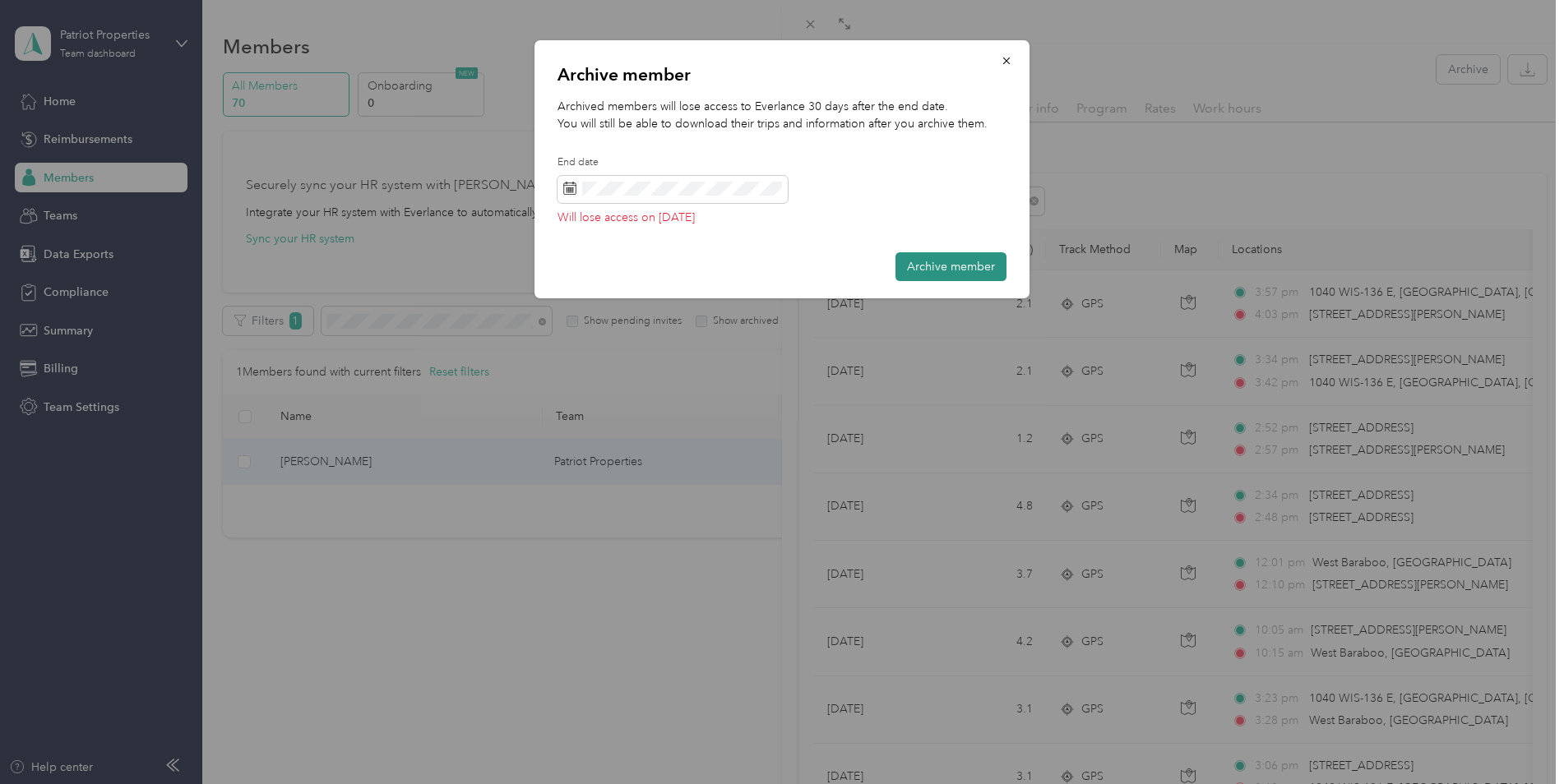
click at [969, 270] on button "Archive member" at bounding box center [951, 267] width 111 height 28
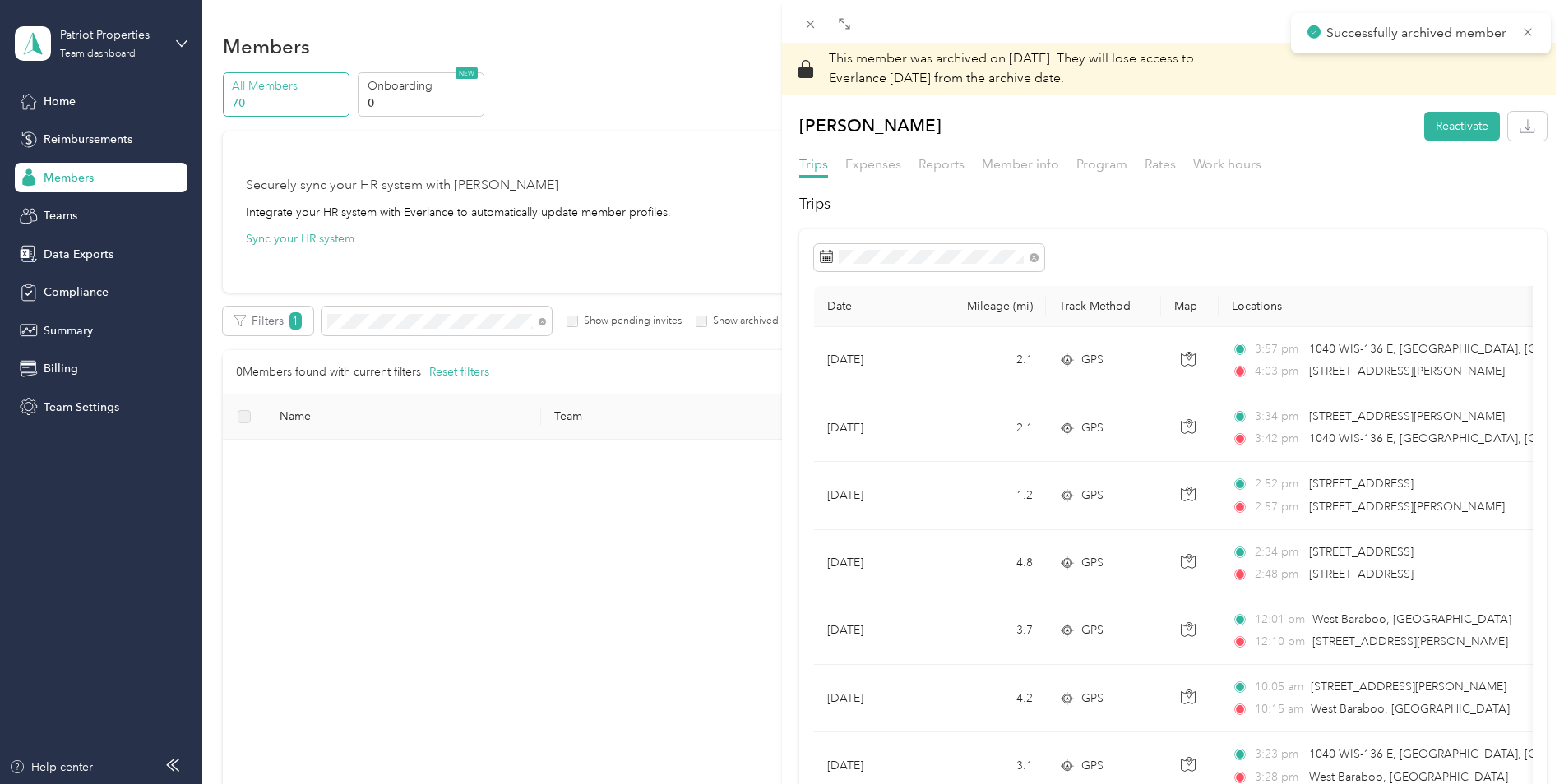
click at [381, 320] on div "This member was archived on August 29, 2025 . They will lose access to Everlanc…" at bounding box center [782, 392] width 1564 height 784
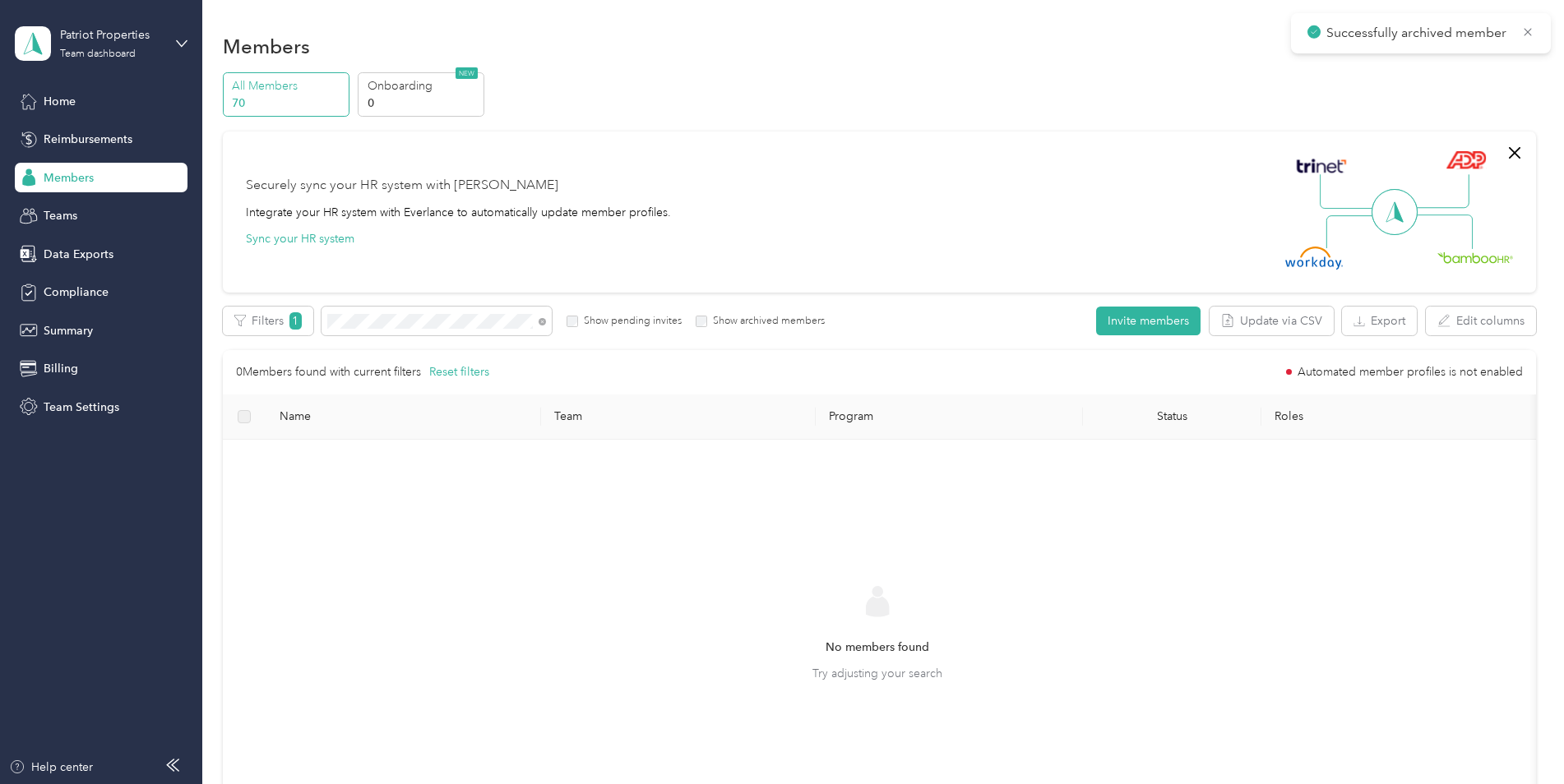
click at [339, 320] on div at bounding box center [782, 392] width 1564 height 784
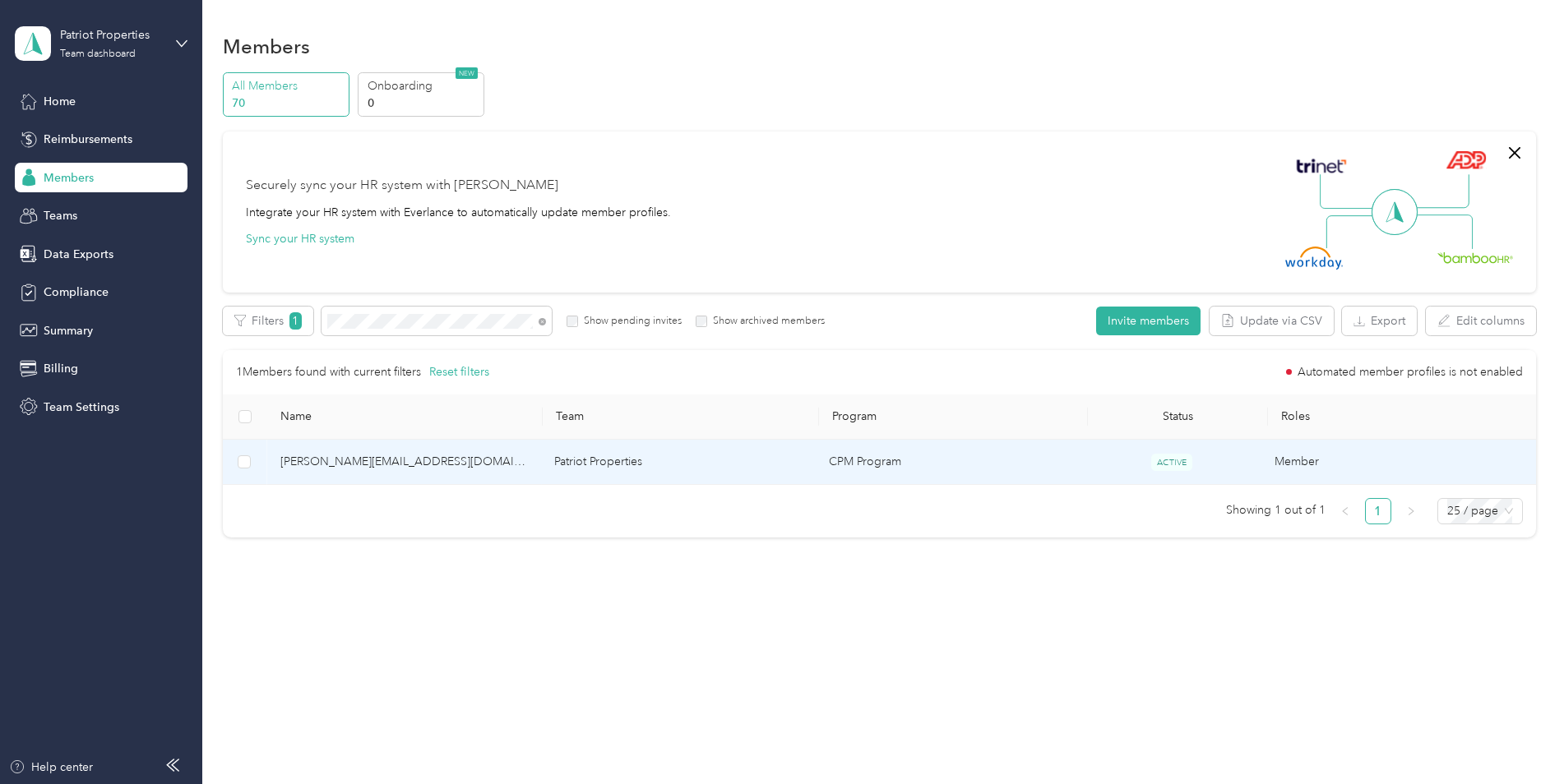
click at [357, 451] on td "jolene@patriot-properties.com" at bounding box center [404, 463] width 274 height 45
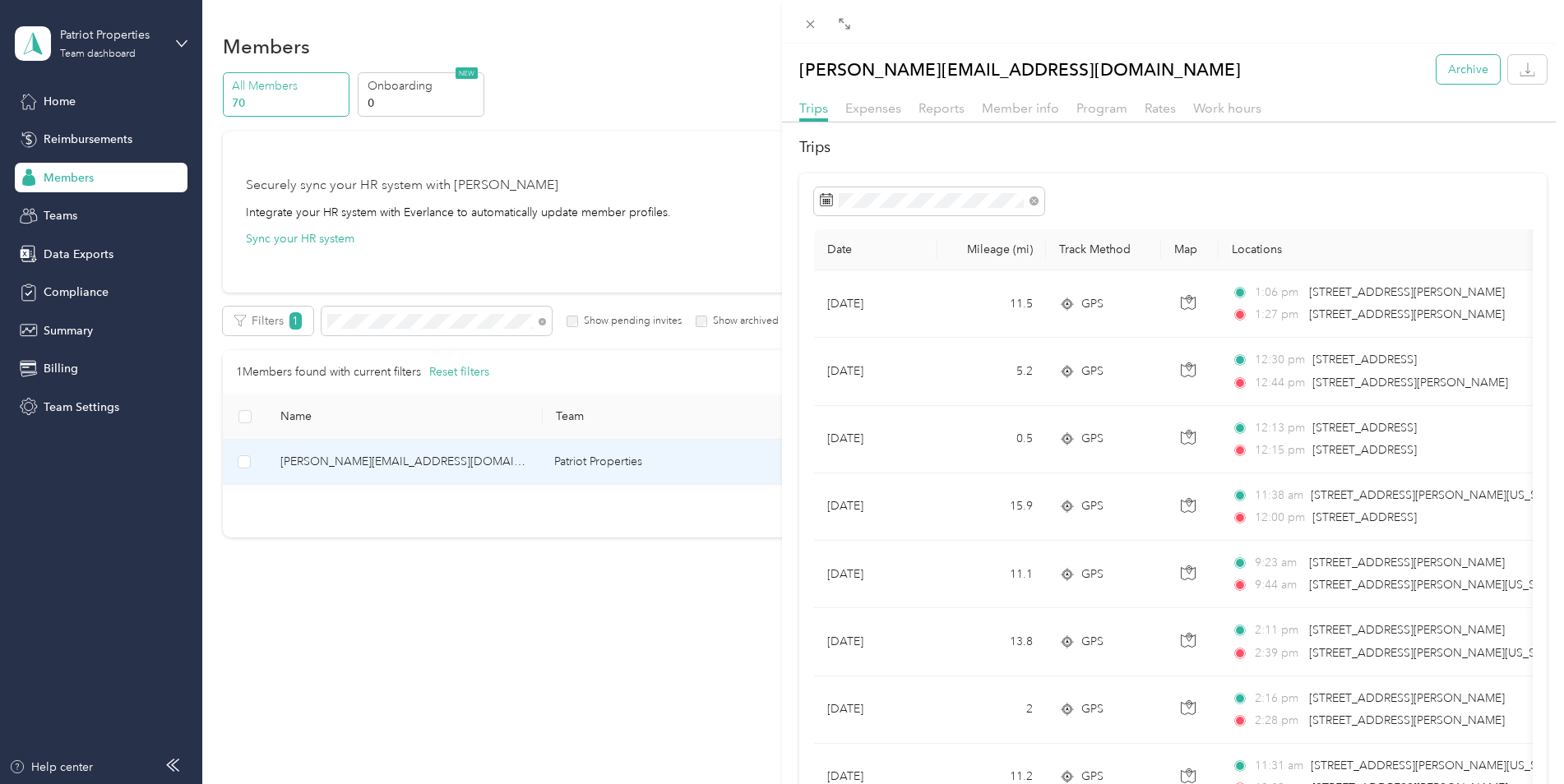
click at [1454, 73] on button "Archive" at bounding box center [1469, 69] width 64 height 28
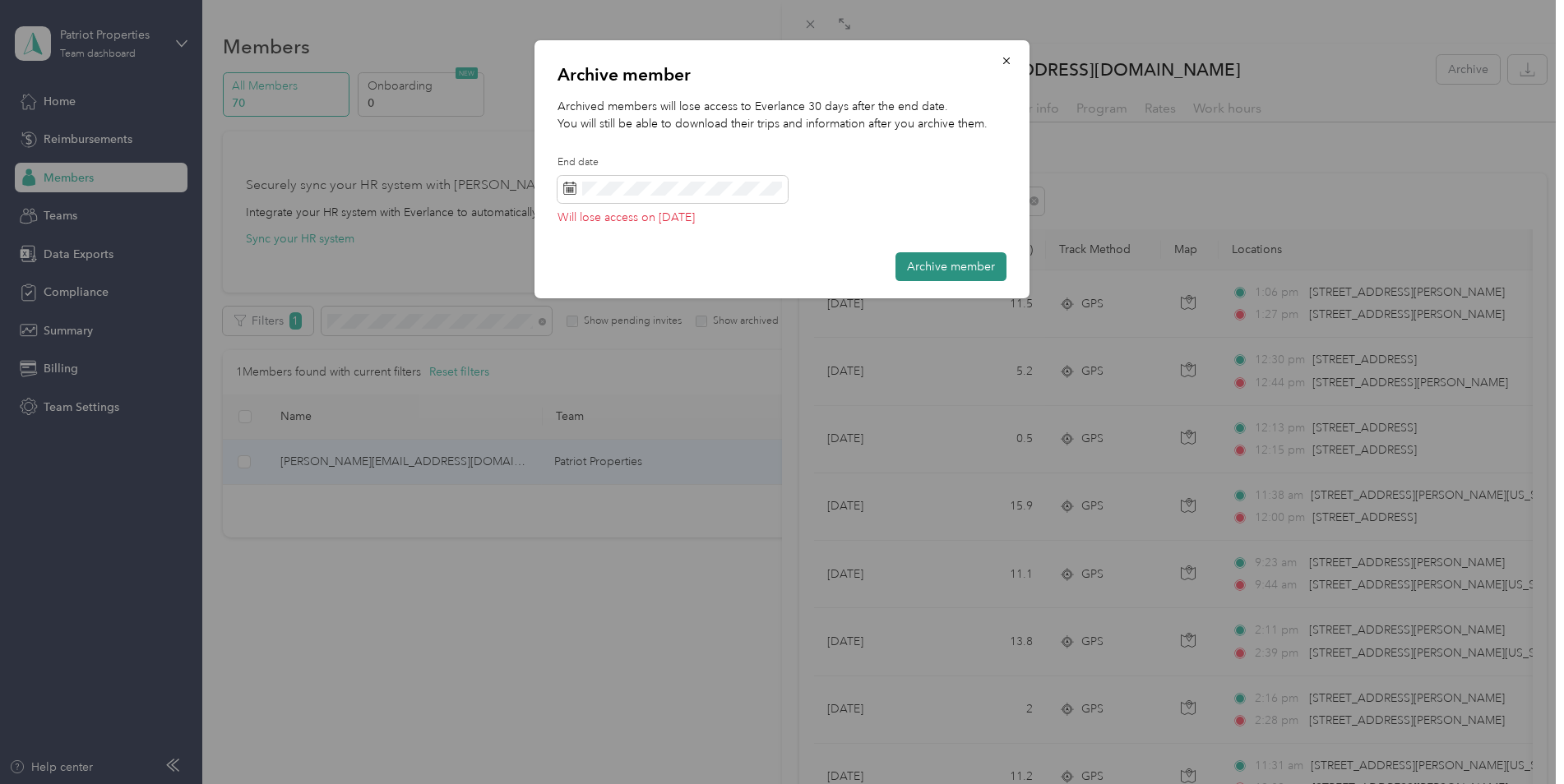
drag, startPoint x: 931, startPoint y: 271, endPoint x: 929, endPoint y: 255, distance: 16.1
click at [929, 255] on button "Archive member" at bounding box center [951, 267] width 111 height 28
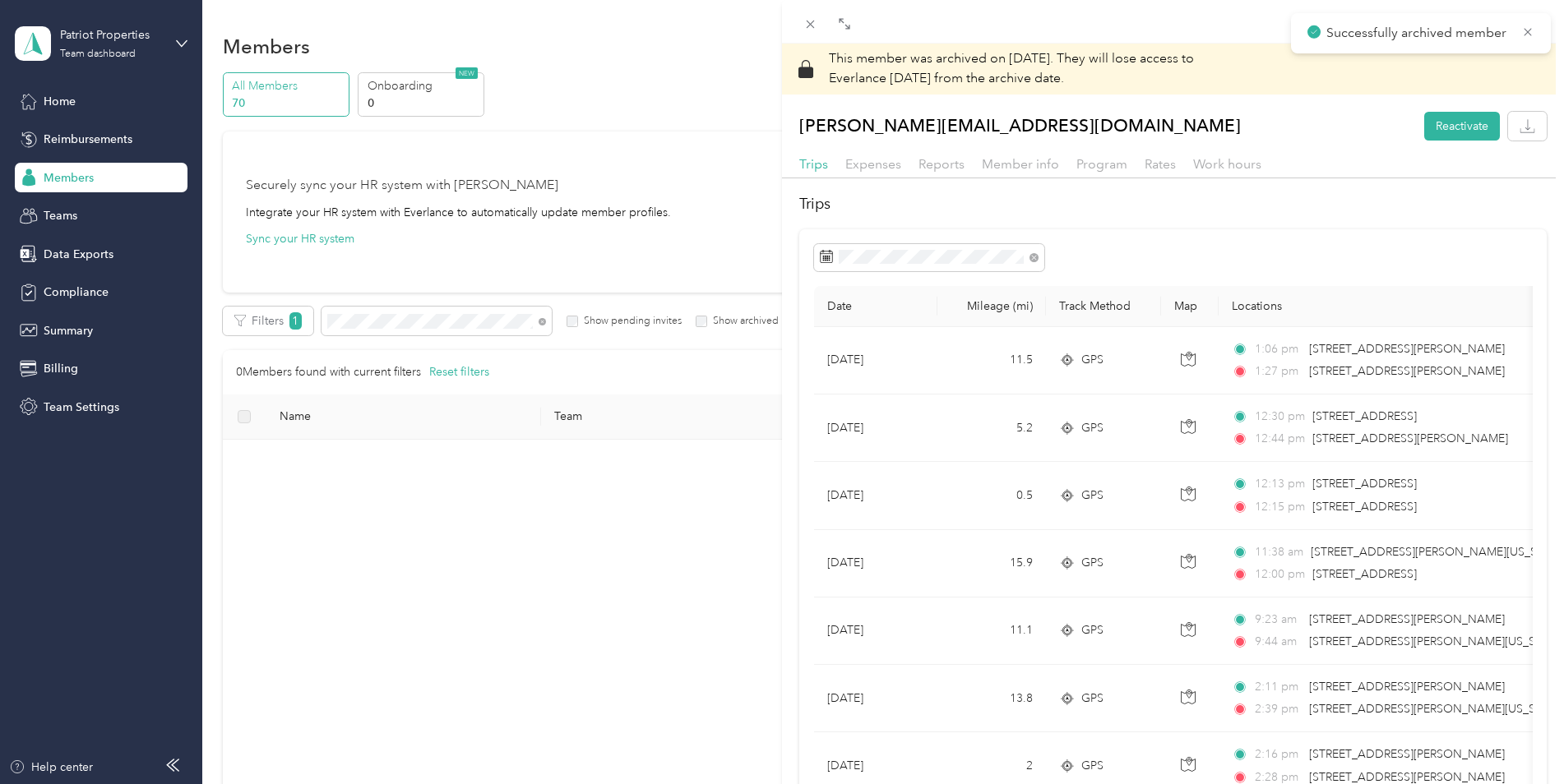
click at [437, 343] on div "This member was archived on August 29, 2025 . They will lose access to Everlanc…" at bounding box center [782, 392] width 1564 height 784
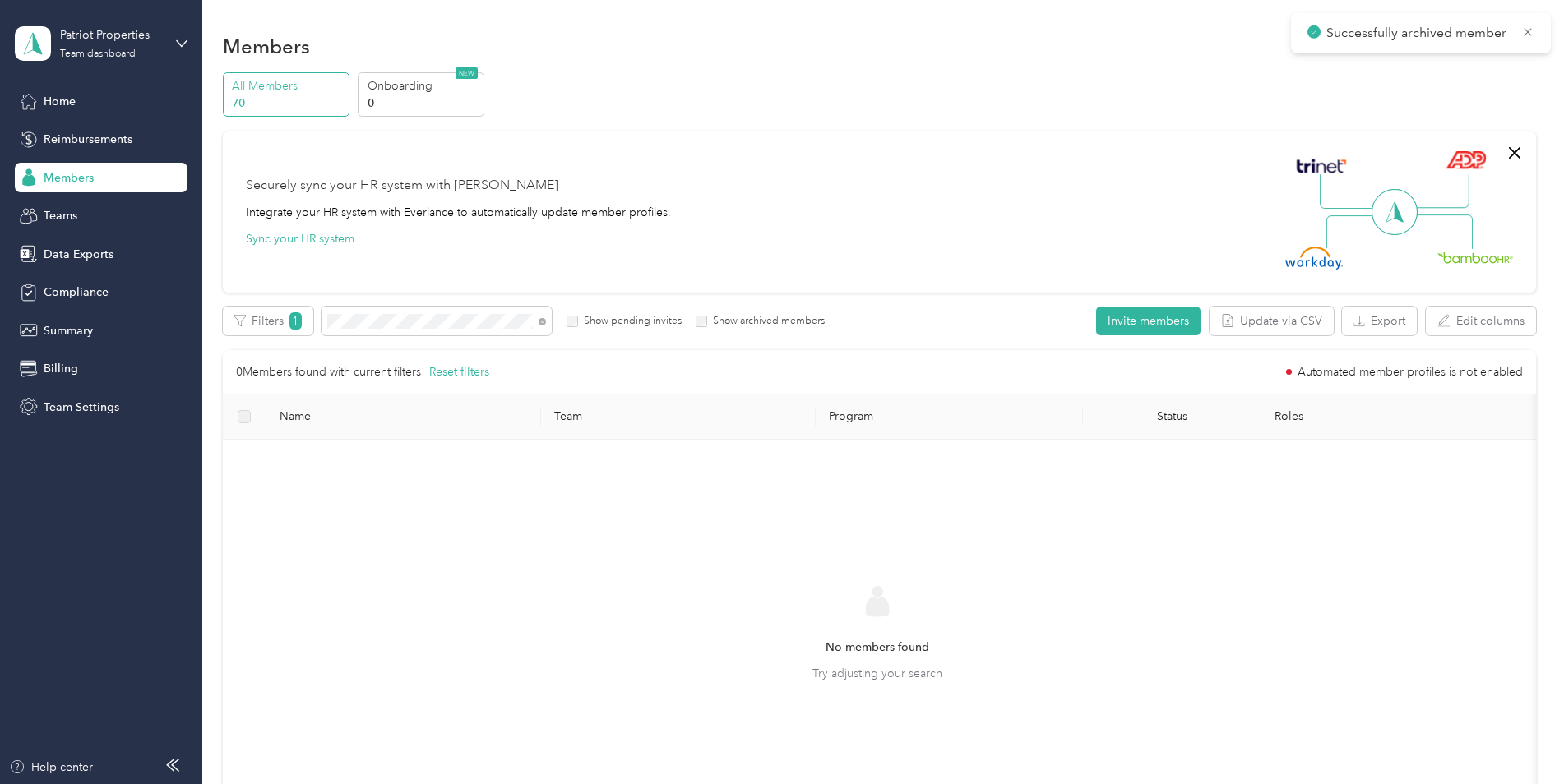
drag, startPoint x: 326, startPoint y: 327, endPoint x: 335, endPoint y: 327, distance: 9.0
click at [332, 327] on div at bounding box center [782, 392] width 1564 height 784
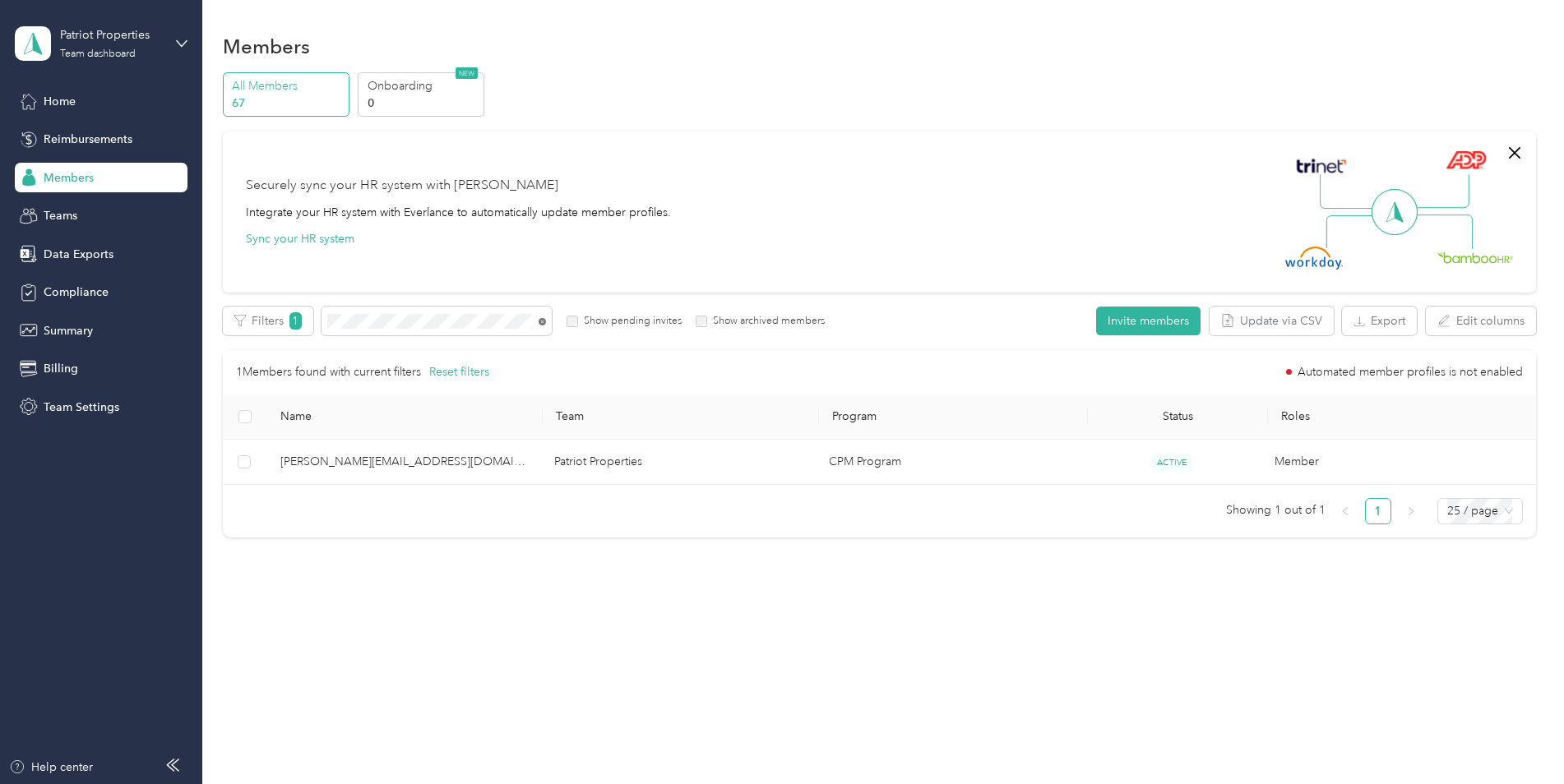
click at [545, 320] on icon at bounding box center [542, 321] width 8 height 8
